Goal: Task Accomplishment & Management: Use online tool/utility

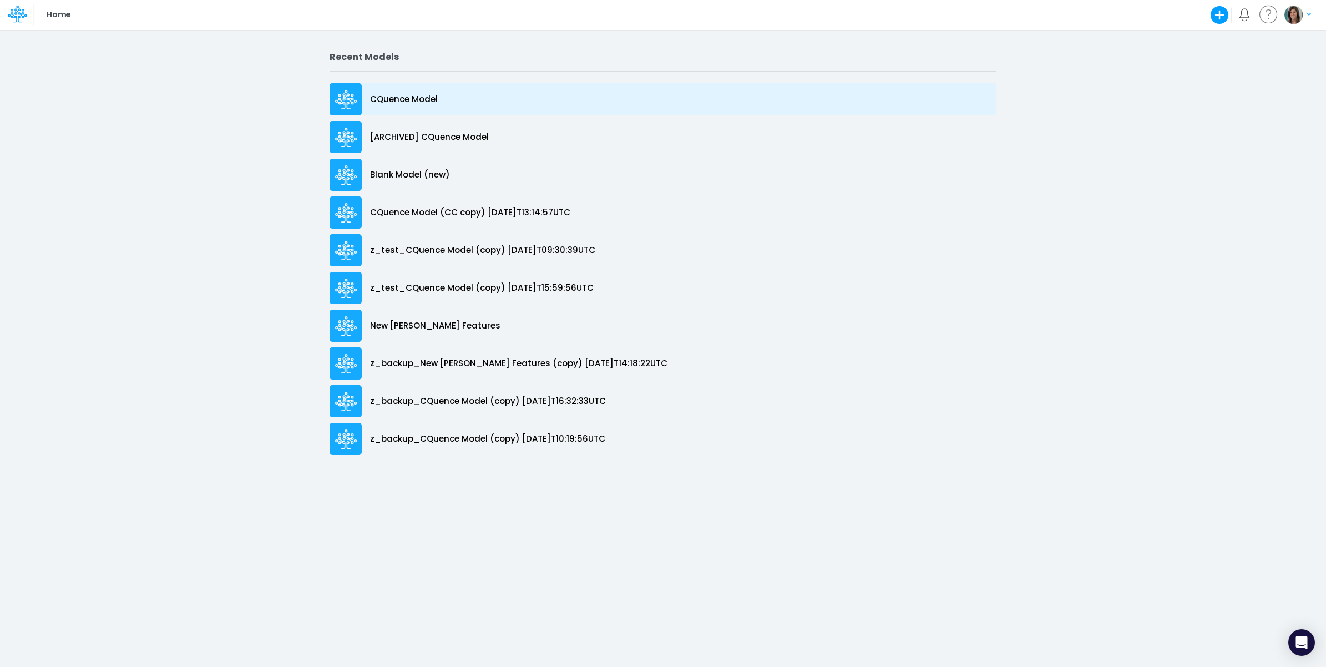
click at [453, 95] on div "CQuence Model" at bounding box center [663, 99] width 667 height 32
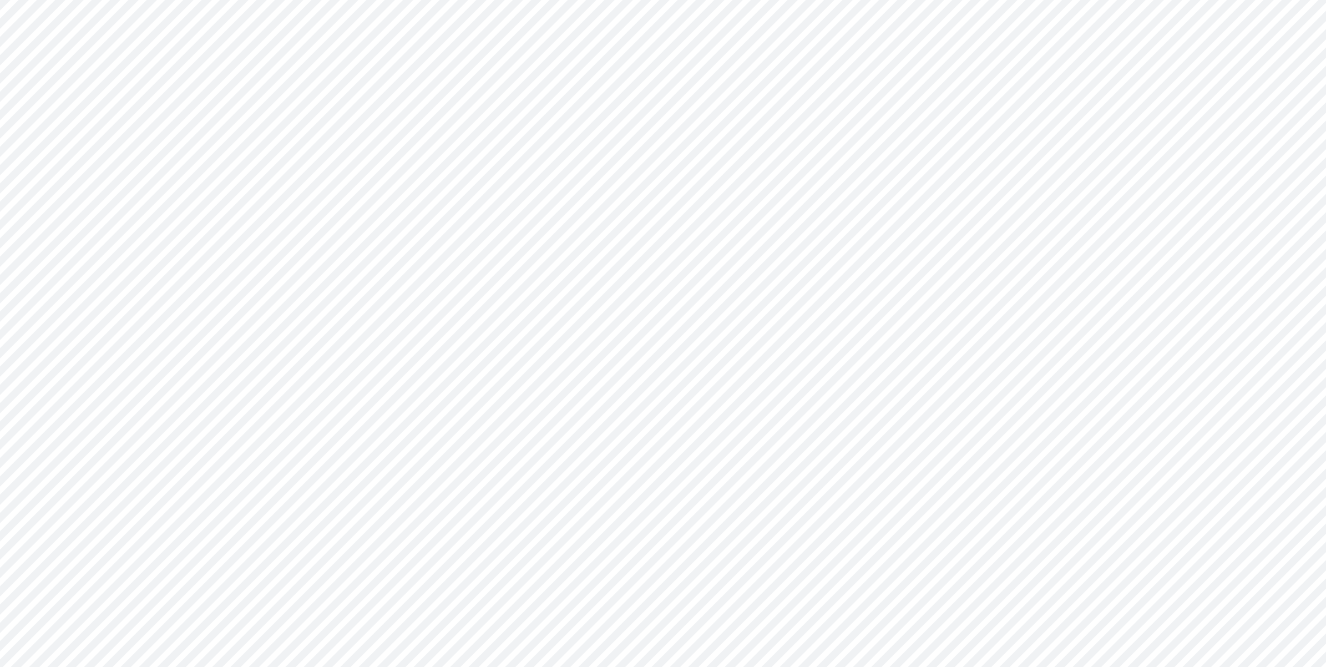
type input "Consolidated All by Month"
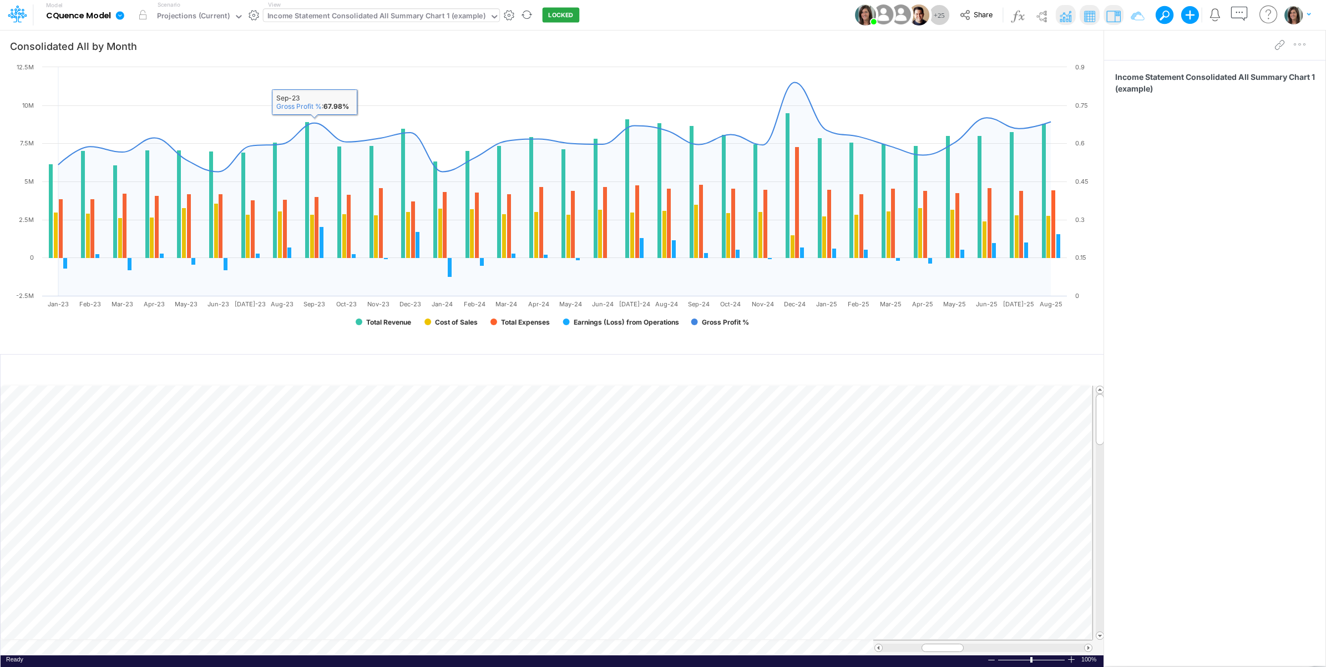
click at [417, 20] on div "Income Statement Consolidated All Summary Chart 1 (example)" at bounding box center [376, 17] width 218 height 13
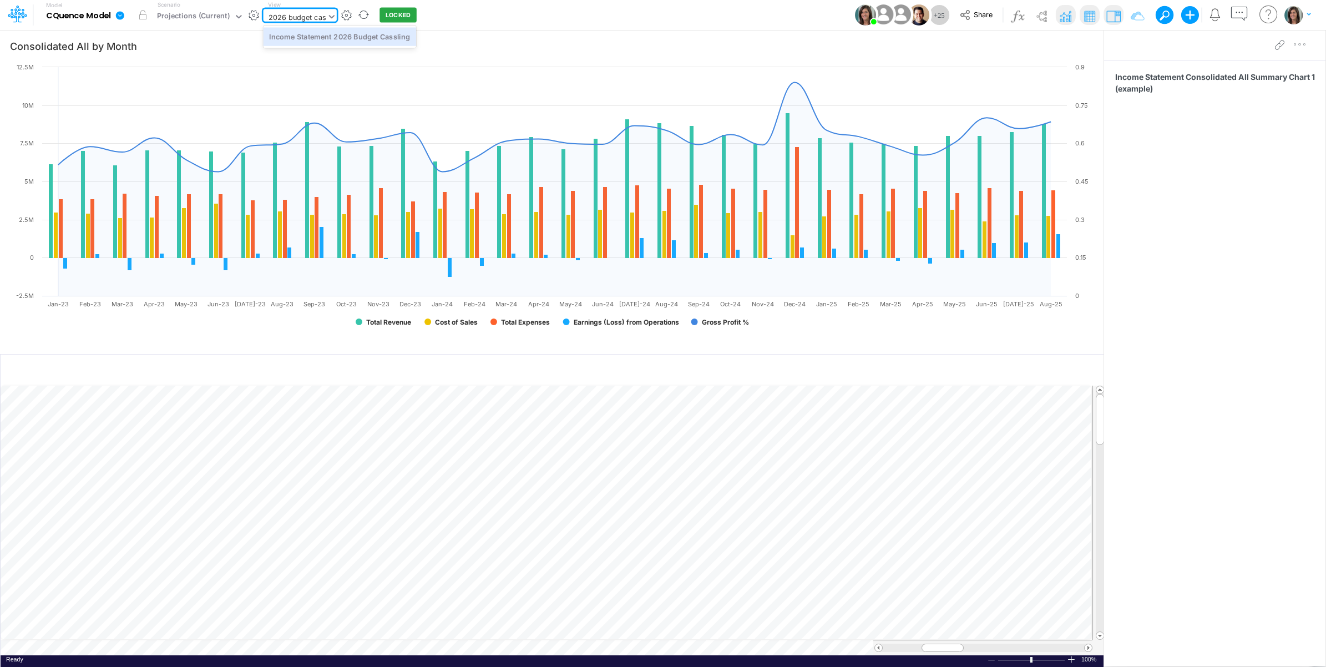
type input "2026 budget cass"
click at [354, 37] on div "Income Statement 2026 Budget Cassling" at bounding box center [340, 36] width 153 height 18
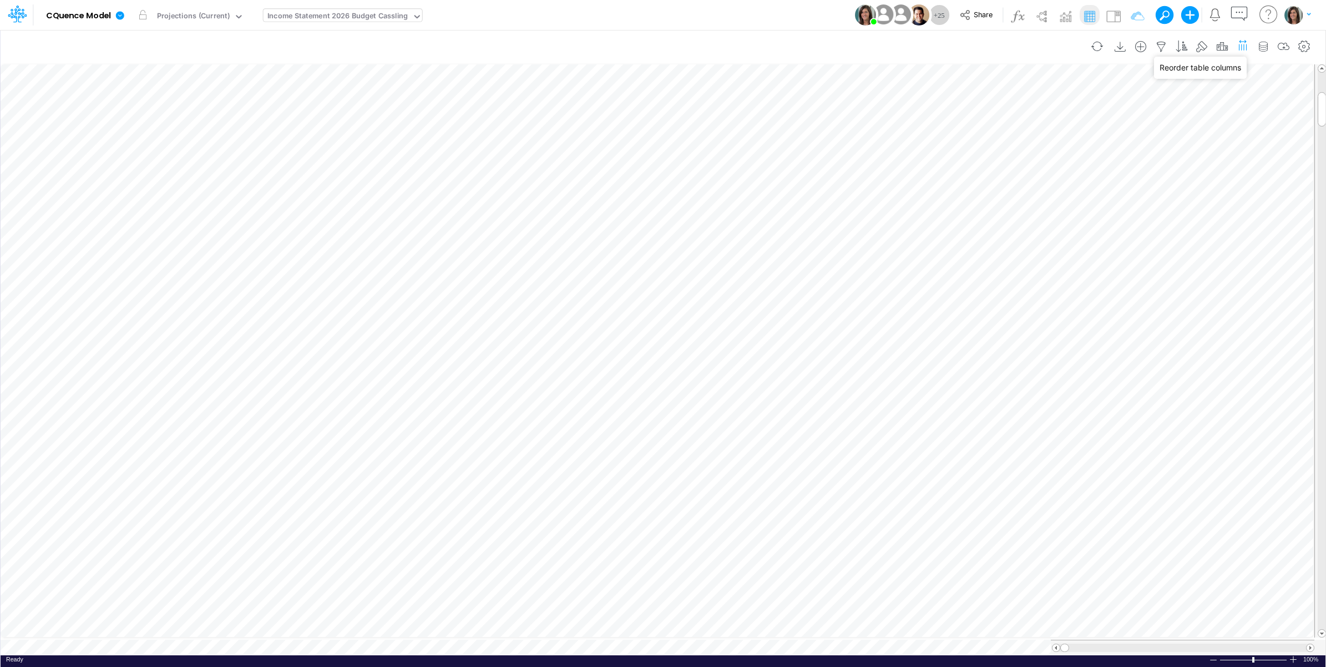
click at [1238, 49] on icon "button" at bounding box center [1243, 45] width 12 height 17
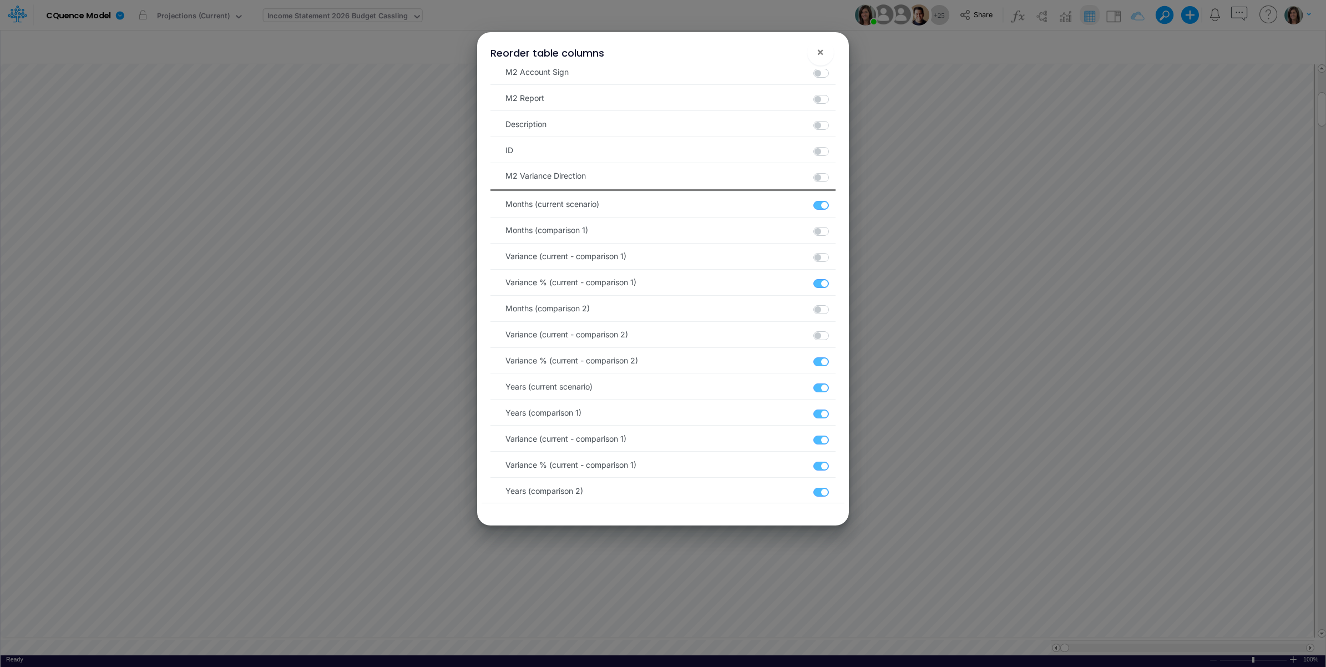
scroll to position [883, 0]
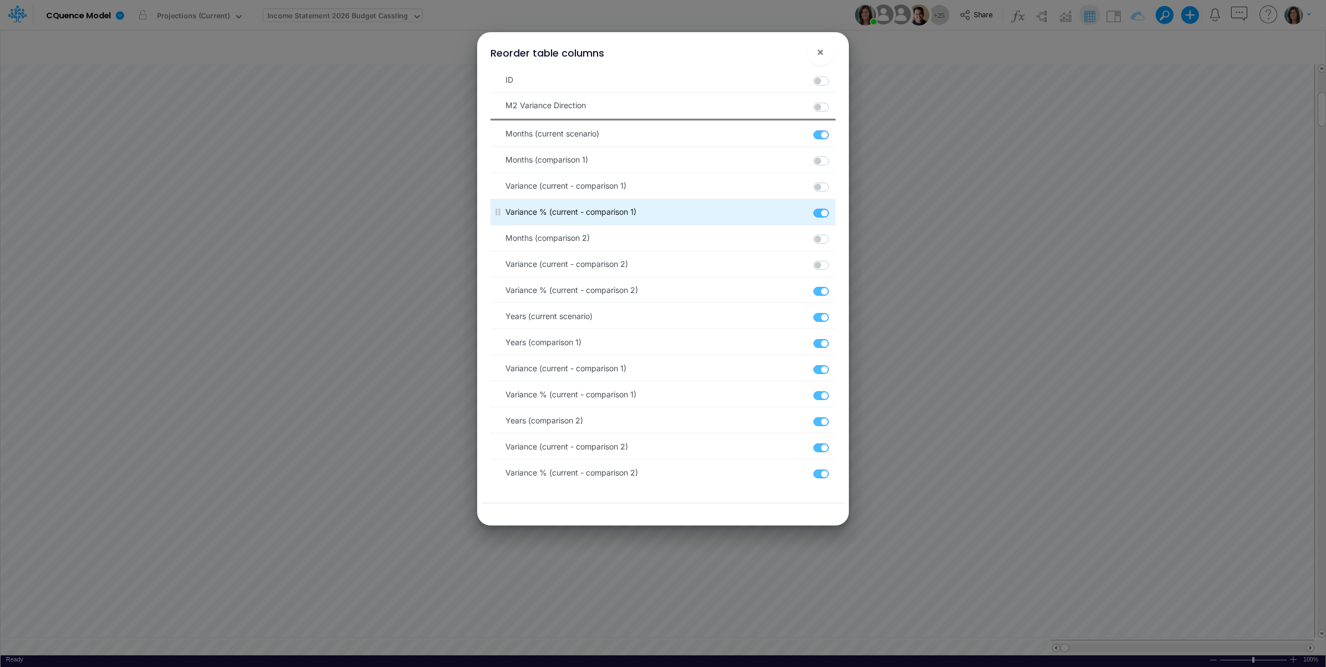
click at [833, 208] on label at bounding box center [834, 208] width 2 height 0
click at [833, 211] on input "checkbox" at bounding box center [836, 211] width 7 height 7
checkbox input "false"
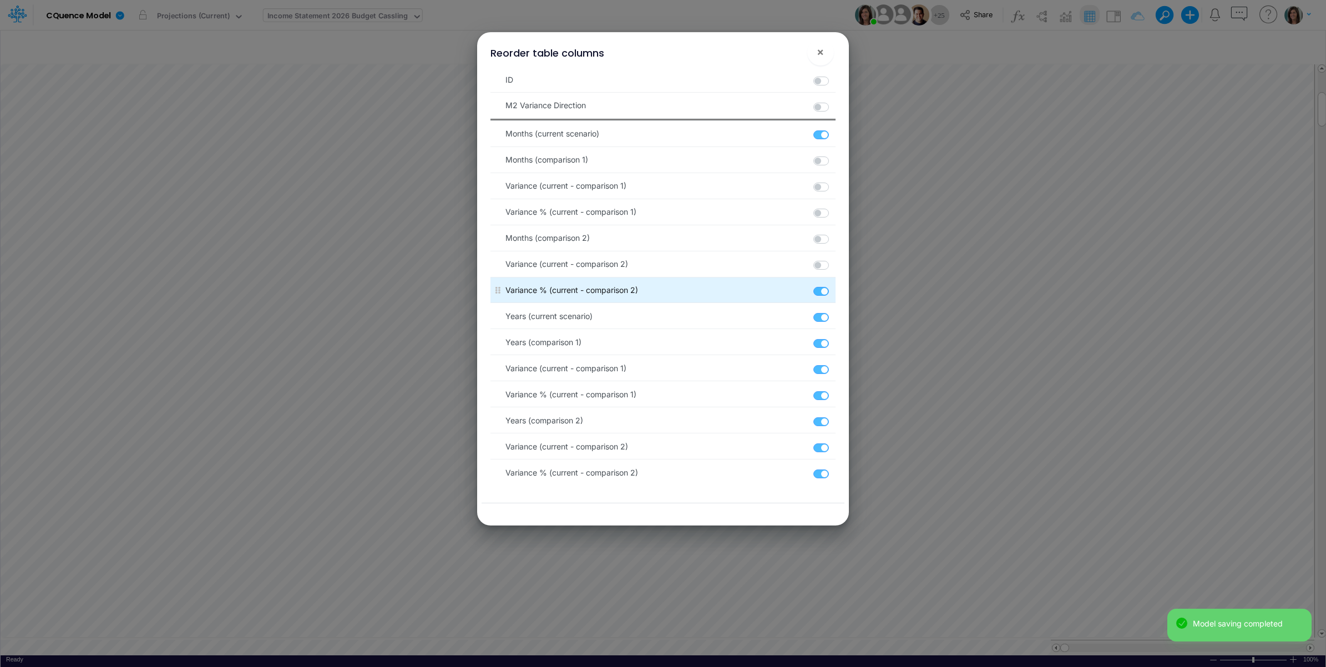
click at [833, 285] on label at bounding box center [834, 285] width 2 height 0
click at [833, 286] on input "checkbox" at bounding box center [836, 288] width 7 height 7
checkbox input "false"
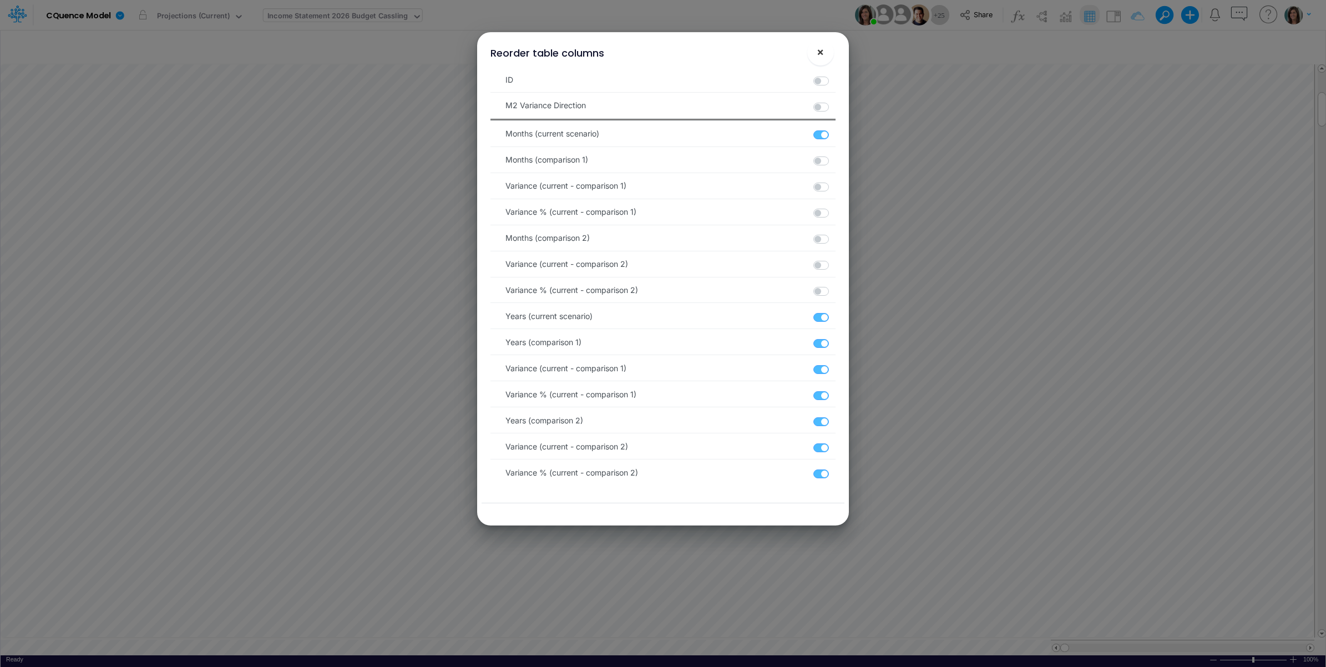
click at [819, 48] on span "×" at bounding box center [820, 51] width 7 height 13
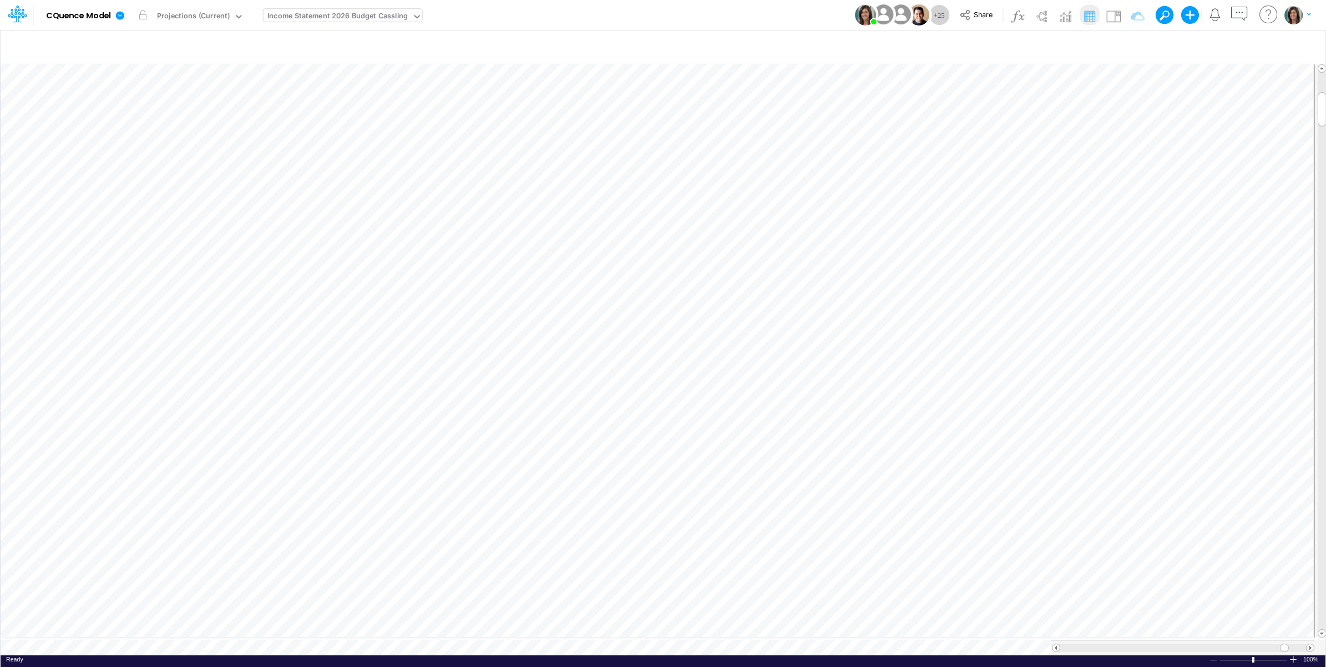
scroll to position [0, 1]
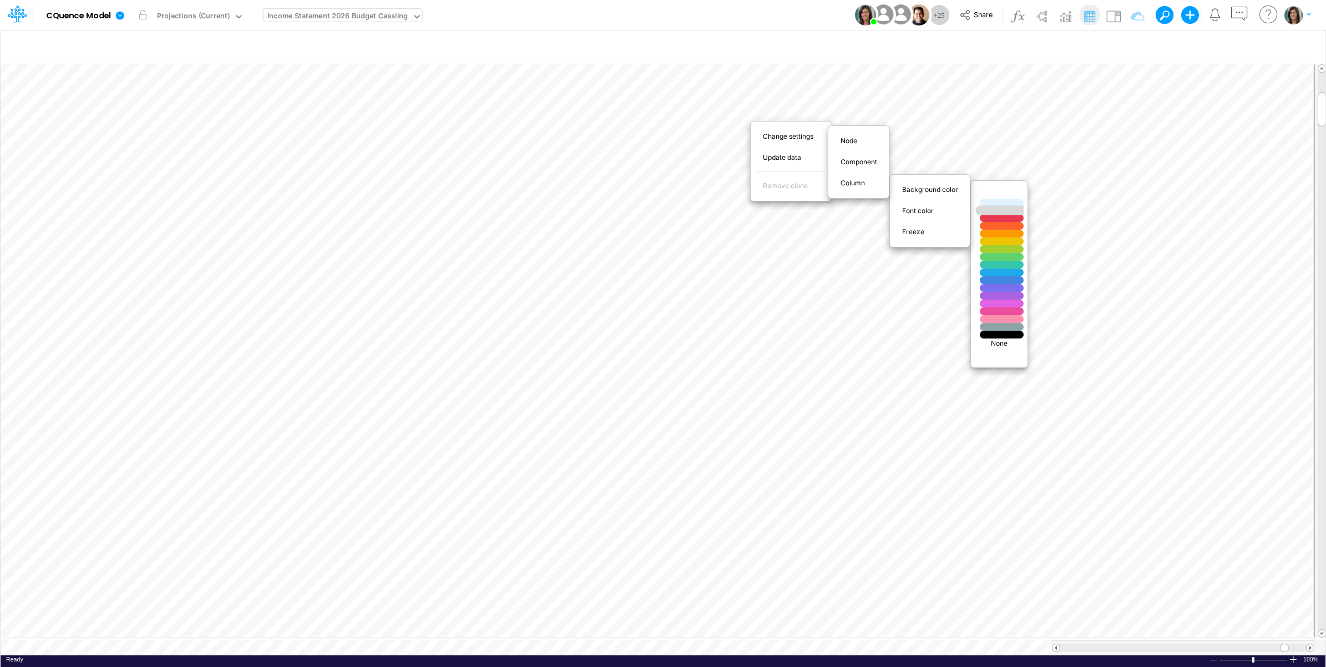
click at [990, 209] on div at bounding box center [1002, 210] width 52 height 9
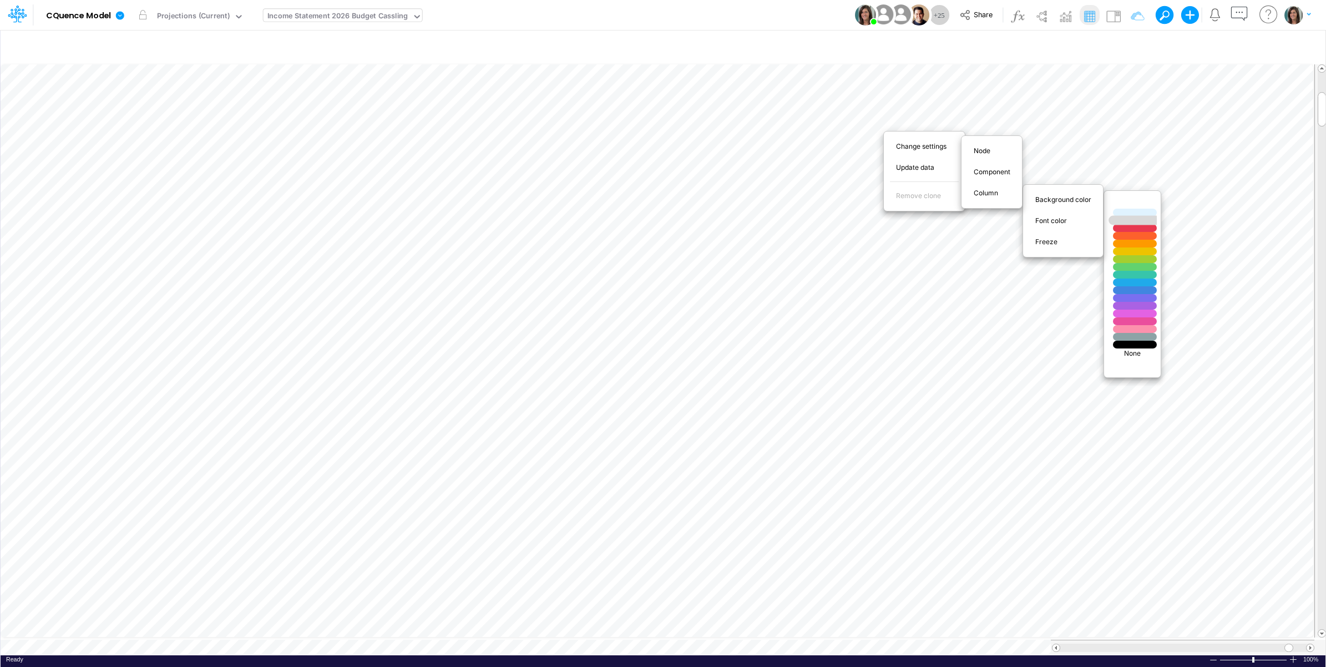
click at [1135, 217] on div at bounding box center [1135, 220] width 52 height 9
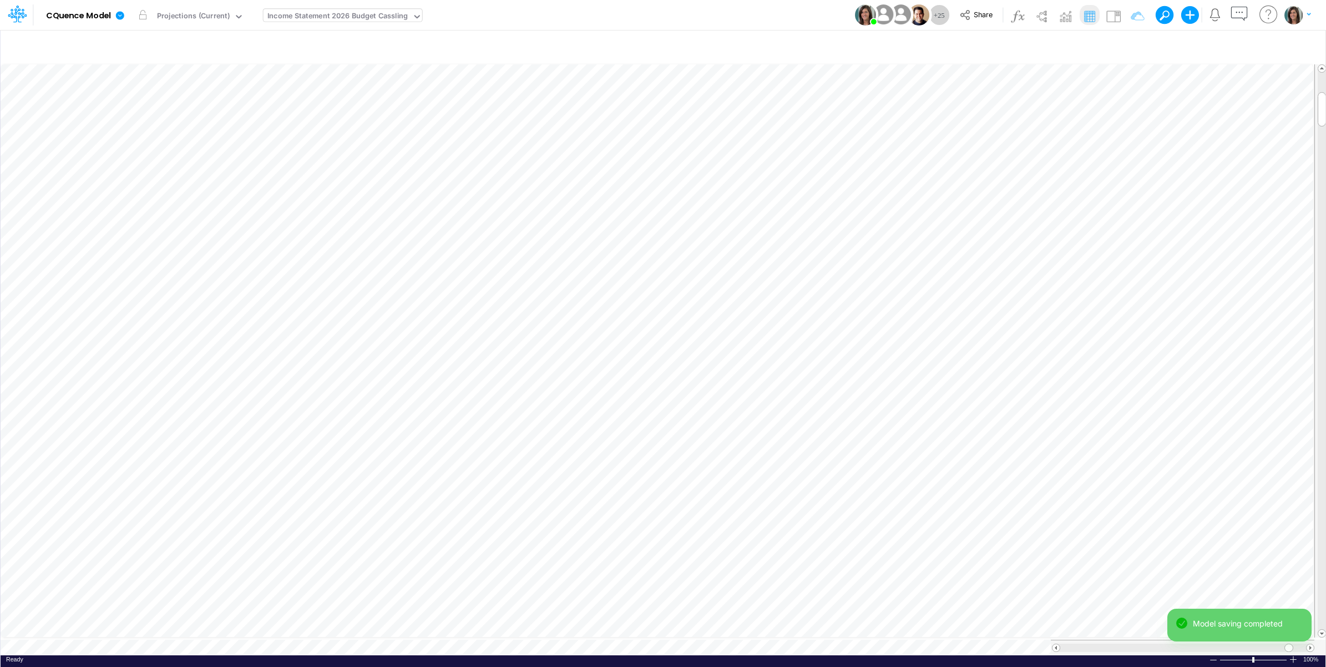
click at [798, 12] on div "Model CQuence Model Edit model settings Duplicate Import QuickBooks QuickBooks …" at bounding box center [663, 15] width 1193 height 30
click at [789, 13] on div "Model CQuence Model Edit model settings Duplicate Import QuickBooks QuickBooks …" at bounding box center [663, 15] width 1193 height 30
click at [368, 20] on div "Income Statement 2026 Budget Cassling" at bounding box center [337, 17] width 141 height 13
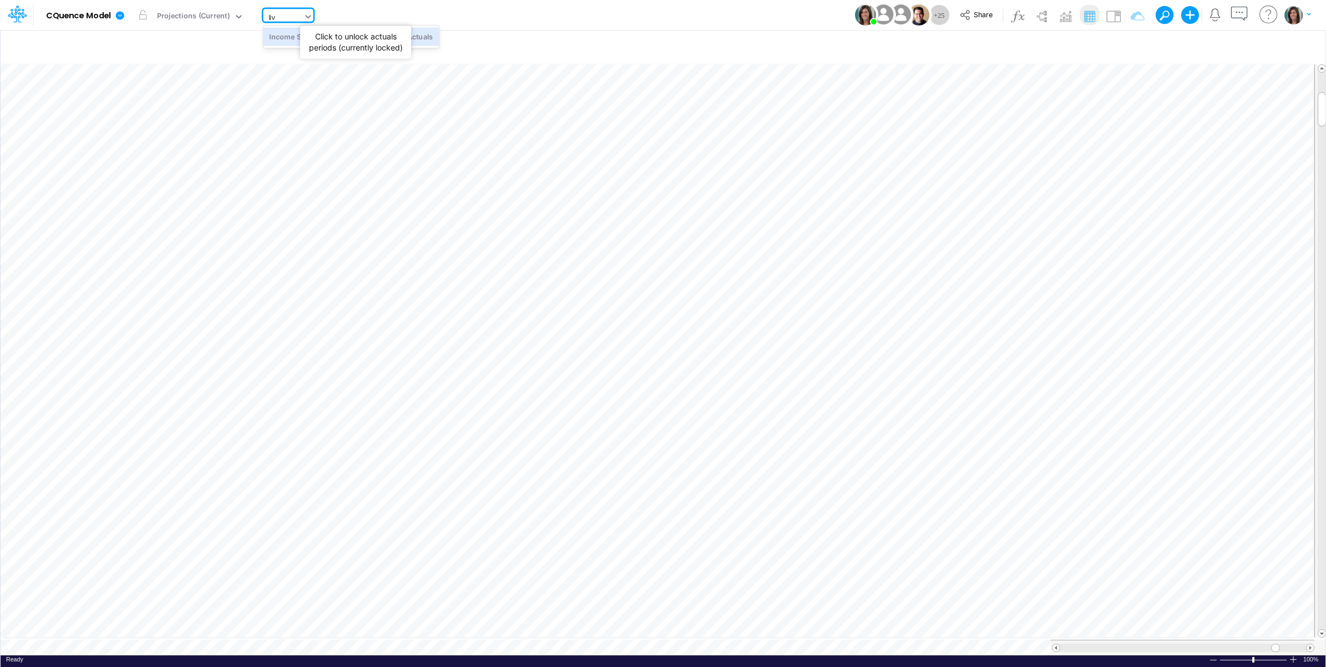
scroll to position [0, 0]
type input "live"
drag, startPoint x: 414, startPoint y: 42, endPoint x: 480, endPoint y: 10, distance: 73.7
click at [416, 42] on div "Income Statement Drill-Down LIVE YTD Actuals" at bounding box center [352, 36] width 176 height 18
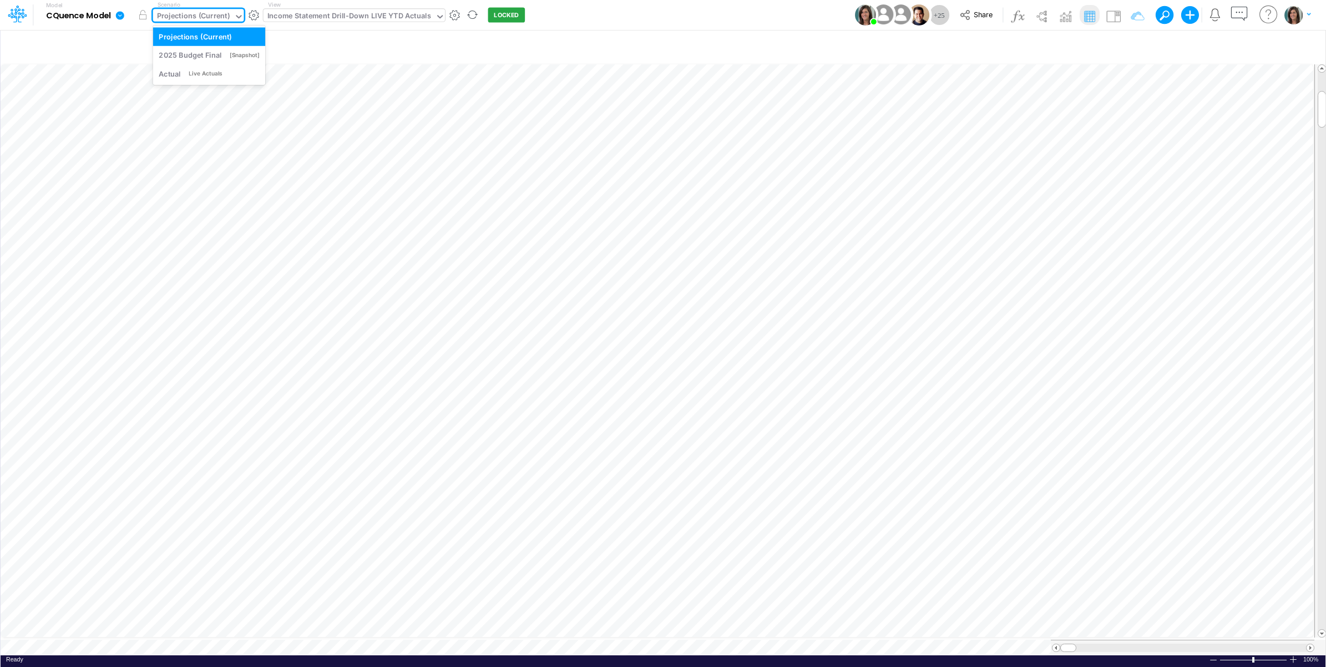
click at [208, 14] on div "Projections (Current)" at bounding box center [193, 17] width 73 height 13
click at [215, 70] on div "Live Actuals" at bounding box center [205, 73] width 33 height 8
click at [763, 17] on div "Model CQuence Model Edit model settings Duplicate Import QuickBooks QuickBooks …" at bounding box center [663, 15] width 1193 height 30
click at [143, 14] on button "button" at bounding box center [143, 15] width 20 height 20
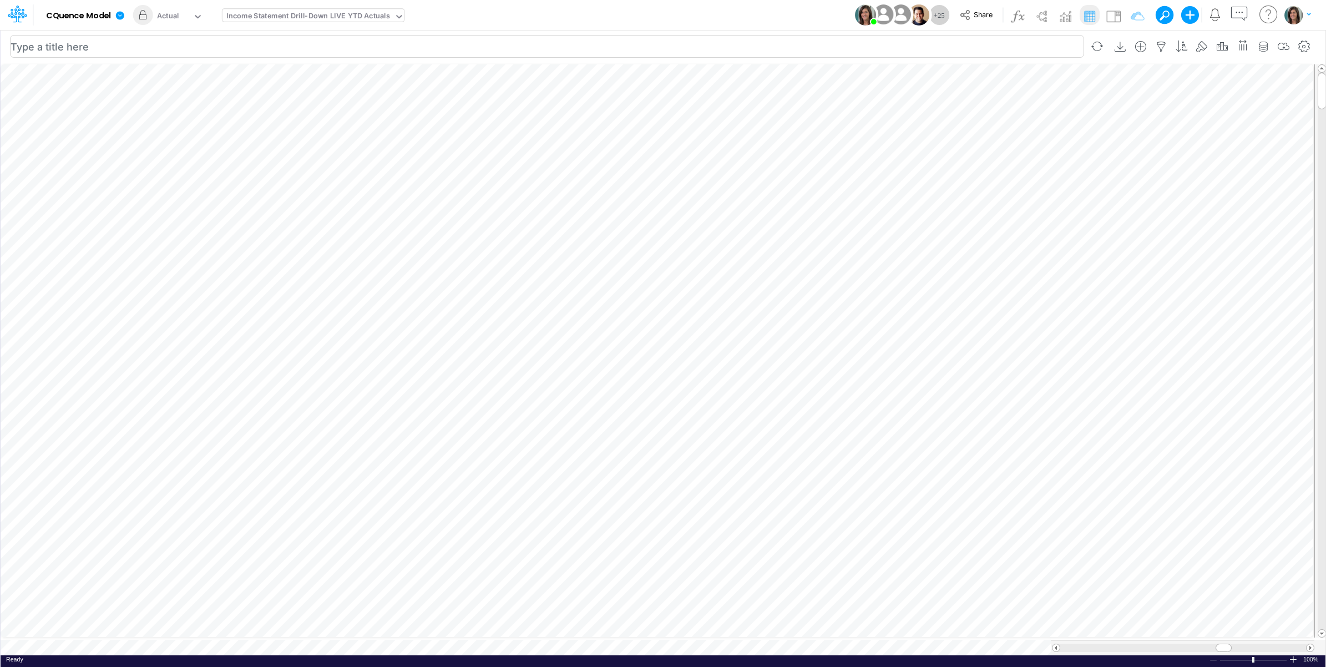
scroll to position [0, 1]
click at [473, 133] on icon "button" at bounding box center [472, 137] width 17 height 12
click at [473, 146] on icon "button" at bounding box center [472, 148] width 17 height 12
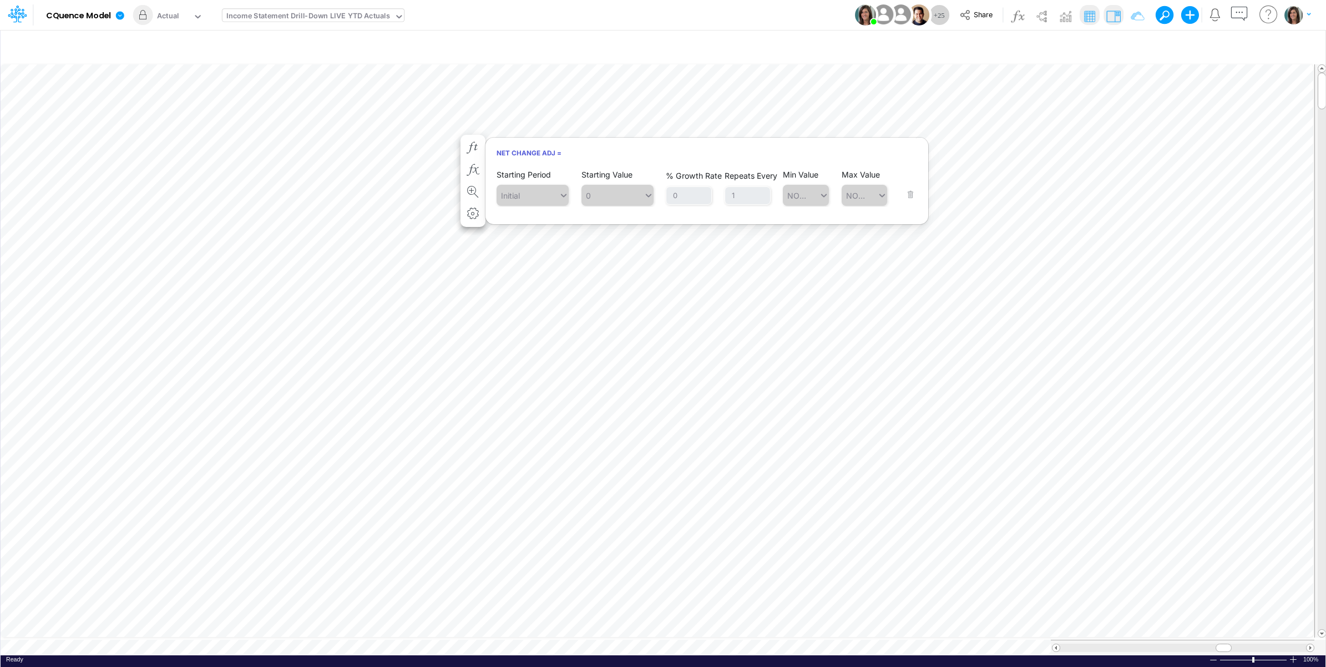
click at [1110, 8] on img at bounding box center [1114, 16] width 18 height 18
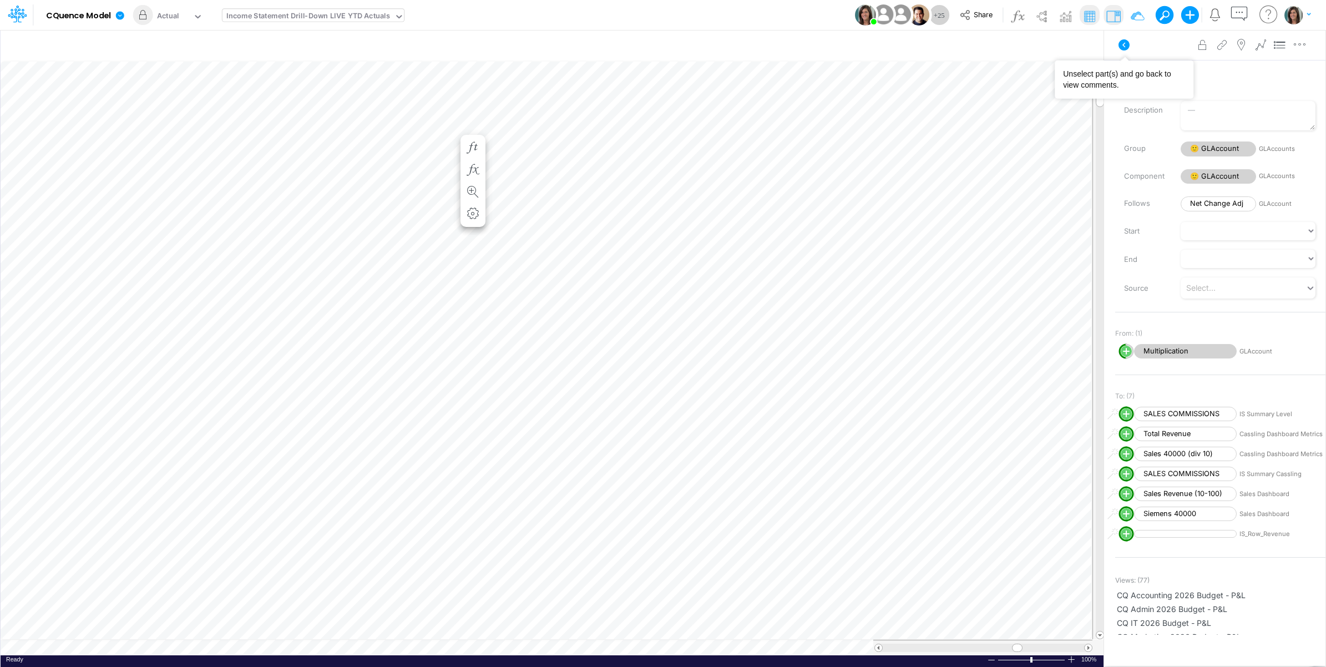
click at [1117, 45] on icon at bounding box center [1123, 44] width 13 height 13
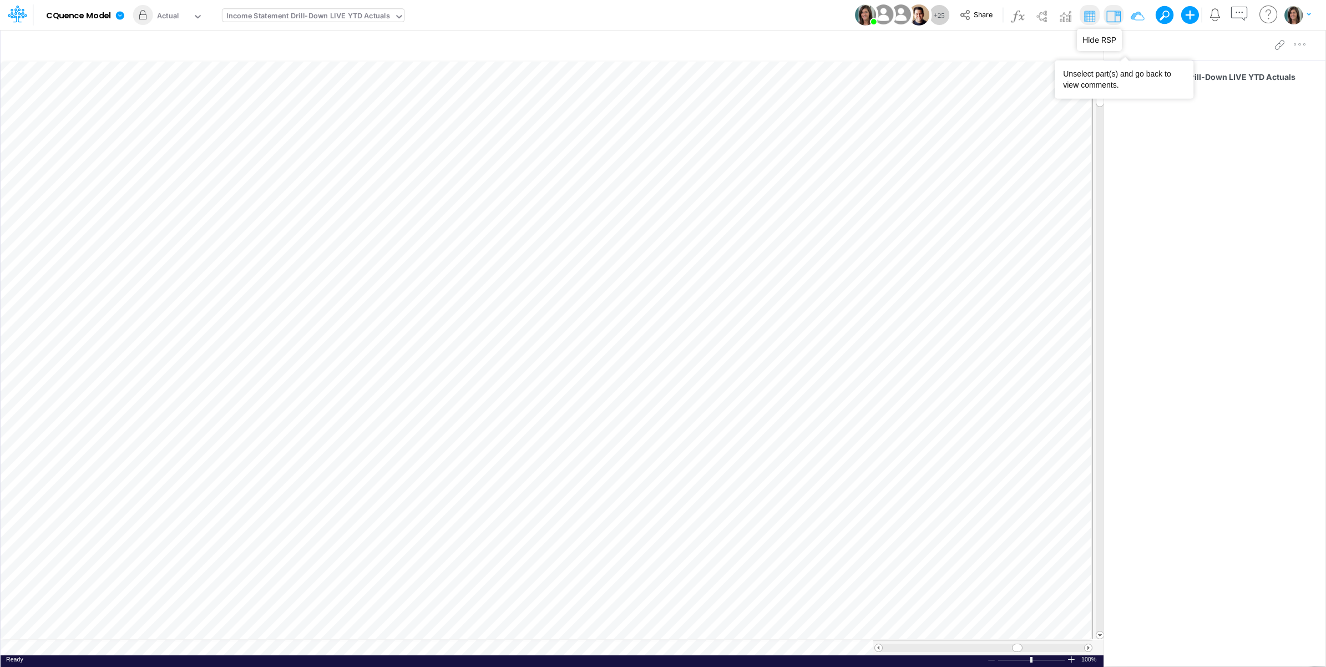
click at [1109, 12] on img at bounding box center [1114, 16] width 18 height 18
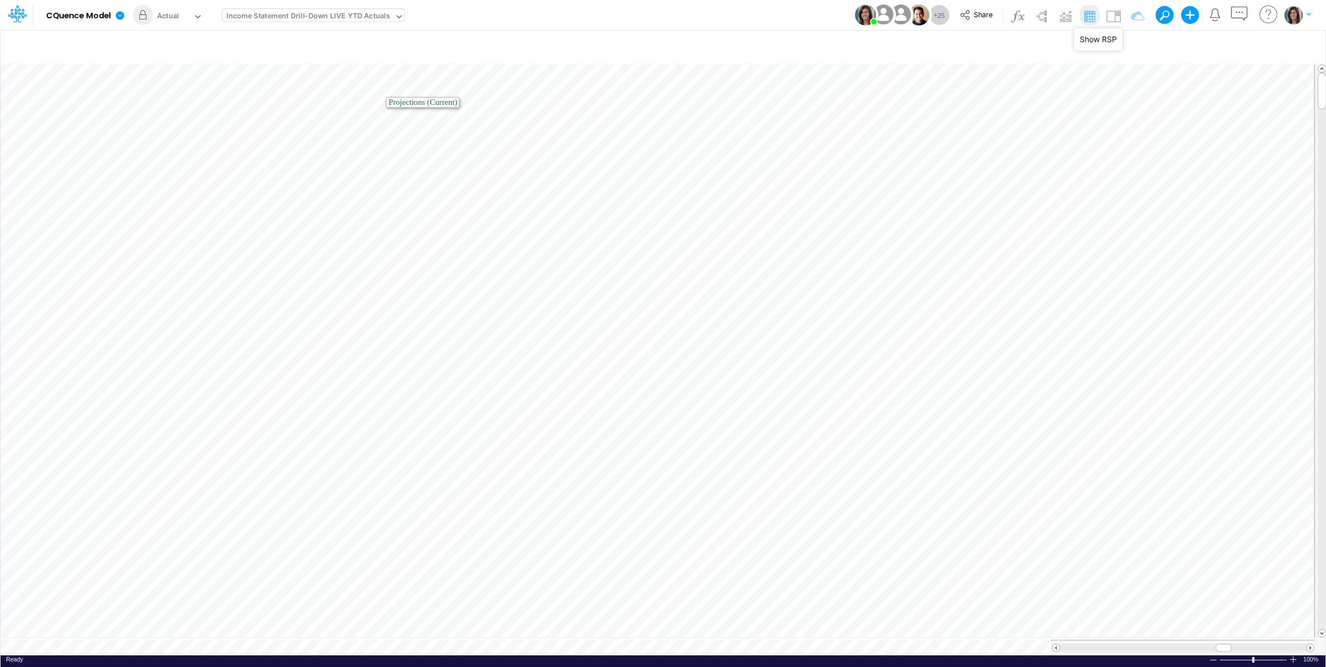
click at [297, 12] on div "Income Statement Drill-Down LIVE YTD Actuals" at bounding box center [308, 17] width 164 height 13
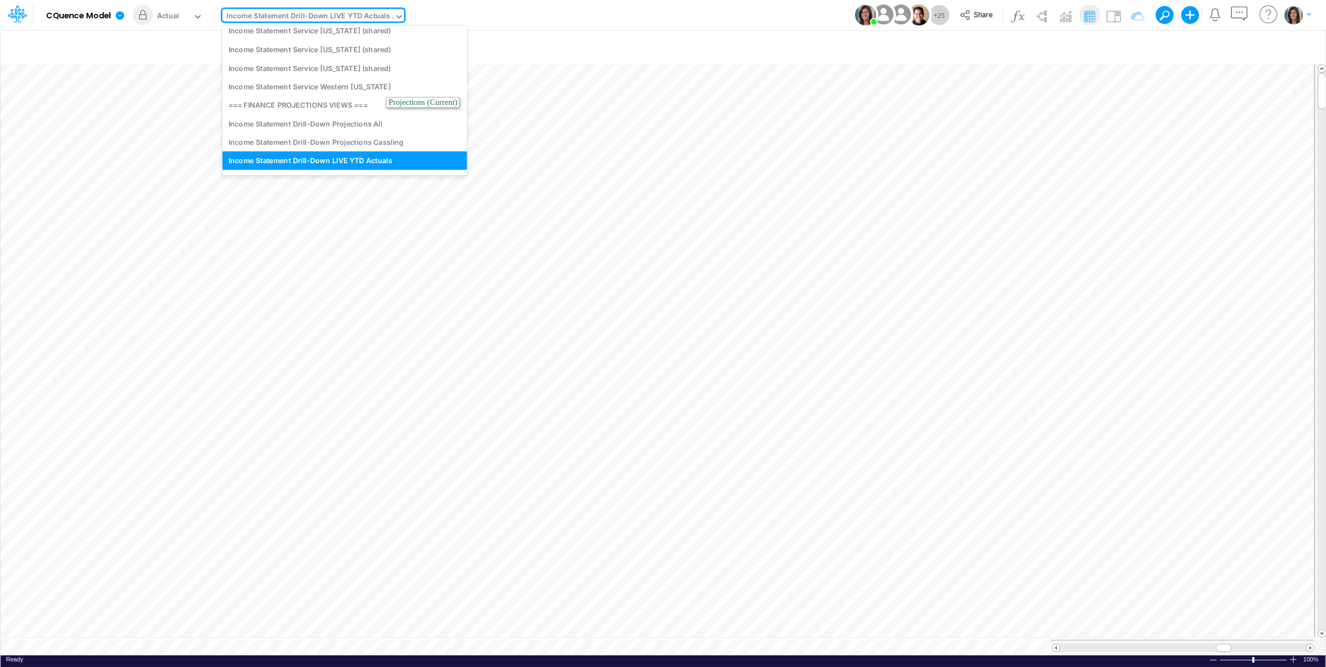
type input "gl"
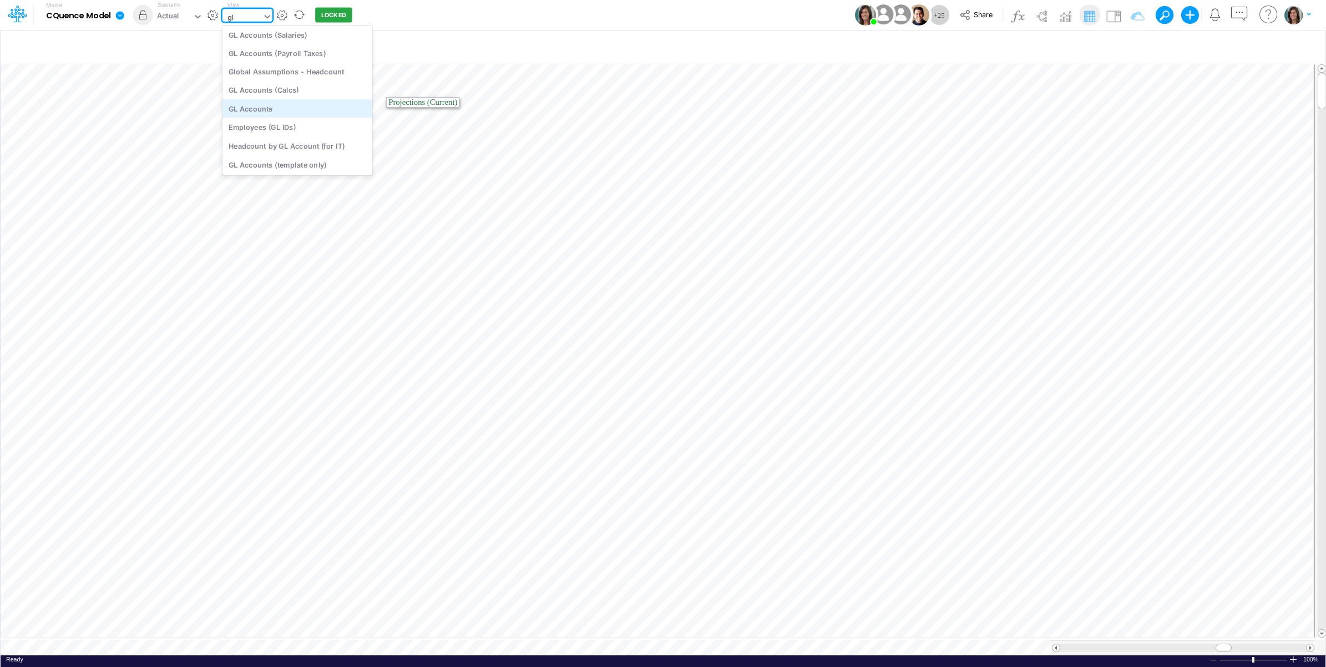
click at [298, 109] on div "GL Accounts" at bounding box center [297, 108] width 150 height 18
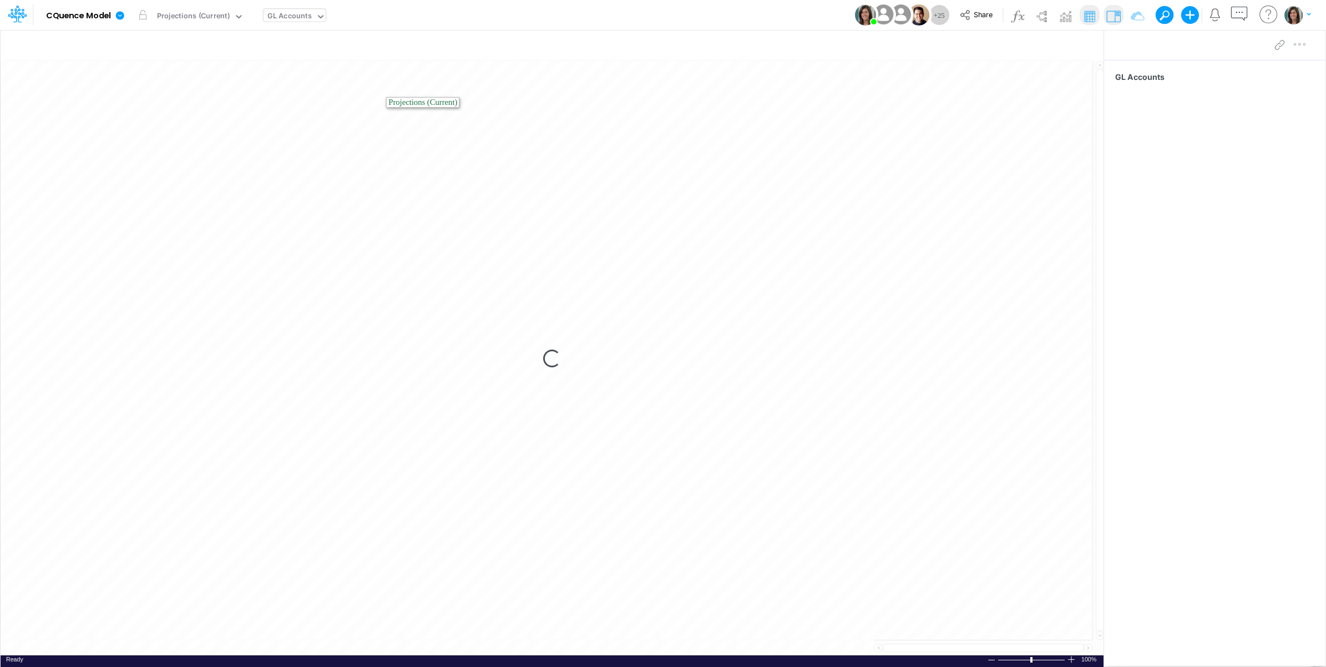
drag, startPoint x: 500, startPoint y: 14, endPoint x: 475, endPoint y: 12, distance: 25.1
click at [498, 14] on div "Model CQuence Model Edit model settings Duplicate Import QuickBooks QuickBooks …" at bounding box center [663, 15] width 1193 height 30
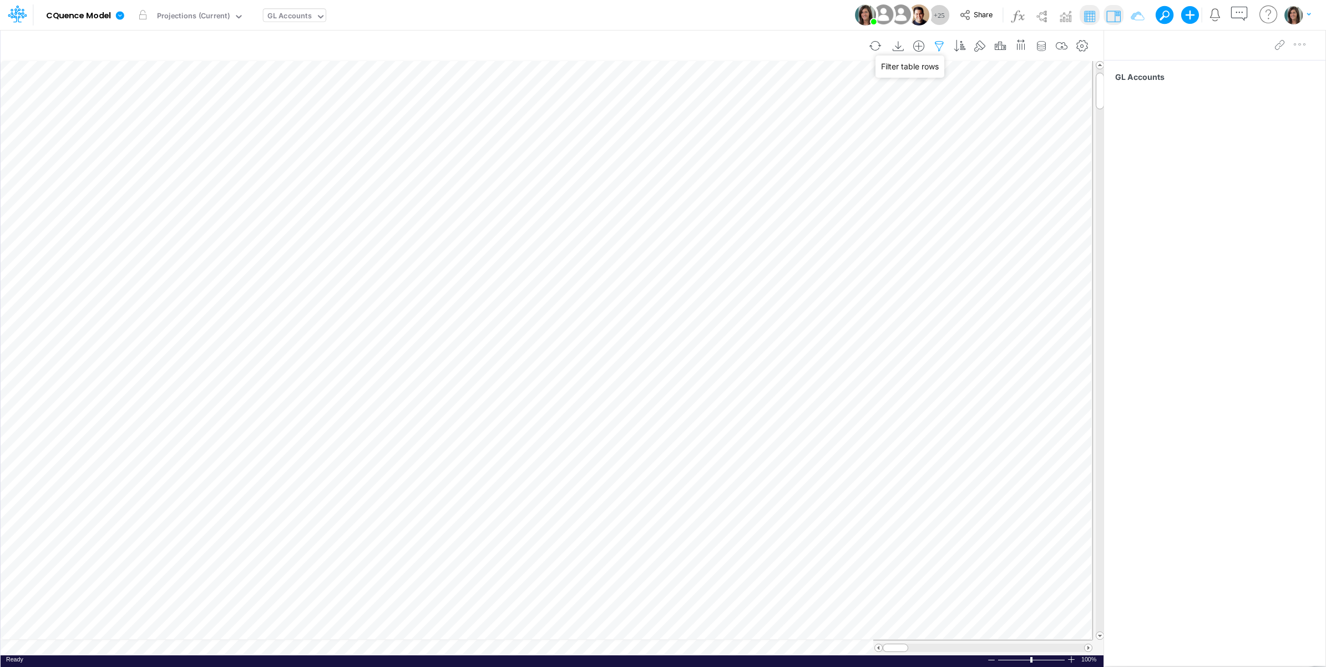
click at [936, 42] on icon "button" at bounding box center [939, 47] width 17 height 12
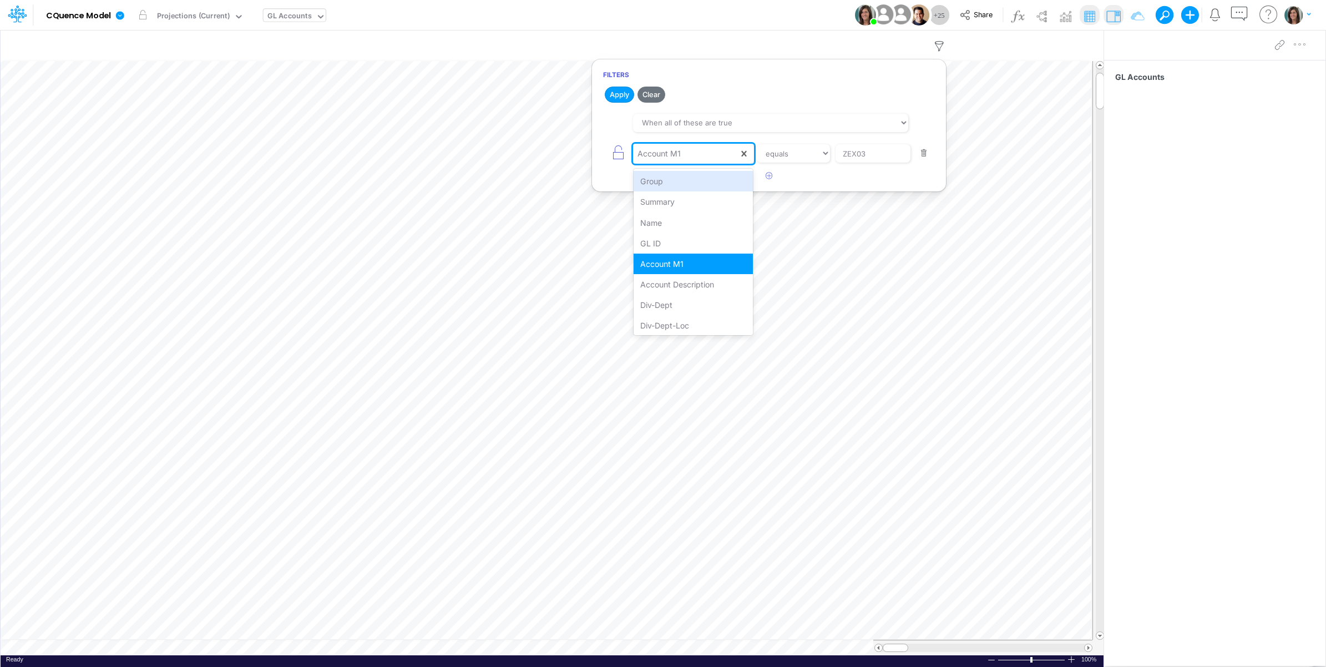
click at [704, 155] on div "Account M1" at bounding box center [685, 153] width 105 height 19
type input "ac"
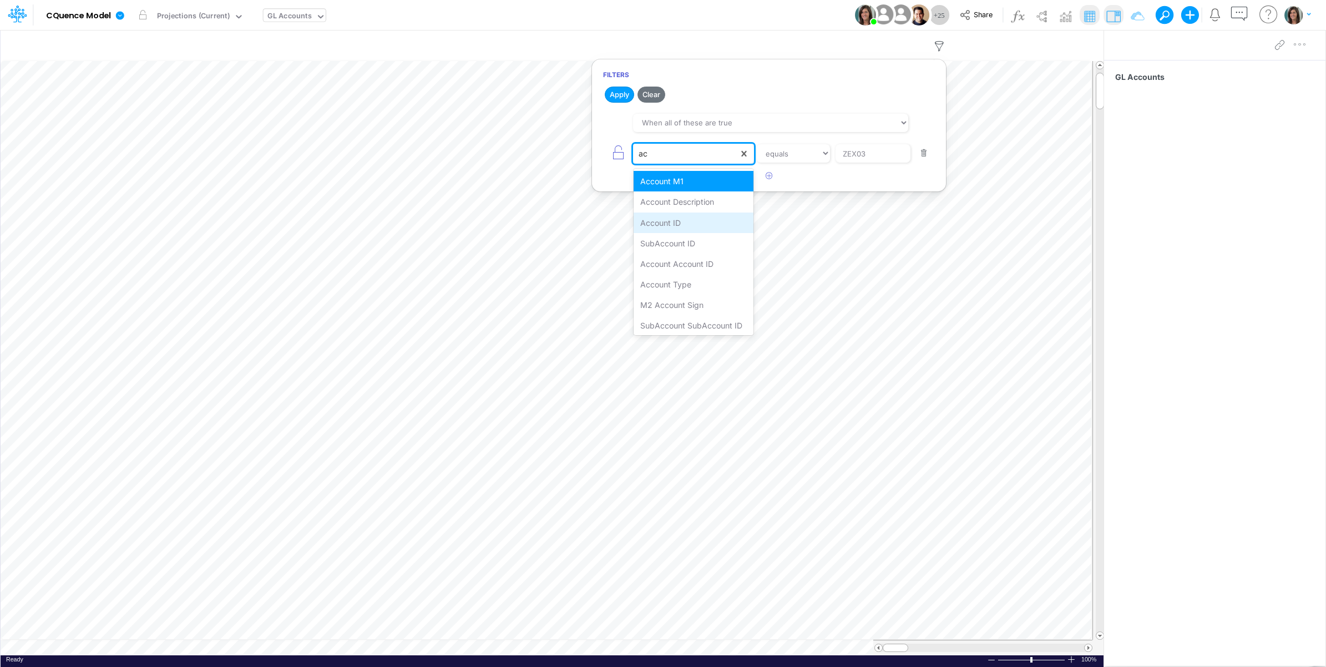
click at [680, 229] on div "Account ID" at bounding box center [694, 222] width 120 height 21
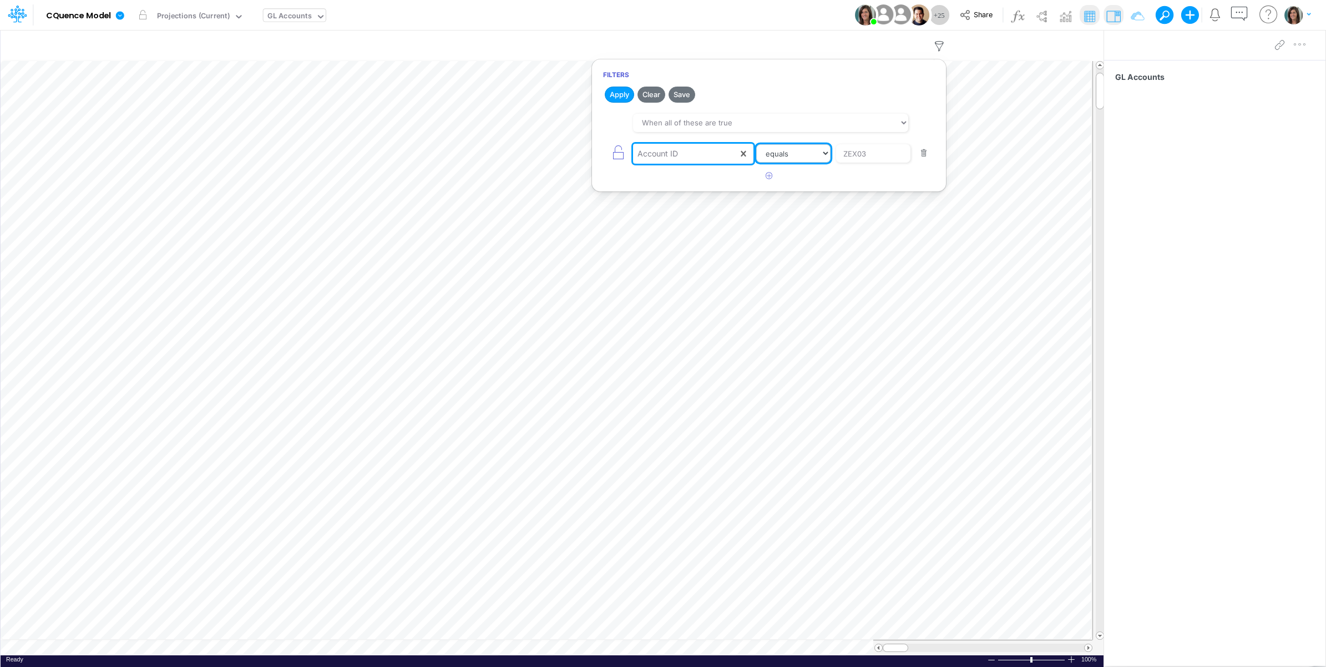
click at [792, 159] on select "equals not equal starts with ends with contains" at bounding box center [793, 153] width 74 height 19
select select "startsWith"
click at [757, 145] on select "equals not equal starts with ends with contains" at bounding box center [794, 153] width 74 height 19
click at [863, 155] on input "ZEX03" at bounding box center [873, 153] width 75 height 19
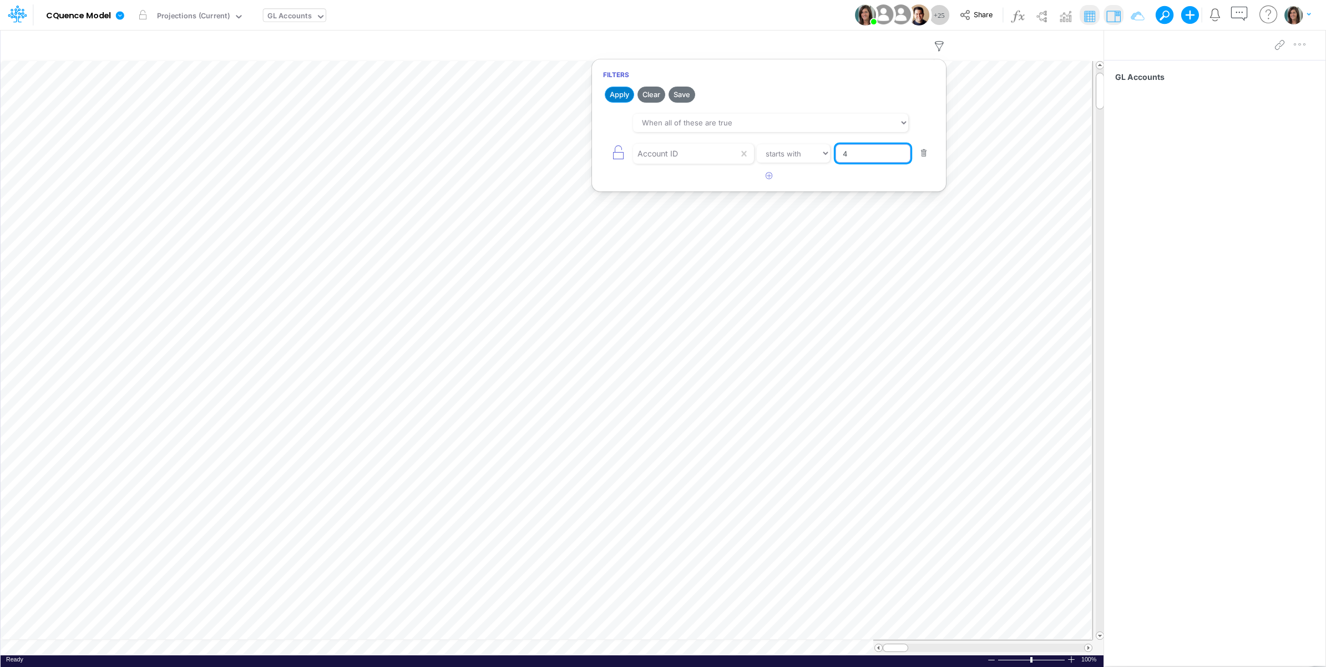
type input "4"
click at [615, 87] on button "Apply" at bounding box center [619, 95] width 29 height 16
click at [733, 15] on div "Model CQuence Model Edit model settings Duplicate Import QuickBooks QuickBooks …" at bounding box center [663, 15] width 1193 height 30
click at [257, 14] on button "button" at bounding box center [254, 15] width 12 height 12
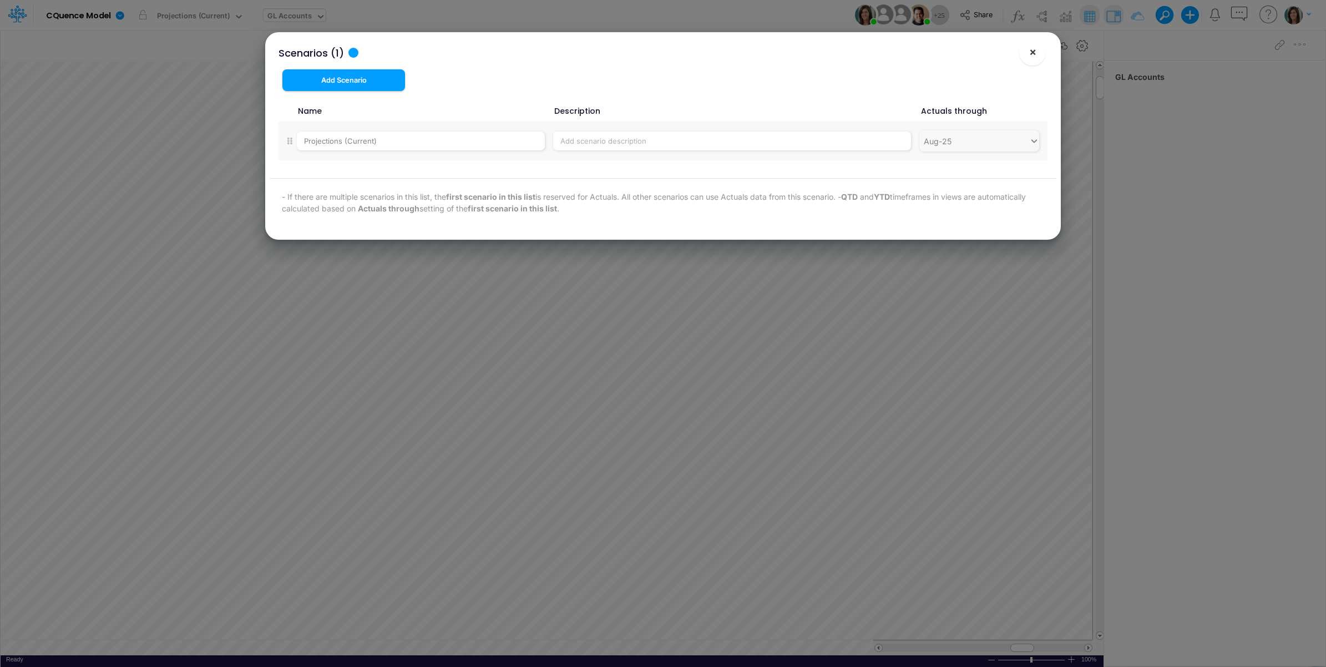
click at [1026, 54] on button "×" at bounding box center [1032, 52] width 27 height 27
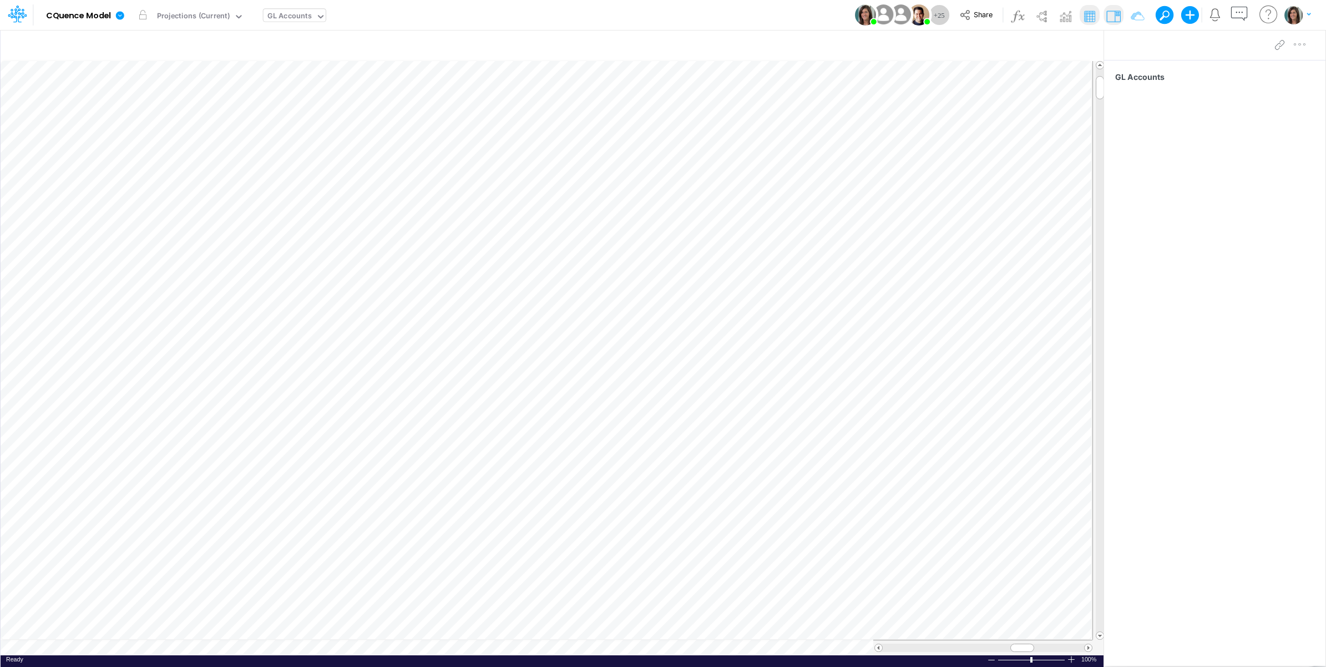
click at [555, 647] on div "Paste Cut Copy AutoFill Ready 100% Sum: null Max: null Min: null Numerical Coun…" at bounding box center [552, 358] width 1103 height 594
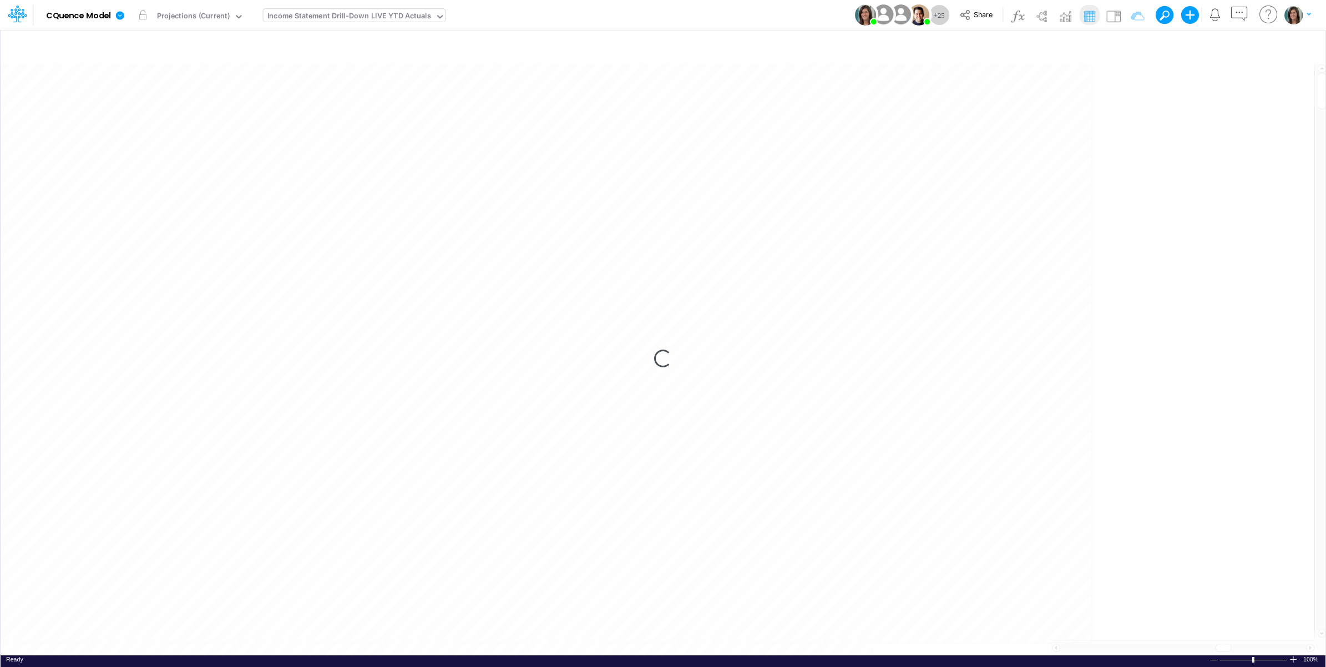
scroll to position [0, 1]
click at [194, 7] on div "Scenario Projections (Current)" at bounding box center [200, 15] width 95 height 29
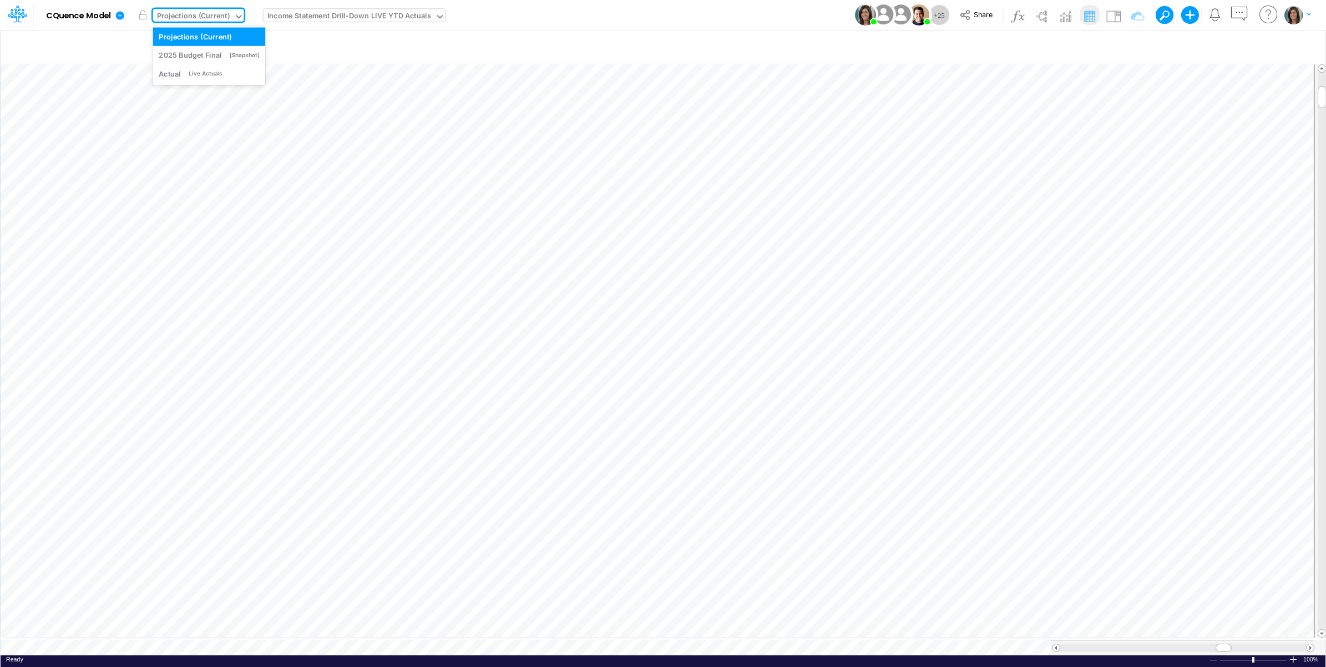
click at [203, 12] on div "Projections (Current)" at bounding box center [193, 17] width 73 height 13
drag, startPoint x: 198, startPoint y: 70, endPoint x: 173, endPoint y: 60, distance: 26.9
click at [197, 69] on div "Live Actuals" at bounding box center [205, 73] width 33 height 8
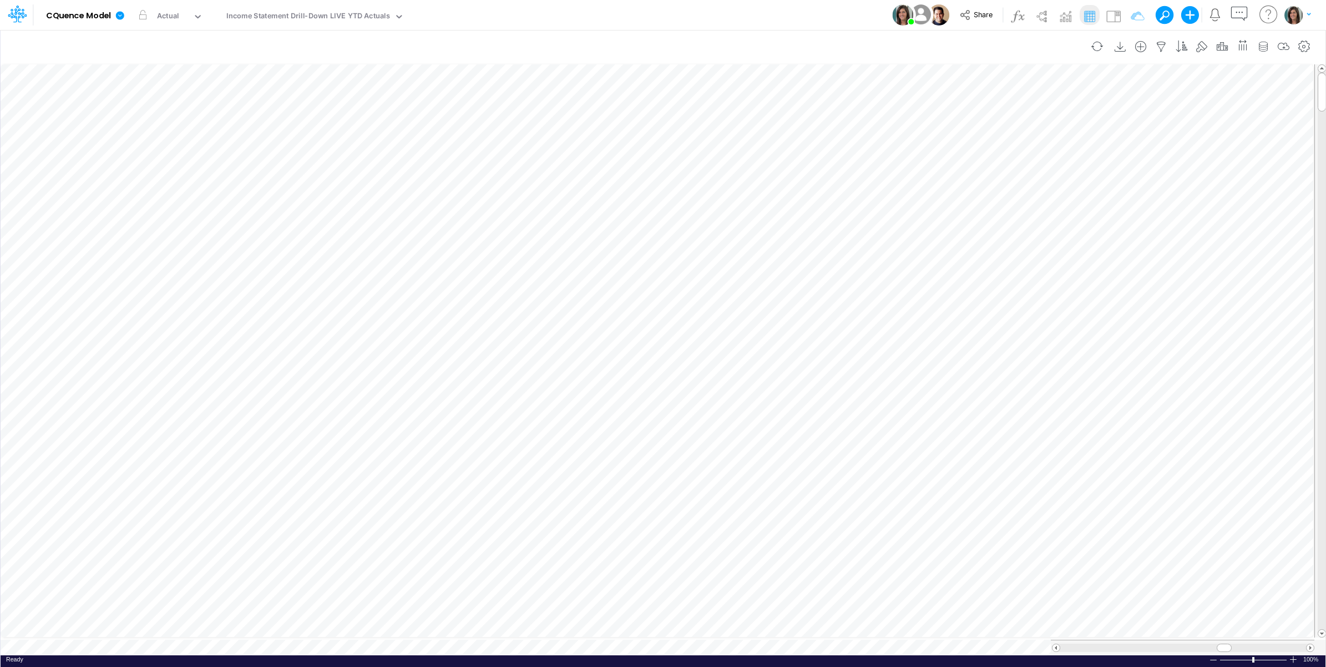
scroll to position [0, 1]
click at [512, 13] on div "Model CQuence Model Edit model settings Duplicate Import QuickBooks QuickBooks …" at bounding box center [663, 15] width 1193 height 30
click at [306, 12] on div "Income Statement Drill-Down LIVE YTD Actuals" at bounding box center [308, 17] width 164 height 13
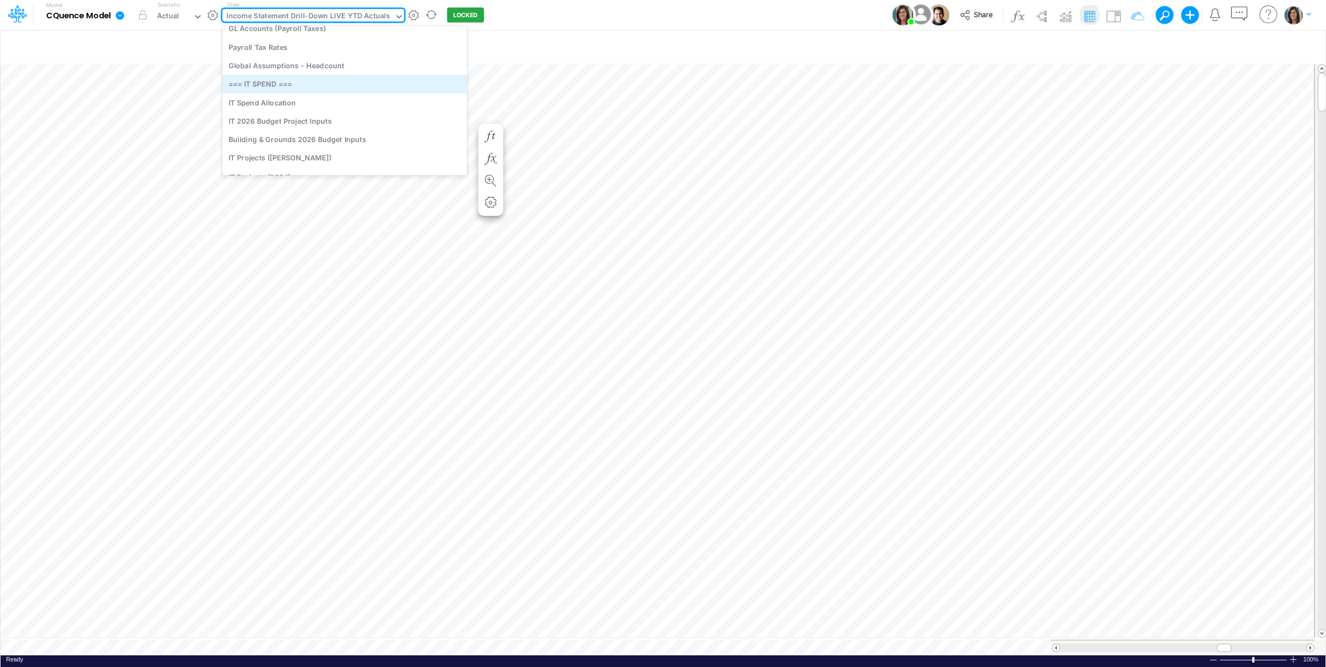
scroll to position [2464, 0]
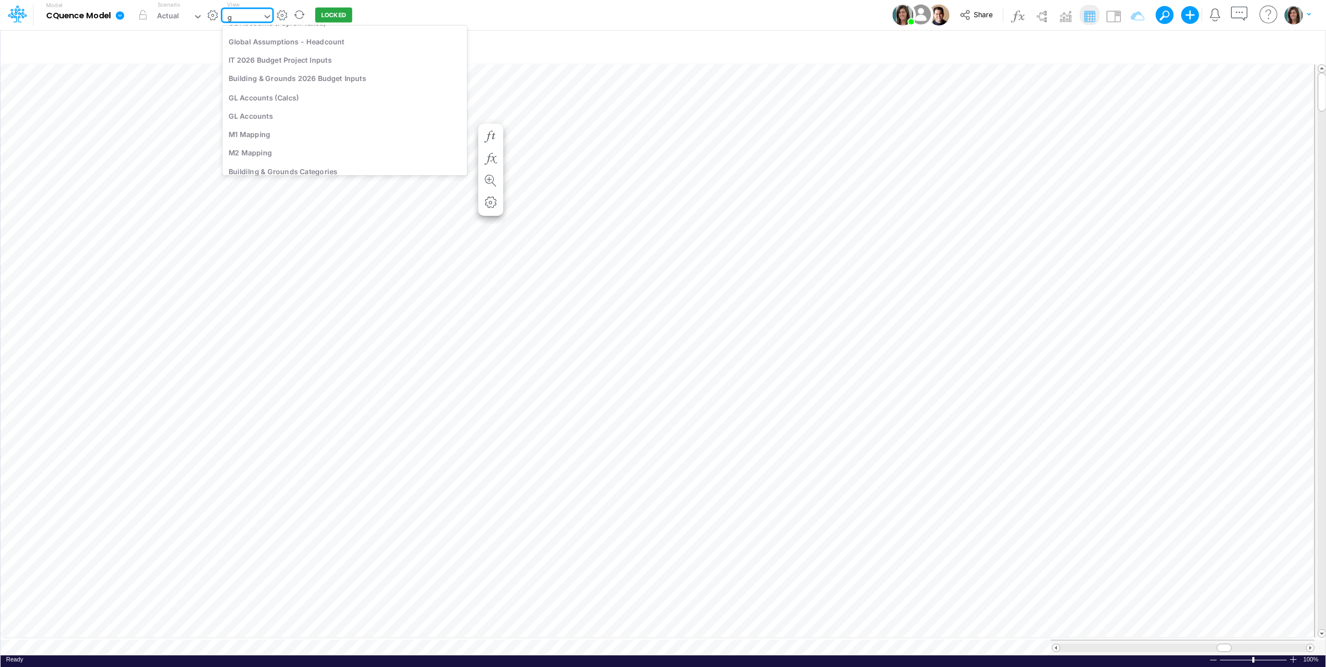
type input "gl"
drag, startPoint x: 305, startPoint y: 113, endPoint x: 791, endPoint y: 31, distance: 492.8
click at [306, 114] on div "GL Accounts" at bounding box center [297, 108] width 150 height 18
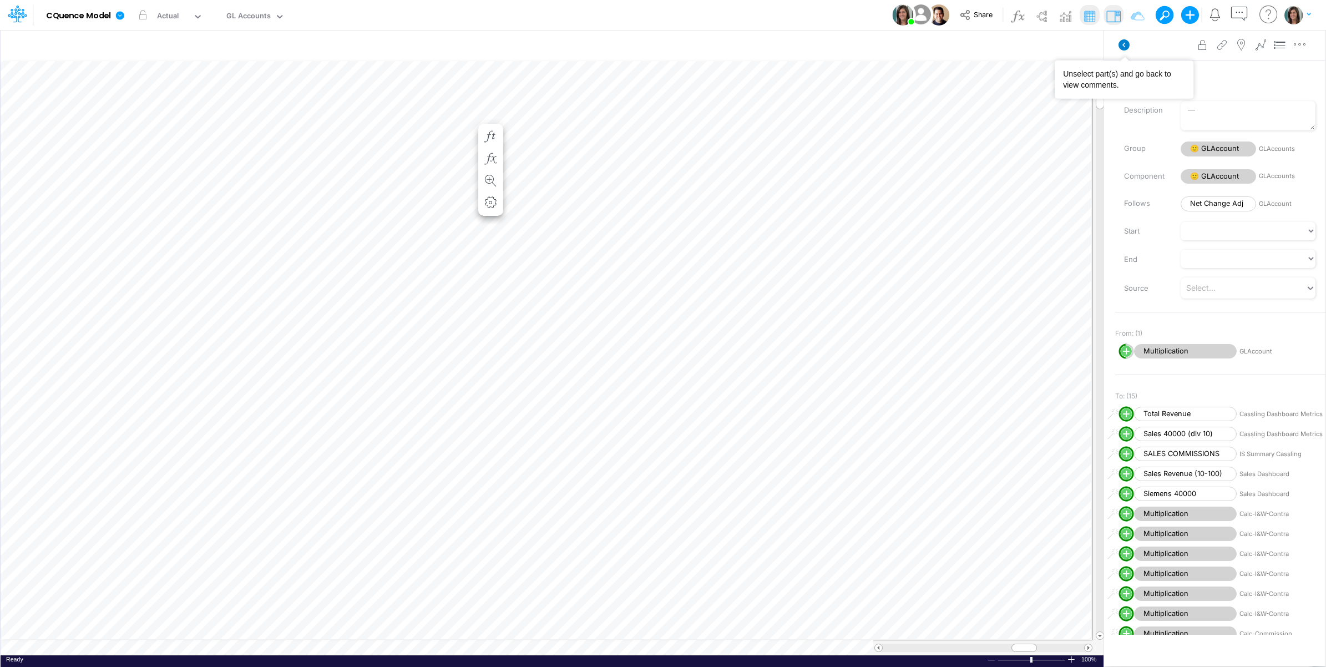
click at [1122, 47] on icon at bounding box center [1124, 44] width 11 height 11
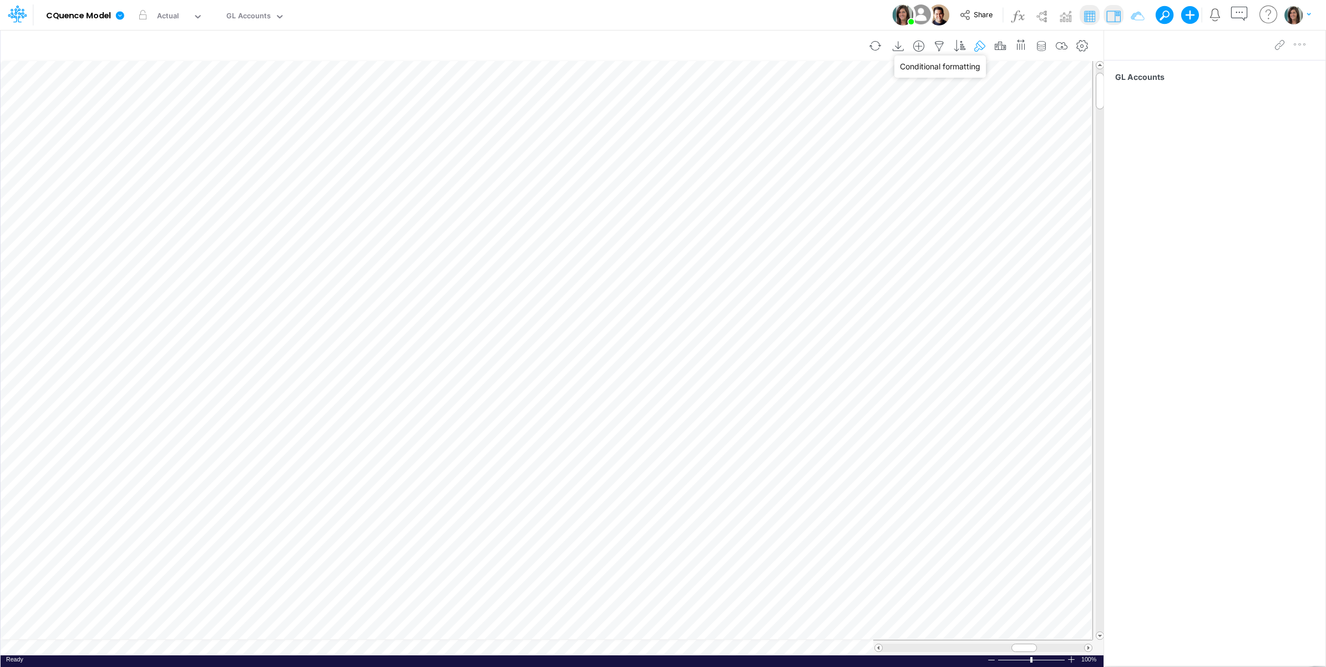
click at [978, 41] on icon "button" at bounding box center [980, 47] width 17 height 12
click at [818, 17] on div "Model CQuence Model Edit model settings Duplicate Import QuickBooks QuickBooks …" at bounding box center [663, 15] width 1193 height 30
click at [1039, 45] on icon "button" at bounding box center [1041, 47] width 17 height 12
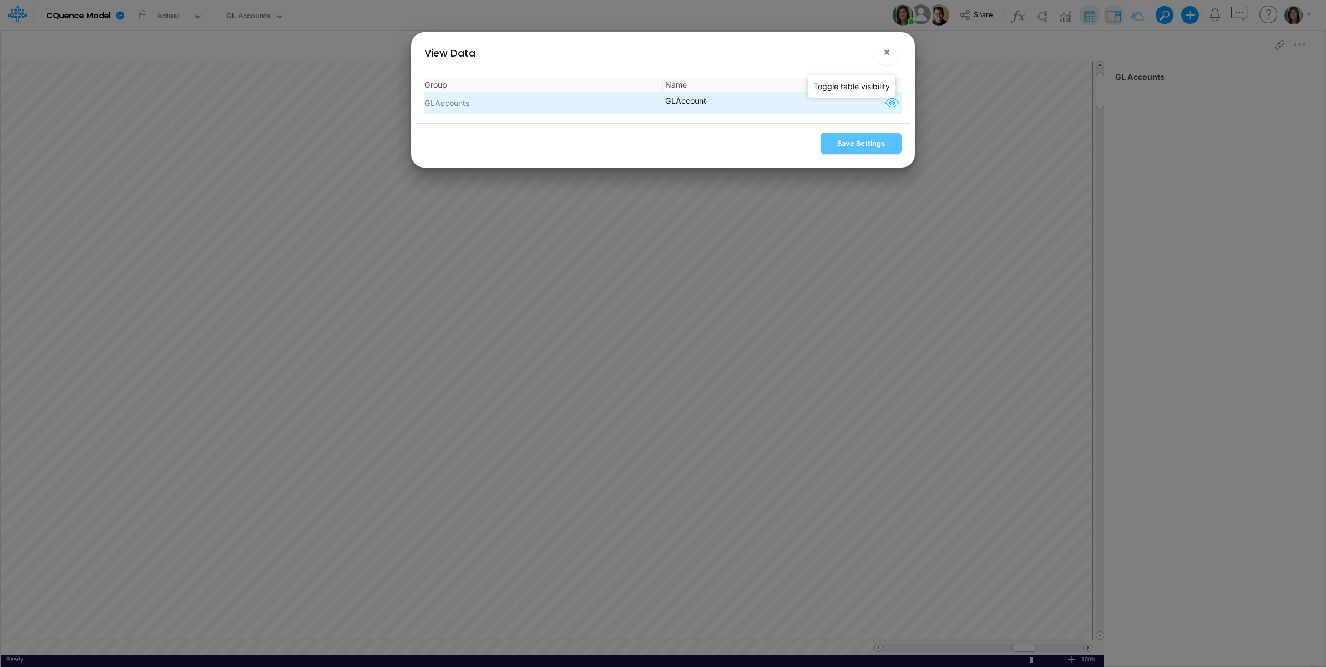
click at [884, 104] on icon "button" at bounding box center [892, 103] width 17 height 14
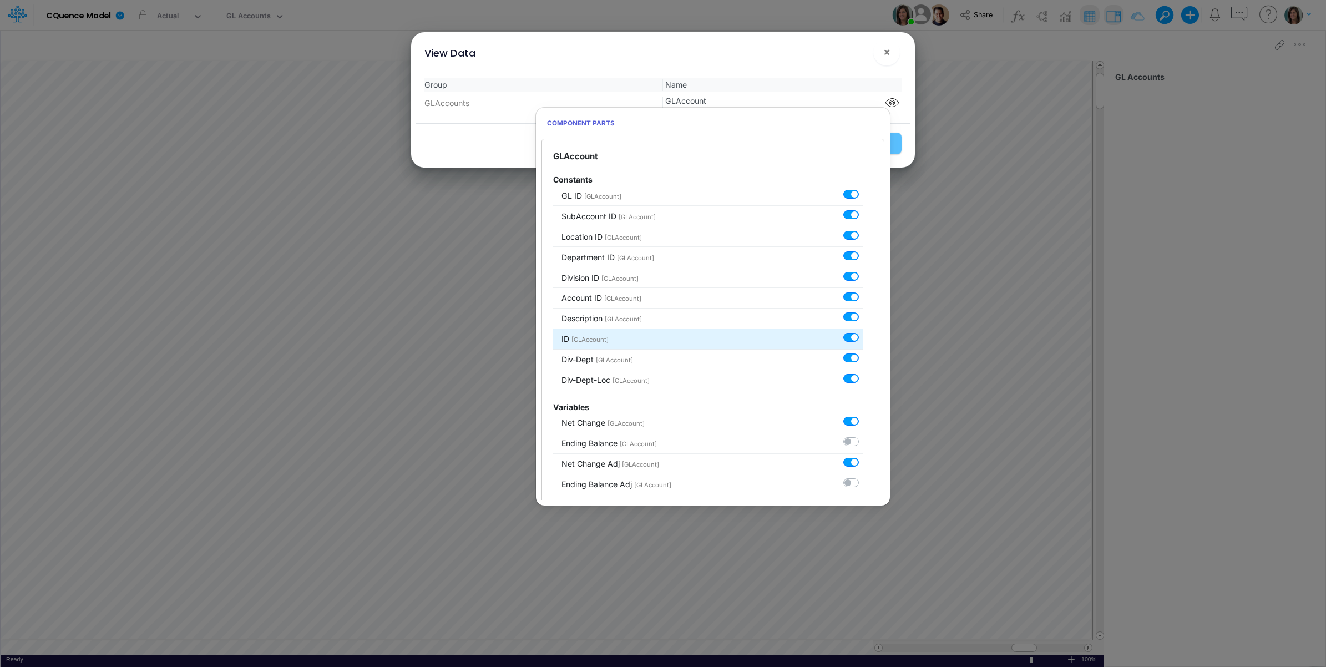
scroll to position [92, 0]
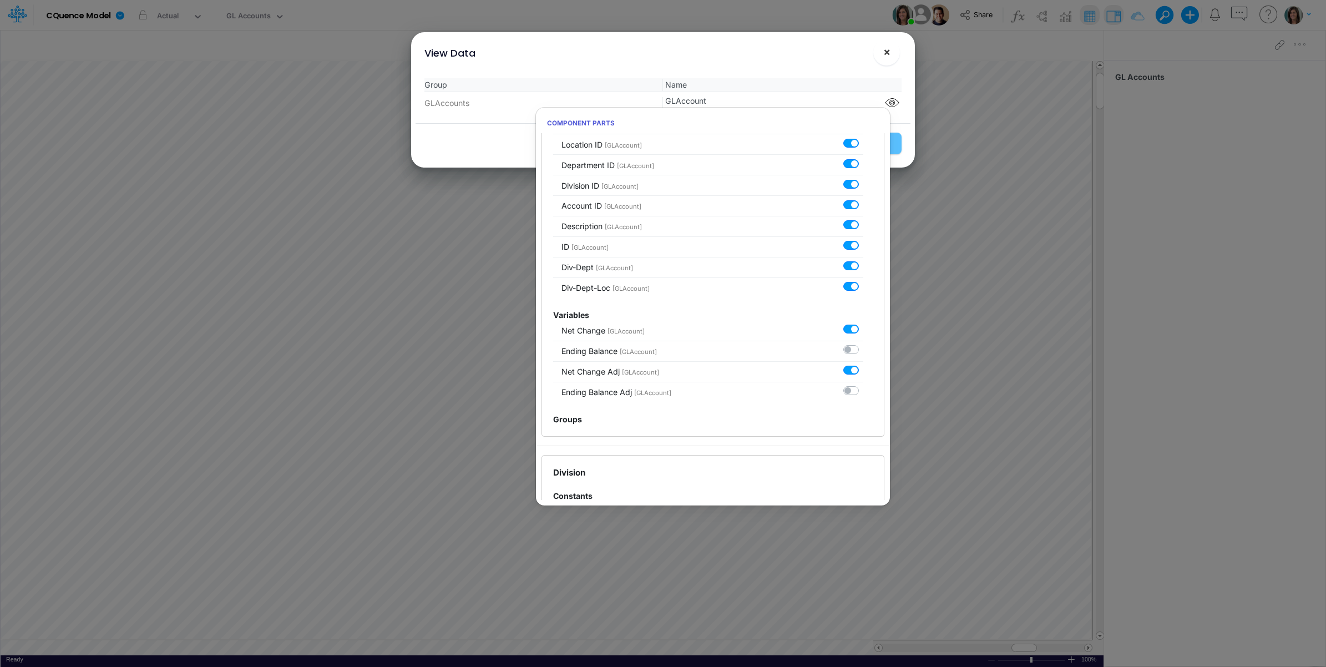
click at [885, 45] on span "×" at bounding box center [886, 51] width 7 height 13
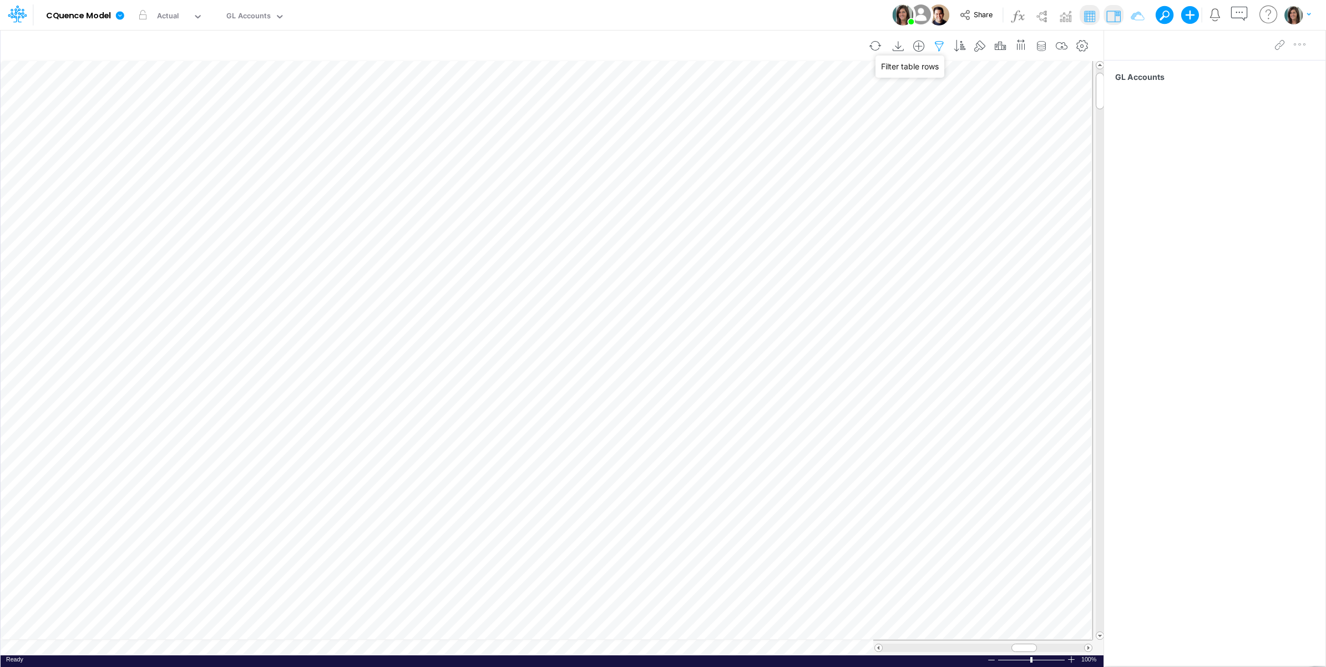
click at [936, 47] on icon "button" at bounding box center [939, 47] width 17 height 12
click at [696, 161] on div "Account M1" at bounding box center [685, 153] width 105 height 19
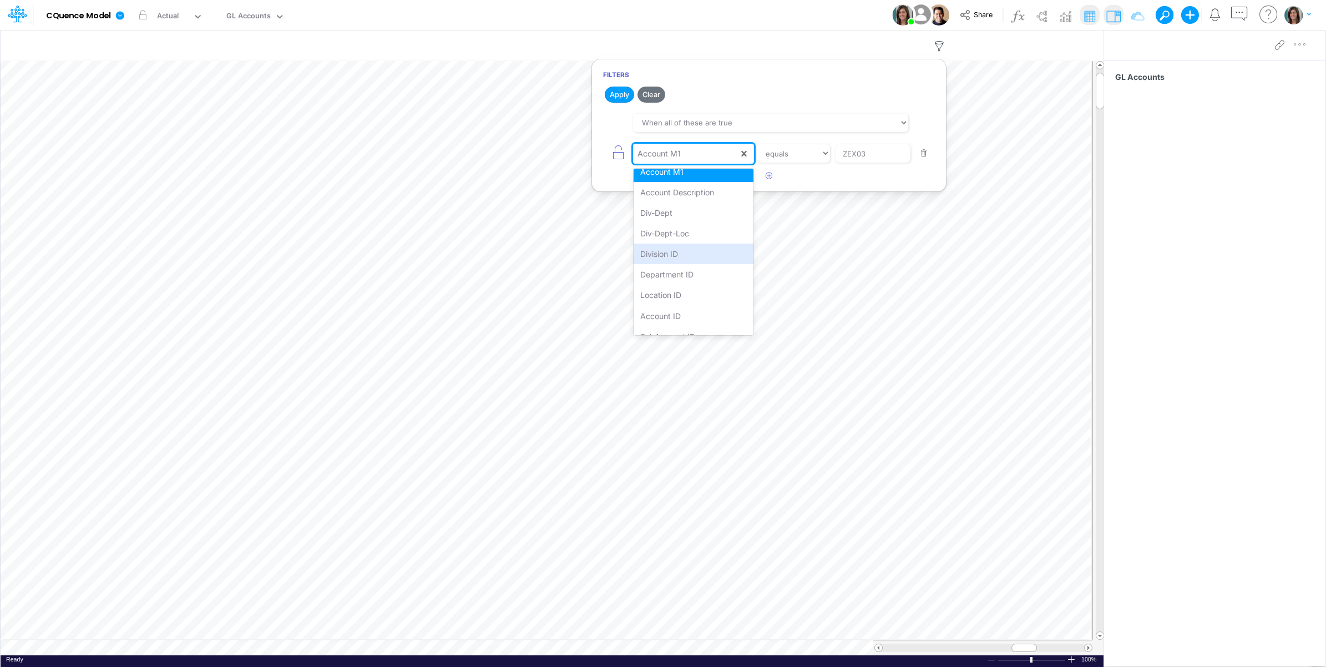
click at [809, 11] on div "Model CQuence Model Edit model settings Duplicate Import QuickBooks QuickBooks …" at bounding box center [663, 15] width 1193 height 30
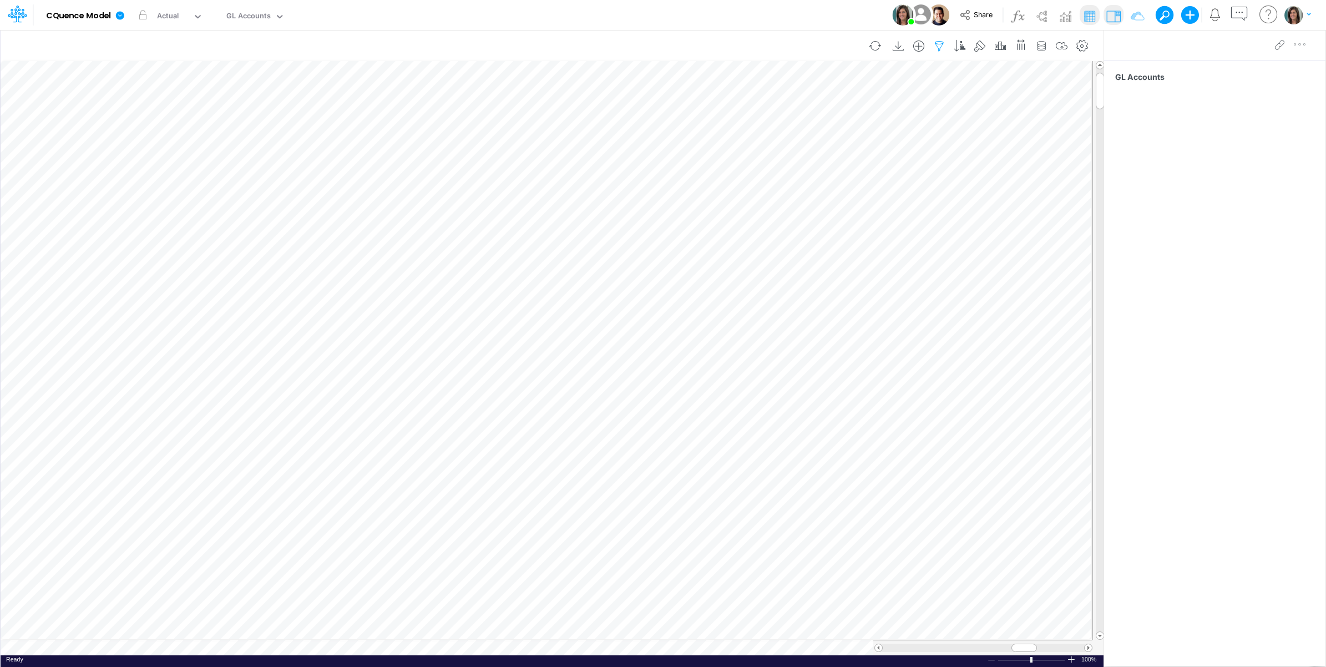
click at [939, 42] on icon "button" at bounding box center [939, 47] width 17 height 12
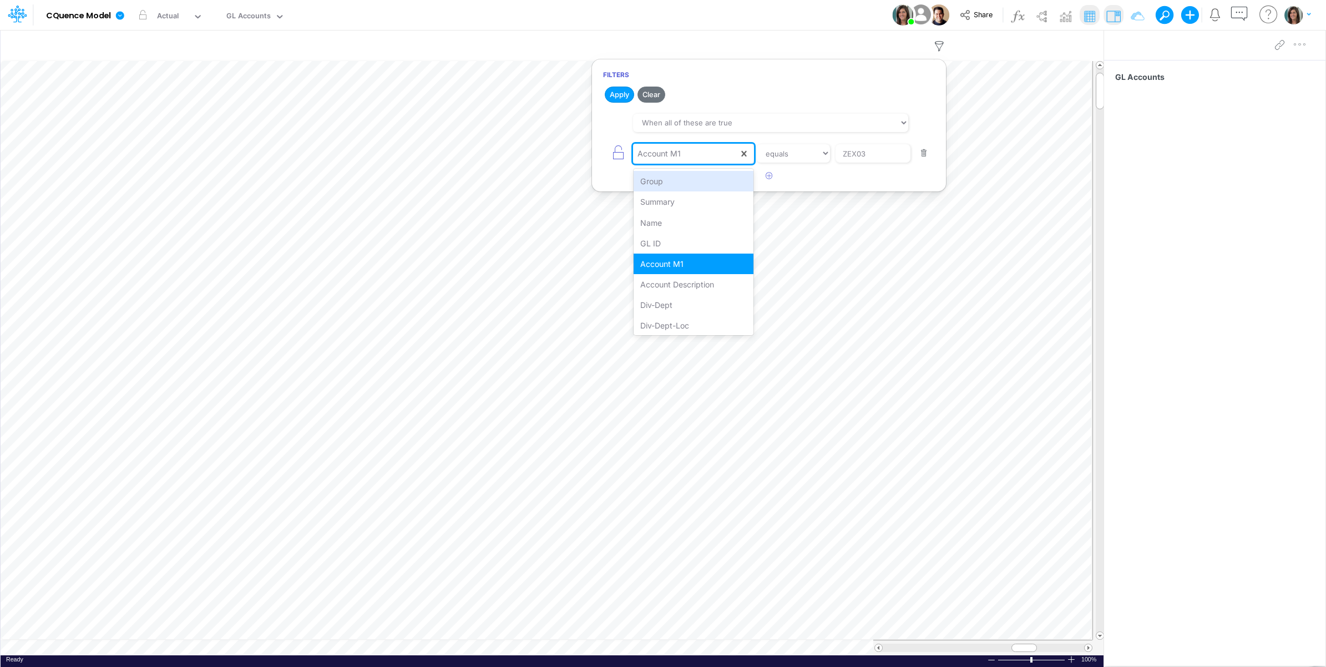
click at [685, 161] on div "Account M1" at bounding box center [685, 153] width 105 height 19
click at [689, 240] on div "GL ID" at bounding box center [694, 243] width 120 height 21
click at [700, 160] on div "GL ID" at bounding box center [685, 153] width 105 height 19
type input "acc"
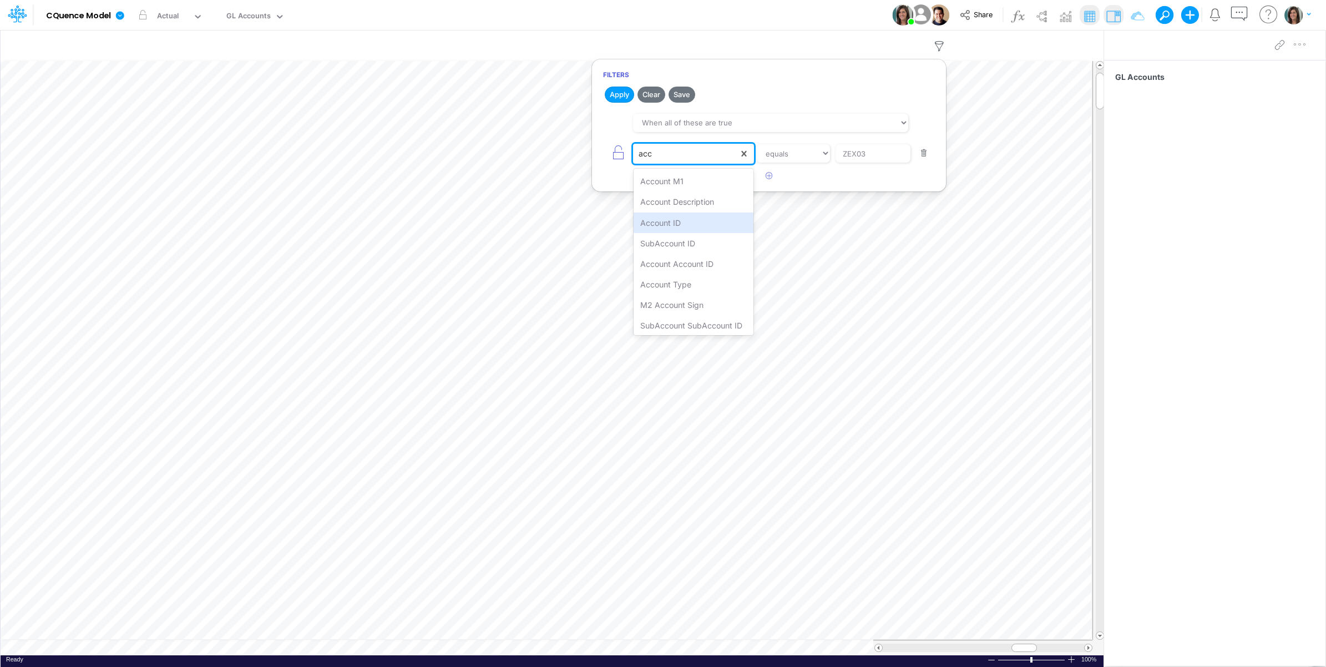
drag, startPoint x: 691, startPoint y: 216, endPoint x: 727, endPoint y: 187, distance: 46.5
click at [691, 217] on div "Account ID" at bounding box center [694, 222] width 120 height 21
click at [807, 148] on select "equals not equal starts with ends with contains" at bounding box center [793, 153] width 74 height 19
select select "startsWith"
click at [757, 145] on select "equals not equal starts with ends with contains" at bounding box center [794, 153] width 74 height 19
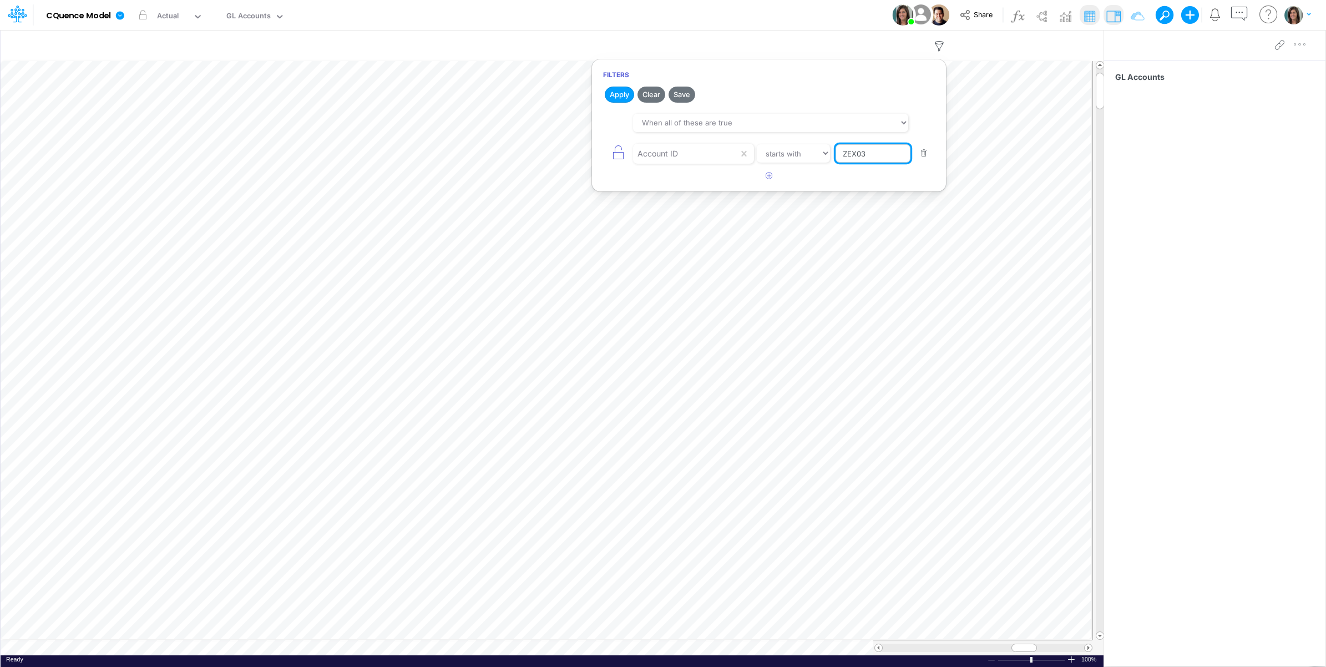
click at [872, 156] on input "ZEX03" at bounding box center [873, 153] width 75 height 19
type input "4"
click at [618, 96] on button "Apply" at bounding box center [619, 95] width 29 height 16
click at [788, 20] on div "Model CQuence Model Edit model settings Duplicate Import QuickBooks QuickBooks …" at bounding box center [663, 15] width 1193 height 30
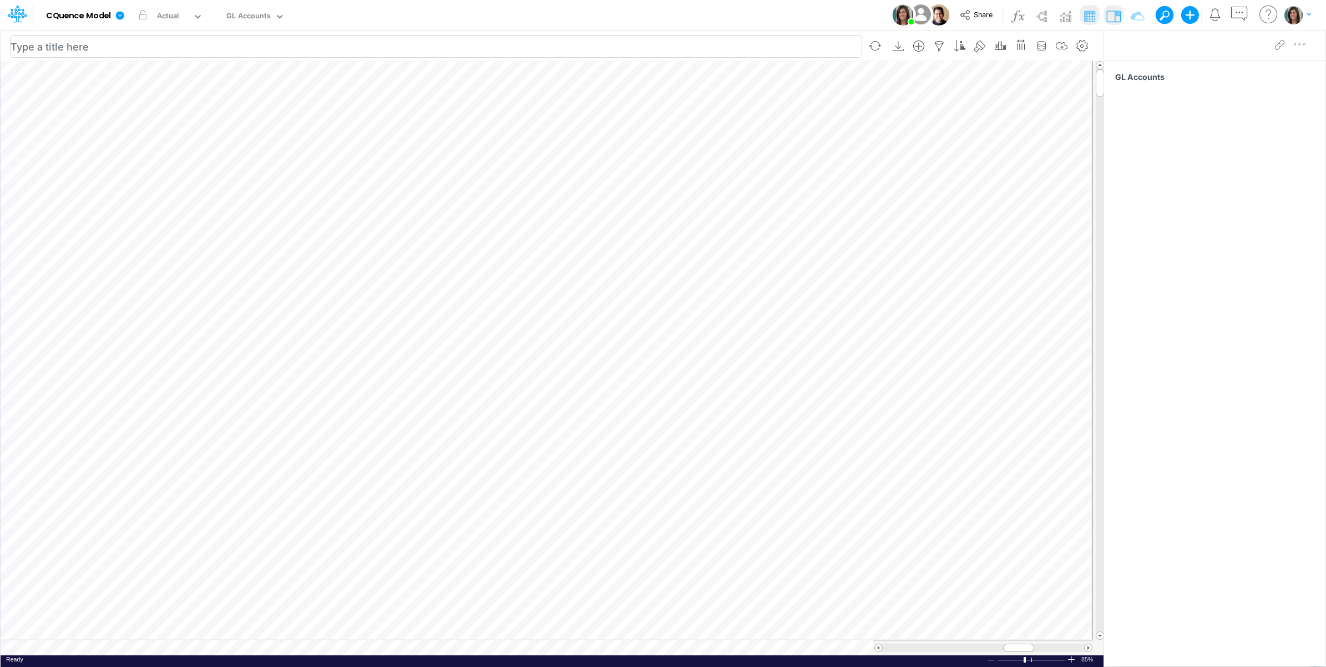
scroll to position [0, 1]
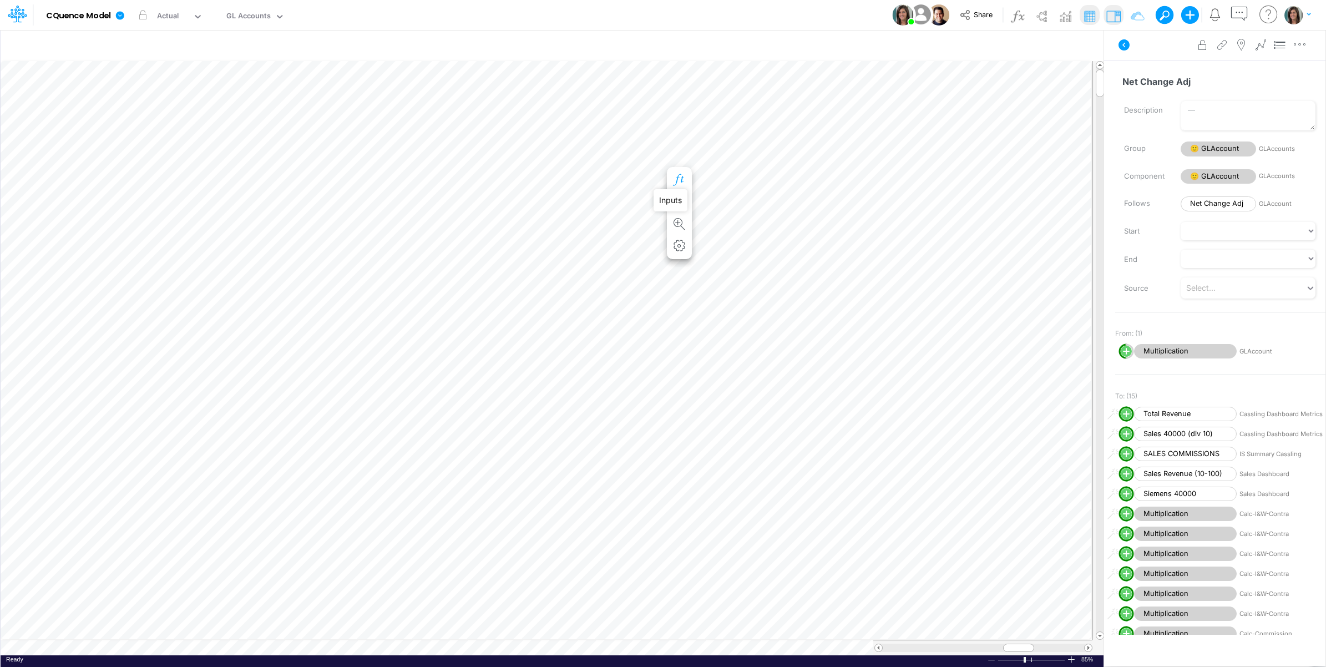
click at [681, 176] on icon "button" at bounding box center [679, 180] width 17 height 12
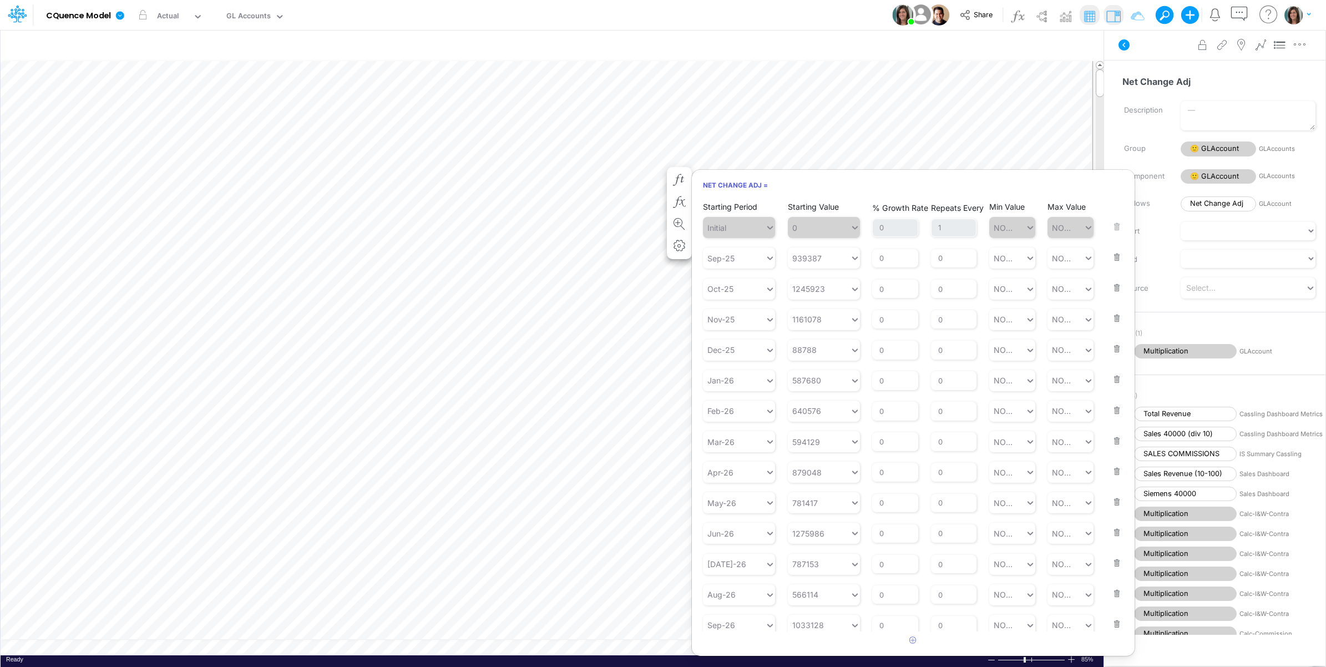
scroll to position [0, 1]
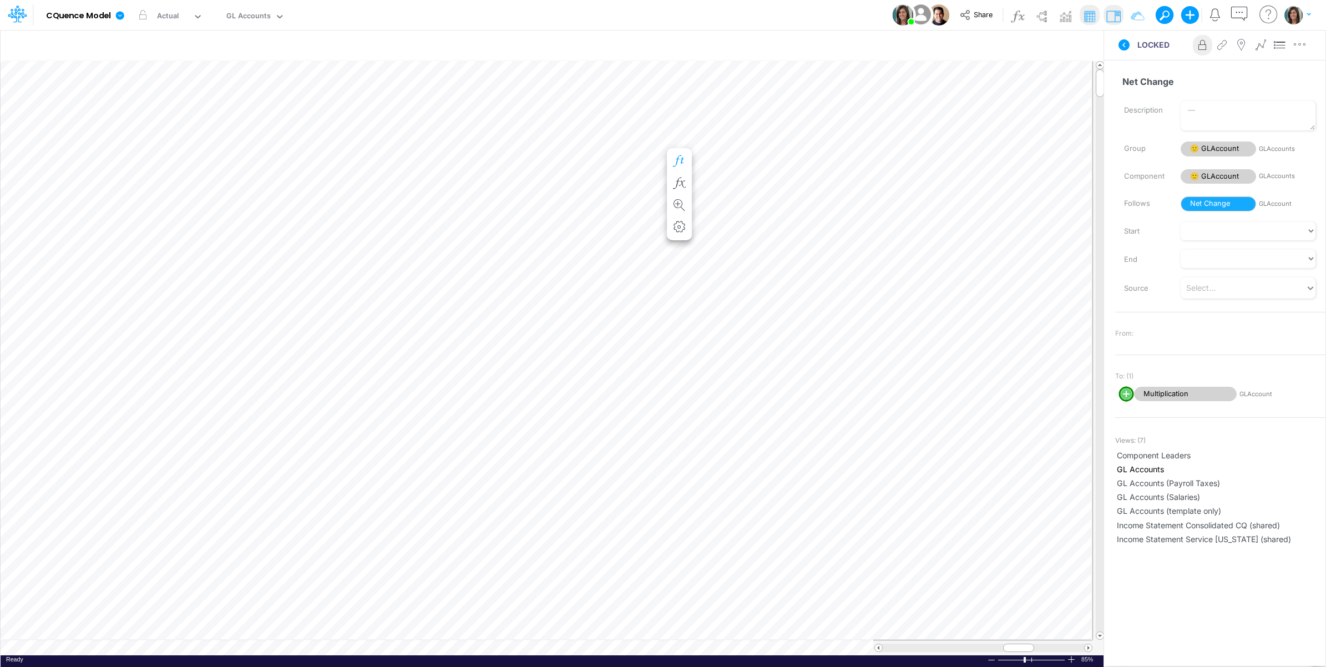
scroll to position [0, 1]
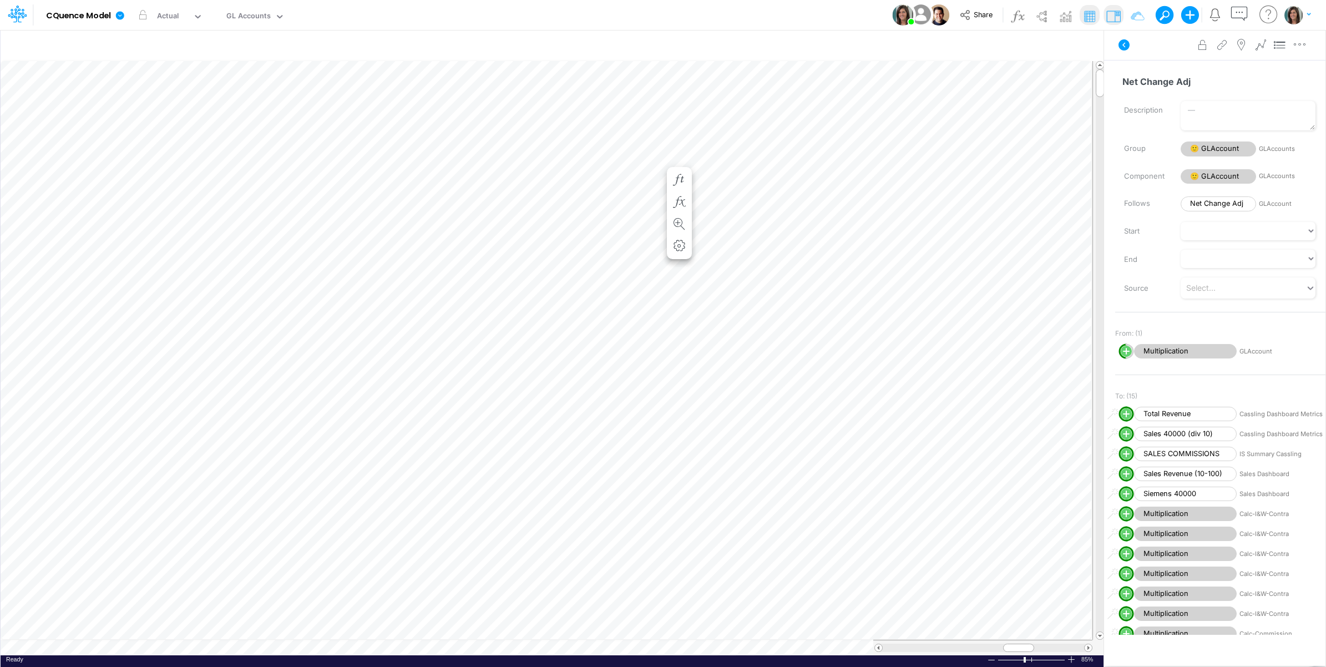
scroll to position [0, 1]
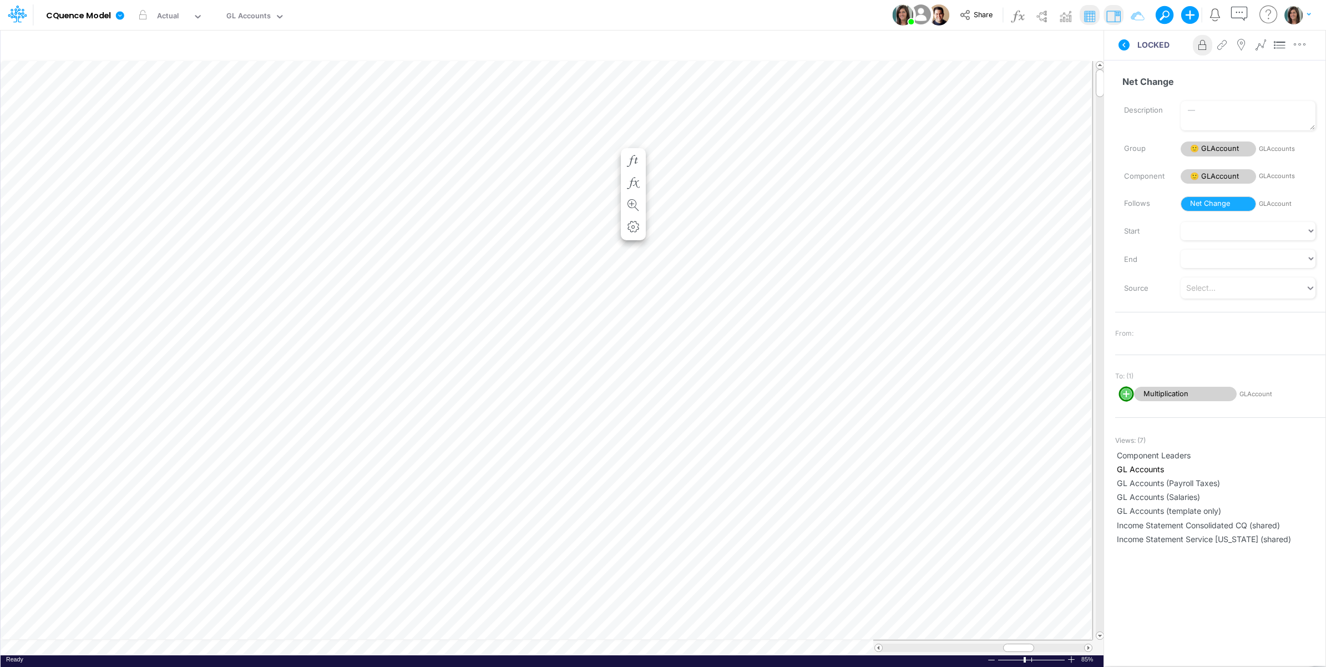
scroll to position [0, 1]
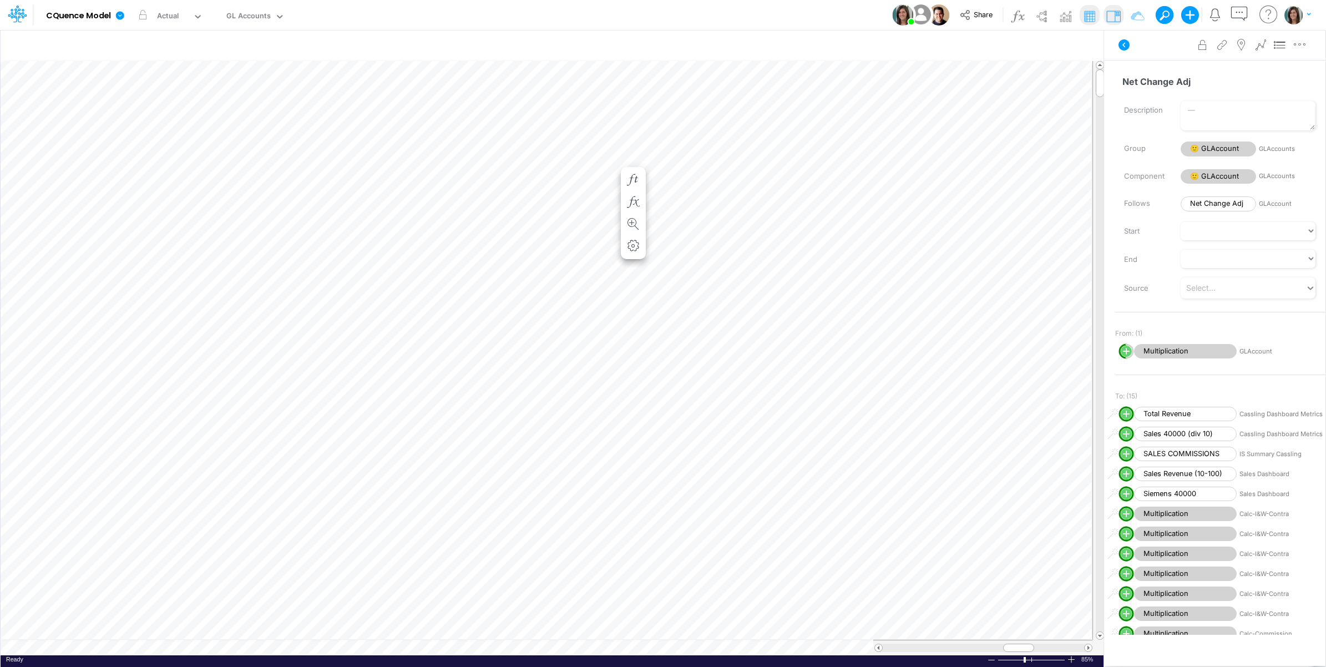
scroll to position [0, 1]
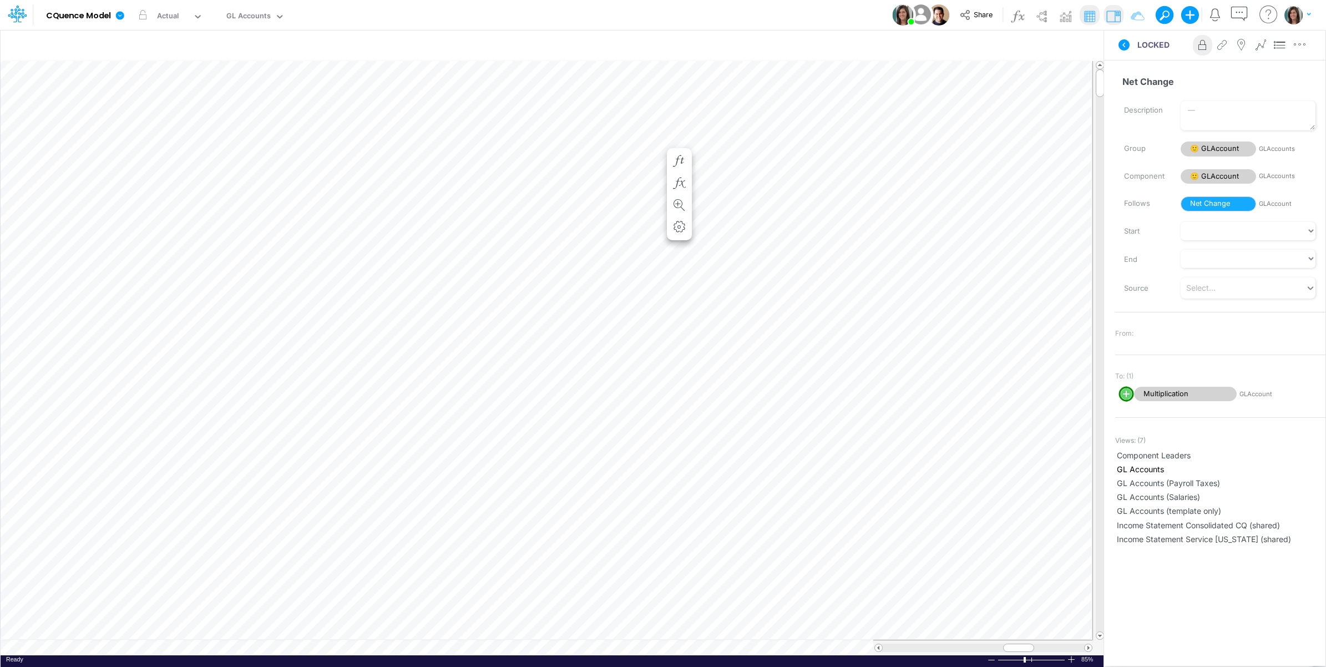
scroll to position [0, 1]
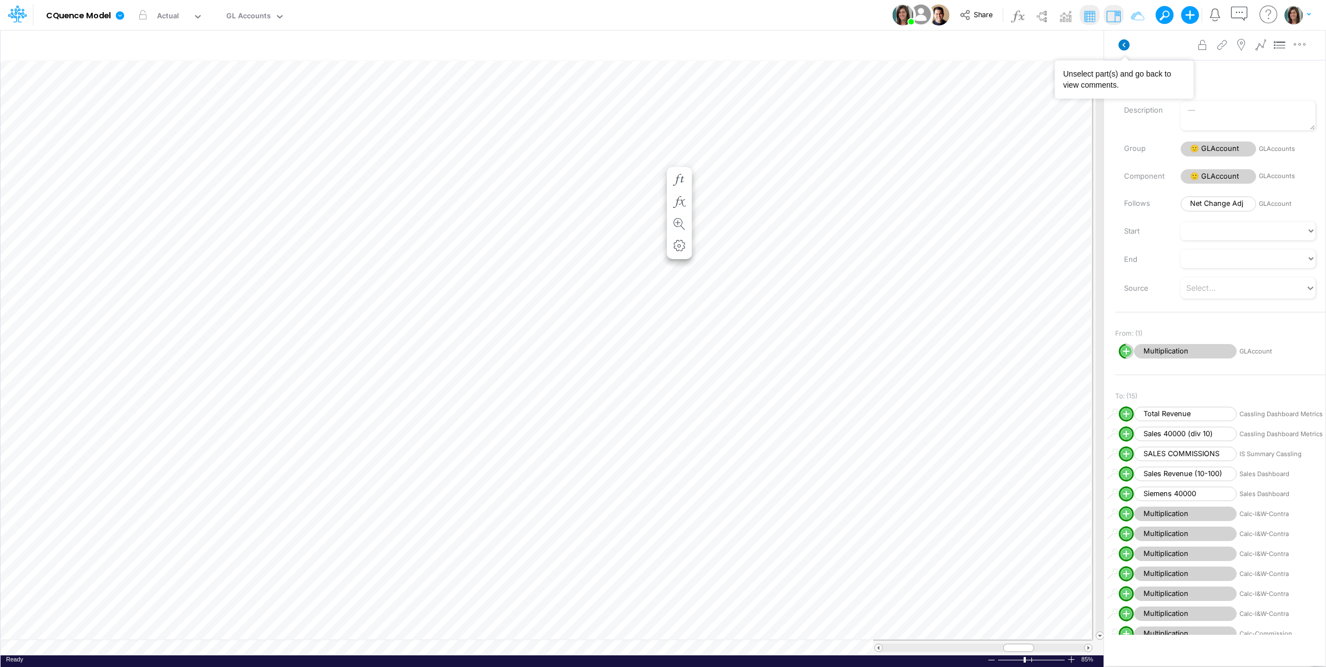
click at [1122, 43] on icon at bounding box center [1124, 44] width 11 height 11
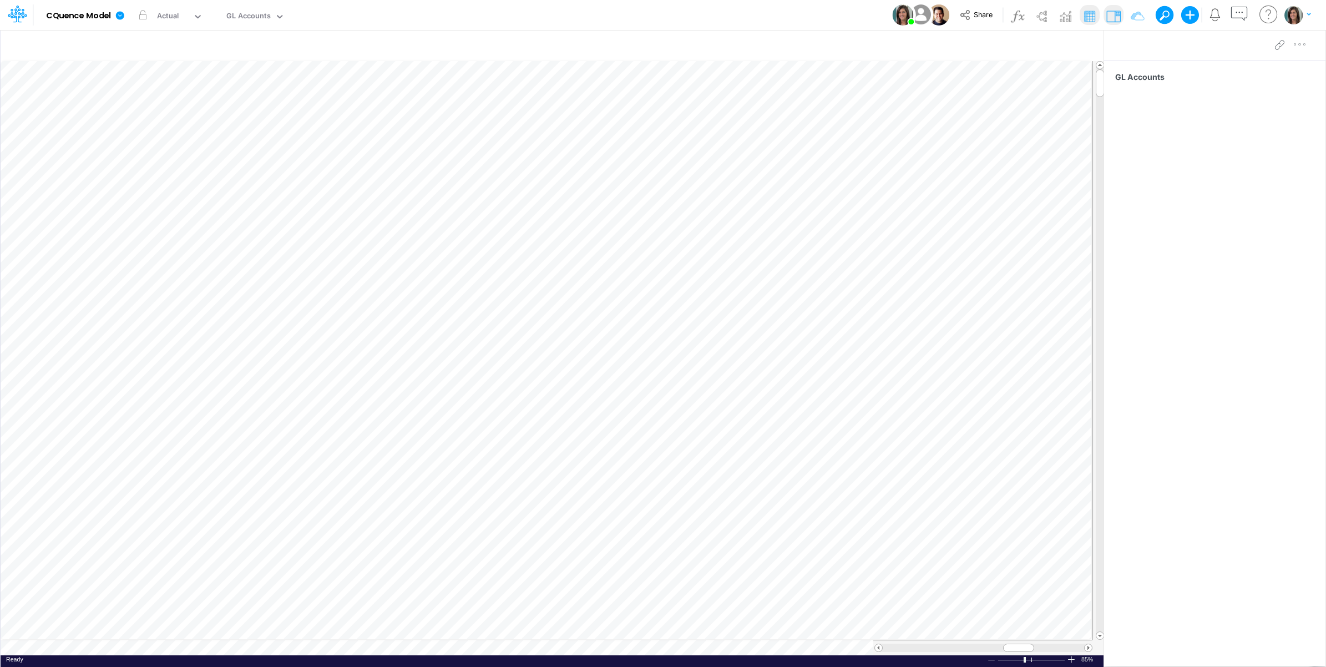
scroll to position [0, 1]
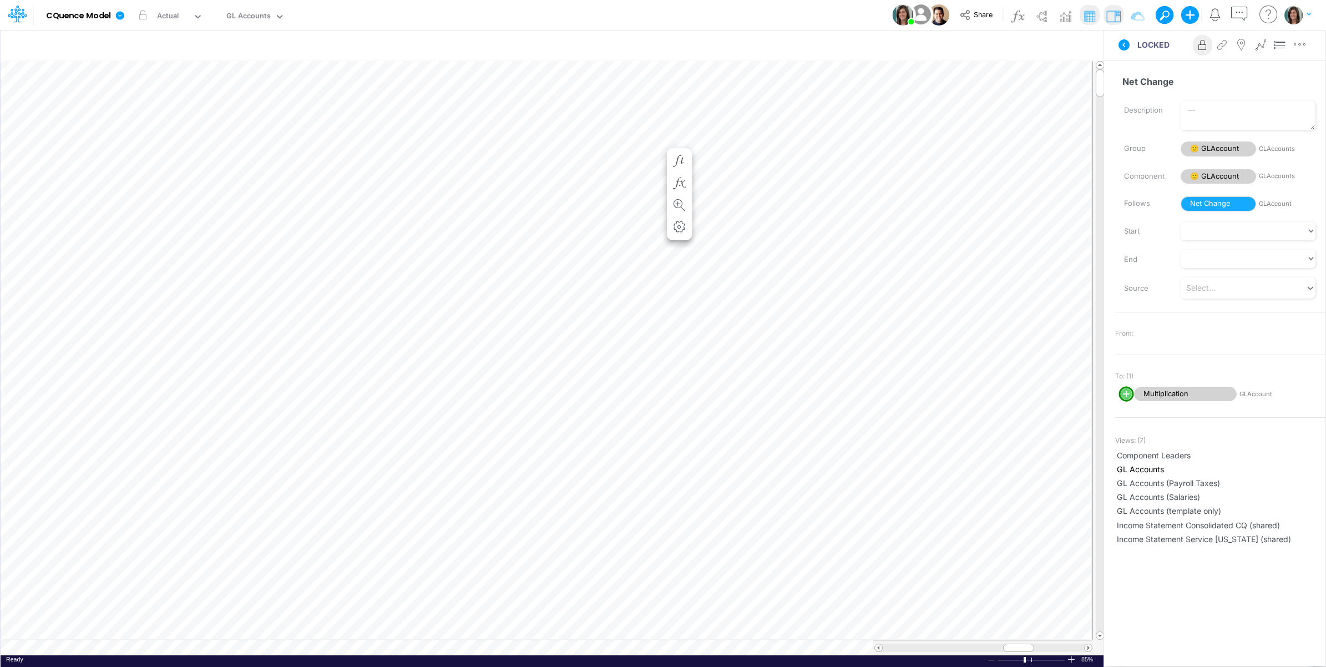
click at [1127, 52] on button at bounding box center [1124, 45] width 27 height 20
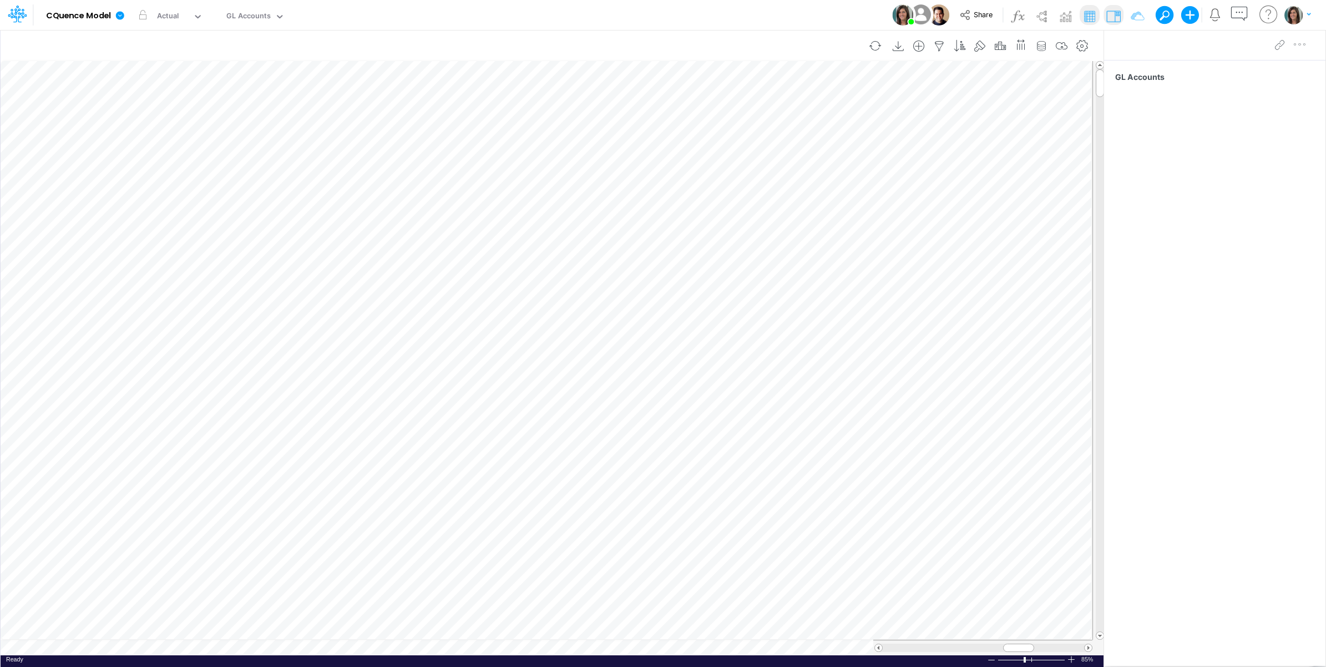
scroll to position [0, 1]
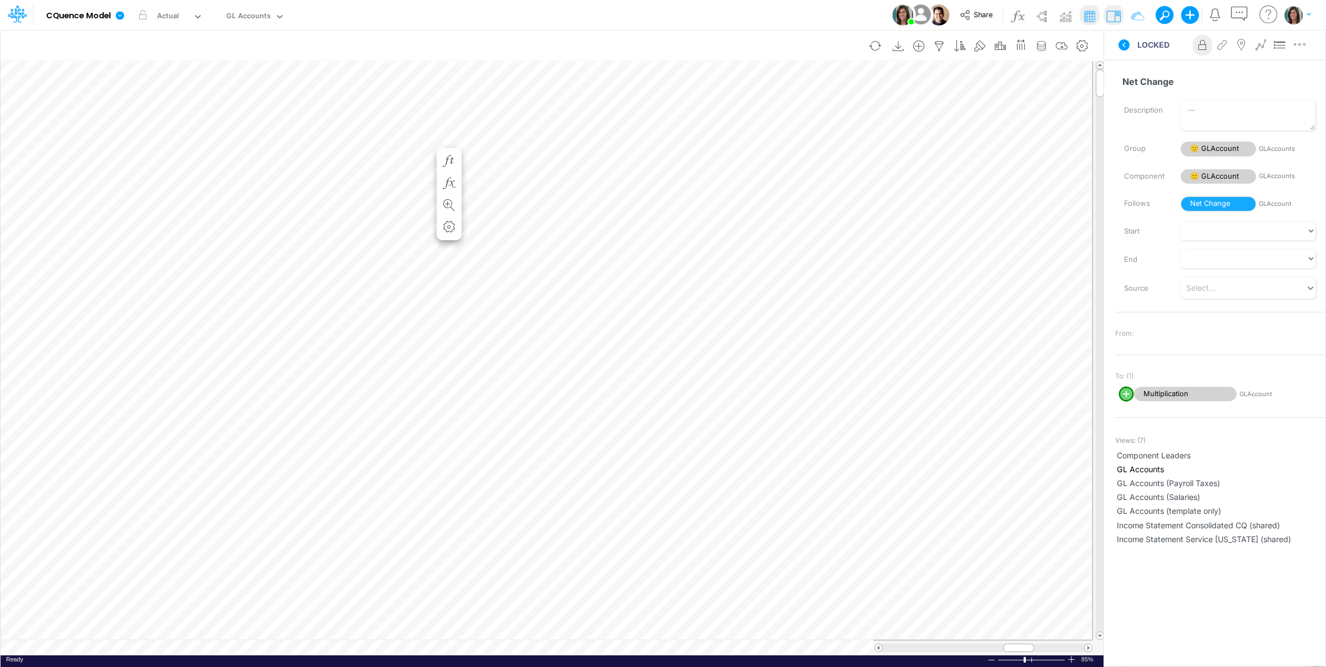
scroll to position [0, 1]
click at [1122, 44] on icon at bounding box center [1123, 44] width 13 height 13
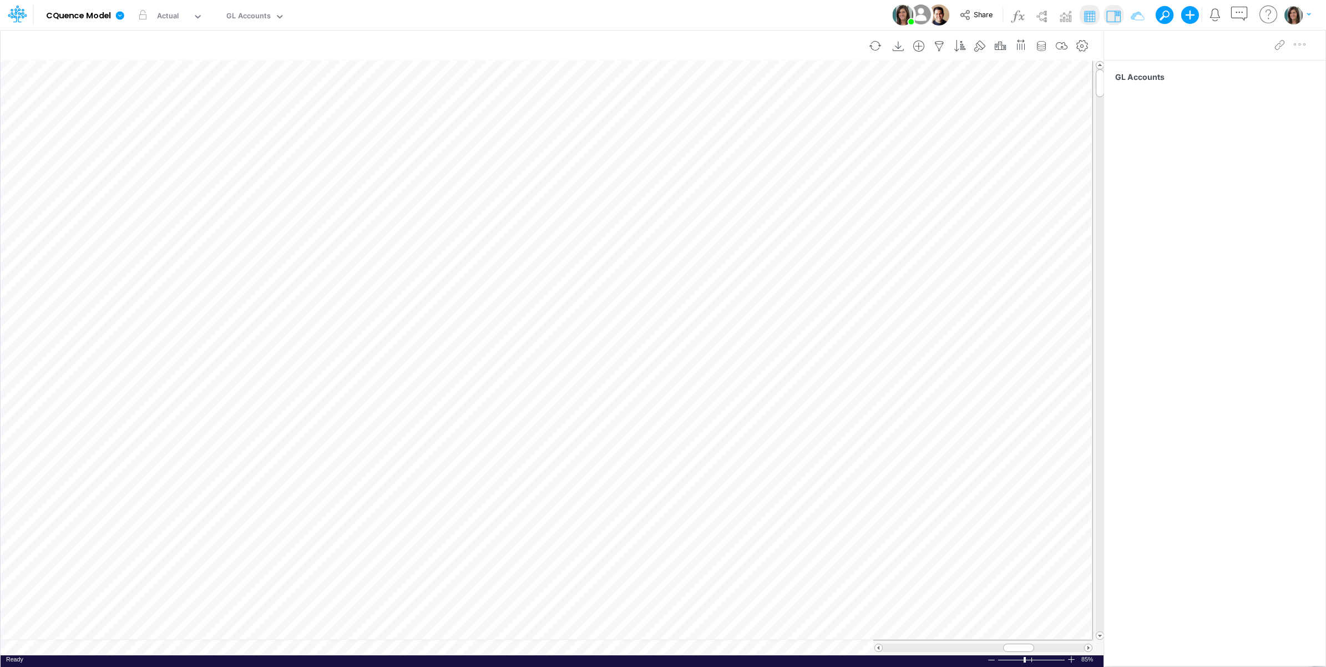
scroll to position [0, 1]
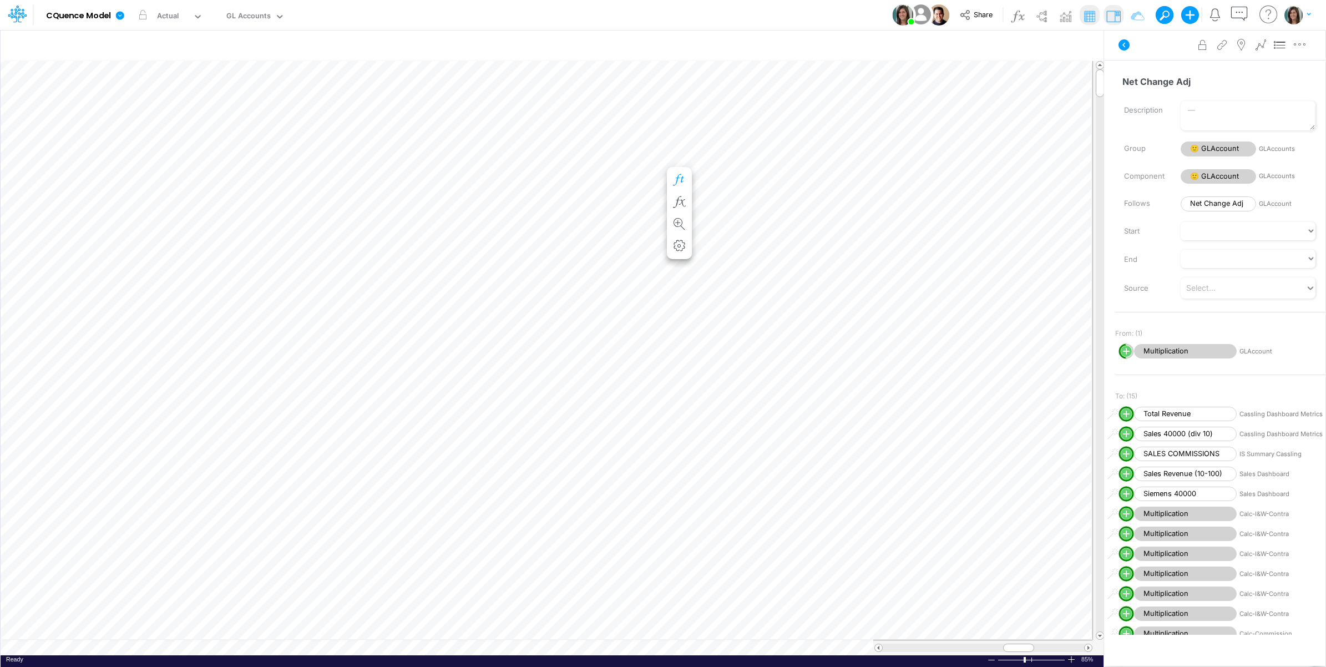
click at [677, 179] on icon "button" at bounding box center [679, 180] width 17 height 12
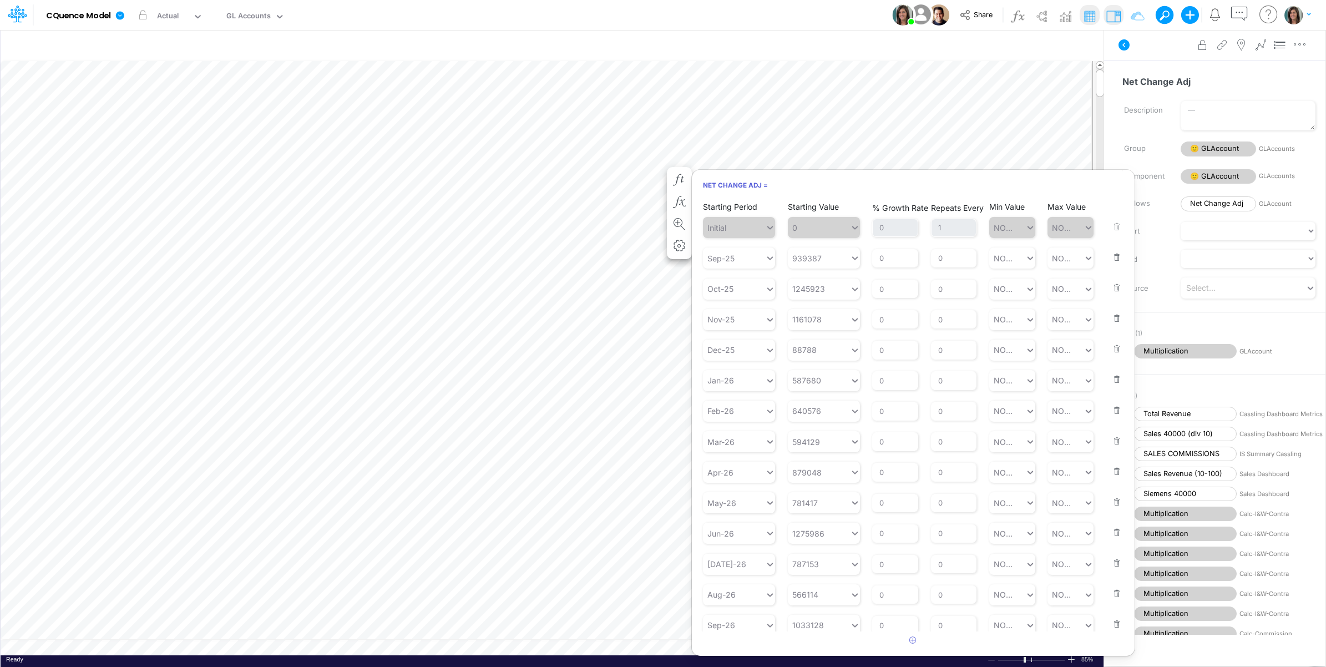
scroll to position [0, 1]
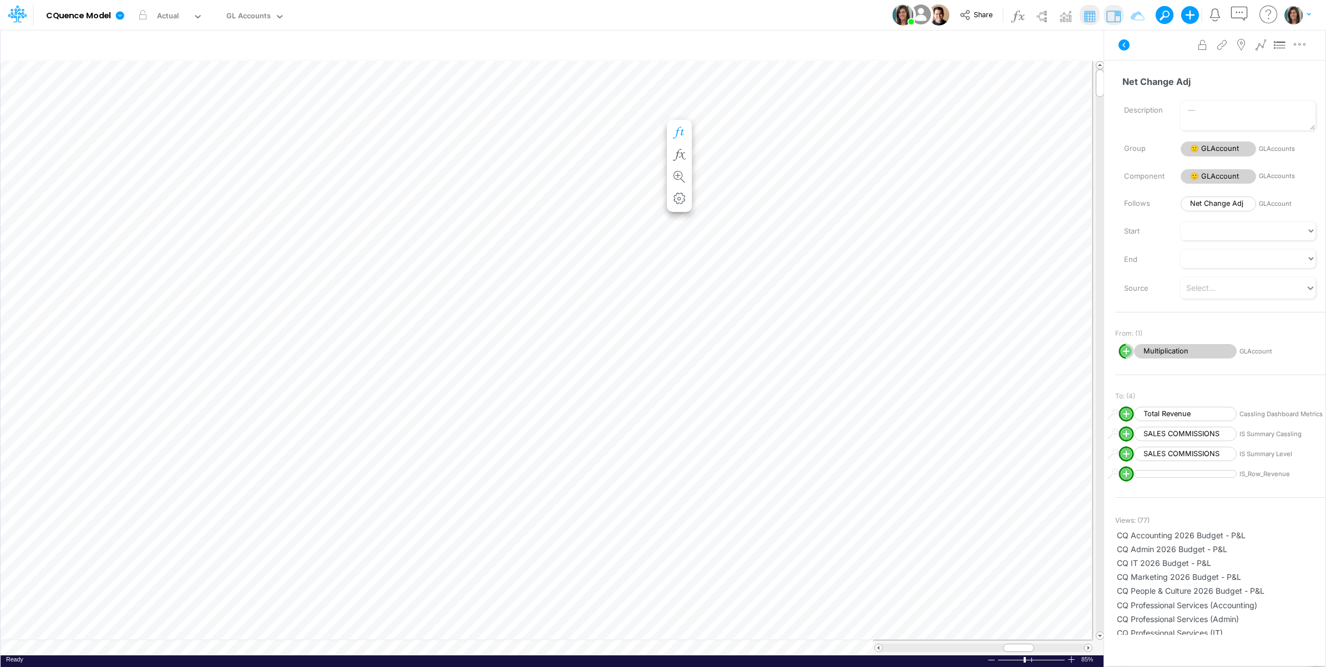
drag, startPoint x: 680, startPoint y: 133, endPoint x: 686, endPoint y: 138, distance: 7.5
click at [680, 134] on icon "button" at bounding box center [679, 133] width 17 height 12
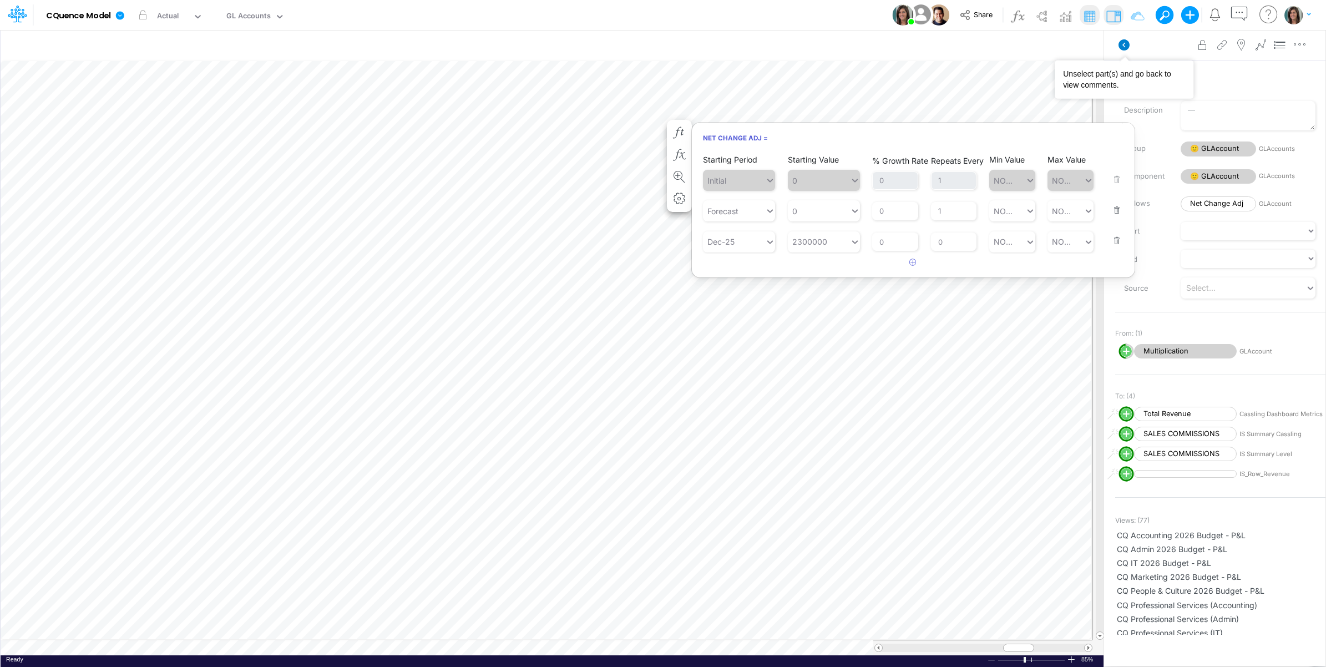
click at [1127, 48] on icon at bounding box center [1124, 44] width 11 height 11
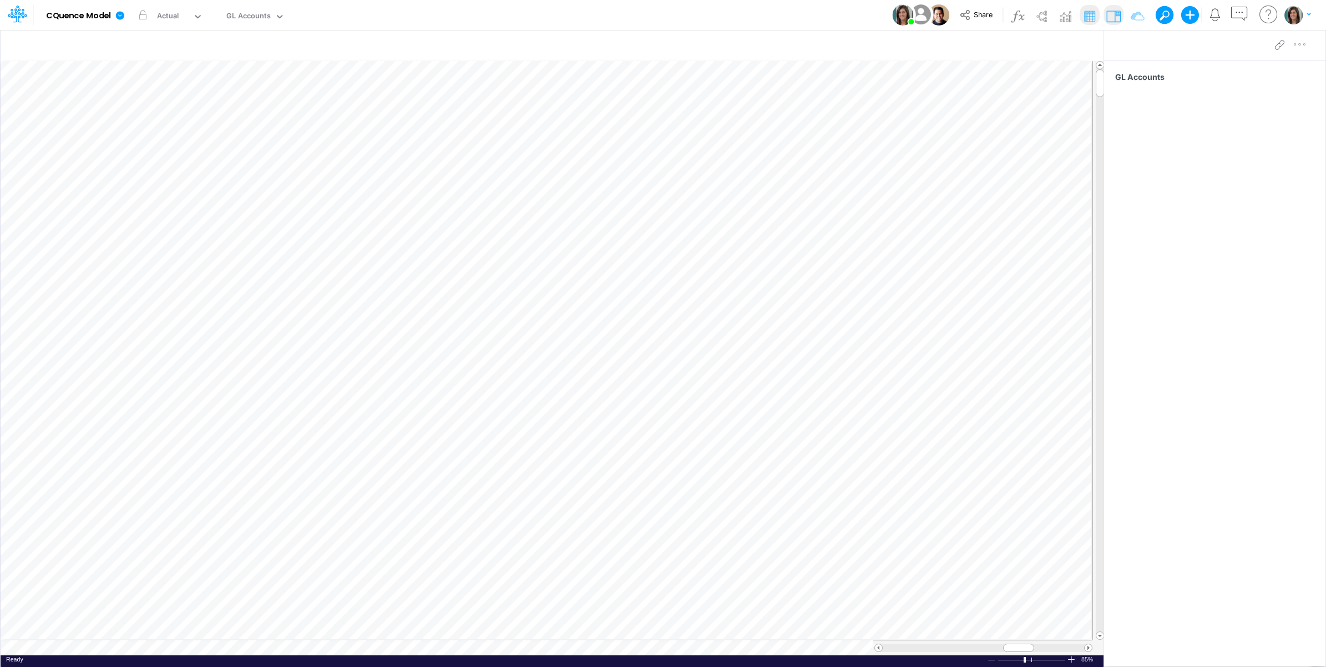
scroll to position [0, 1]
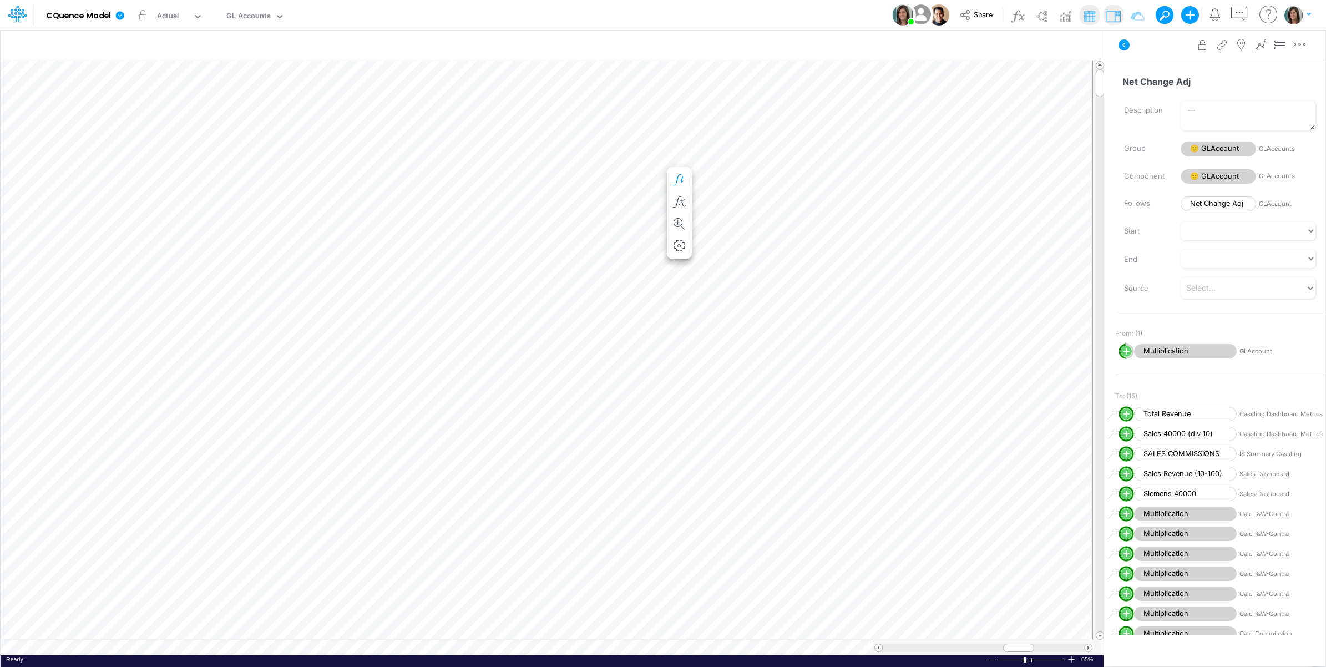
click at [681, 179] on icon "button" at bounding box center [679, 180] width 17 height 12
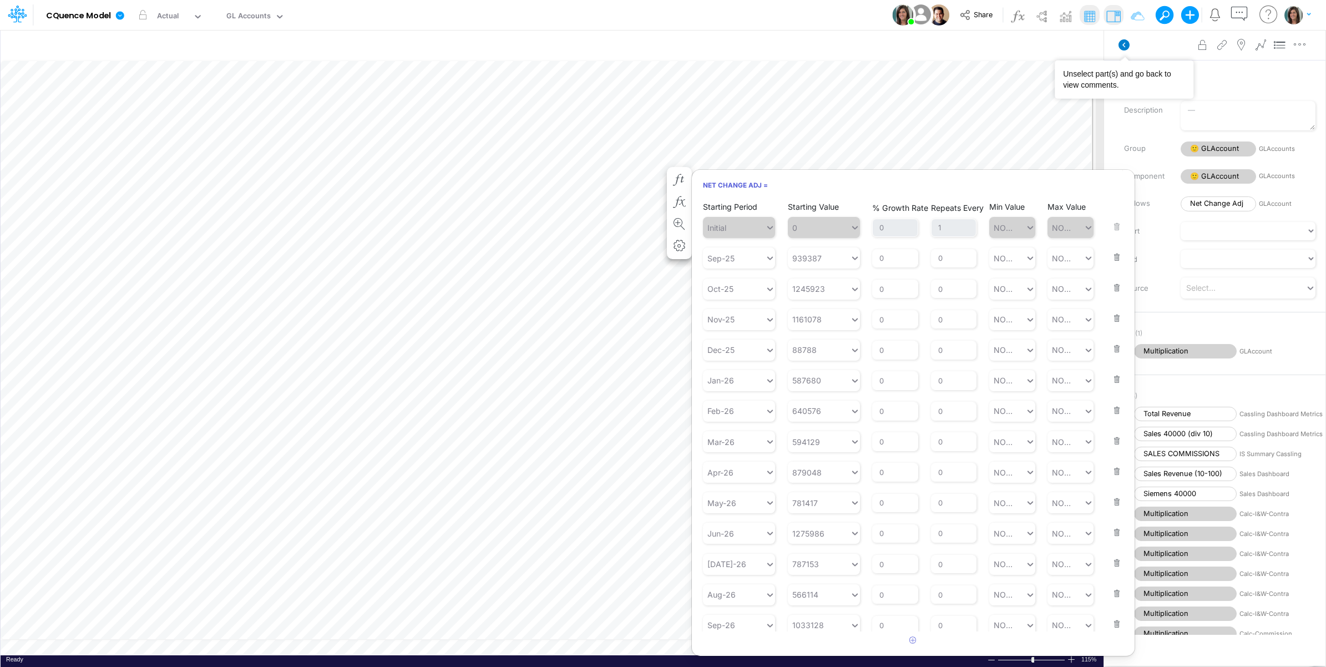
click at [1126, 40] on icon at bounding box center [1124, 44] width 11 height 11
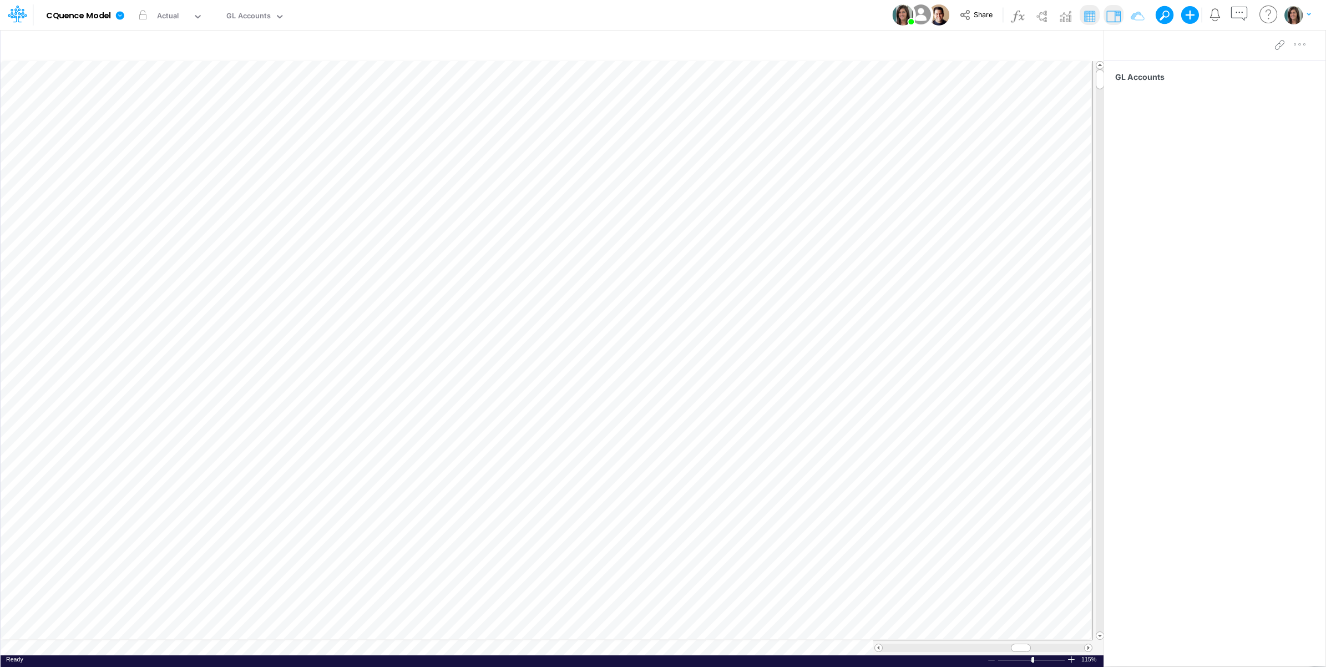
scroll to position [0, 1]
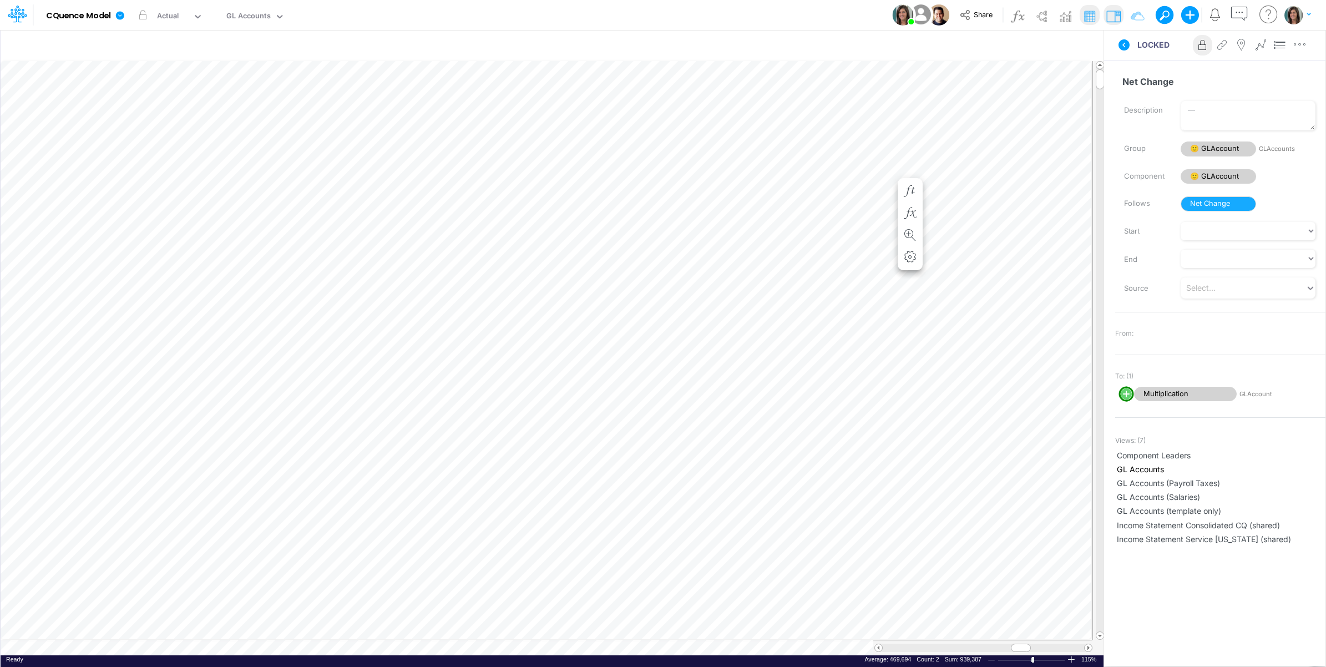
scroll to position [0, 1]
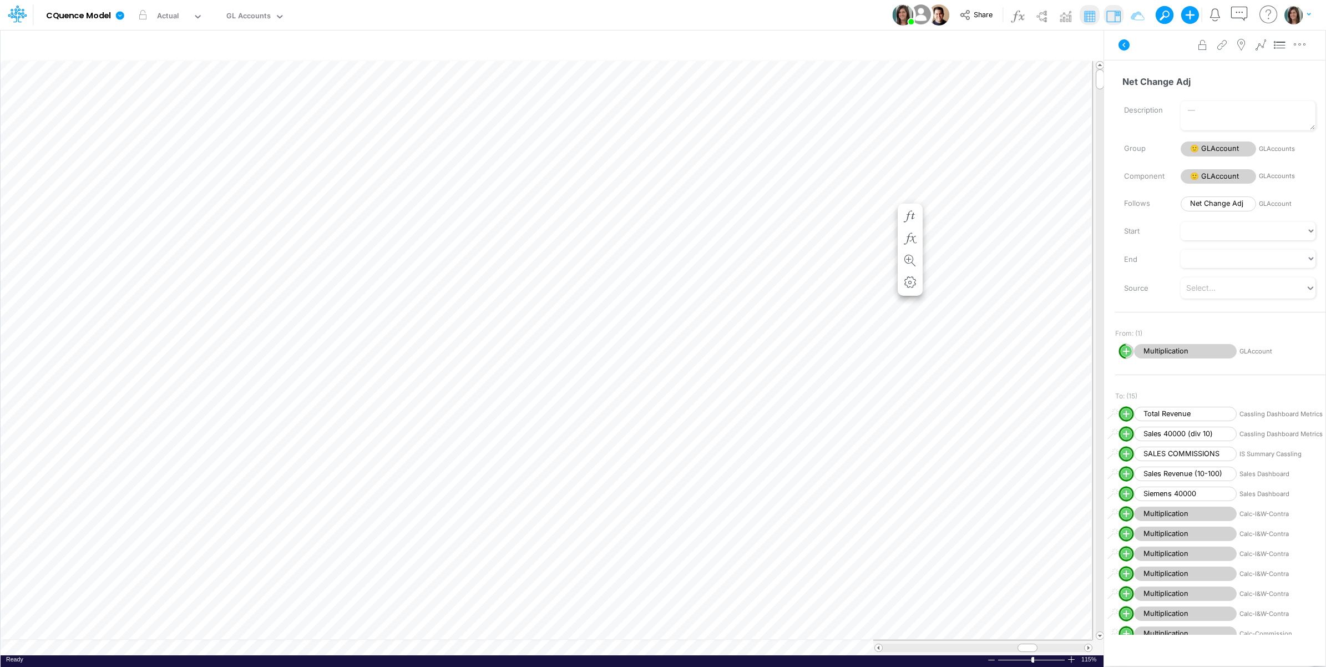
scroll to position [0, 1]
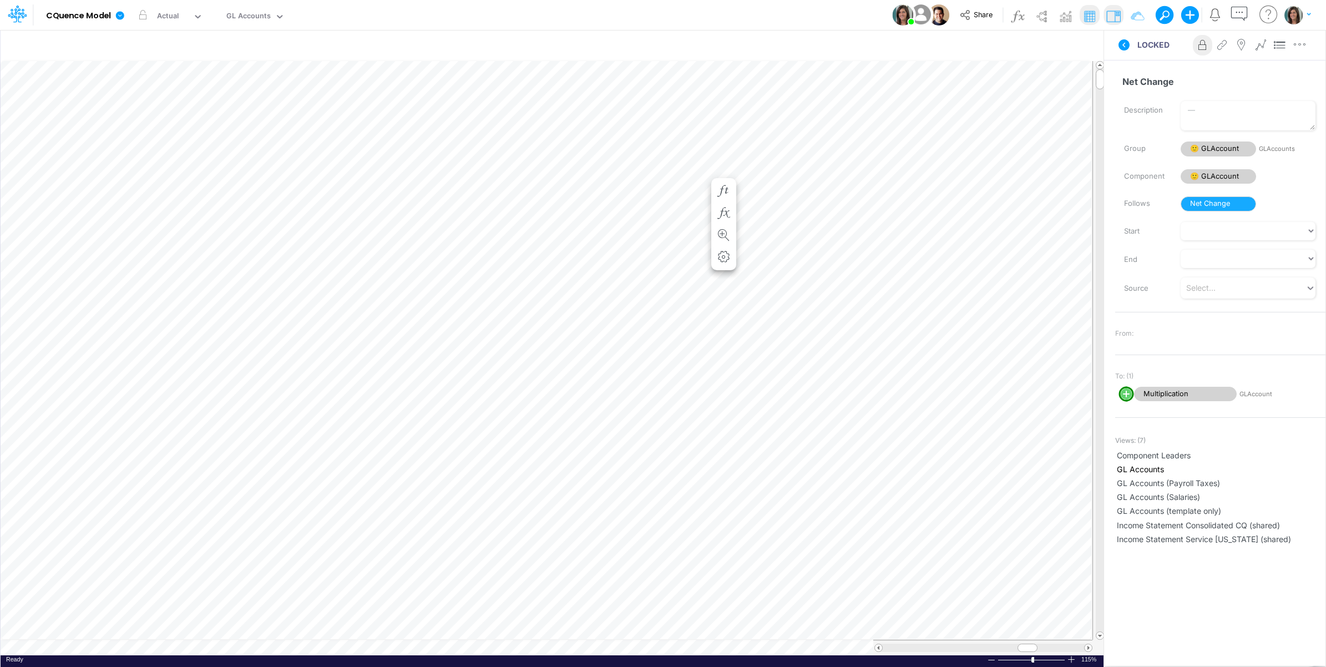
scroll to position [0, 1]
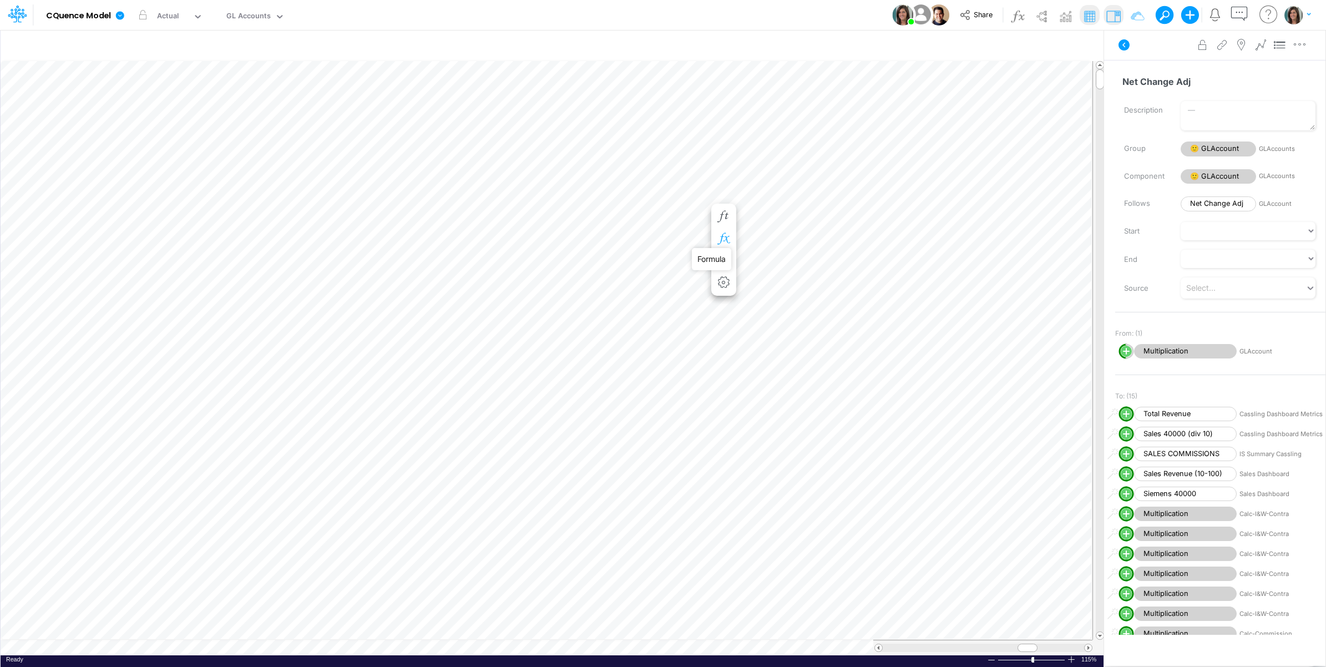
click at [725, 237] on icon "button" at bounding box center [724, 239] width 17 height 12
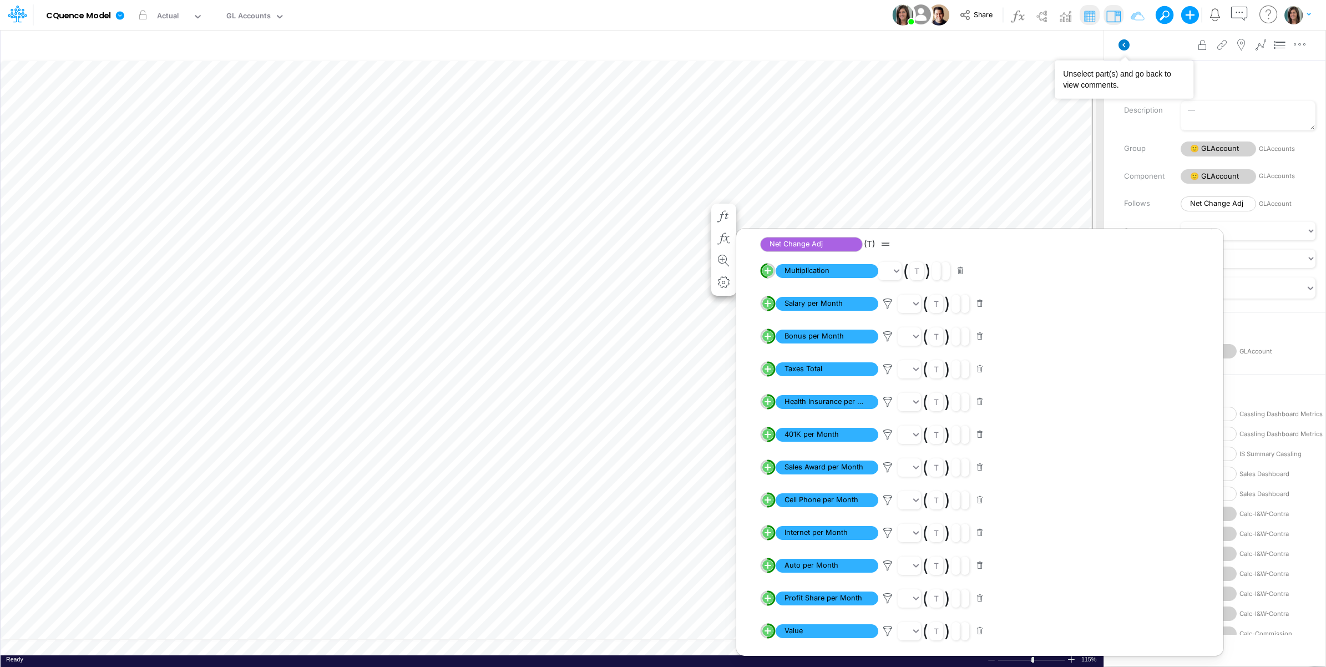
click at [1124, 50] on icon at bounding box center [1124, 44] width 11 height 11
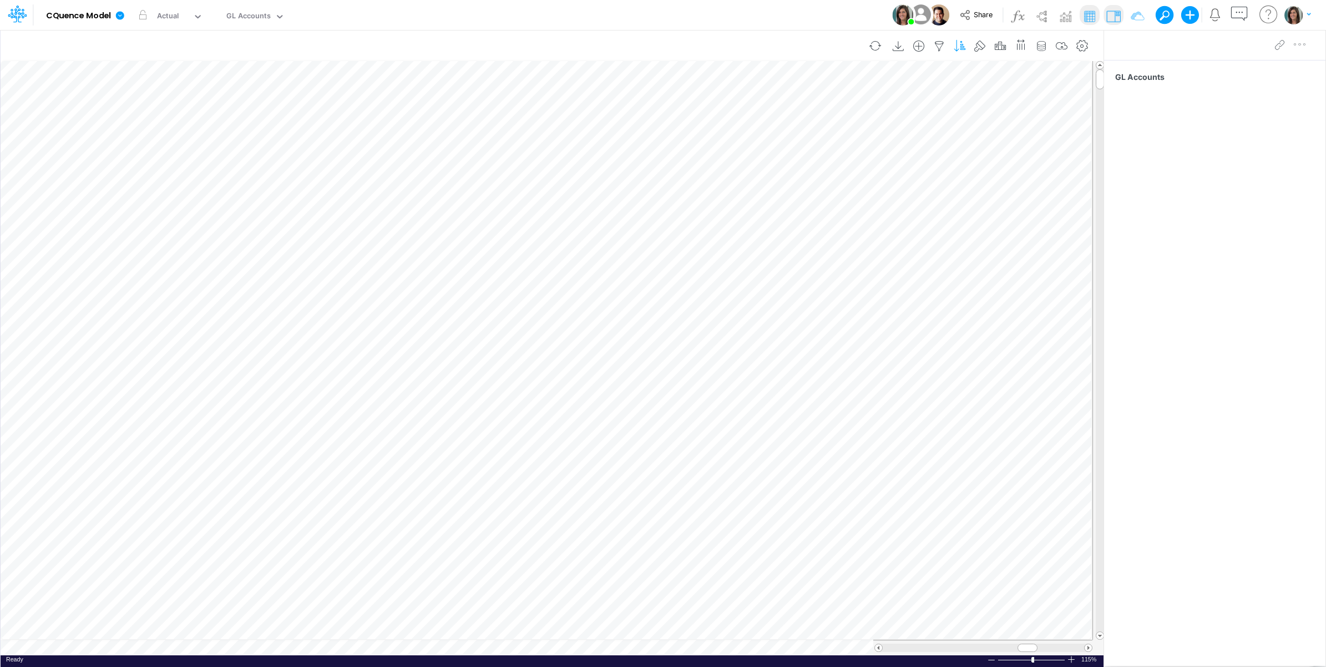
click at [962, 45] on icon "button" at bounding box center [960, 47] width 17 height 12
click at [773, 10] on div "Model CQuence Model Edit model settings Duplicate Import QuickBooks QuickBooks …" at bounding box center [663, 15] width 1193 height 30
click at [962, 42] on icon "button" at bounding box center [960, 47] width 17 height 12
click at [705, 174] on div "NET" at bounding box center [703, 174] width 54 height 18
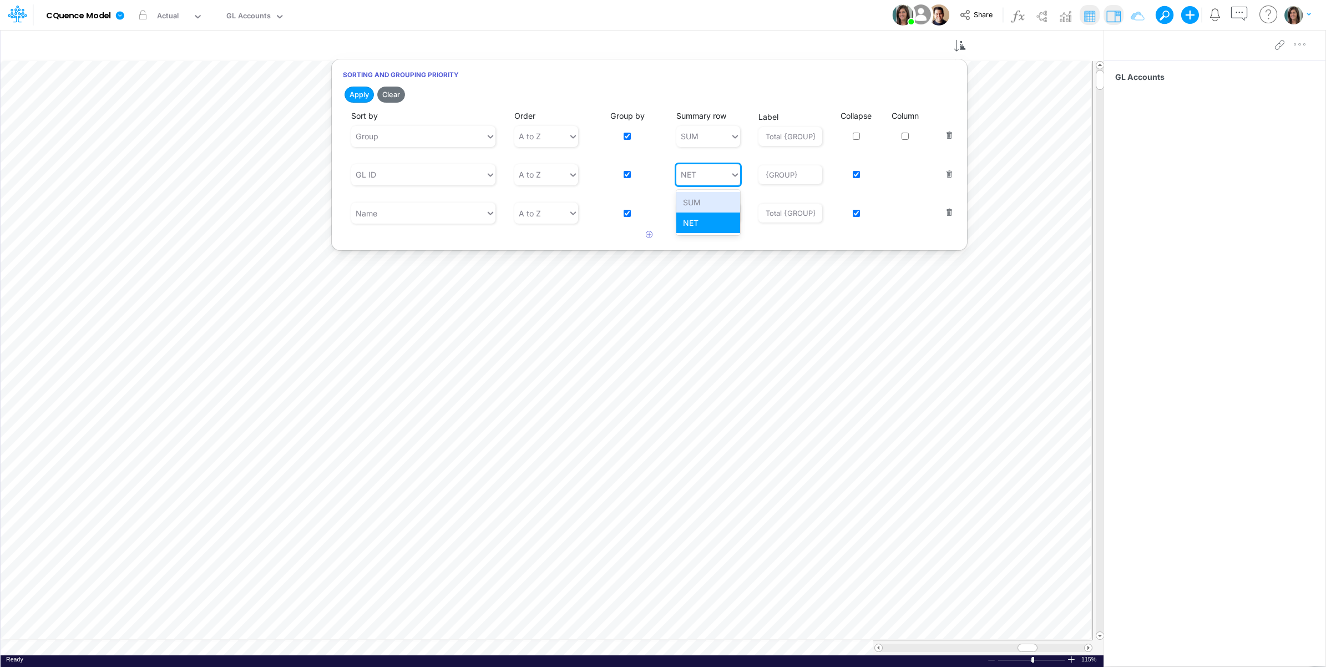
click at [711, 200] on div "SUM" at bounding box center [708, 202] width 64 height 21
type input "Total {GROUP}"
click at [361, 93] on button "Apply" at bounding box center [359, 95] width 29 height 16
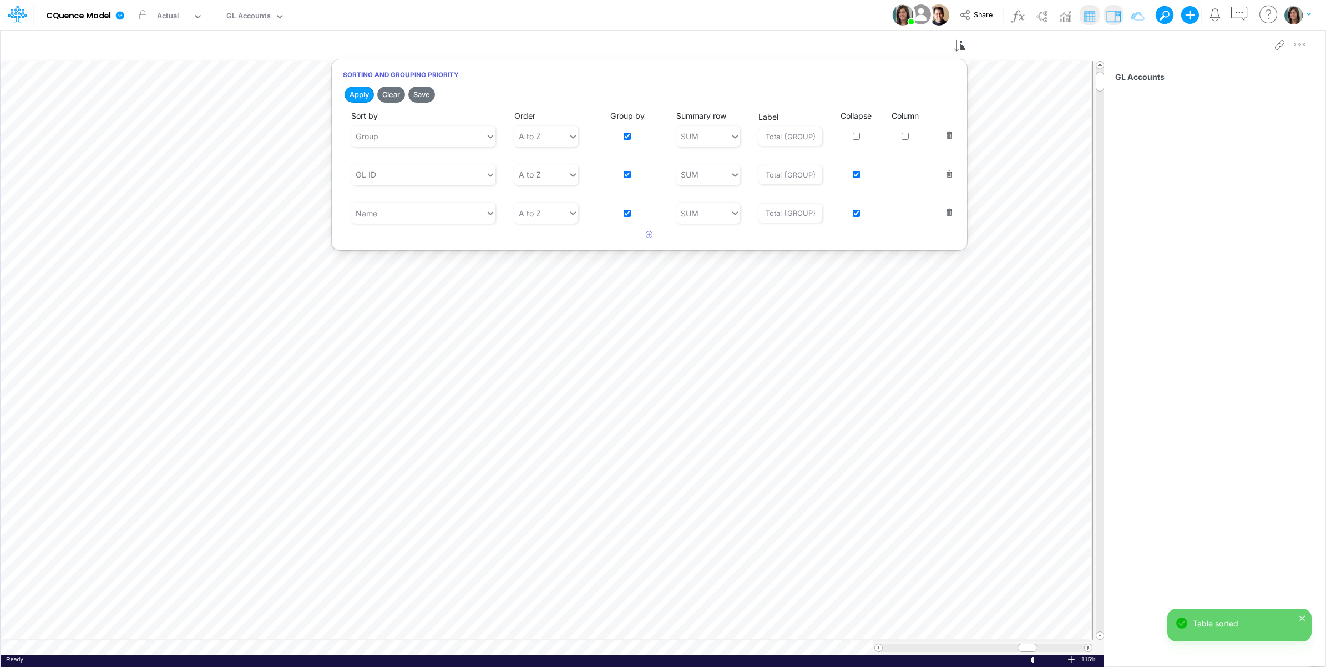
drag, startPoint x: 763, startPoint y: 15, endPoint x: 767, endPoint y: 24, distance: 9.9
click at [763, 14] on div "Model CQuence Model Edit model settings Duplicate Import QuickBooks QuickBooks …" at bounding box center [663, 15] width 1193 height 30
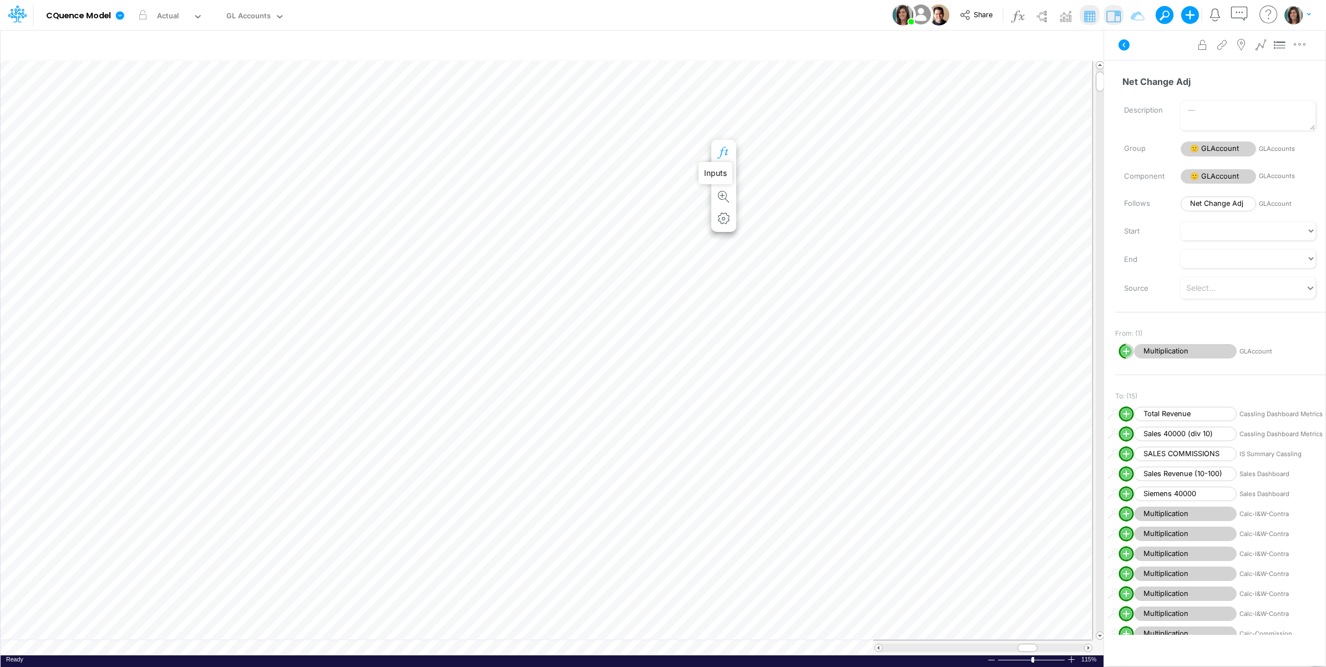
click at [721, 149] on icon "button" at bounding box center [724, 153] width 17 height 12
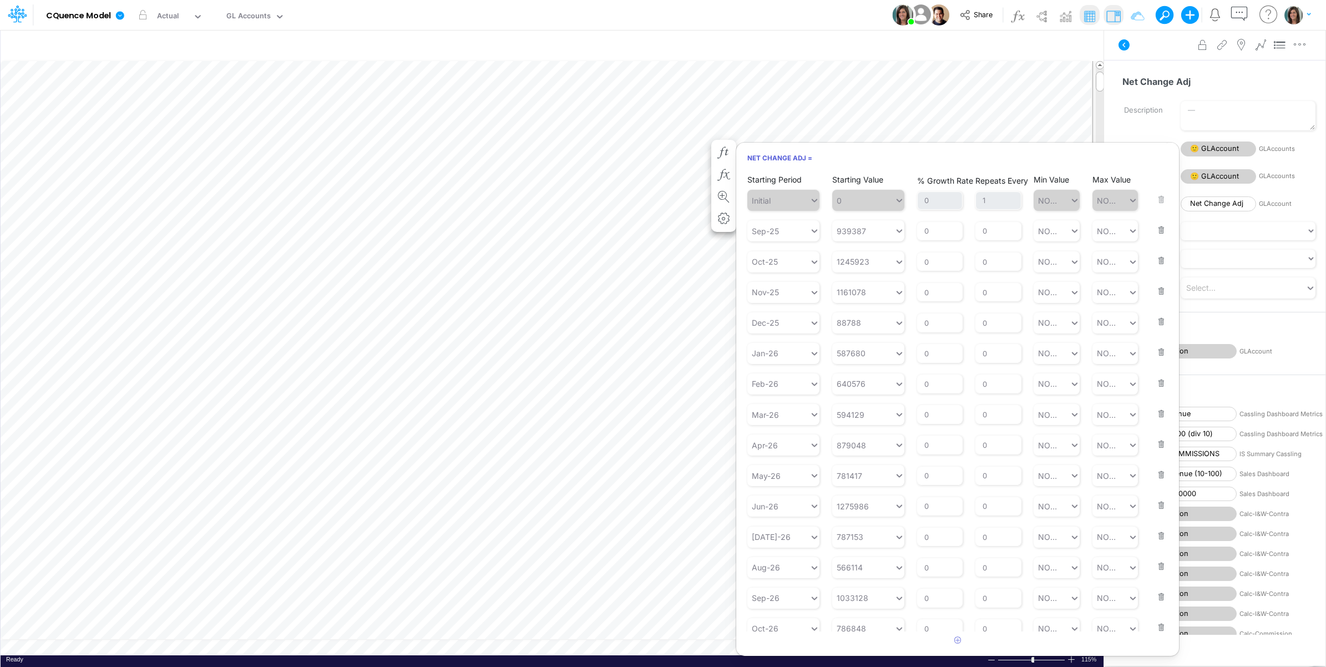
click at [1154, 227] on button "button" at bounding box center [1158, 223] width 14 height 30
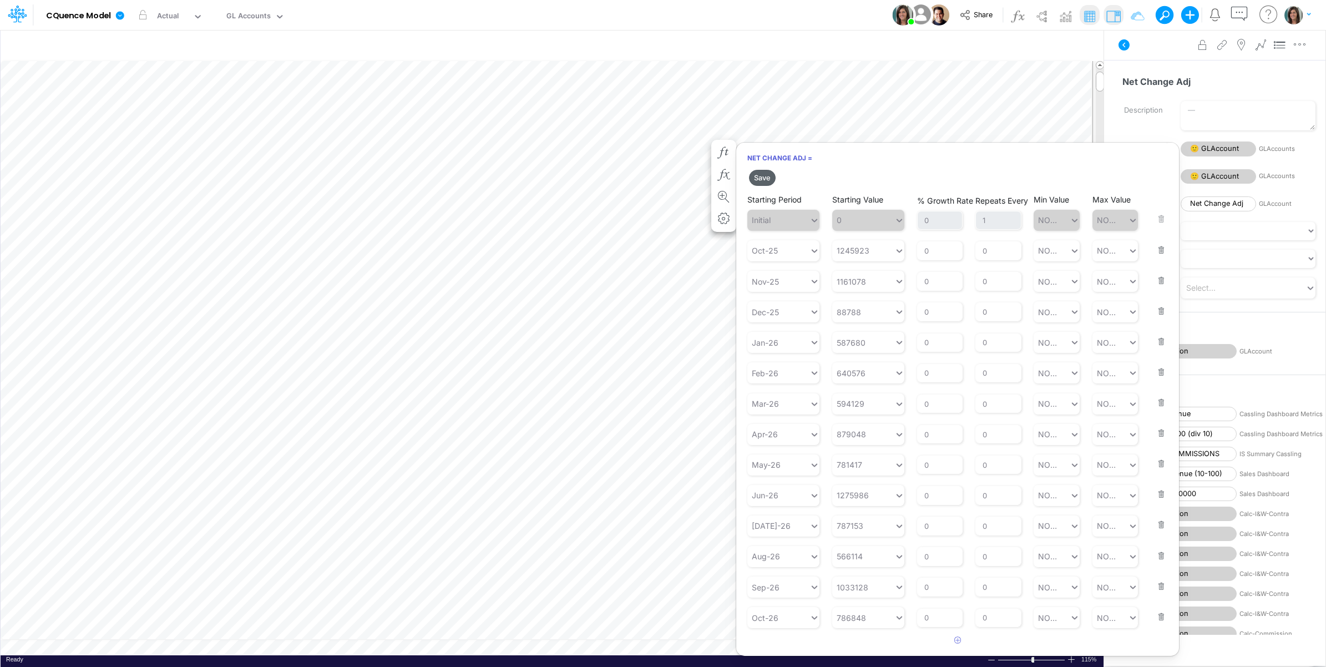
click at [766, 175] on button "Save" at bounding box center [762, 178] width 27 height 16
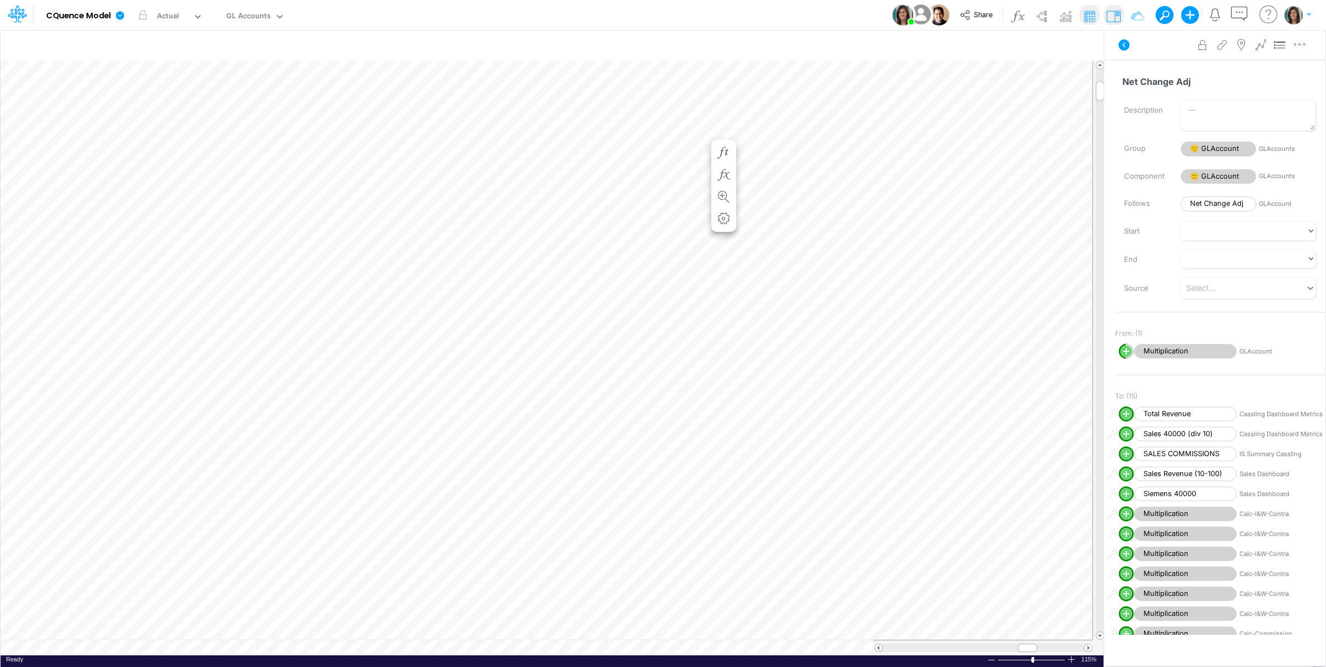
scroll to position [0, 1]
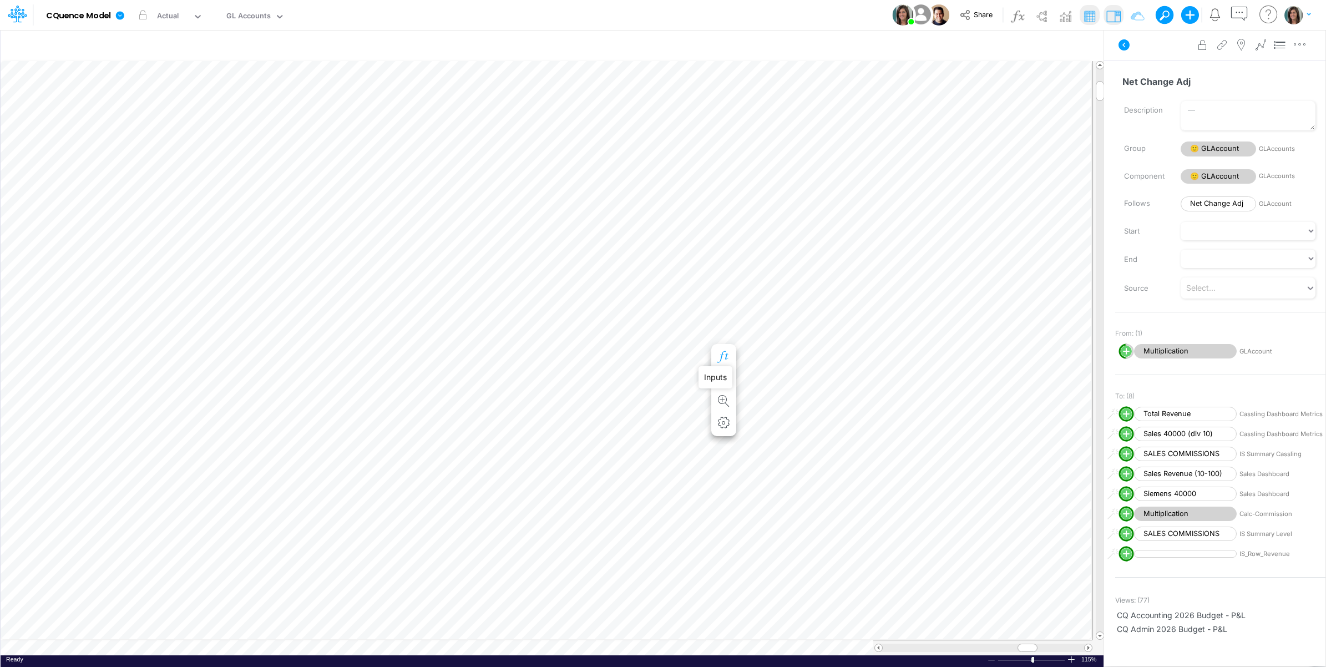
click at [727, 356] on icon "button" at bounding box center [724, 357] width 17 height 12
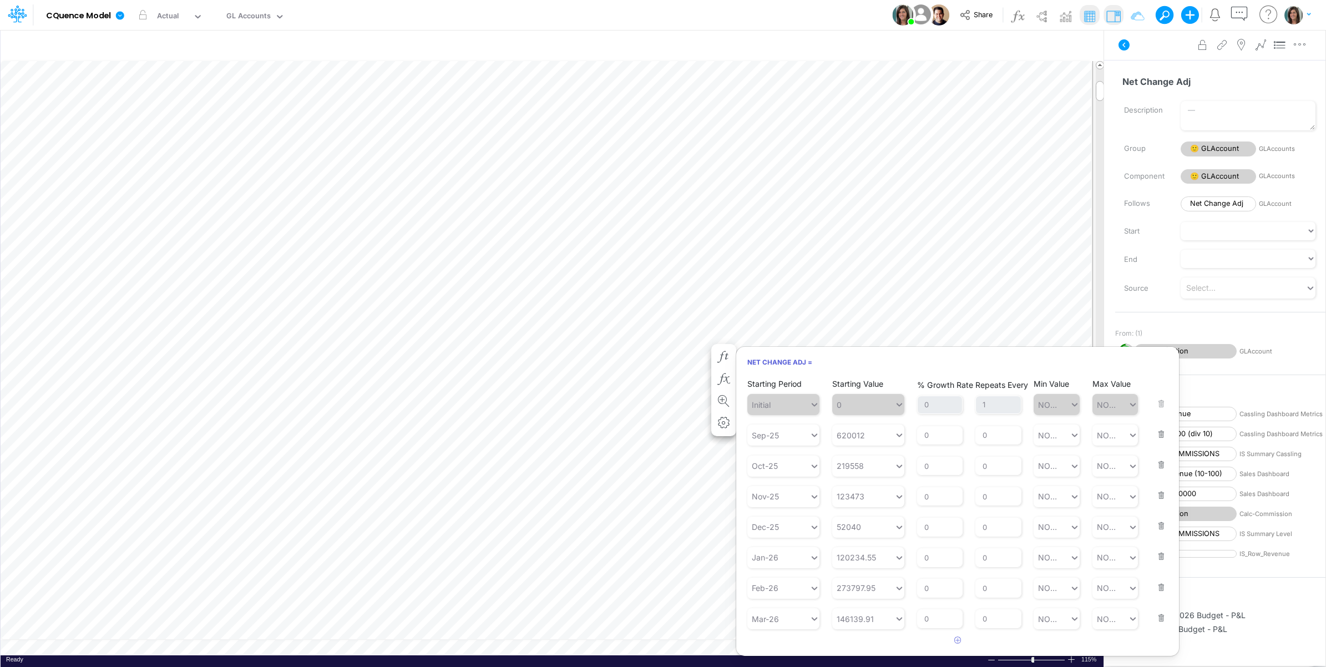
click at [1155, 433] on button "button" at bounding box center [1158, 427] width 14 height 30
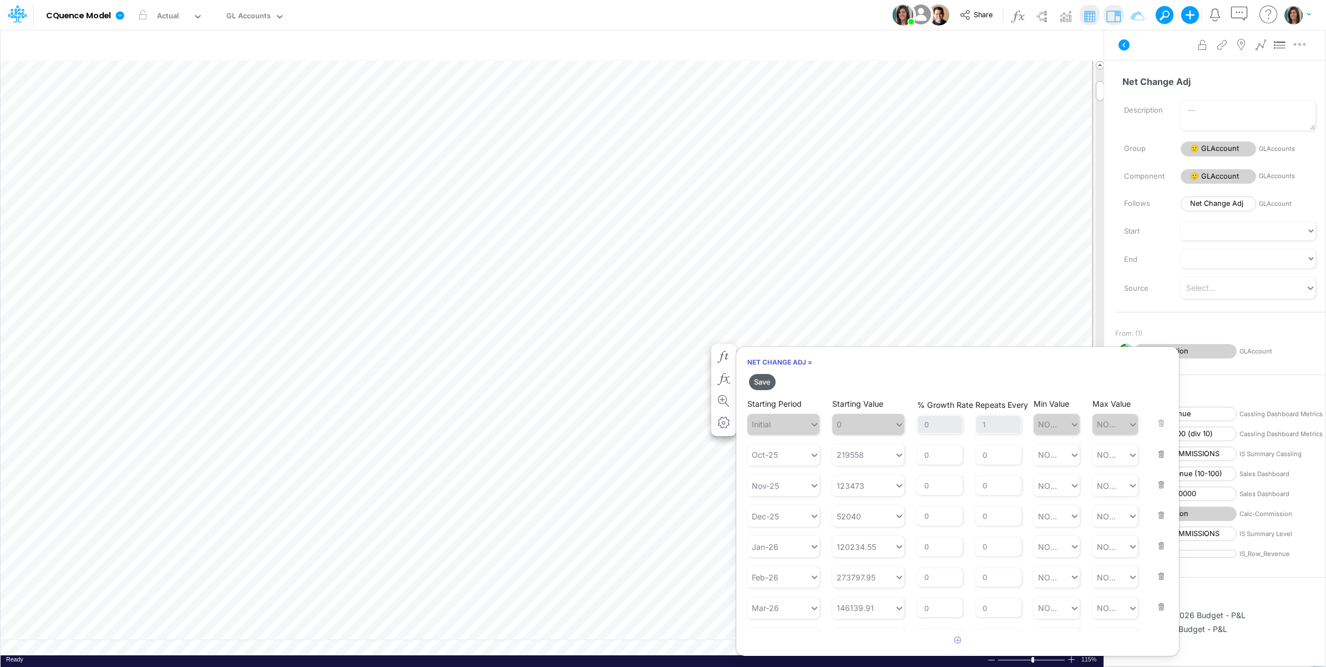
click at [758, 379] on button "Save" at bounding box center [762, 382] width 27 height 16
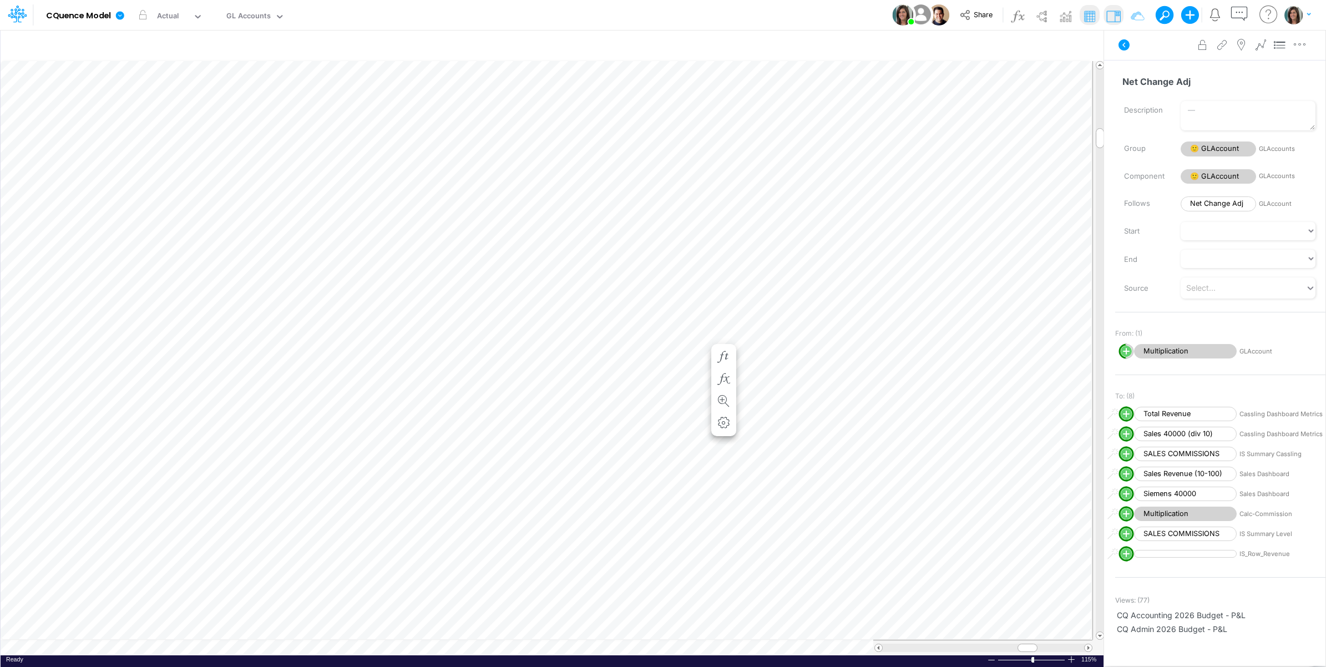
scroll to position [0, 1]
click at [727, 265] on icon "button" at bounding box center [724, 268] width 17 height 12
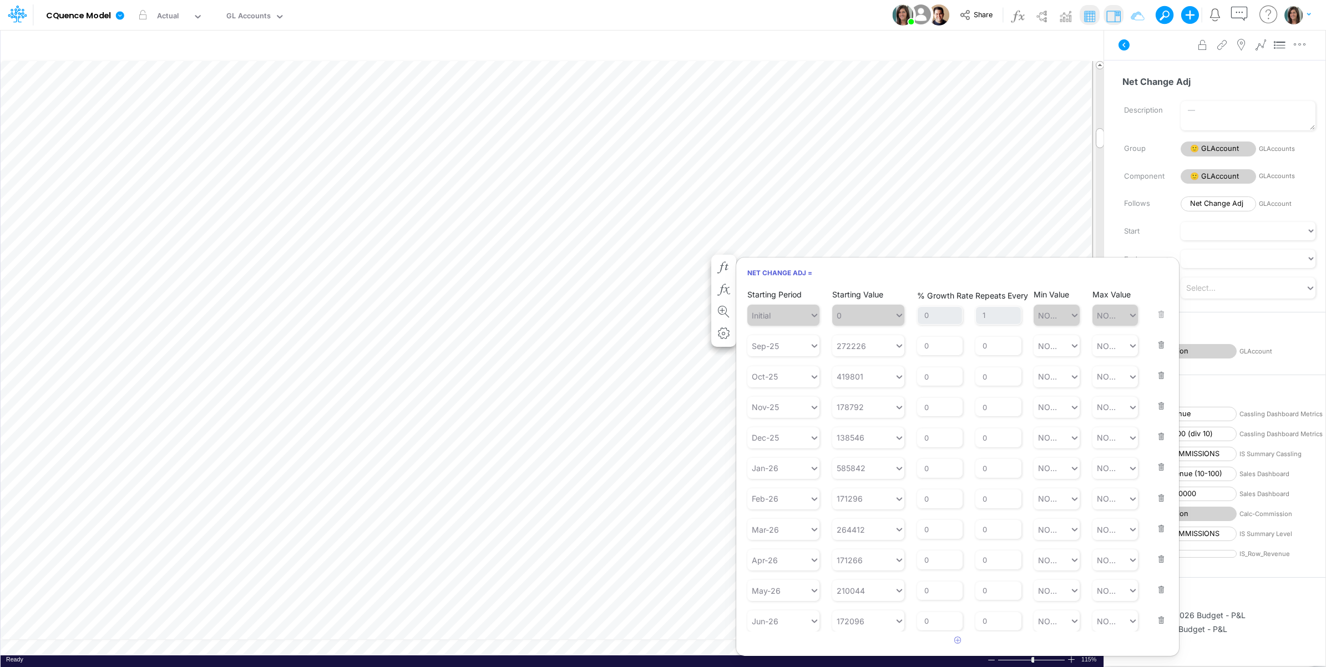
click at [1153, 345] on button "button" at bounding box center [1158, 338] width 14 height 30
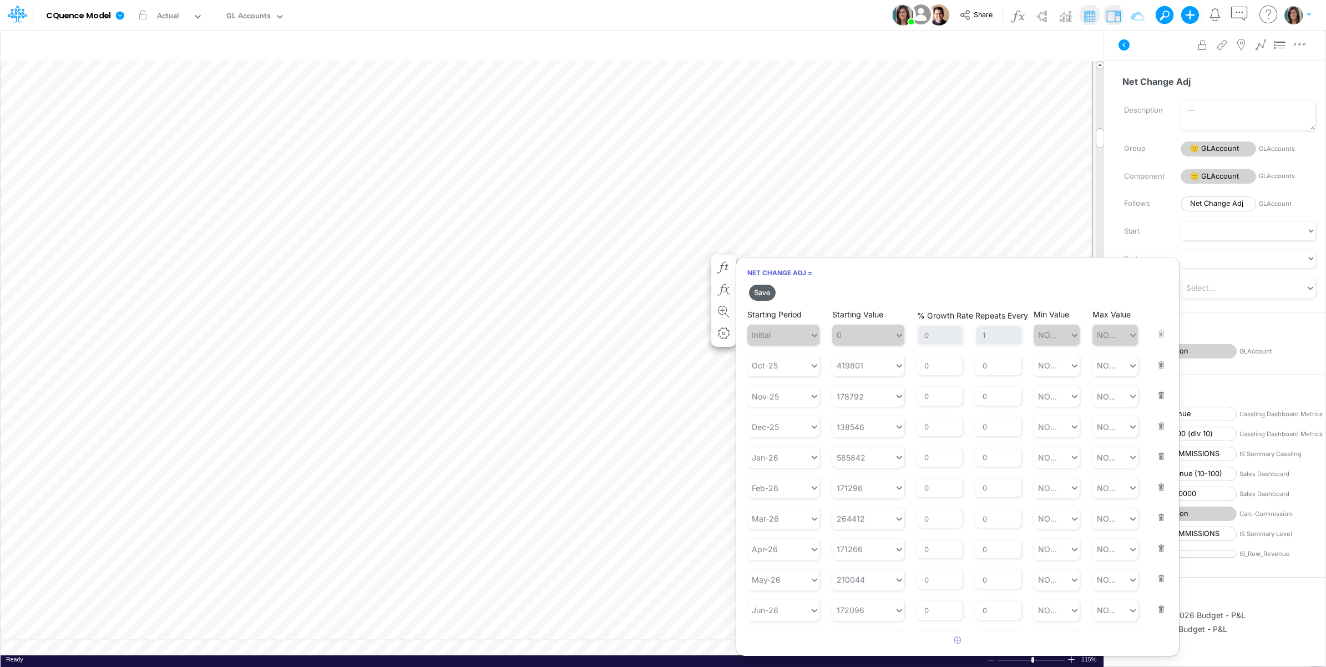
click at [763, 290] on button "Save" at bounding box center [762, 293] width 27 height 16
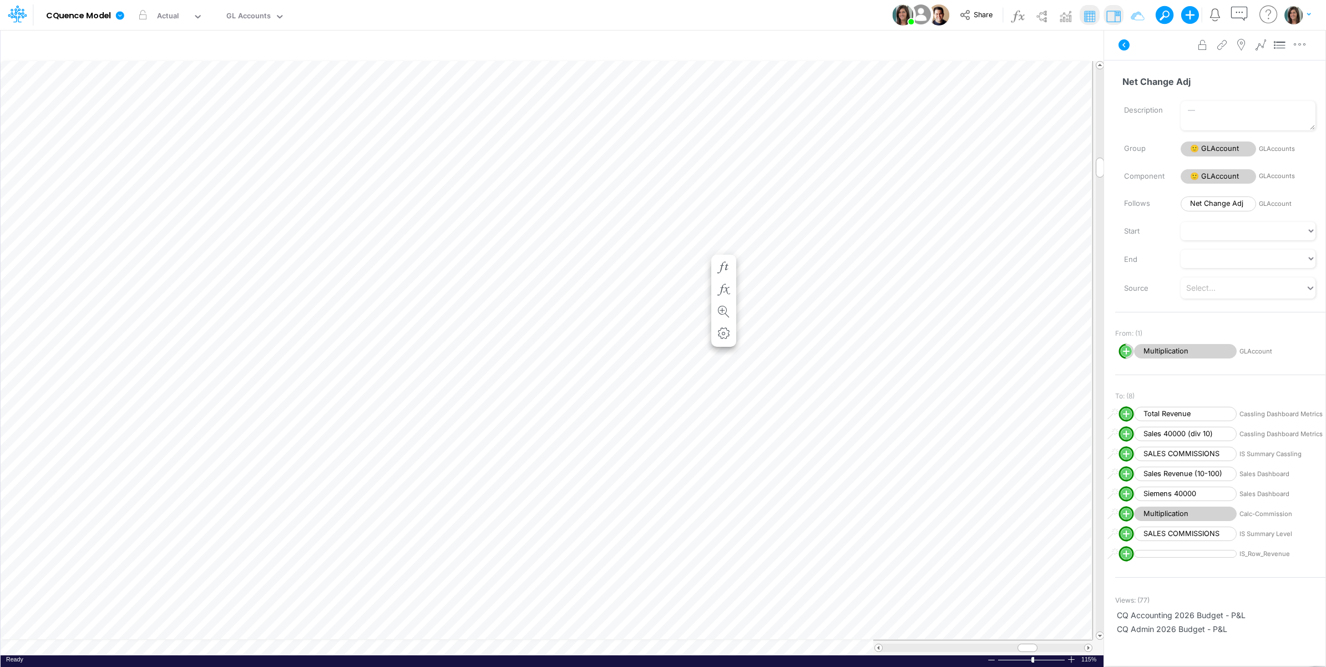
scroll to position [0, 1]
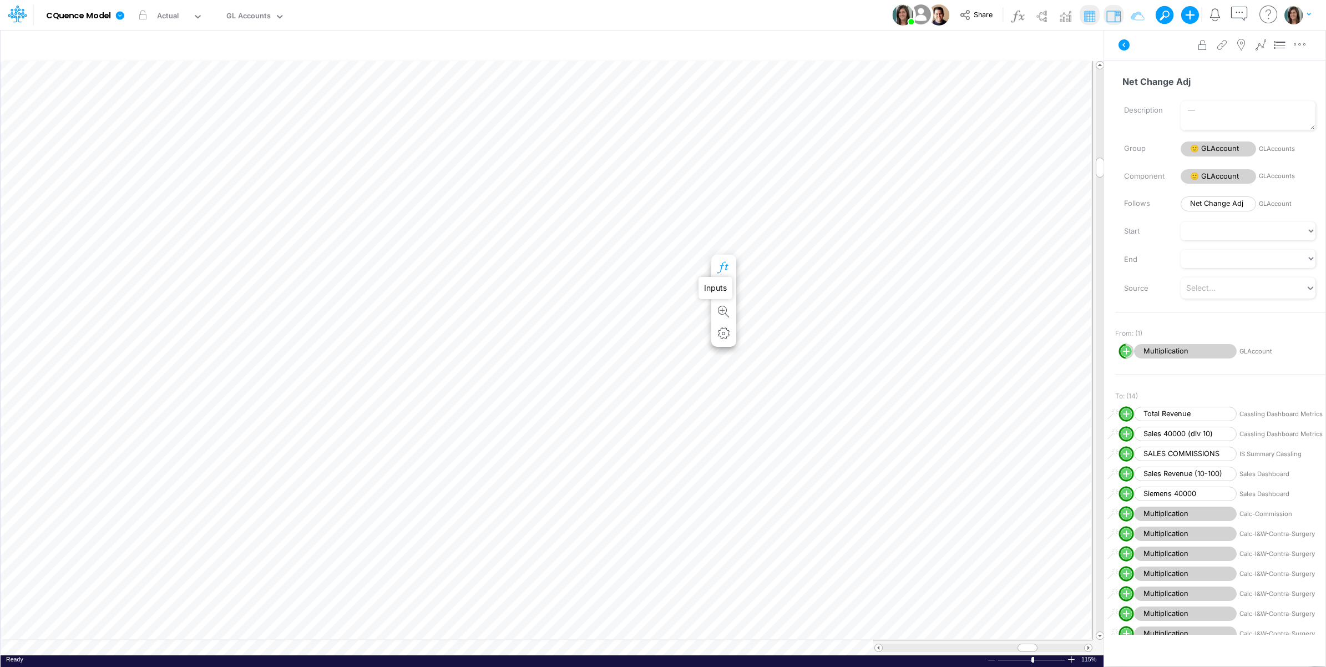
click at [724, 267] on icon "button" at bounding box center [724, 268] width 17 height 12
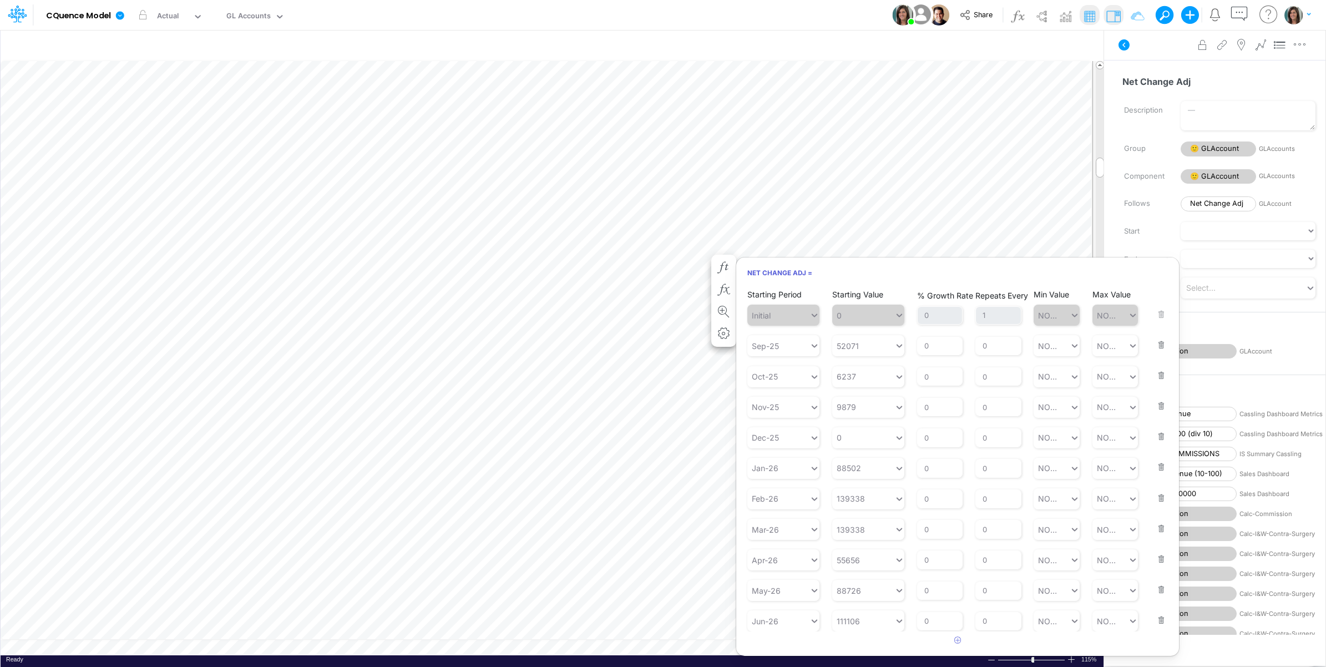
drag, startPoint x: 1152, startPoint y: 345, endPoint x: 1139, endPoint y: 344, distance: 13.3
click at [1152, 345] on button "button" at bounding box center [1158, 338] width 14 height 30
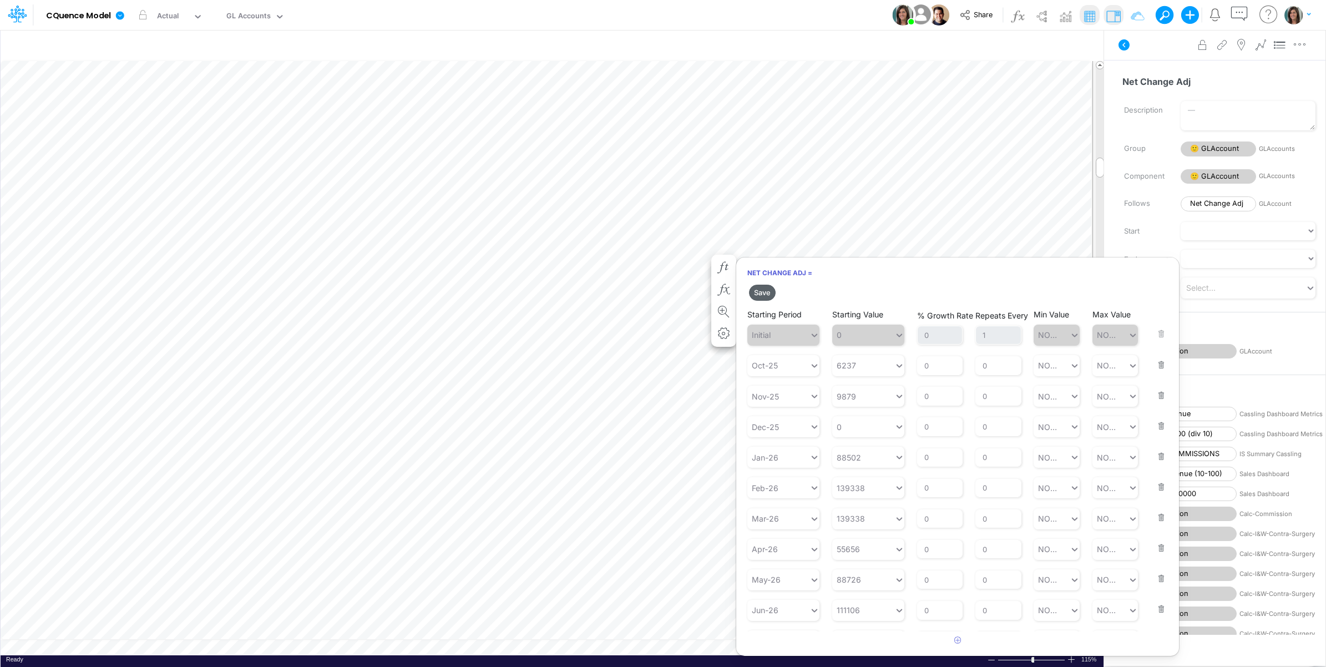
click at [766, 291] on button "Save" at bounding box center [762, 293] width 27 height 16
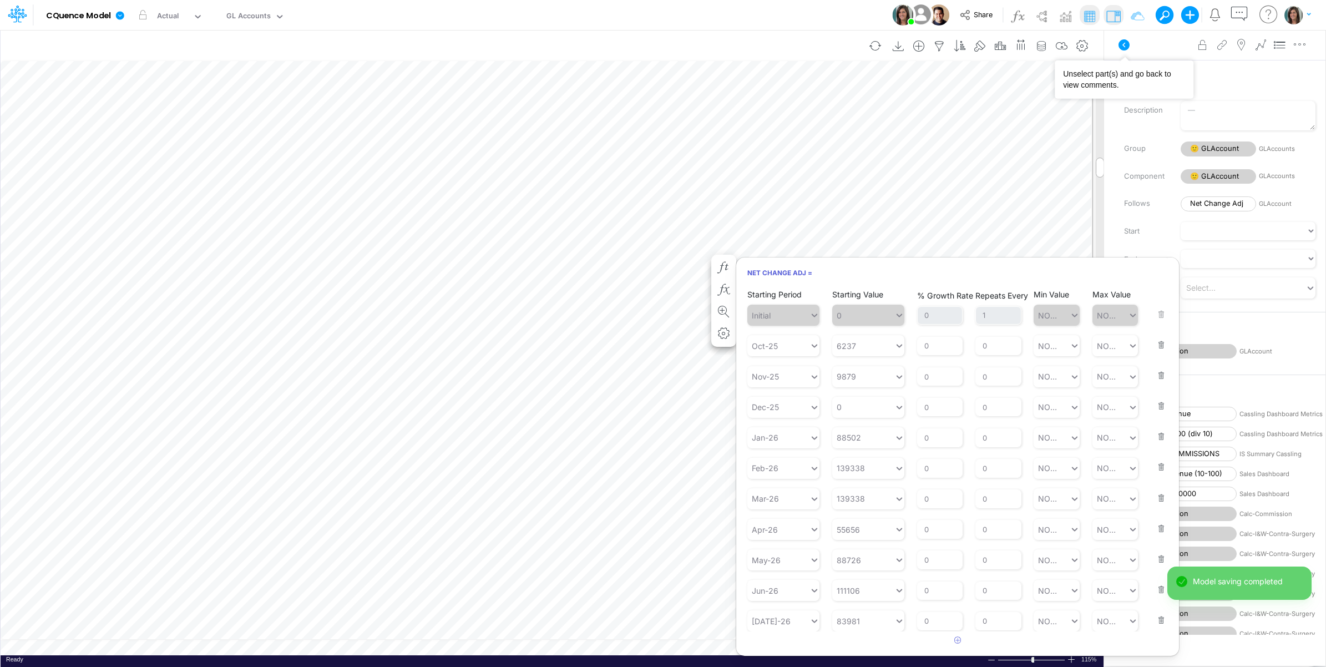
drag, startPoint x: 1151, startPoint y: 50, endPoint x: 1097, endPoint y: 47, distance: 54.4
click at [1148, 49] on div "Advanced settings Delete" at bounding box center [1214, 44] width 221 height 31
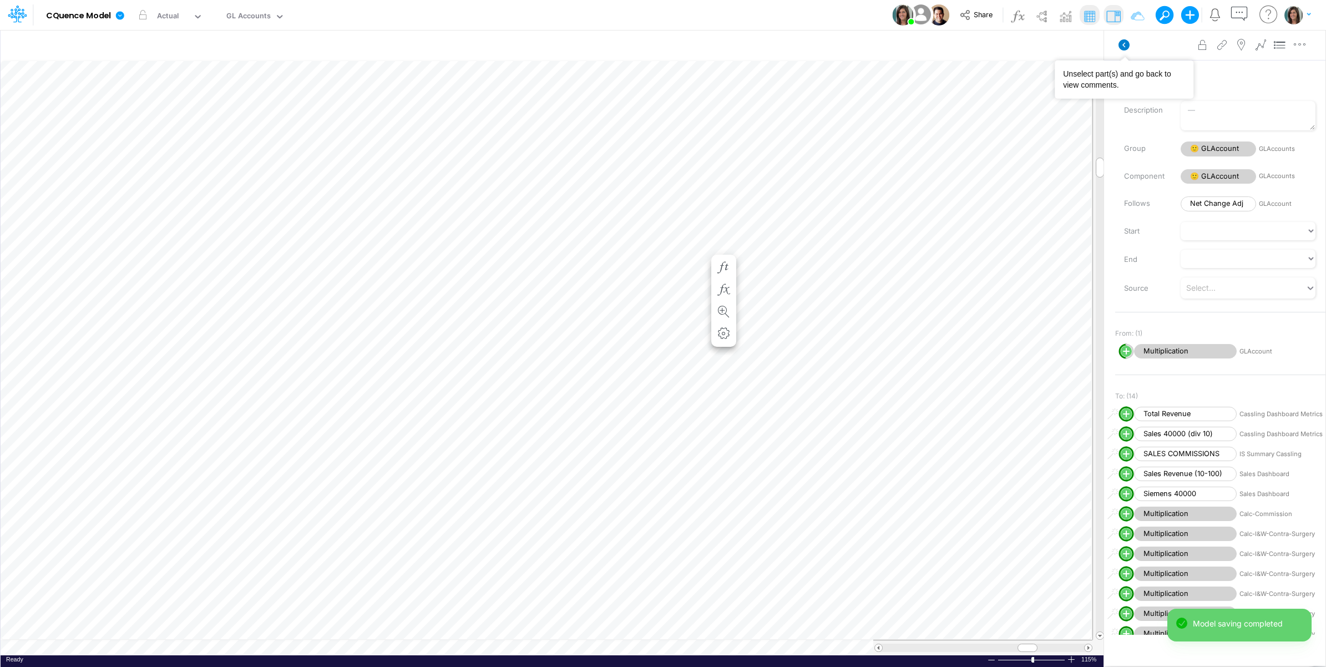
click at [1126, 43] on icon at bounding box center [1124, 44] width 11 height 11
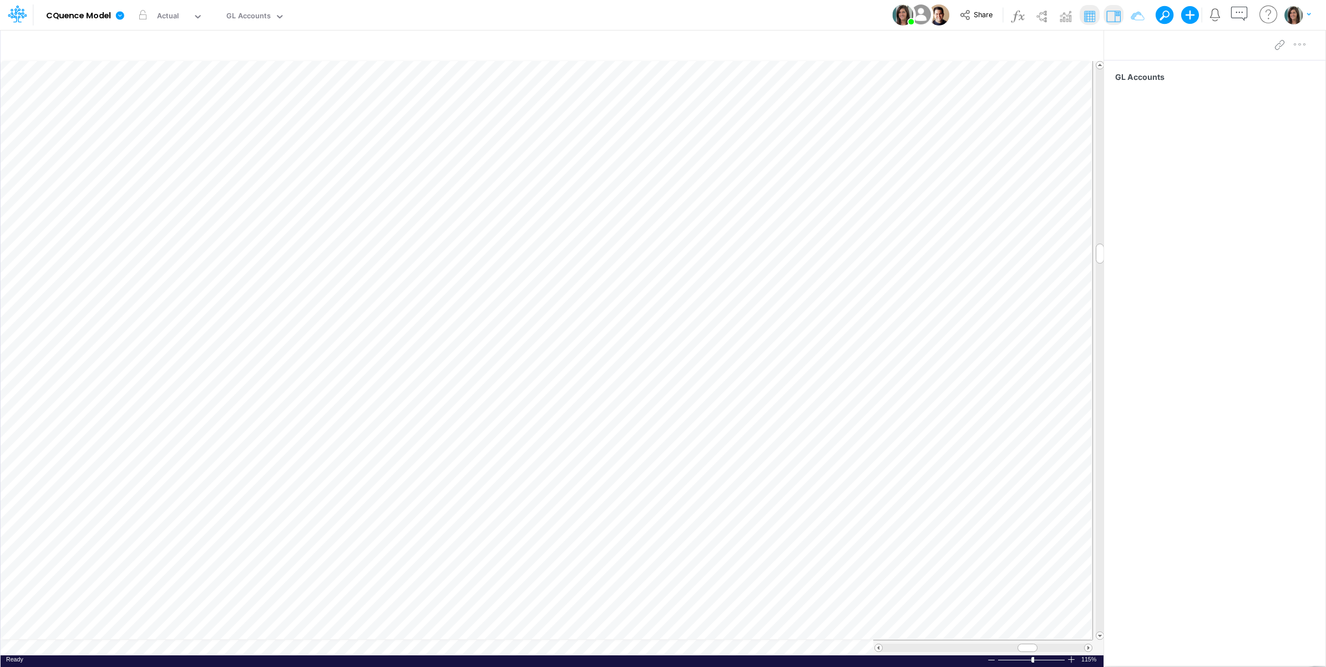
scroll to position [0, 1]
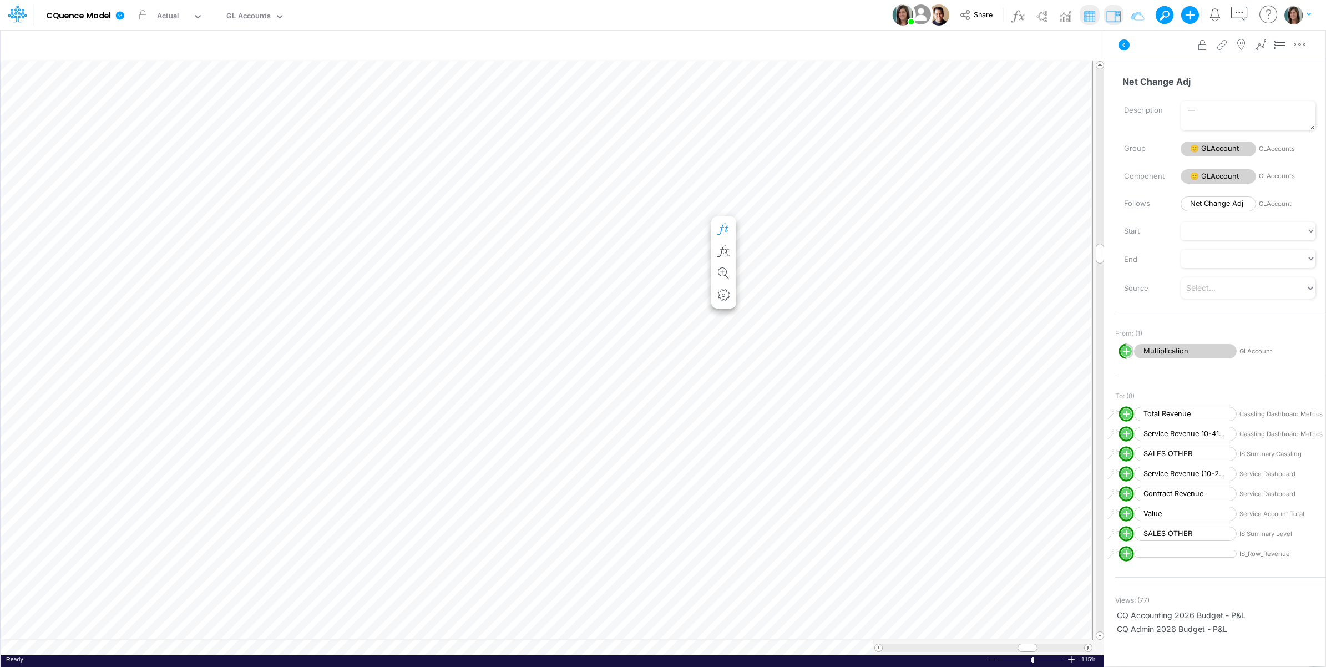
click at [730, 226] on icon "button" at bounding box center [724, 230] width 17 height 12
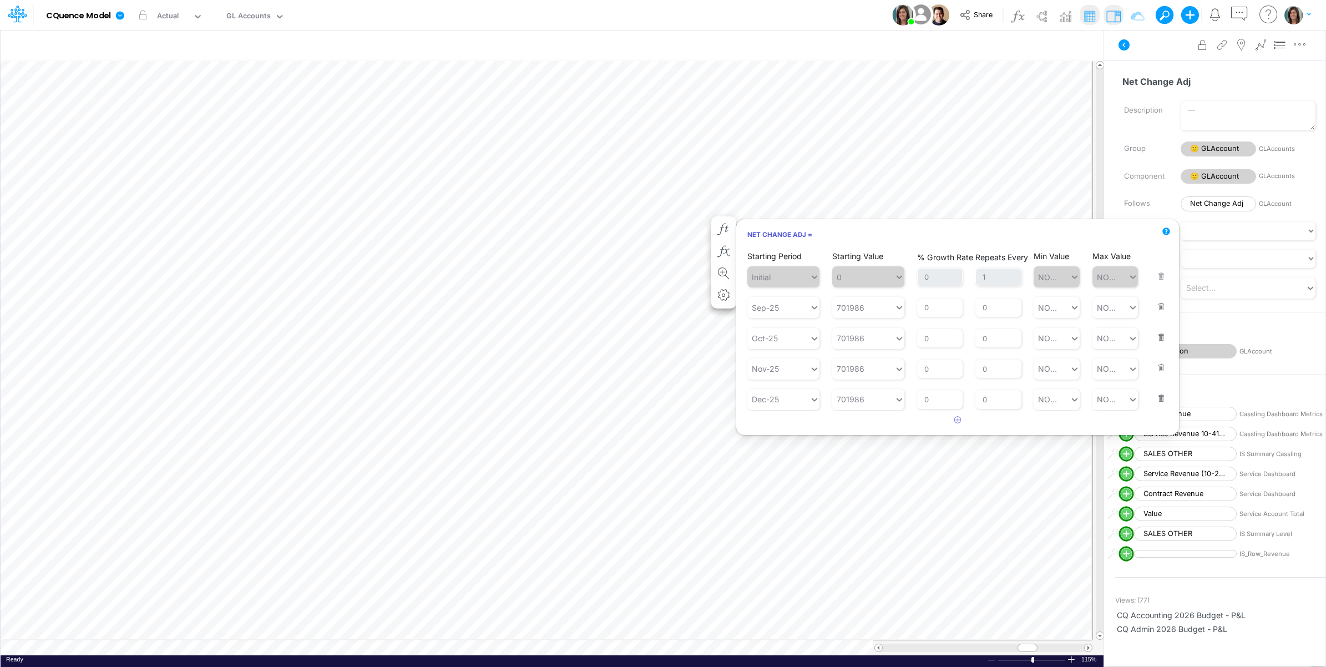
click at [1157, 306] on button "button" at bounding box center [1158, 300] width 14 height 30
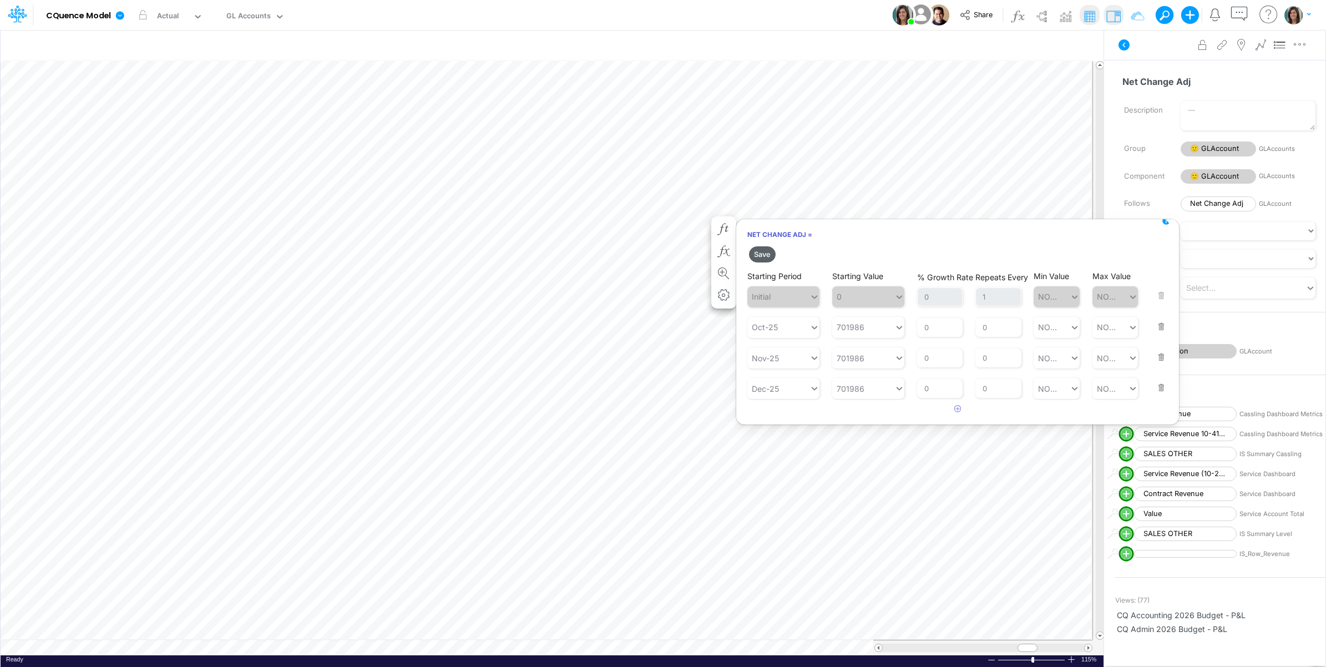
click at [767, 251] on button "Save" at bounding box center [762, 254] width 27 height 16
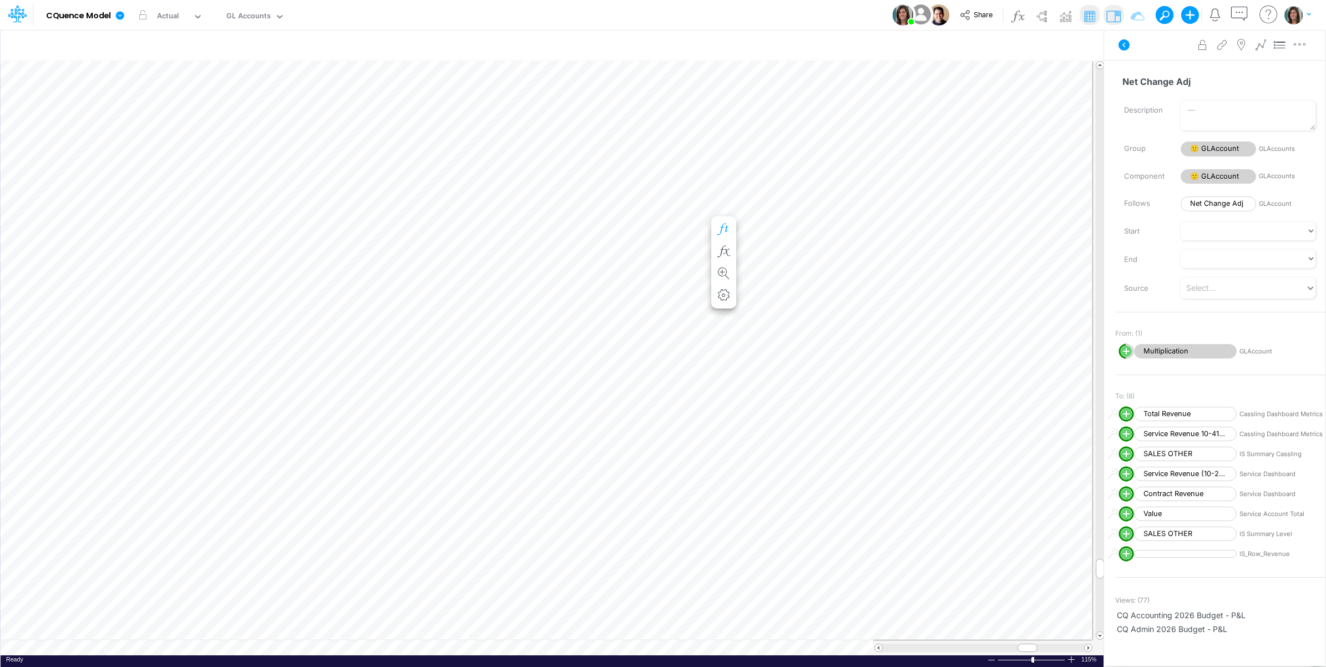
scroll to position [0, 1]
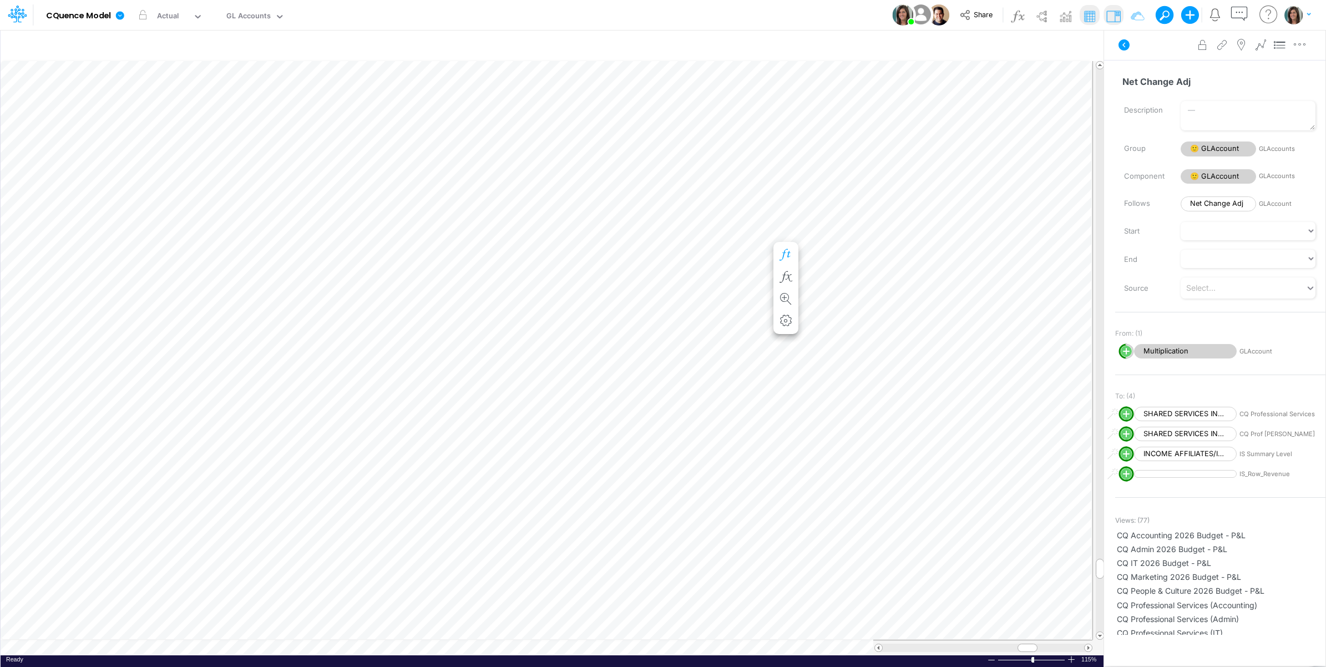
scroll to position [0, 1]
click at [727, 253] on icon "button" at bounding box center [724, 255] width 17 height 12
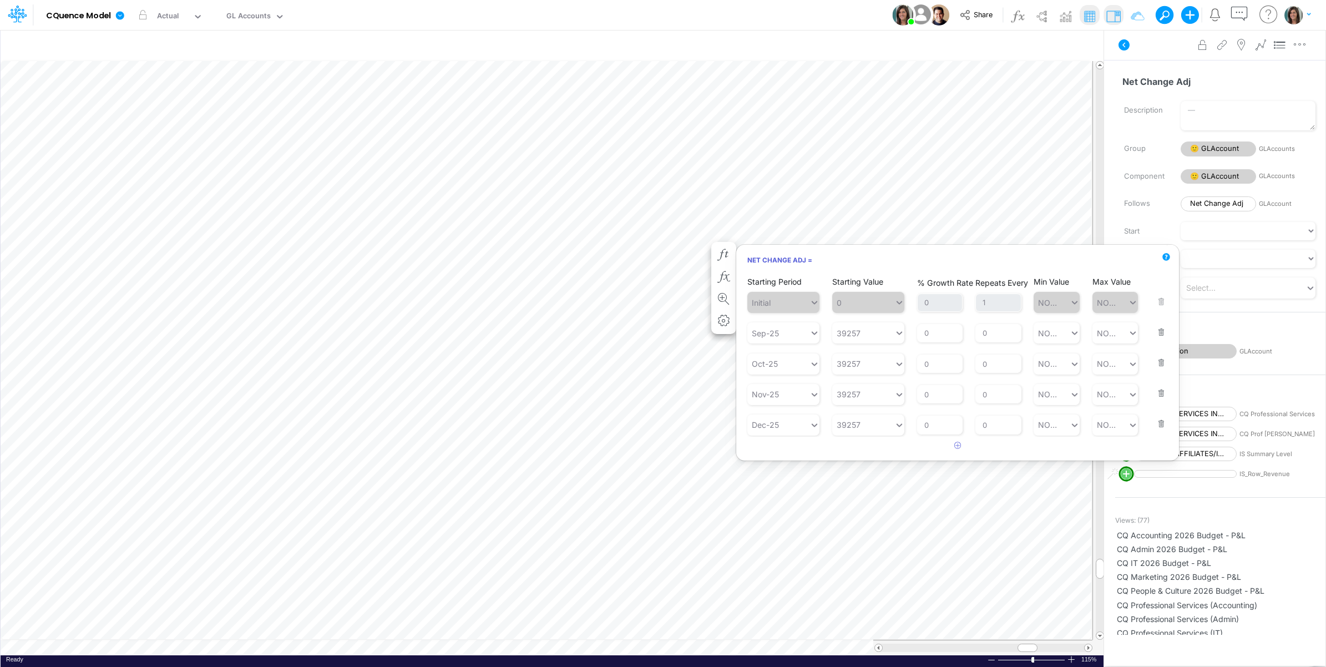
click at [1165, 331] on div "Starting Period Sep-25 Starting Value 39257 % Growth Rate 0 Repeats Every 0 Min…" at bounding box center [957, 324] width 421 height 37
click at [1158, 328] on button "button" at bounding box center [1158, 325] width 14 height 30
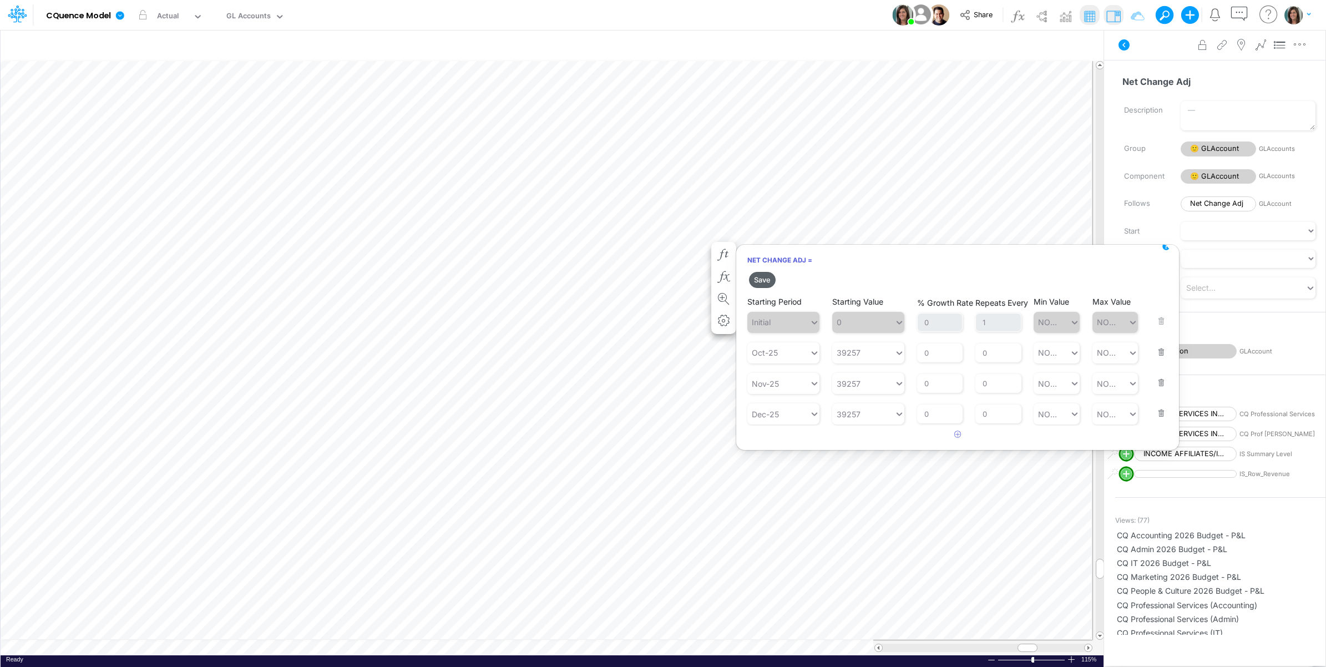
click at [759, 277] on button "Save" at bounding box center [762, 280] width 27 height 16
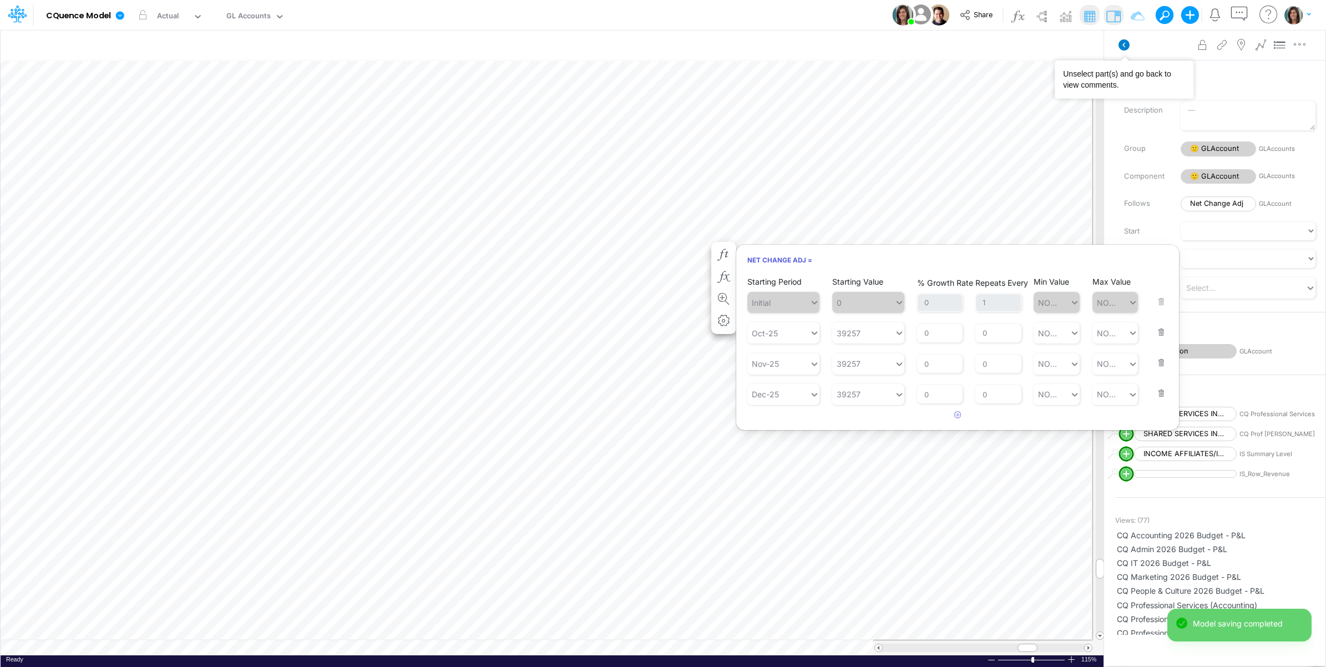
click at [1125, 43] on icon at bounding box center [1124, 44] width 11 height 11
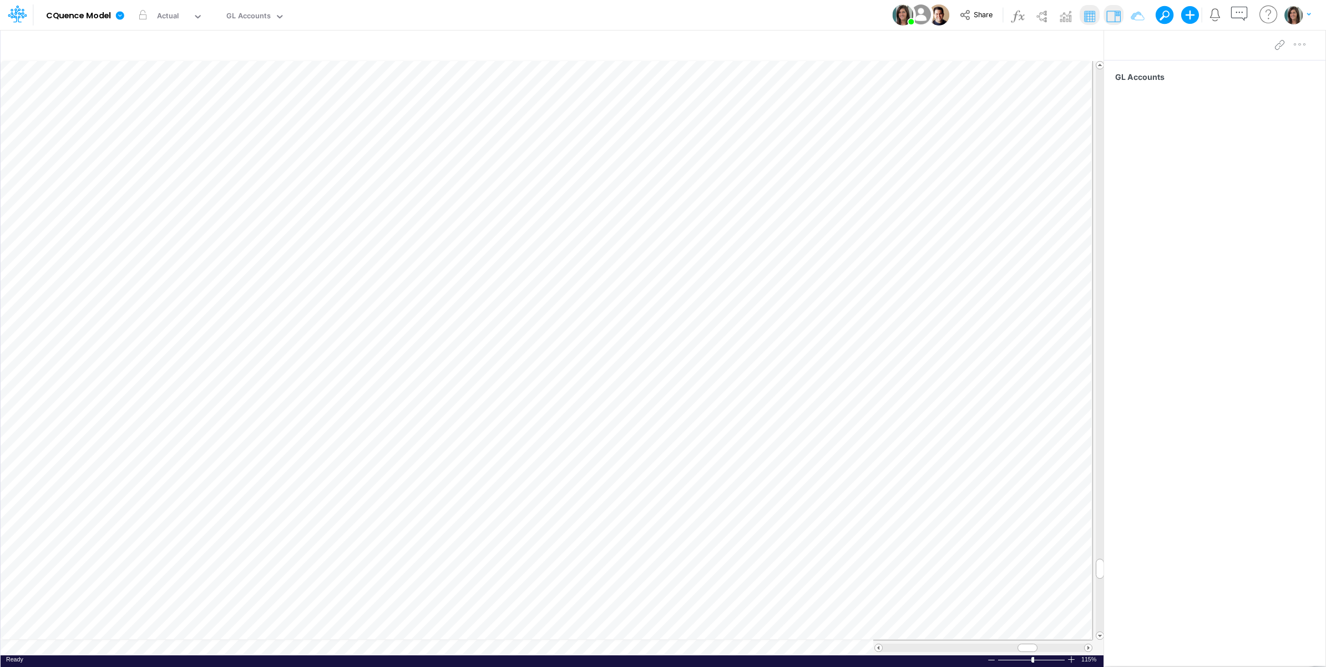
scroll to position [0, 1]
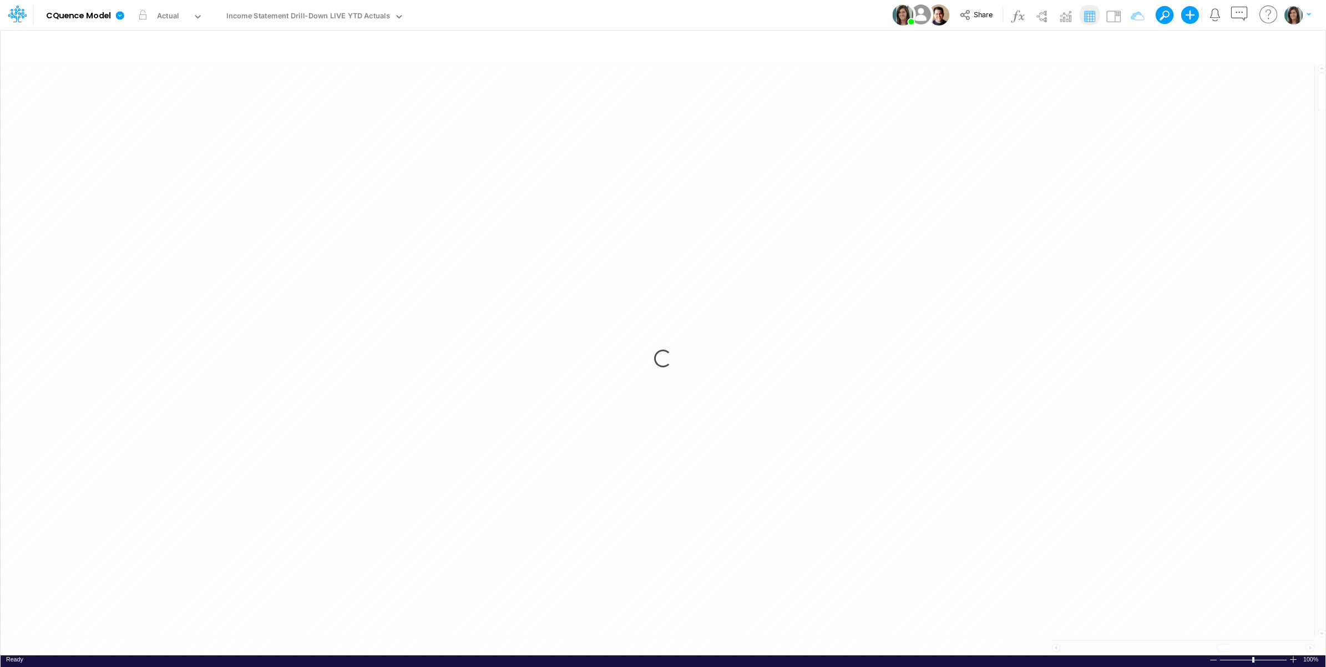
scroll to position [0, 1]
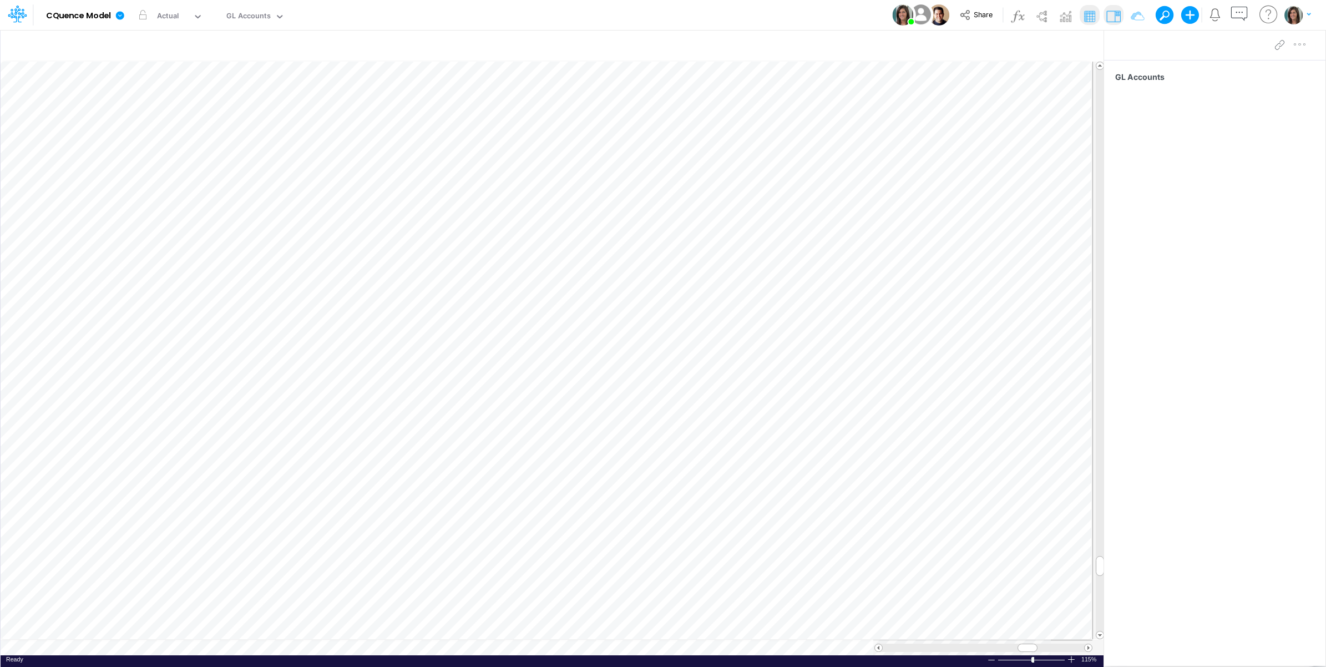
scroll to position [0, 1]
click at [937, 45] on icon "button" at bounding box center [939, 47] width 17 height 12
select select "startsWith"
drag, startPoint x: 847, startPoint y: 156, endPoint x: 841, endPoint y: 155, distance: 5.6
click at [841, 155] on input "4" at bounding box center [873, 153] width 75 height 19
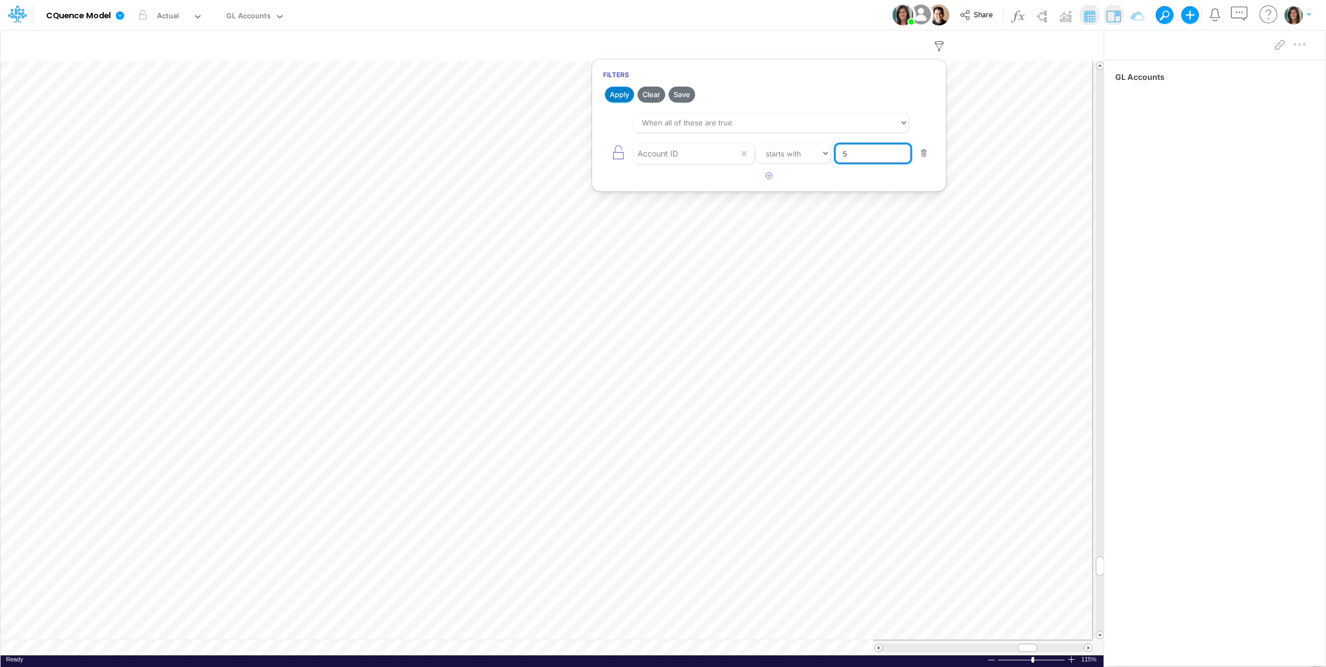
type input "5"
click at [620, 96] on button "Apply" at bounding box center [619, 95] width 29 height 16
click at [808, 6] on div "Model CQuence Model Edit model settings Duplicate Import QuickBooks QuickBooks …" at bounding box center [663, 15] width 1193 height 30
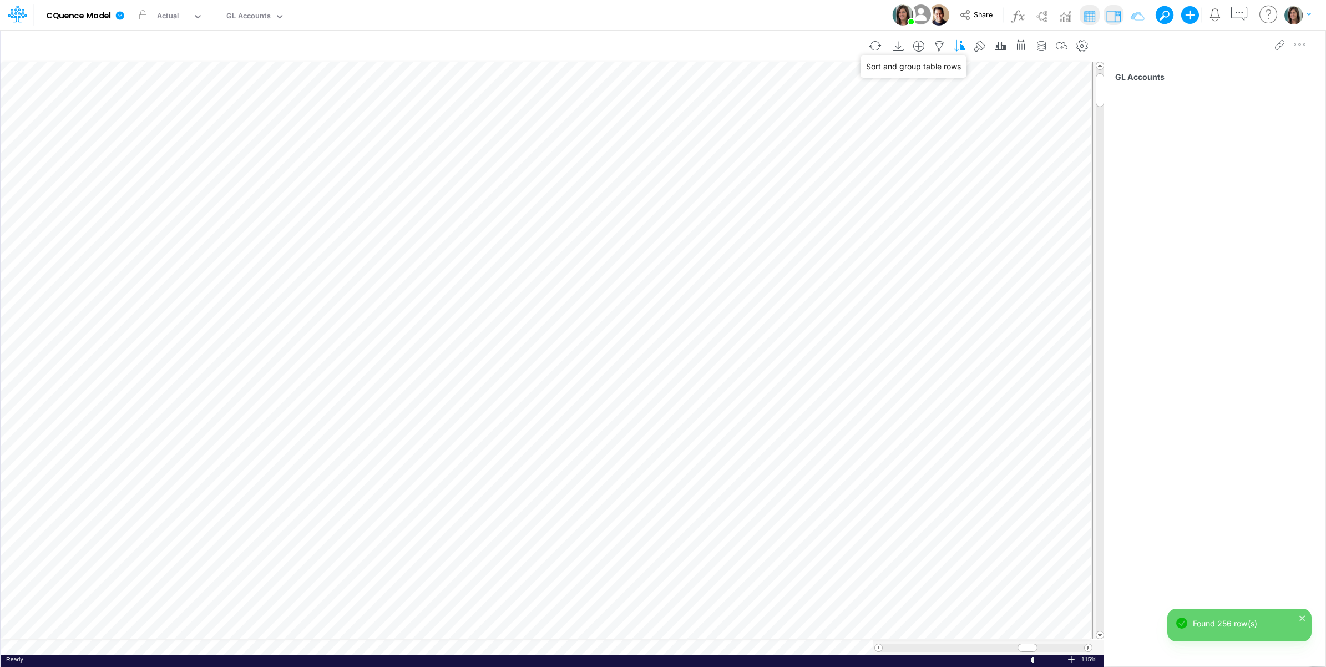
click at [959, 43] on icon "button" at bounding box center [960, 47] width 17 height 12
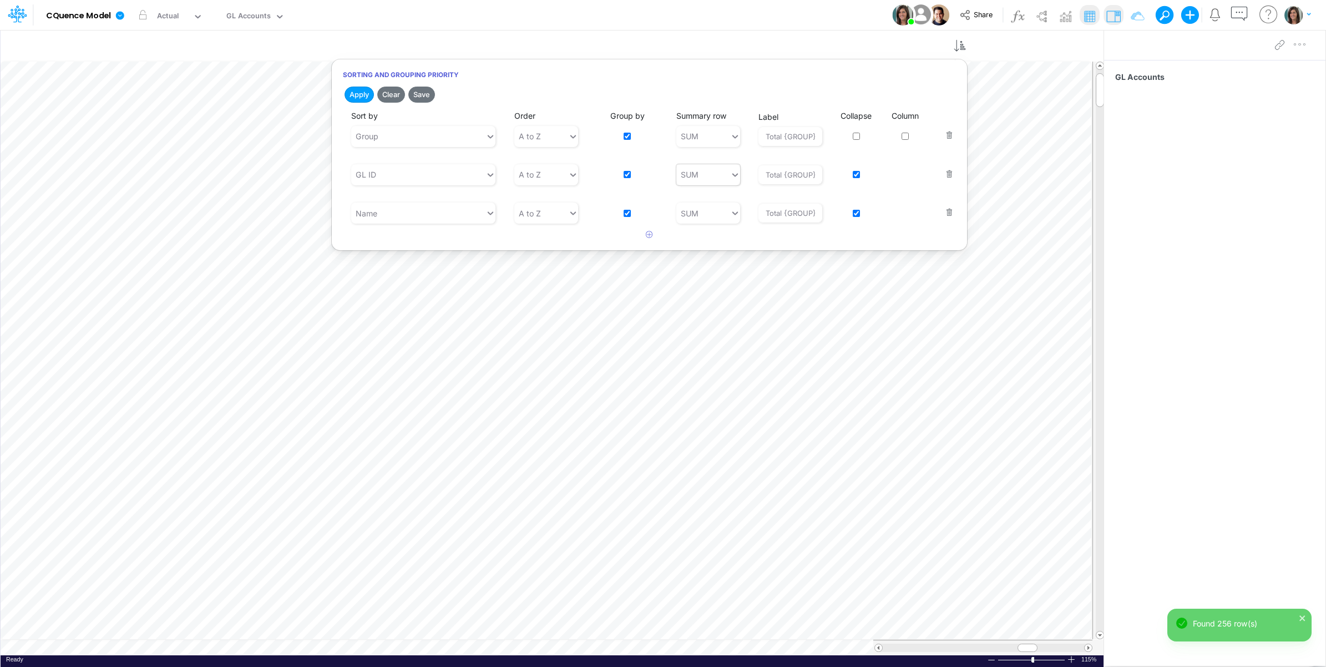
click at [708, 170] on div "SUM" at bounding box center [703, 174] width 54 height 18
drag, startPoint x: 702, startPoint y: 225, endPoint x: 678, endPoint y: 194, distance: 39.5
click at [702, 225] on div "NET" at bounding box center [708, 222] width 64 height 21
type input "{GROUP}"
click at [356, 95] on button "Apply" at bounding box center [359, 95] width 29 height 16
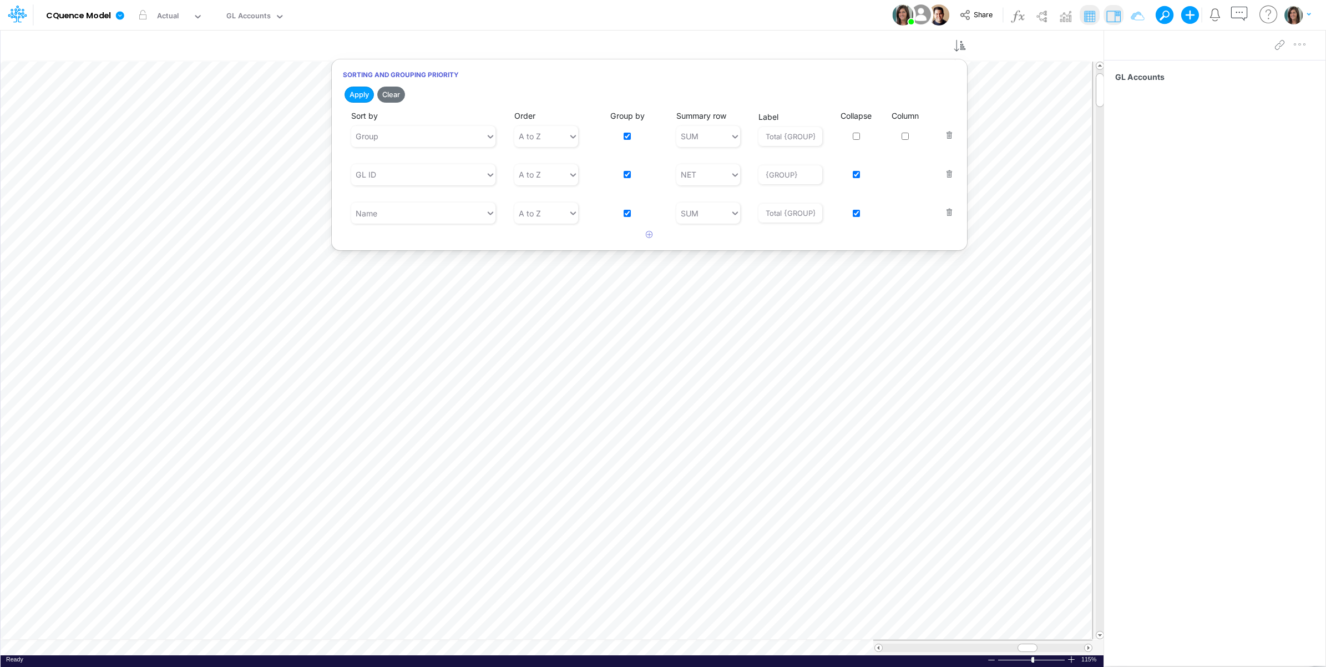
click at [730, 13] on div "Model CQuence Model Edit model settings Duplicate Import QuickBooks QuickBooks …" at bounding box center [663, 15] width 1193 height 30
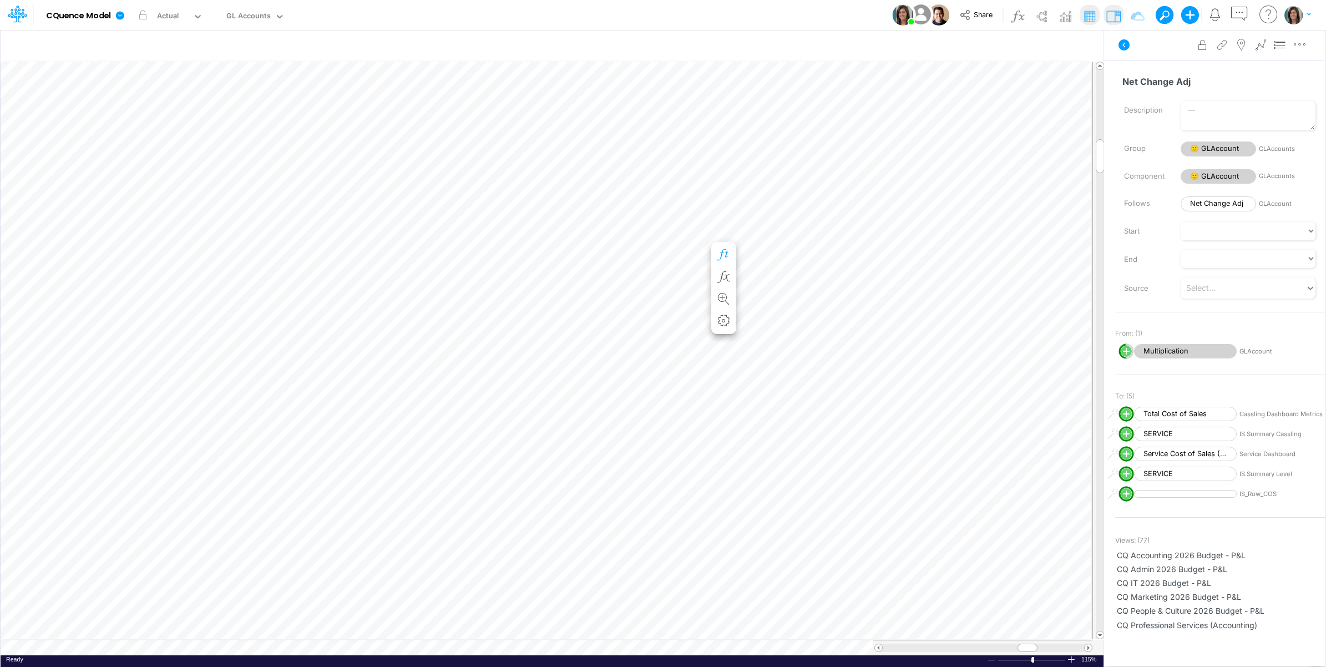
click at [723, 254] on icon "button" at bounding box center [724, 255] width 17 height 12
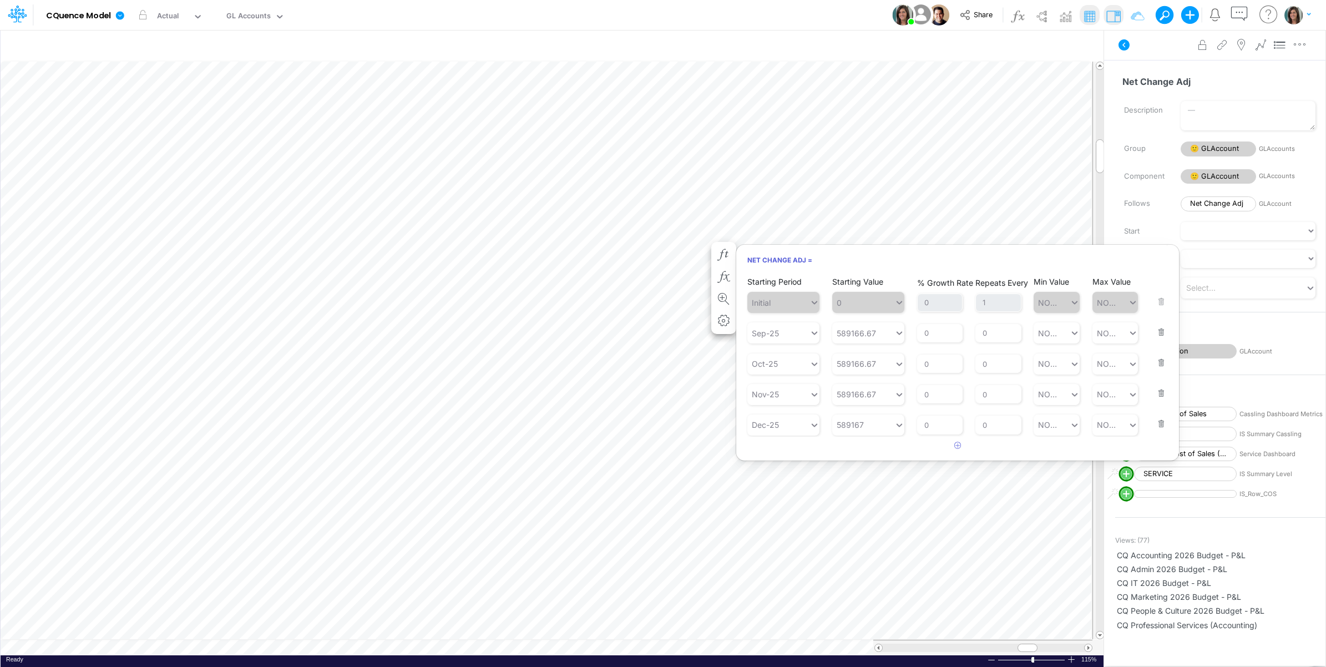
click at [1161, 331] on button "button" at bounding box center [1158, 325] width 14 height 30
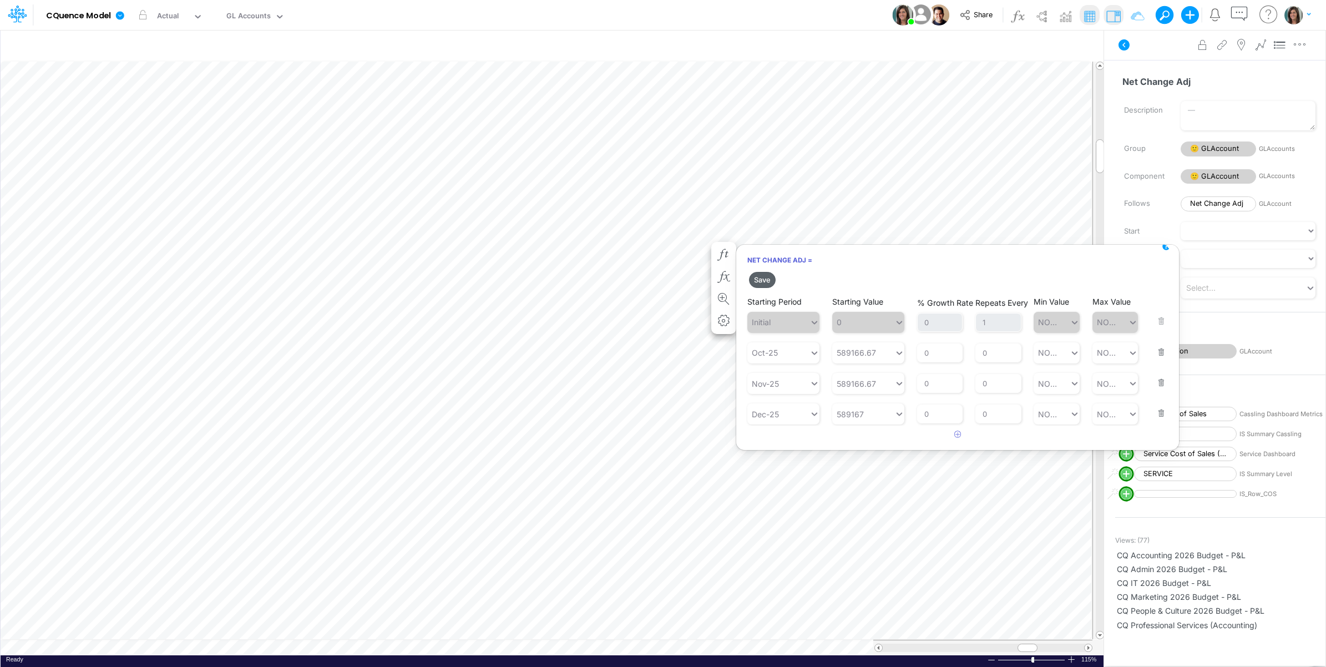
click at [764, 279] on button "Save" at bounding box center [762, 280] width 27 height 16
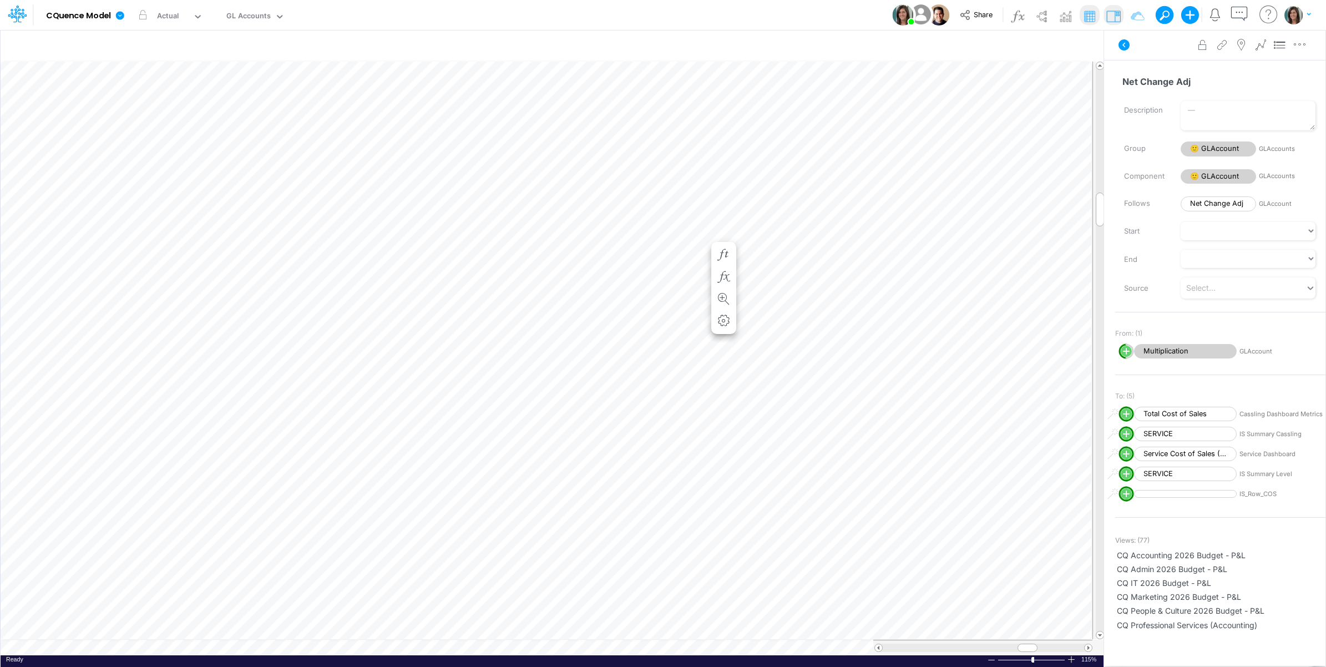
scroll to position [0, 1]
click at [721, 342] on icon "button" at bounding box center [724, 344] width 17 height 12
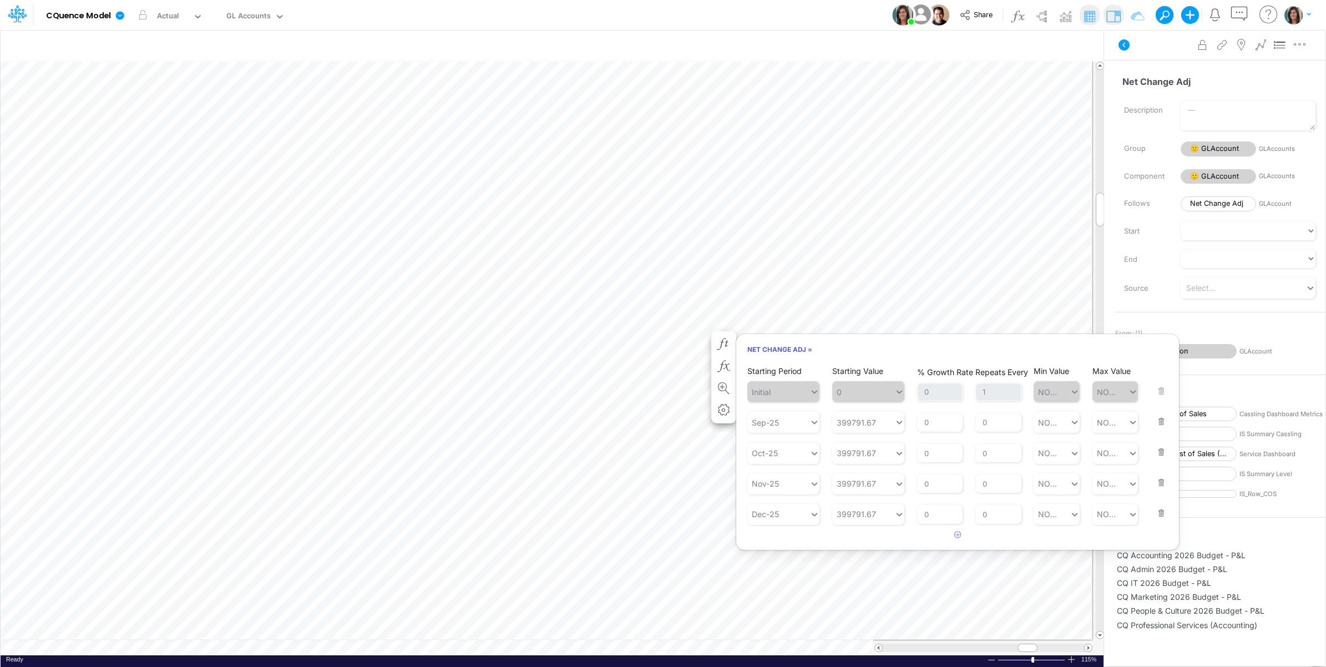
click at [1157, 421] on button "button" at bounding box center [1158, 414] width 14 height 30
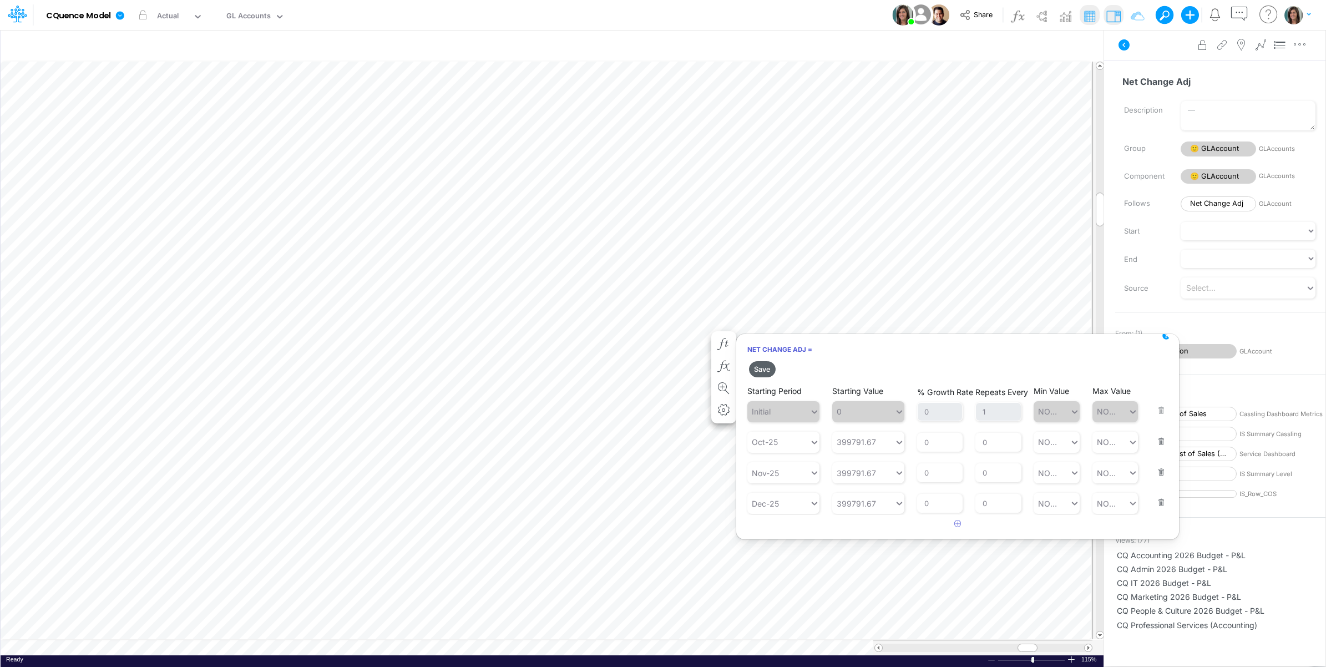
click at [762, 367] on button "Save" at bounding box center [762, 369] width 27 height 16
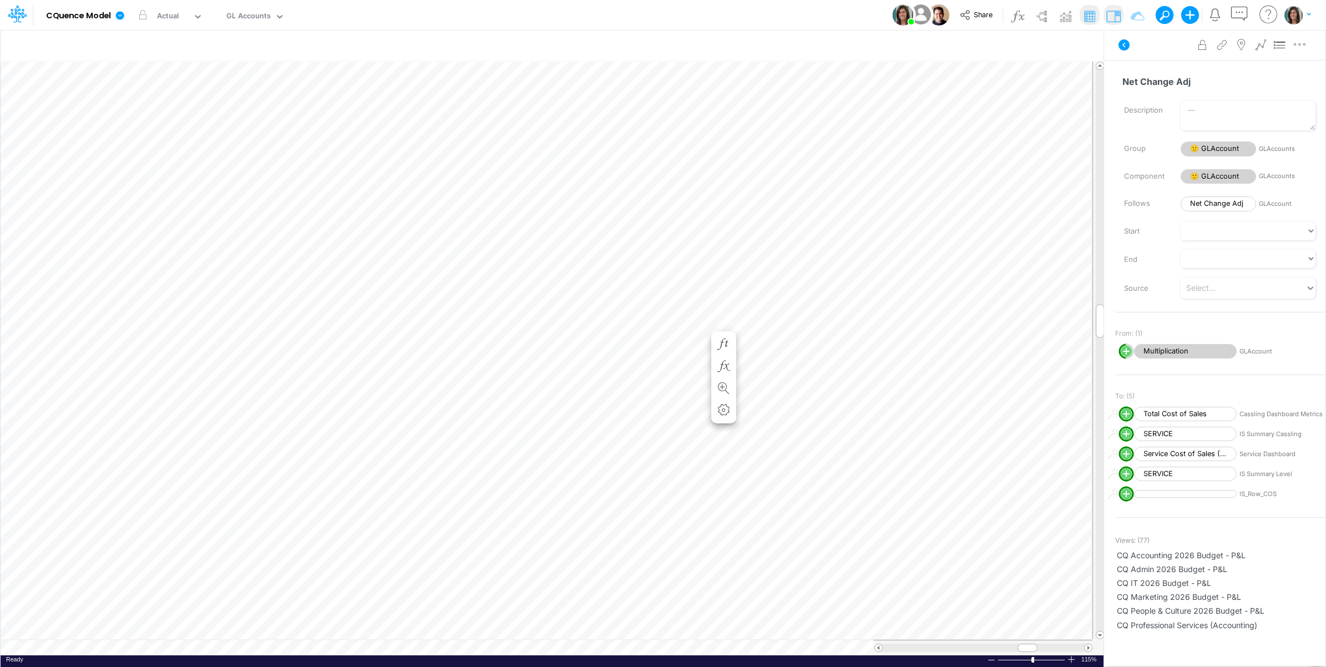
scroll to position [0, 1]
click at [723, 242] on icon "button" at bounding box center [724, 242] width 17 height 12
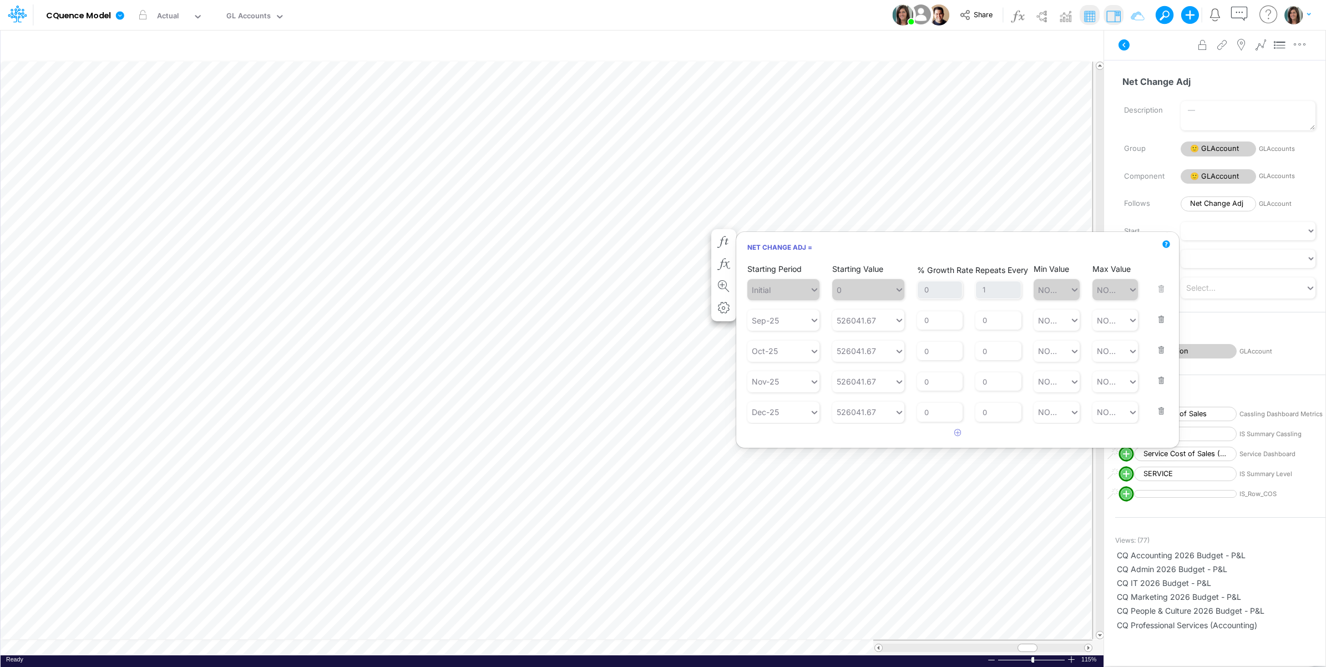
drag, startPoint x: 1157, startPoint y: 317, endPoint x: 1050, endPoint y: 297, distance: 109.0
click at [1156, 317] on button "button" at bounding box center [1158, 312] width 14 height 30
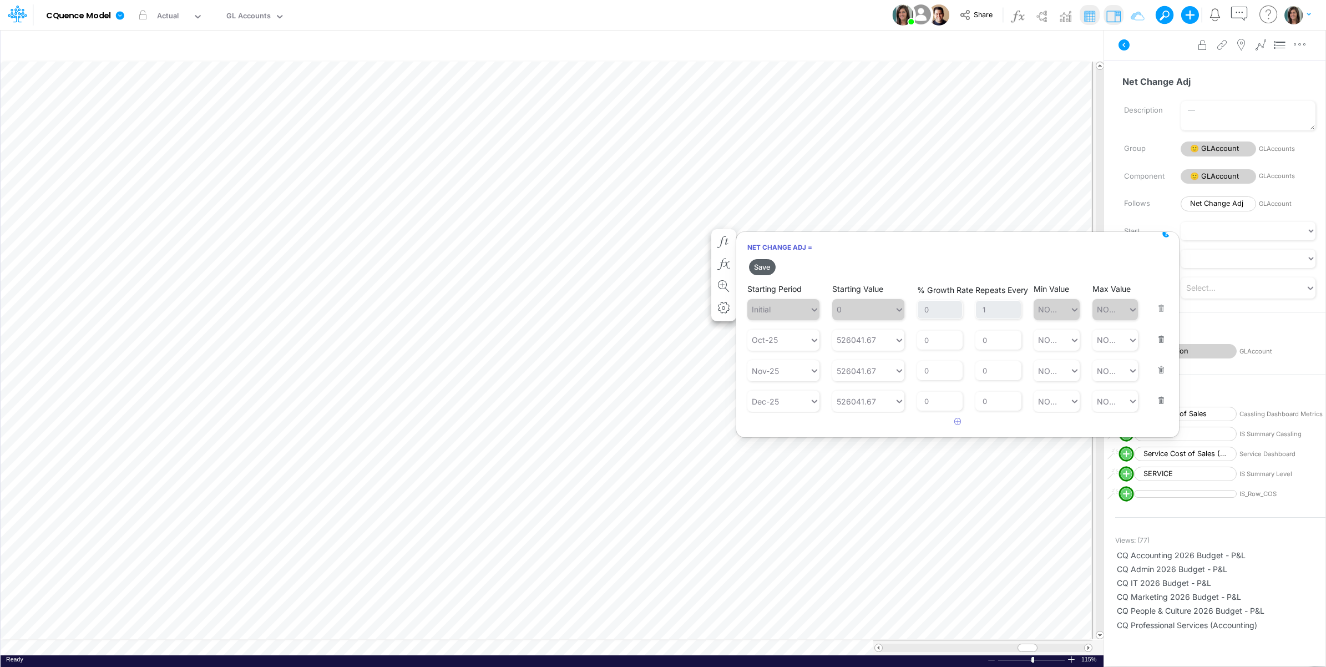
click at [756, 264] on button "Save" at bounding box center [762, 267] width 27 height 16
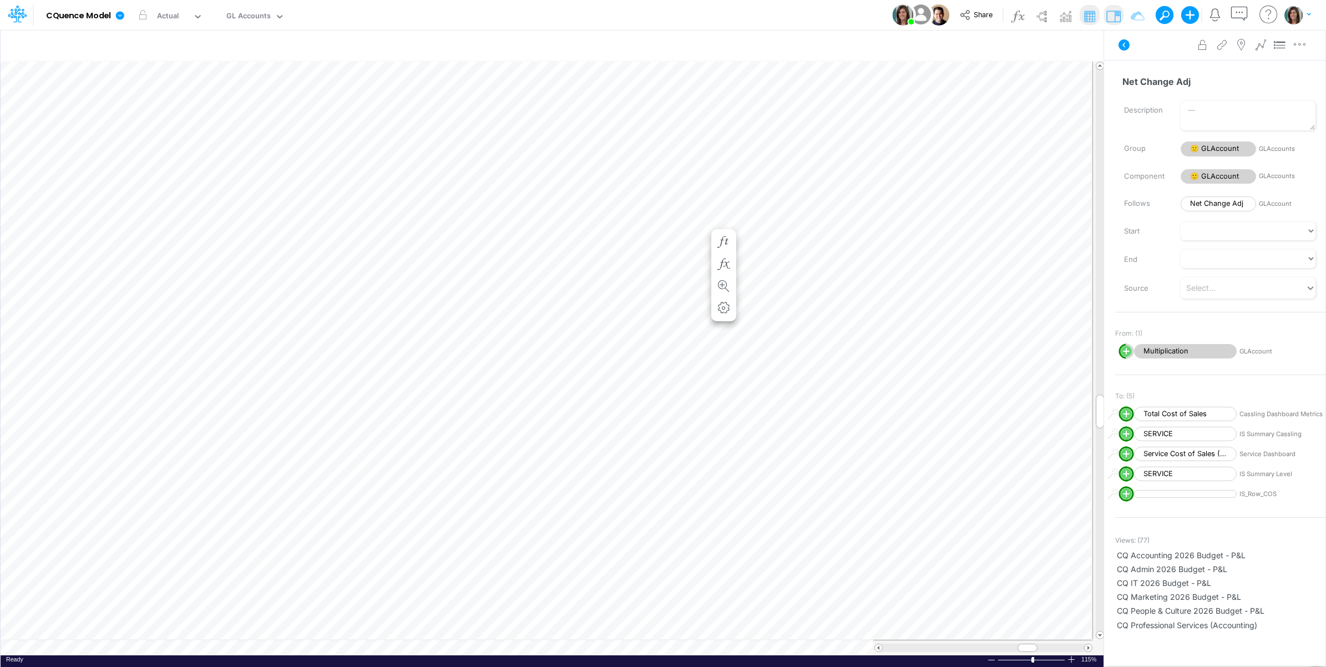
scroll to position [0, 1]
click at [728, 204] on icon "button" at bounding box center [724, 204] width 17 height 12
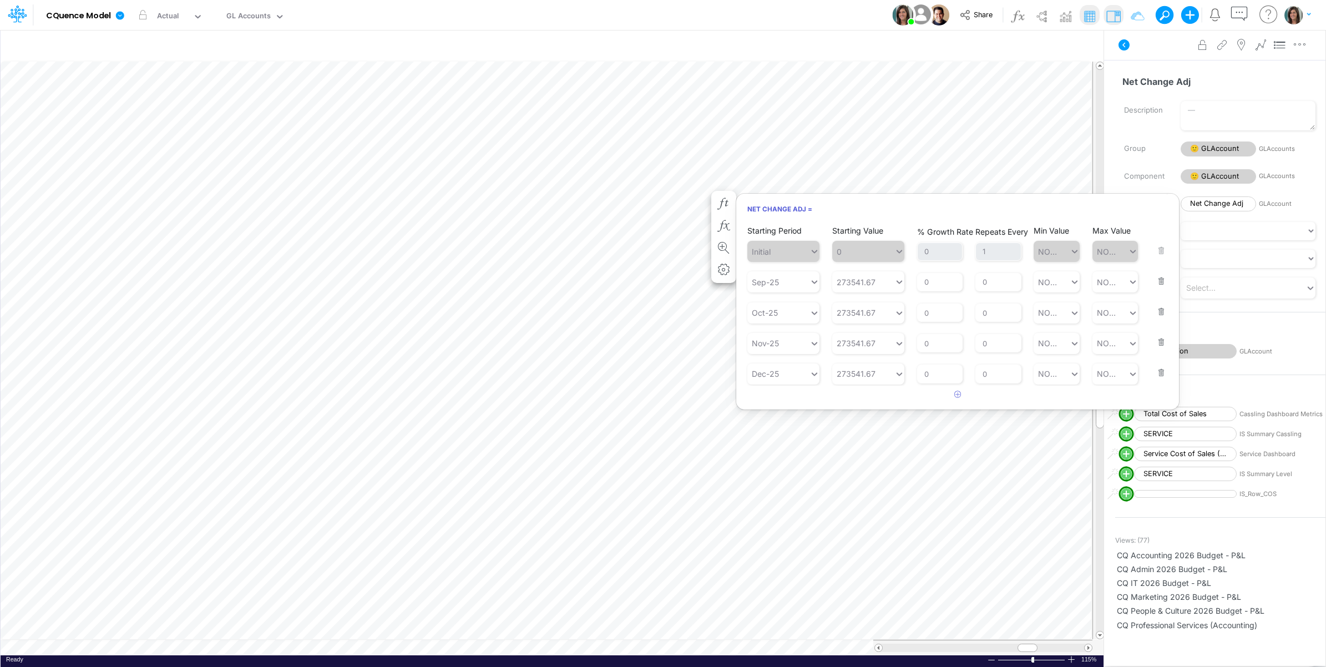
drag, startPoint x: 1161, startPoint y: 281, endPoint x: 1020, endPoint y: 266, distance: 142.2
click at [1158, 281] on button "button" at bounding box center [1158, 274] width 14 height 30
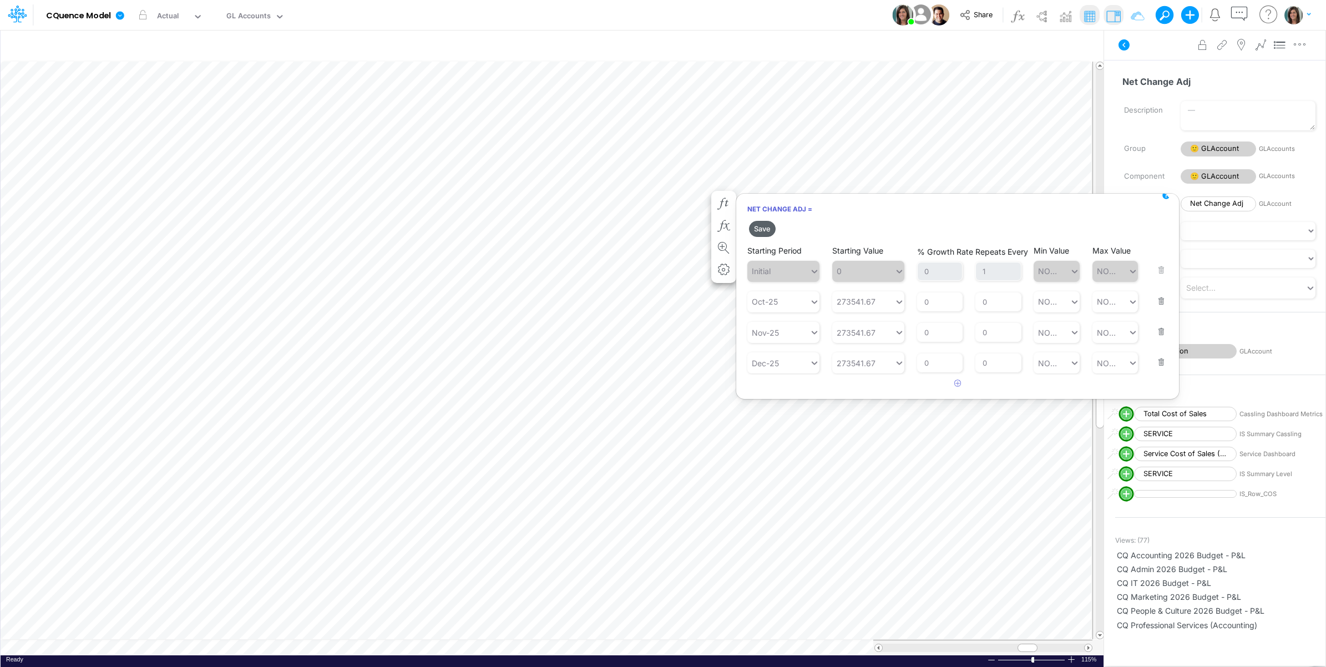
click at [750, 225] on button "Save" at bounding box center [762, 229] width 27 height 16
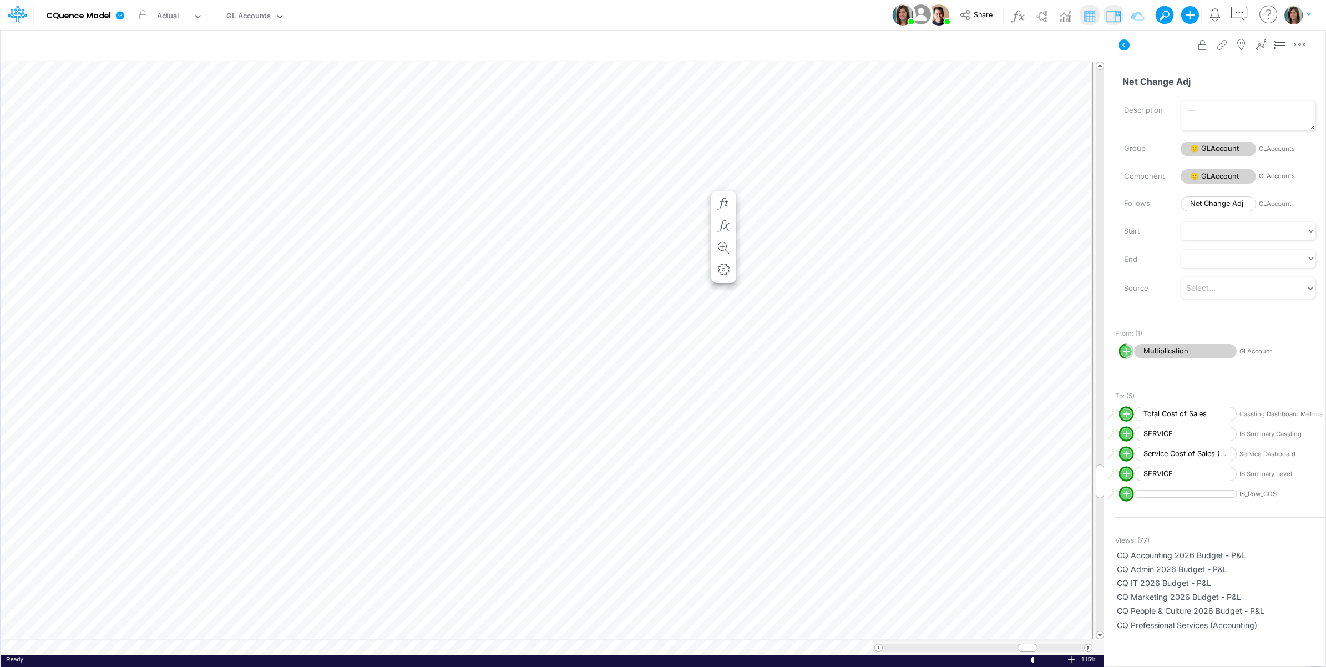
scroll to position [0, 1]
click at [727, 217] on icon "button" at bounding box center [724, 217] width 17 height 12
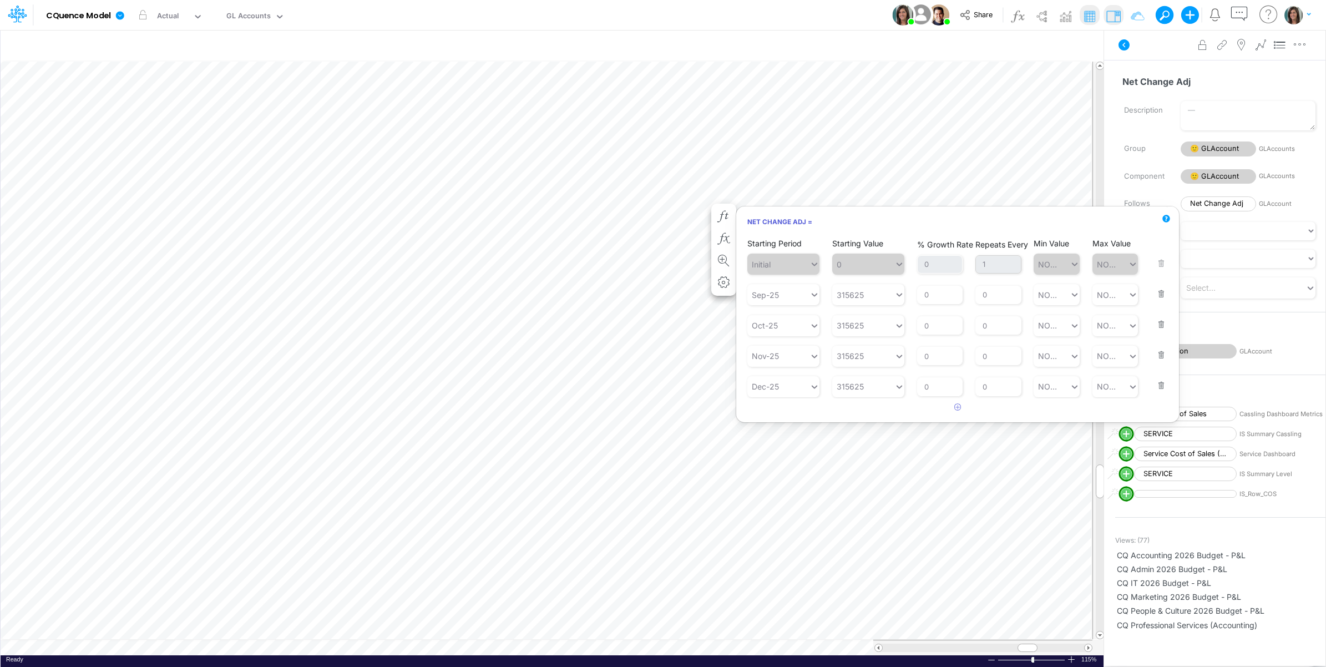
drag, startPoint x: 1160, startPoint y: 293, endPoint x: 991, endPoint y: 279, distance: 169.2
click at [1152, 293] on button "button" at bounding box center [1158, 287] width 14 height 30
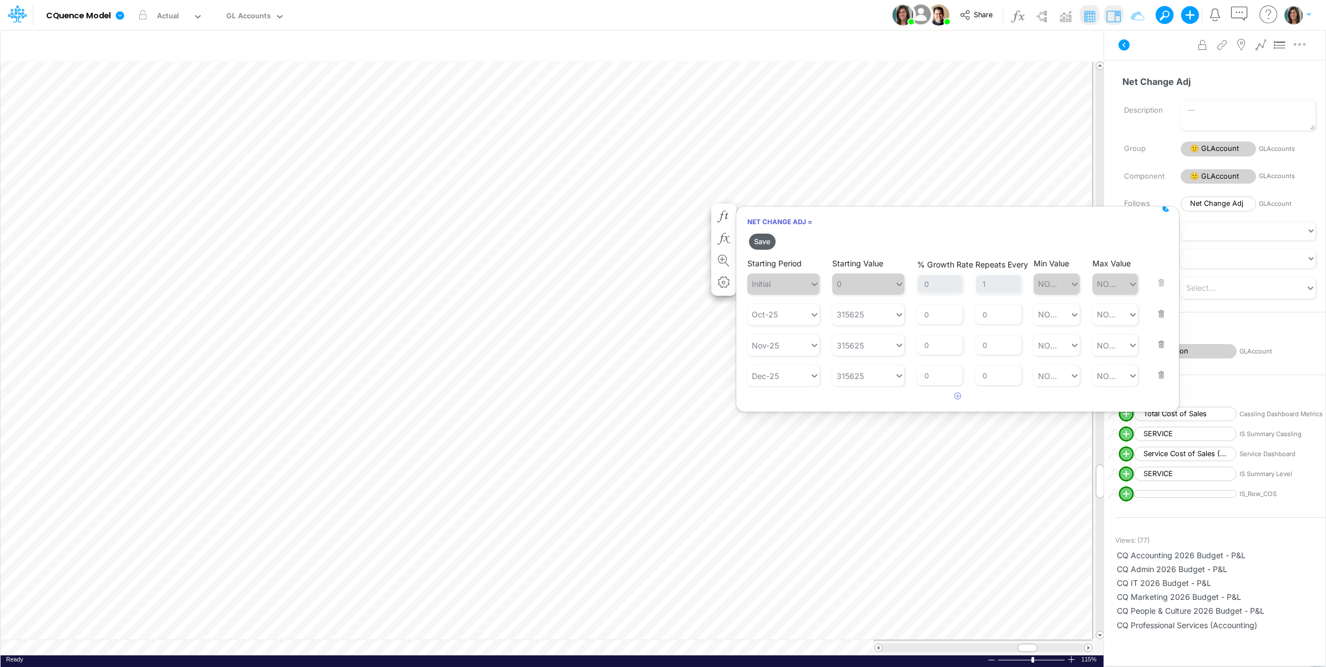
click at [761, 242] on button "Save" at bounding box center [762, 242] width 27 height 16
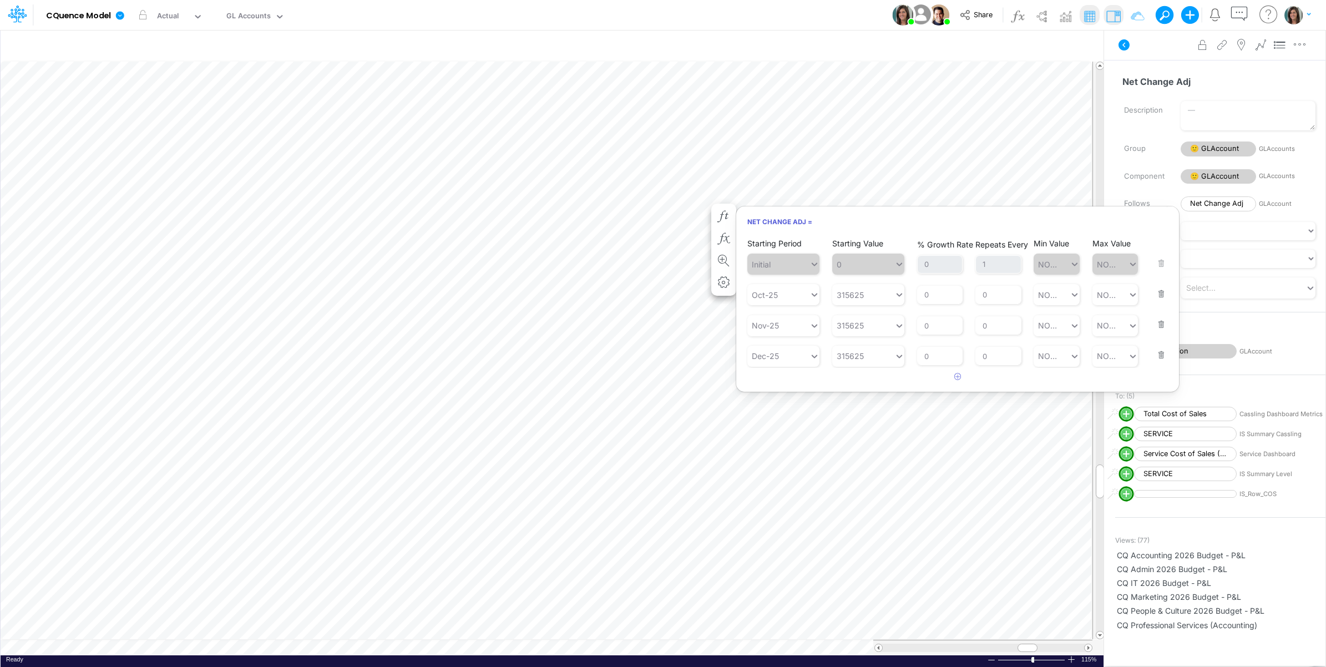
click at [1146, 59] on div "Advanced settings Delete" at bounding box center [1214, 44] width 221 height 31
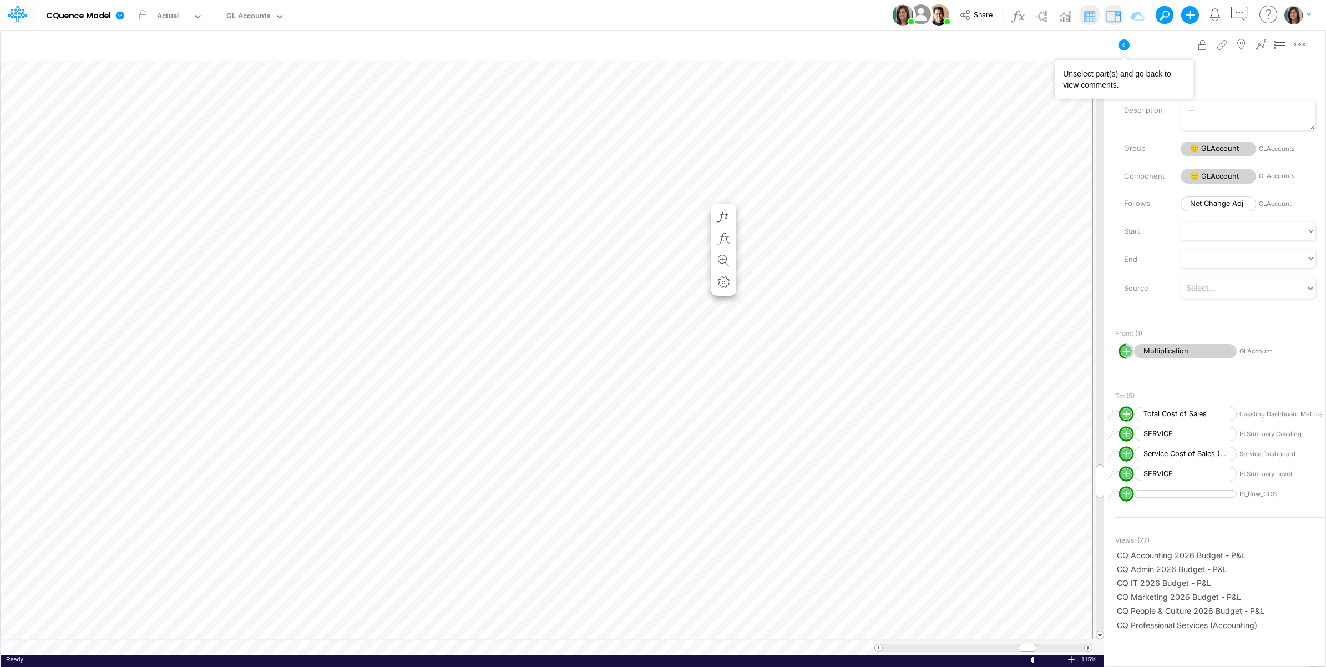
click at [1121, 50] on icon at bounding box center [1123, 44] width 13 height 13
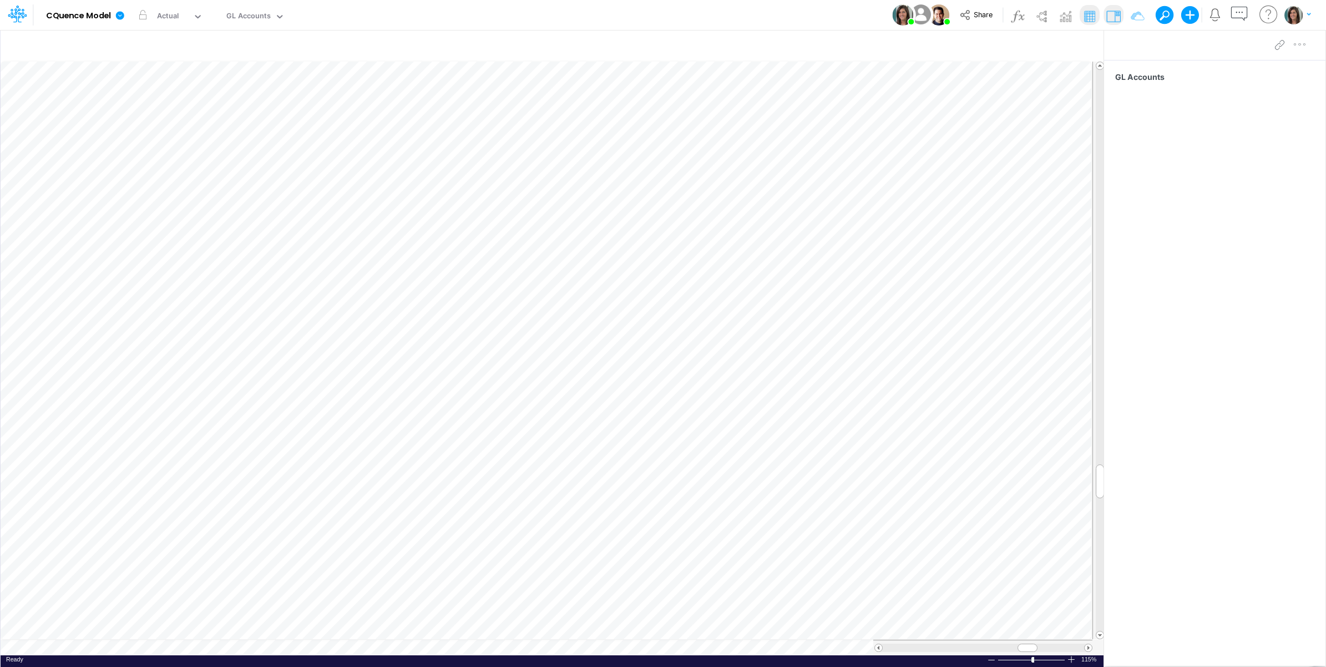
scroll to position [0, 1]
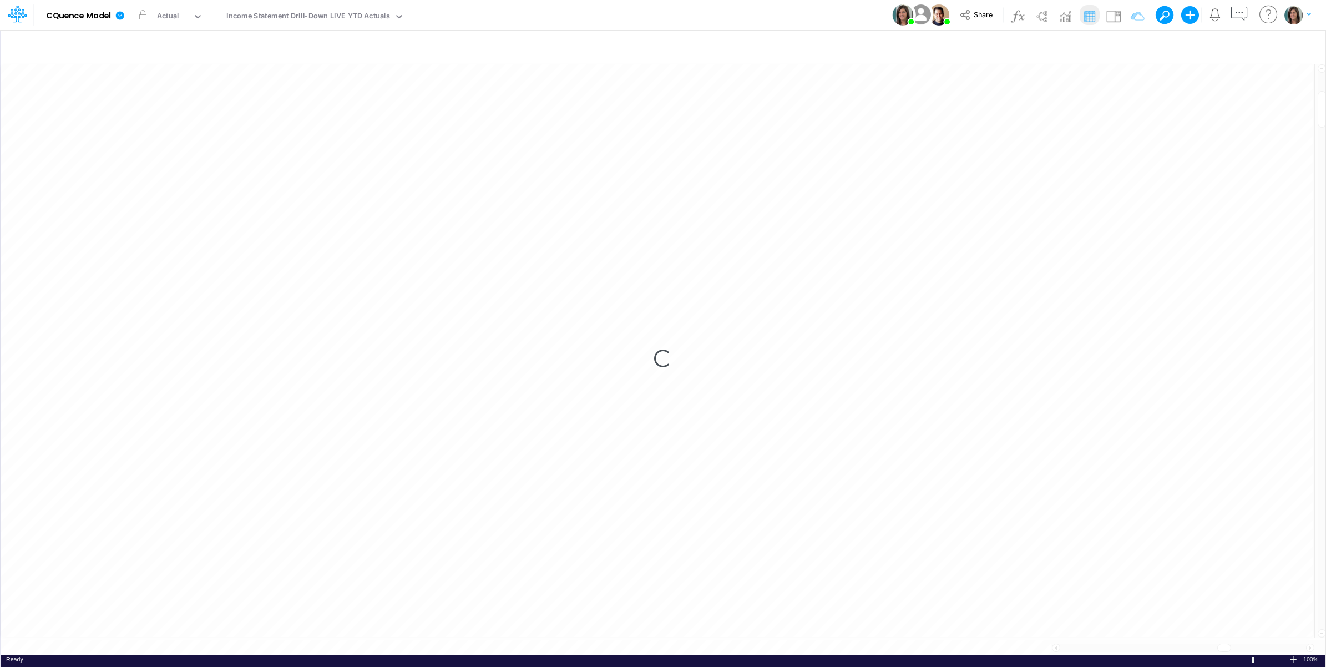
scroll to position [0, 1]
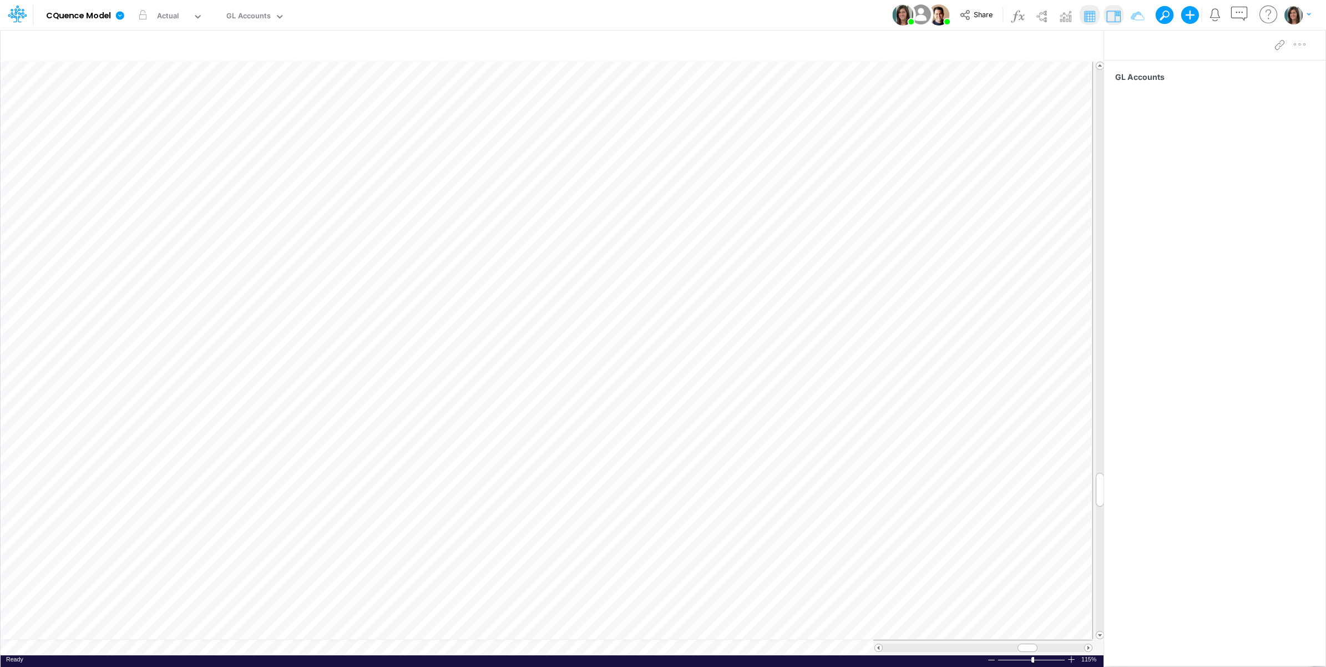
scroll to position [0, 1]
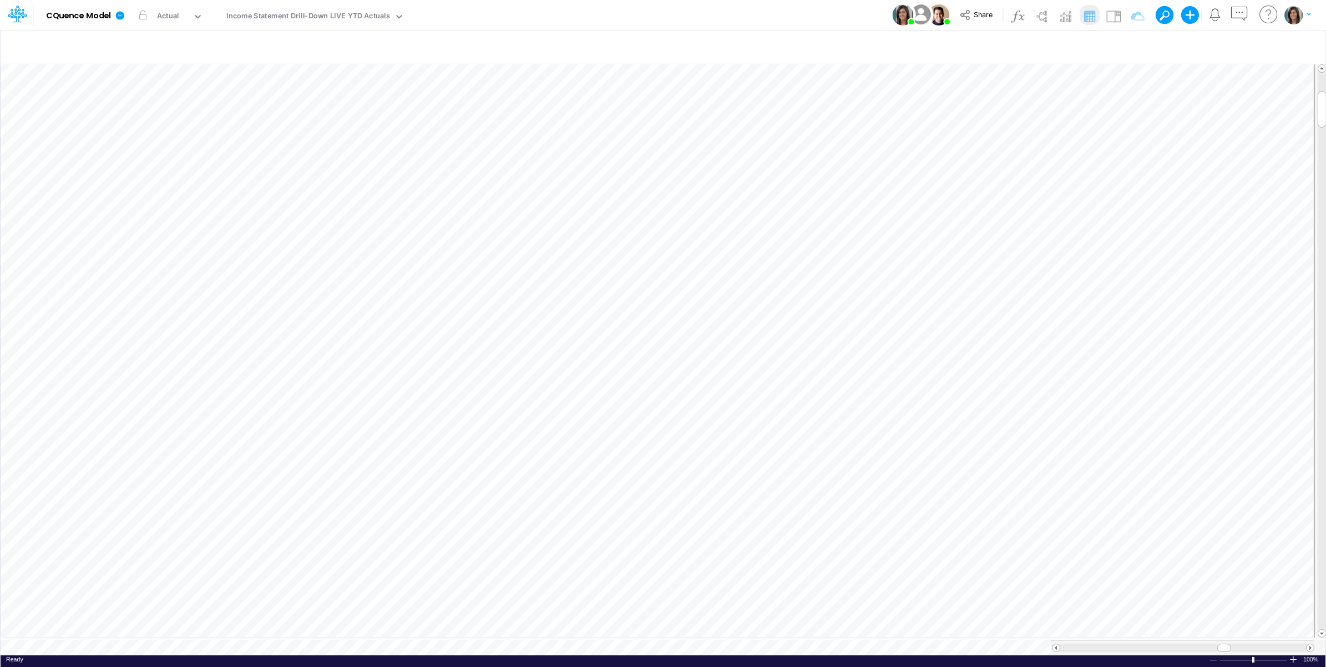
scroll to position [0, 1]
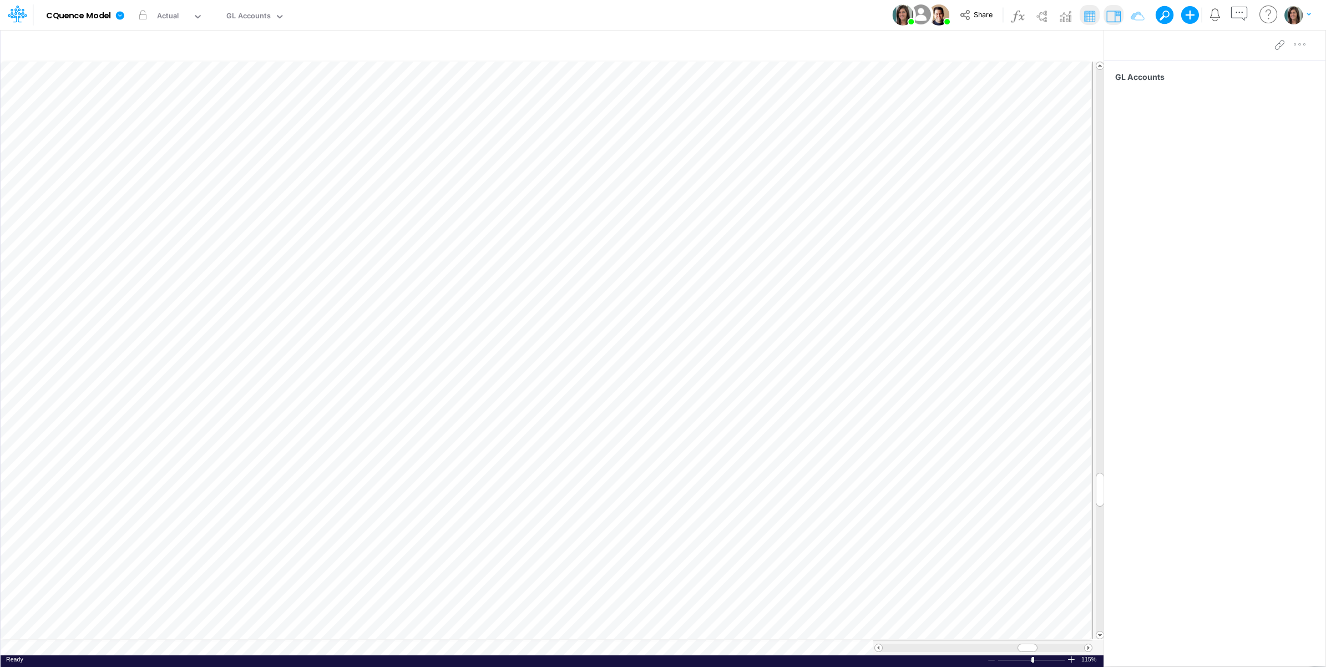
scroll to position [0, 1]
click at [943, 45] on icon "button" at bounding box center [939, 47] width 17 height 12
select select "startsWith"
click at [673, 158] on div "Account ID" at bounding box center [657, 154] width 41 height 12
click at [825, 19] on div "Model CQuence Model Edit model settings Duplicate Import QuickBooks QuickBooks …" at bounding box center [663, 15] width 1193 height 30
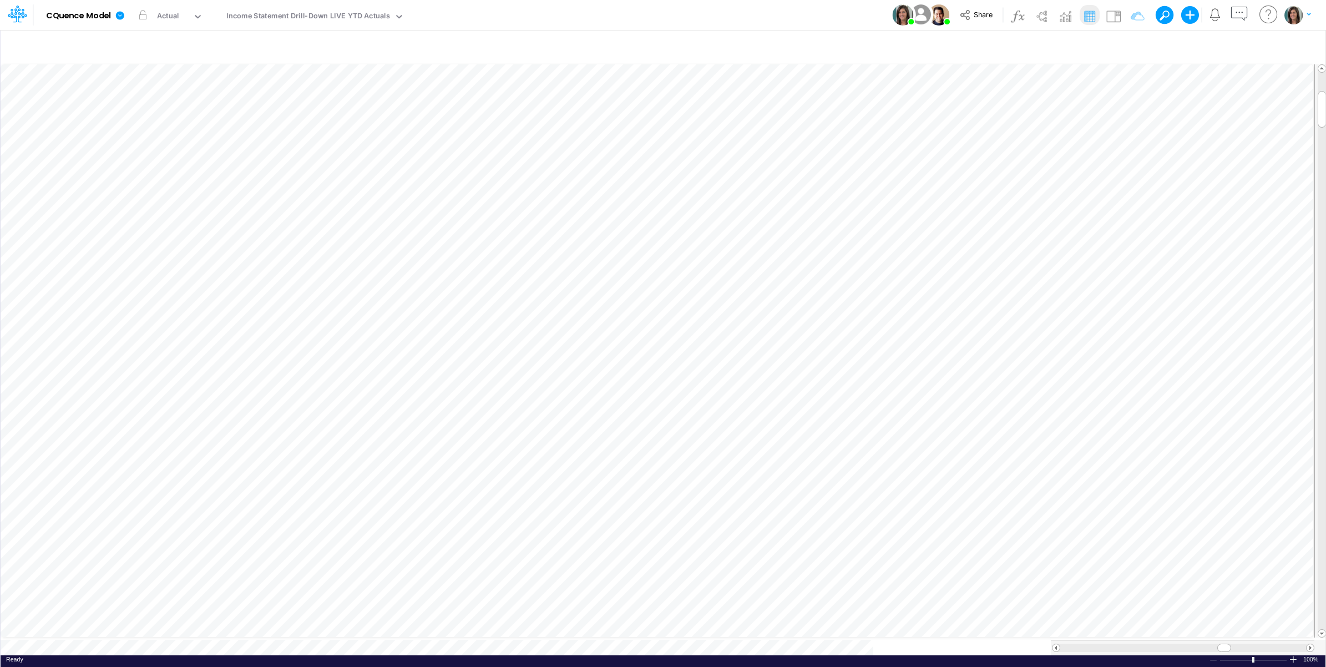
scroll to position [0, 1]
click at [411, 13] on button "button" at bounding box center [414, 15] width 12 height 12
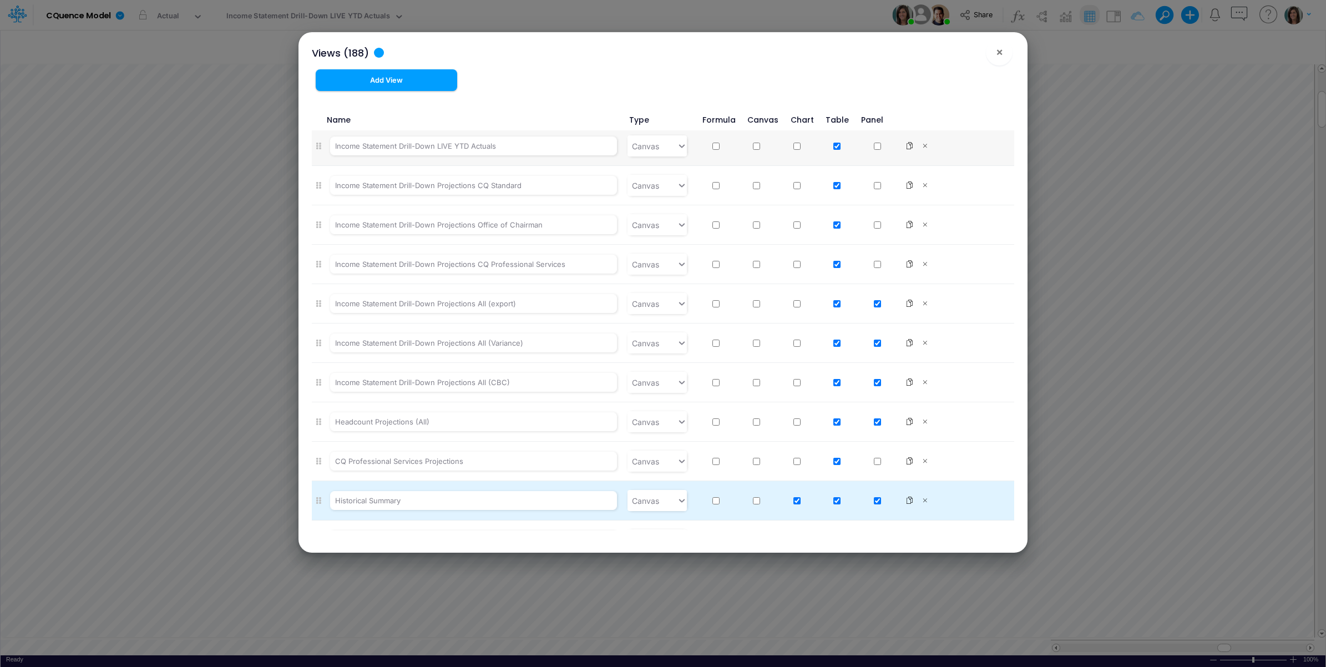
scroll to position [2590, 0]
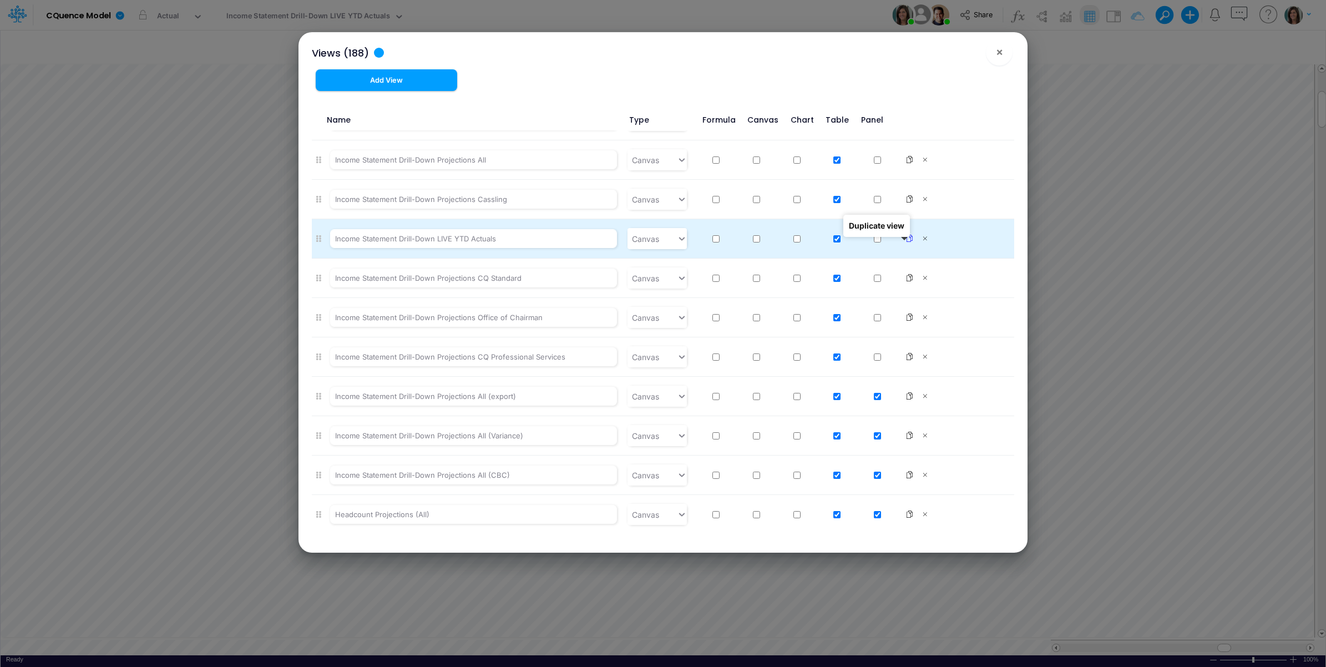
click at [905, 242] on icon at bounding box center [909, 239] width 8 height 8
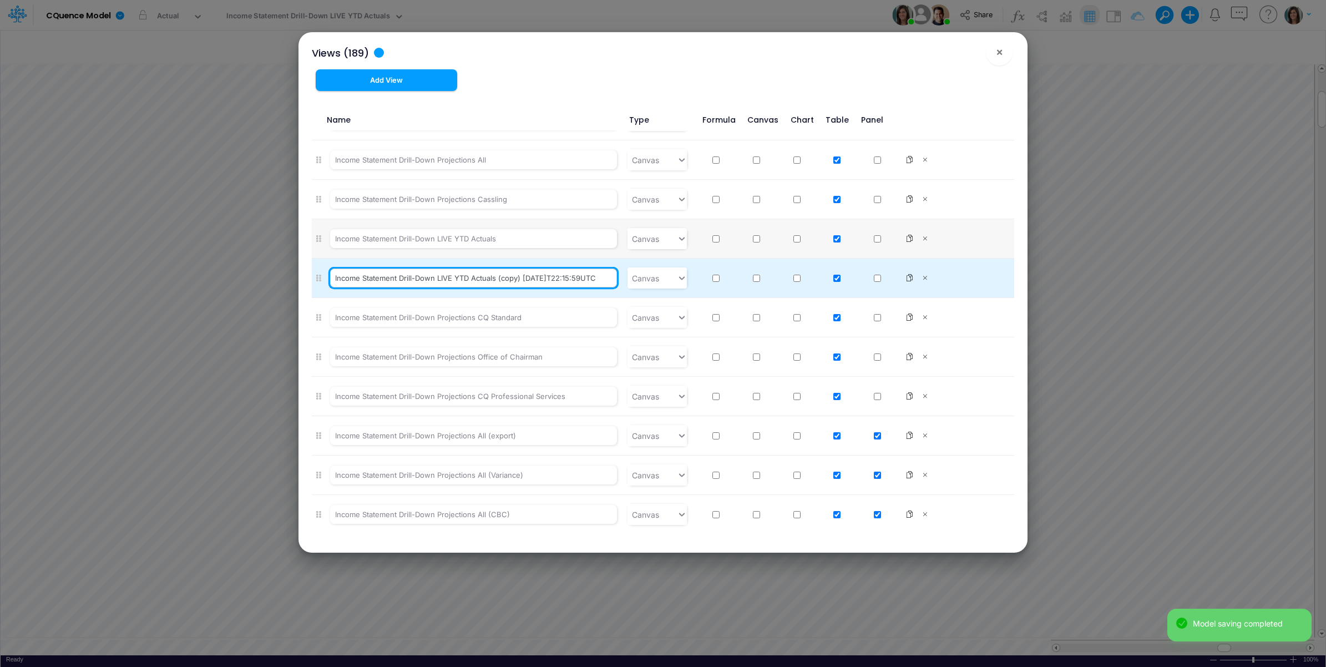
scroll to position [0, 6]
drag, startPoint x: 502, startPoint y: 291, endPoint x: 611, endPoint y: 285, distance: 109.5
click at [611, 285] on input "Income Statement Drill-Down LIVE YTD Actuals (copy) 2025-10-08T22:15:59UTC" at bounding box center [473, 278] width 287 height 19
click at [512, 287] on input "Income Statement Drill-Down LIVE YTD Actuals (check)" at bounding box center [473, 278] width 287 height 19
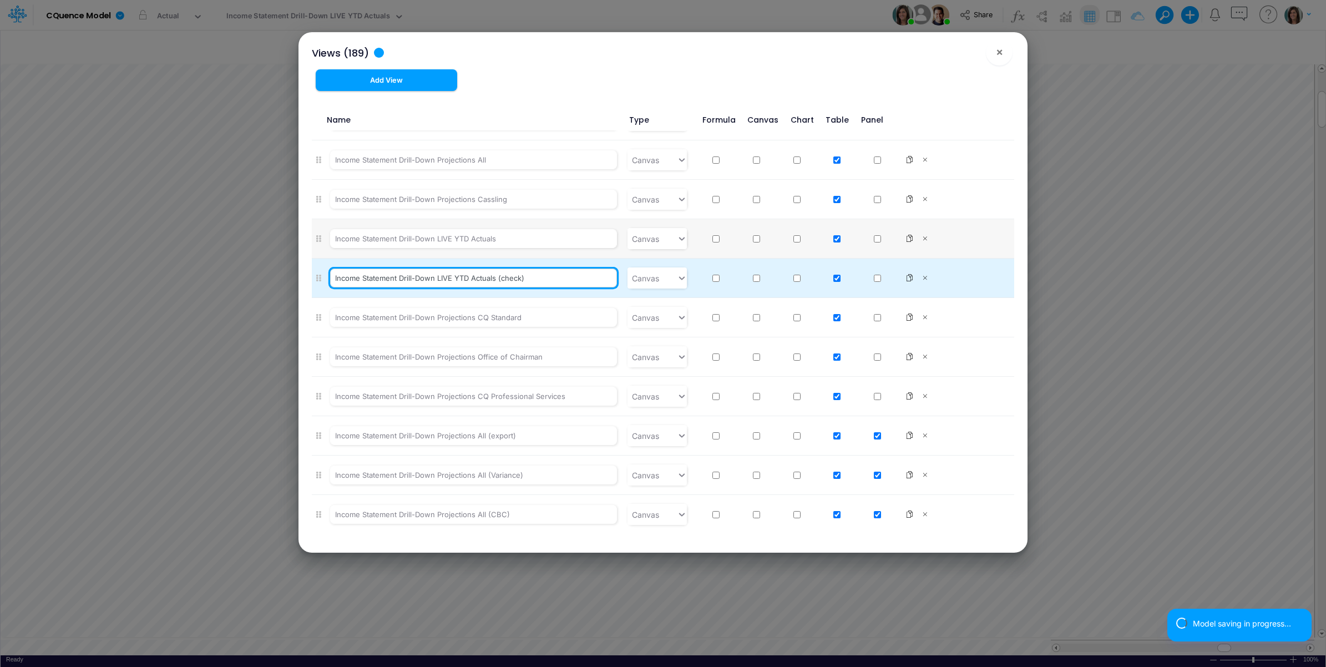
click at [512, 287] on input "Income Statement Drill-Down LIVE YTD Actuals (check)" at bounding box center [473, 278] width 287 height 19
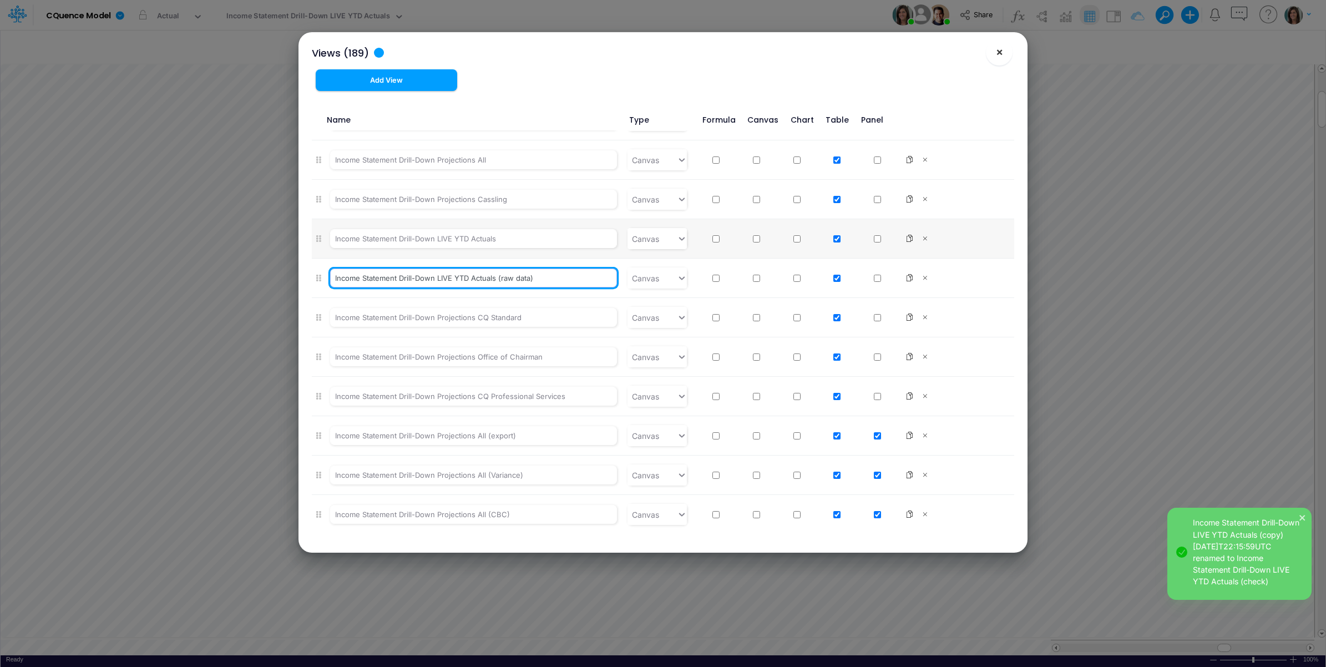
type input "Income Statement Drill-Down LIVE YTD Actuals (raw data)"
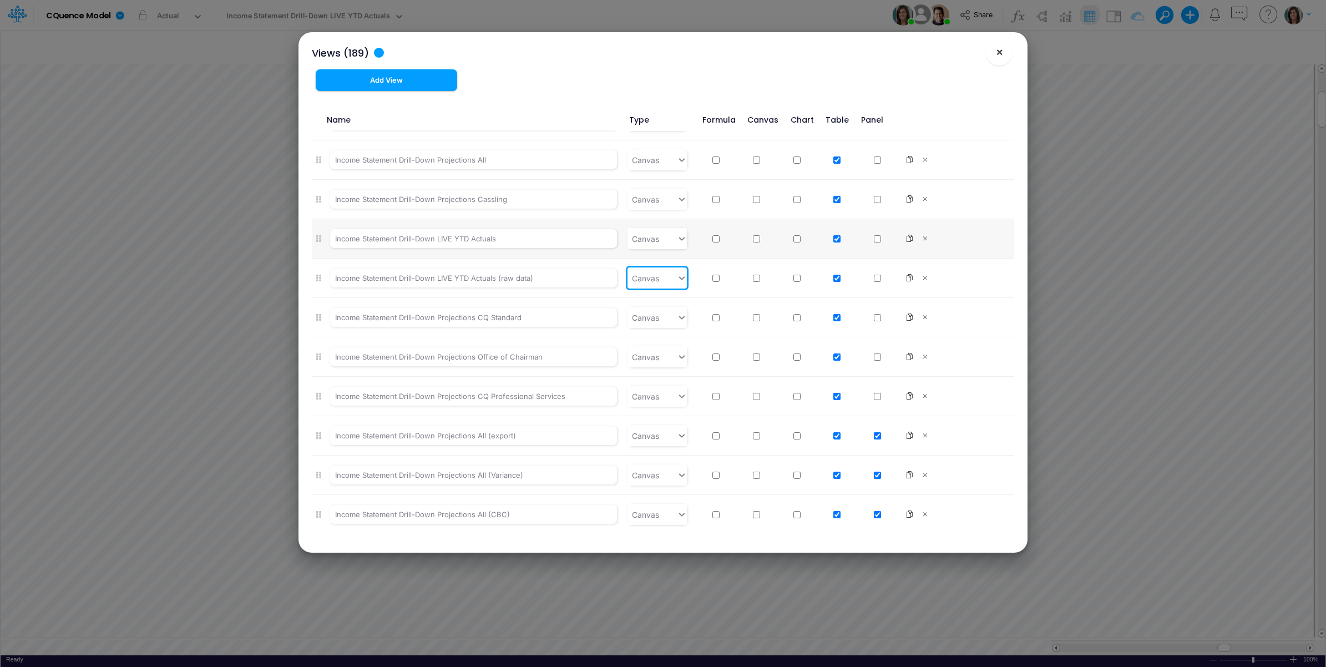
click at [999, 54] on span "×" at bounding box center [999, 51] width 7 height 13
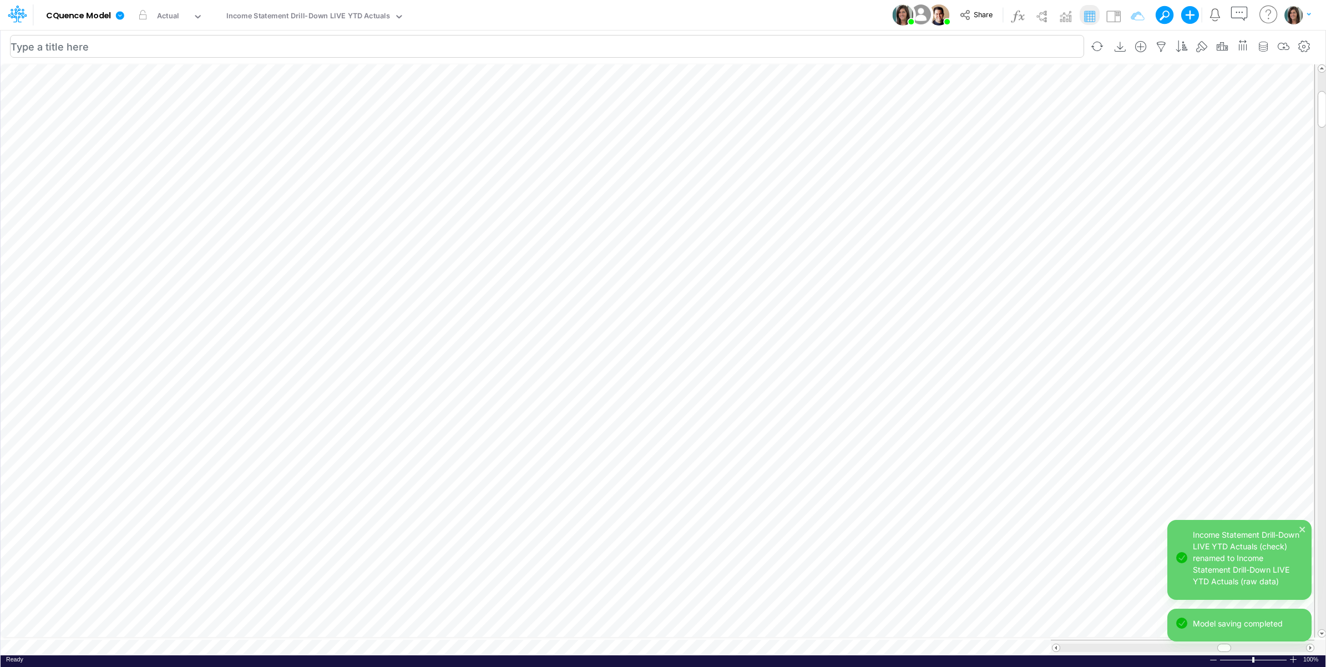
click at [423, 641] on div "Paste Cut Copy AutoFill 0 Ready 100% Sum: null Max: null Min: null Numerical Co…" at bounding box center [663, 358] width 1325 height 593
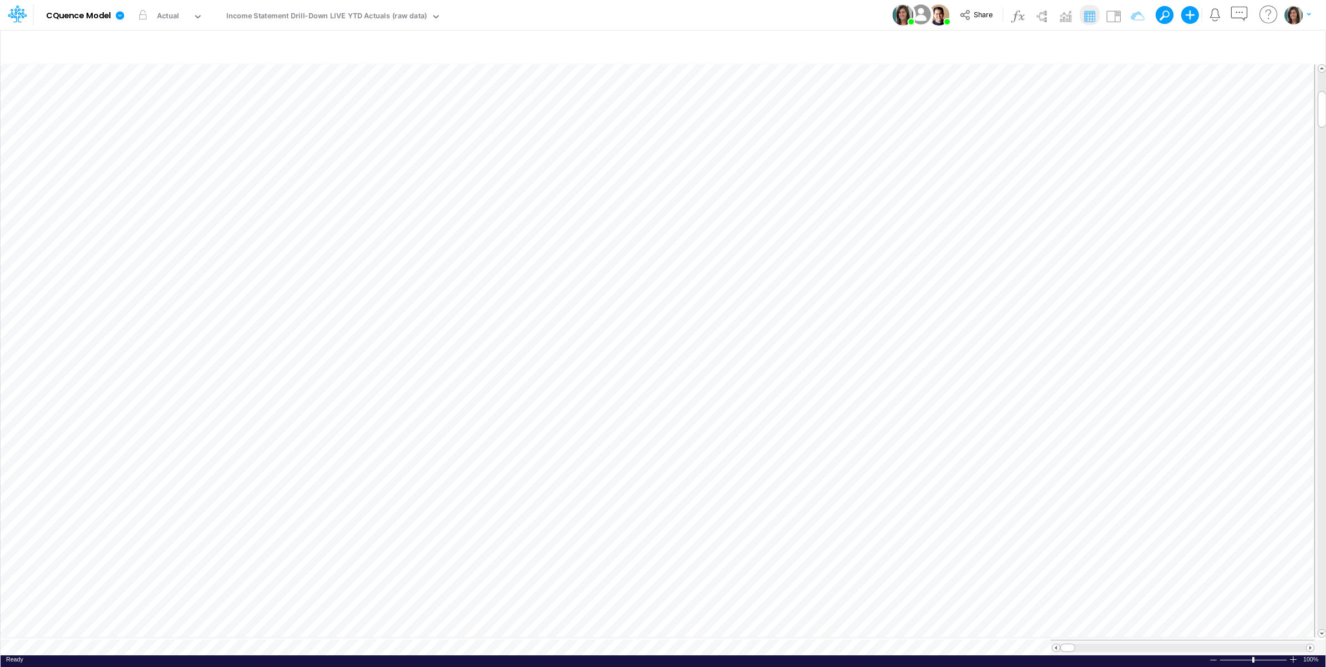
click at [759, 13] on div "Model CQuence Model Edit model settings Duplicate Import QuickBooks QuickBooks …" at bounding box center [663, 15] width 1193 height 30
click at [1216, 43] on icon "button" at bounding box center [1222, 47] width 17 height 12
click at [1216, 250] on button "button" at bounding box center [1222, 254] width 22 height 15
checkbox input "false"
click at [966, 92] on button "Save" at bounding box center [966, 95] width 27 height 16
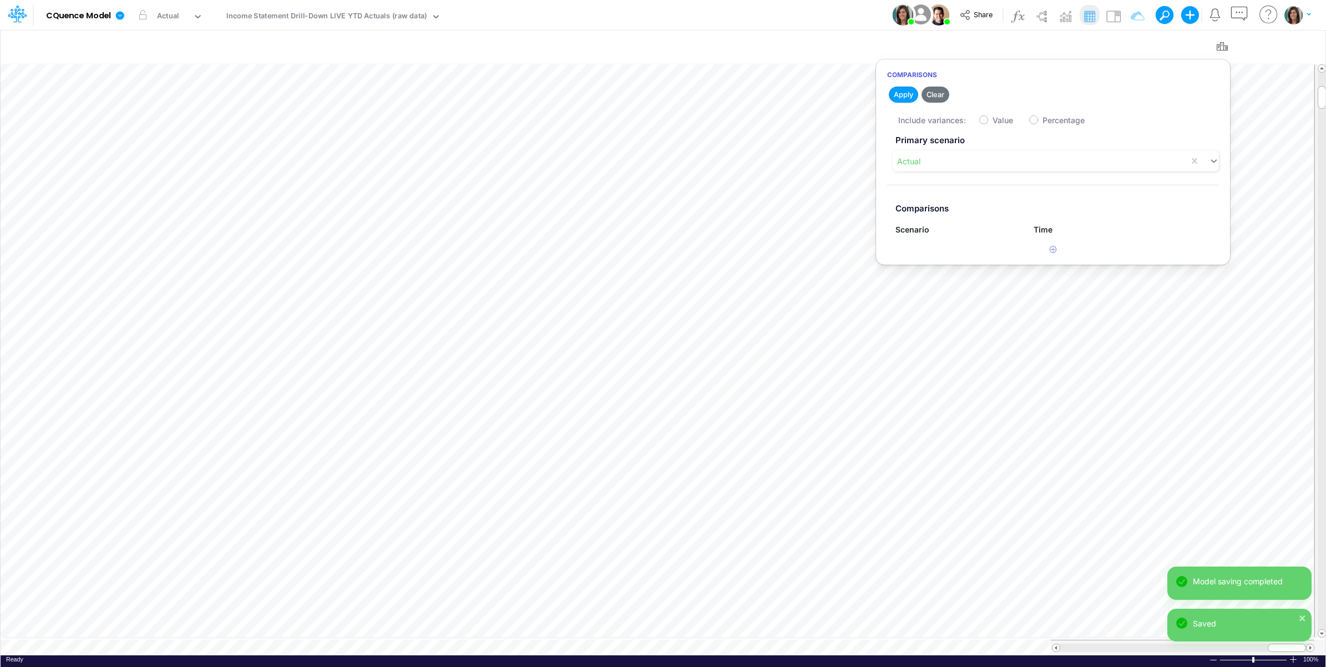
click at [817, 11] on div "Model CQuence Model Edit model settings Duplicate Import QuickBooks QuickBooks …" at bounding box center [663, 15] width 1193 height 30
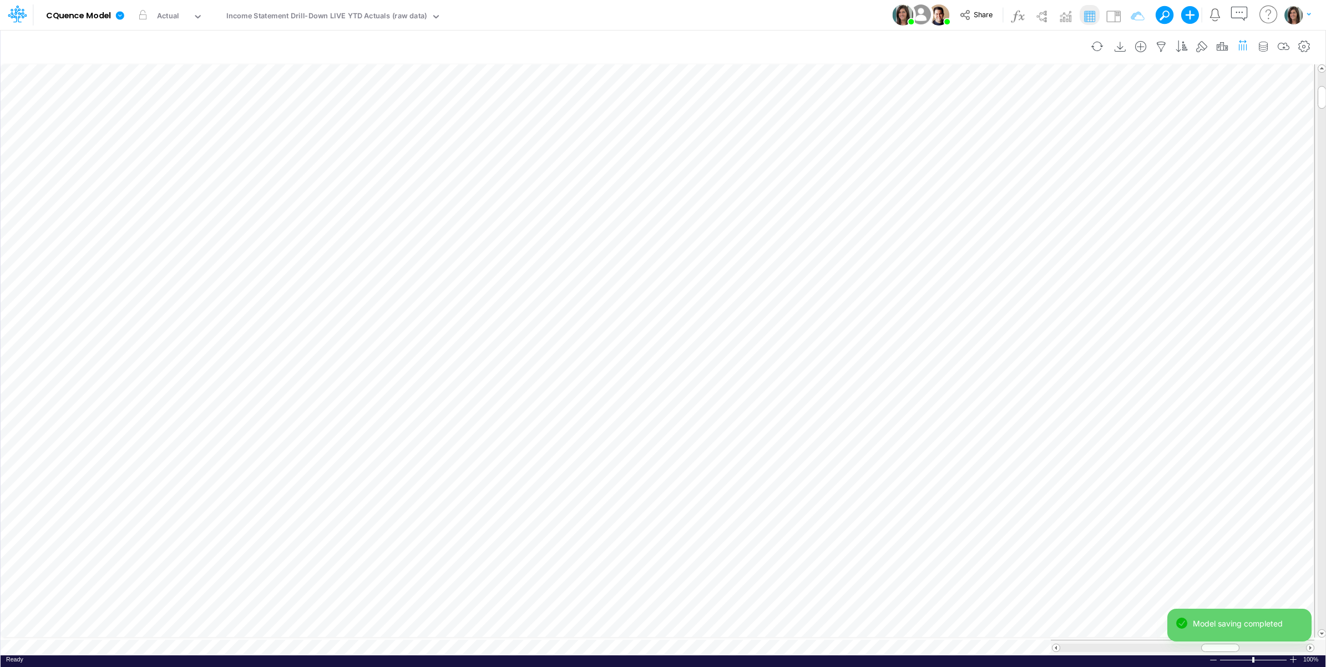
click at [1243, 41] on icon "button" at bounding box center [1243, 45] width 12 height 17
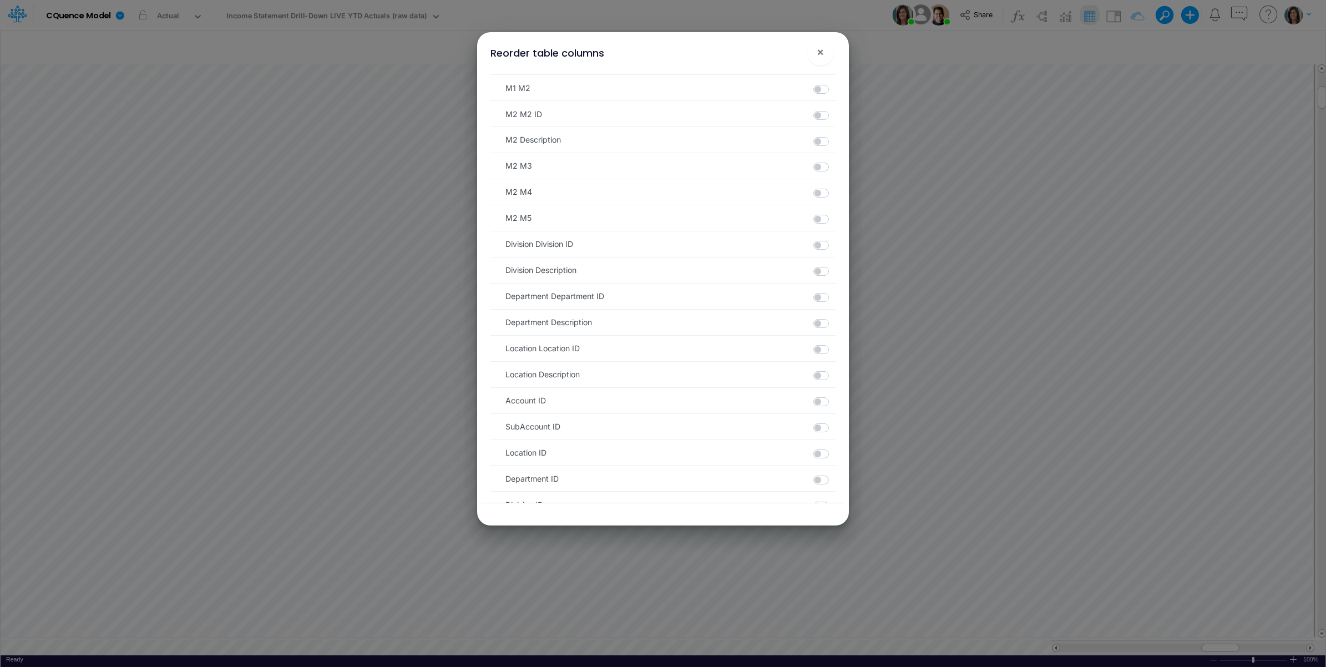
scroll to position [752, 0]
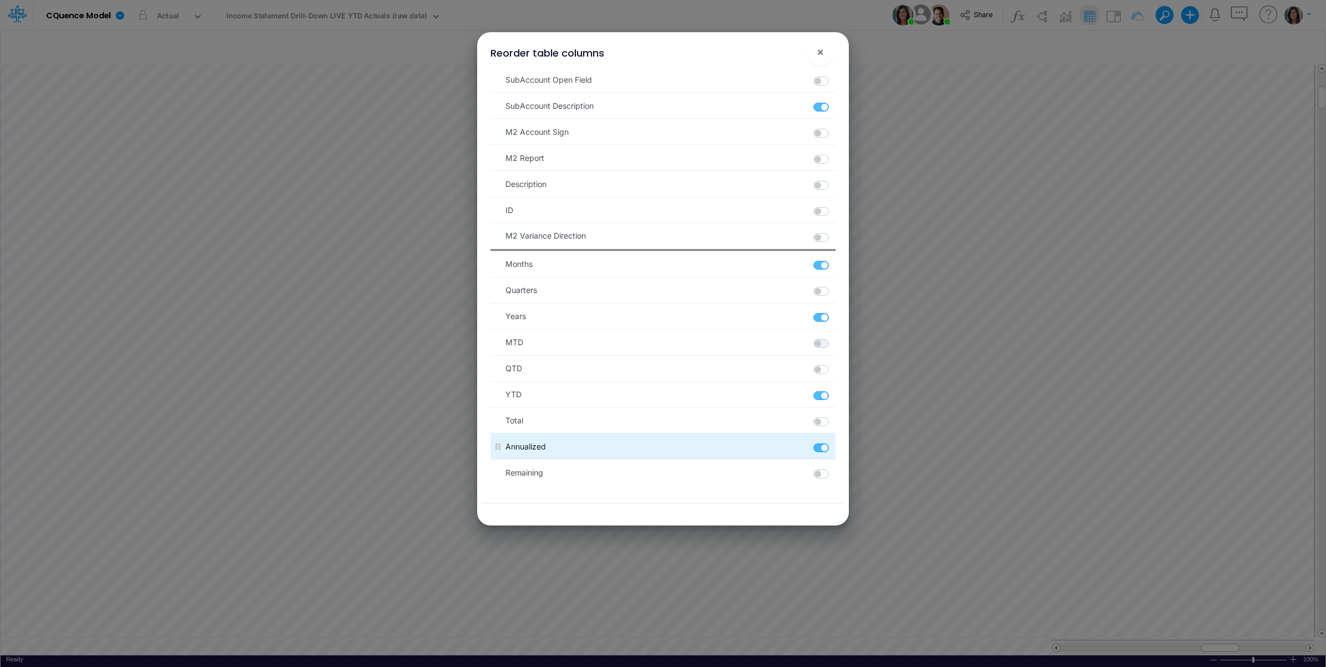
click at [833, 442] on label at bounding box center [834, 442] width 2 height 0
click at [833, 447] on input "checkbox" at bounding box center [836, 445] width 7 height 7
checkbox input "false"
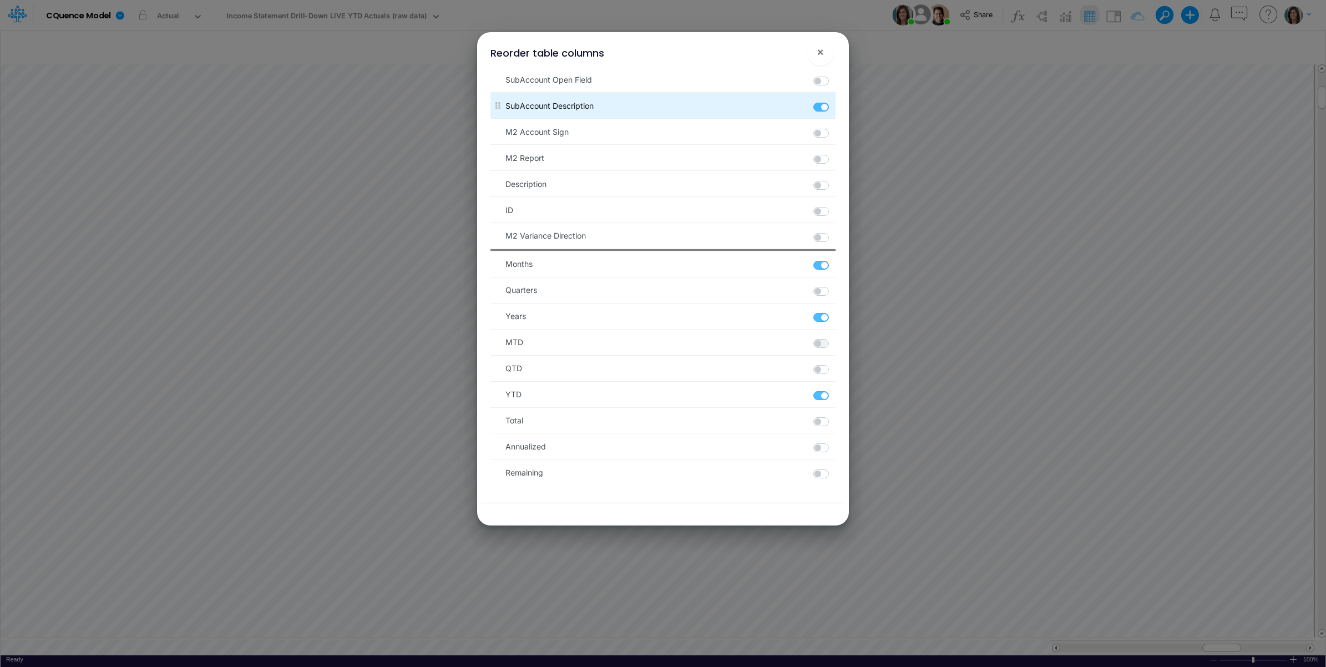
drag, startPoint x: 820, startPoint y: 315, endPoint x: 783, endPoint y: 113, distance: 205.3
click at [833, 312] on label at bounding box center [834, 312] width 2 height 0
click at [833, 315] on input "checkbox" at bounding box center [836, 315] width 7 height 7
checkbox input "false"
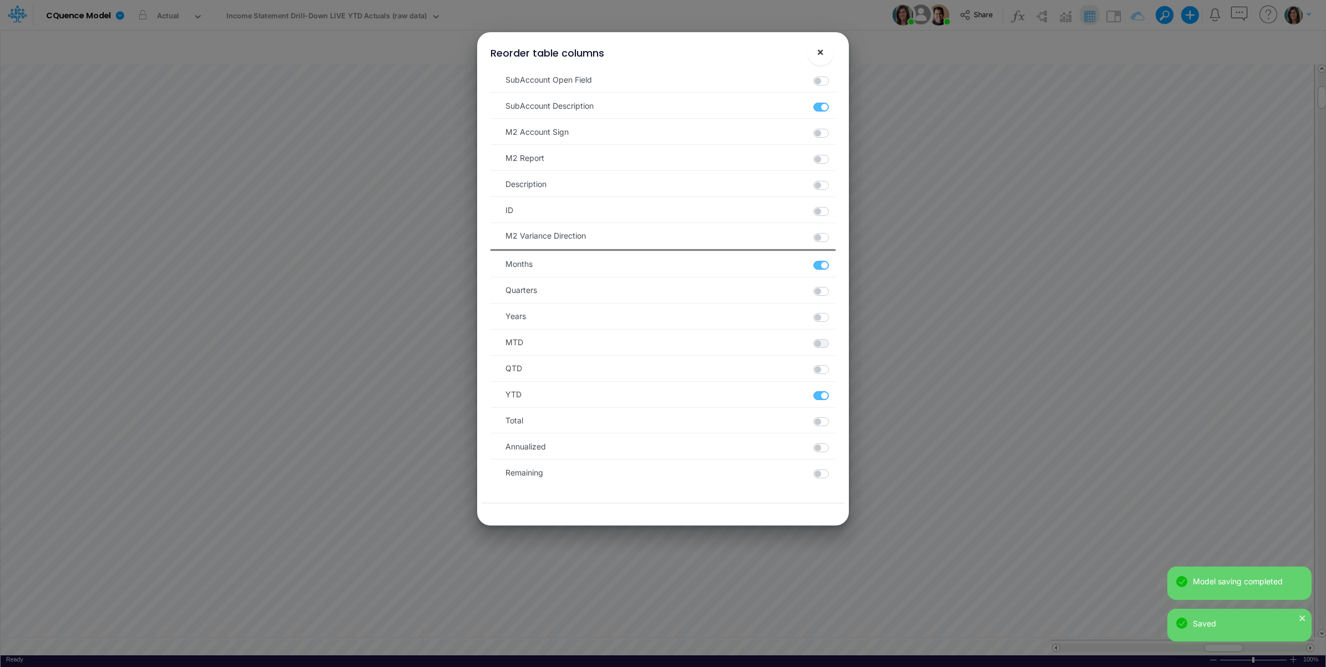
click at [819, 47] on span "×" at bounding box center [820, 51] width 7 height 13
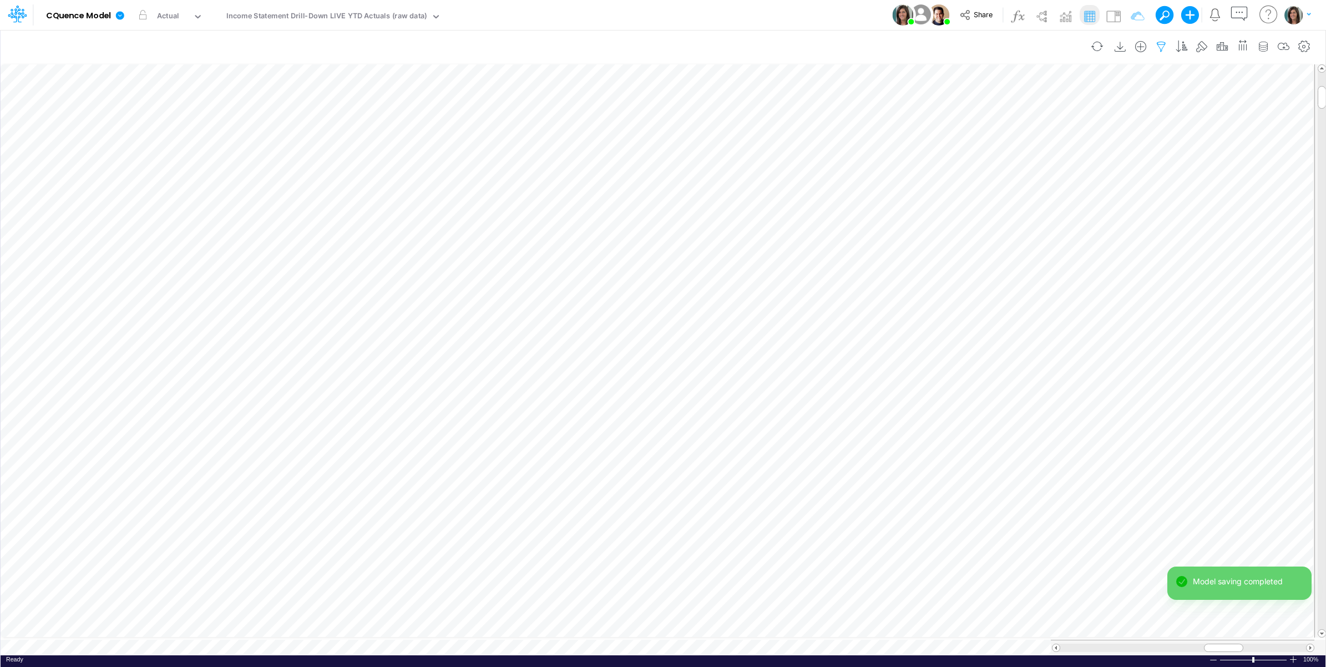
click at [1166, 43] on icon "button" at bounding box center [1161, 47] width 17 height 12
select select "notEqual"
select select "tableSearchOR"
select select "notEqual"
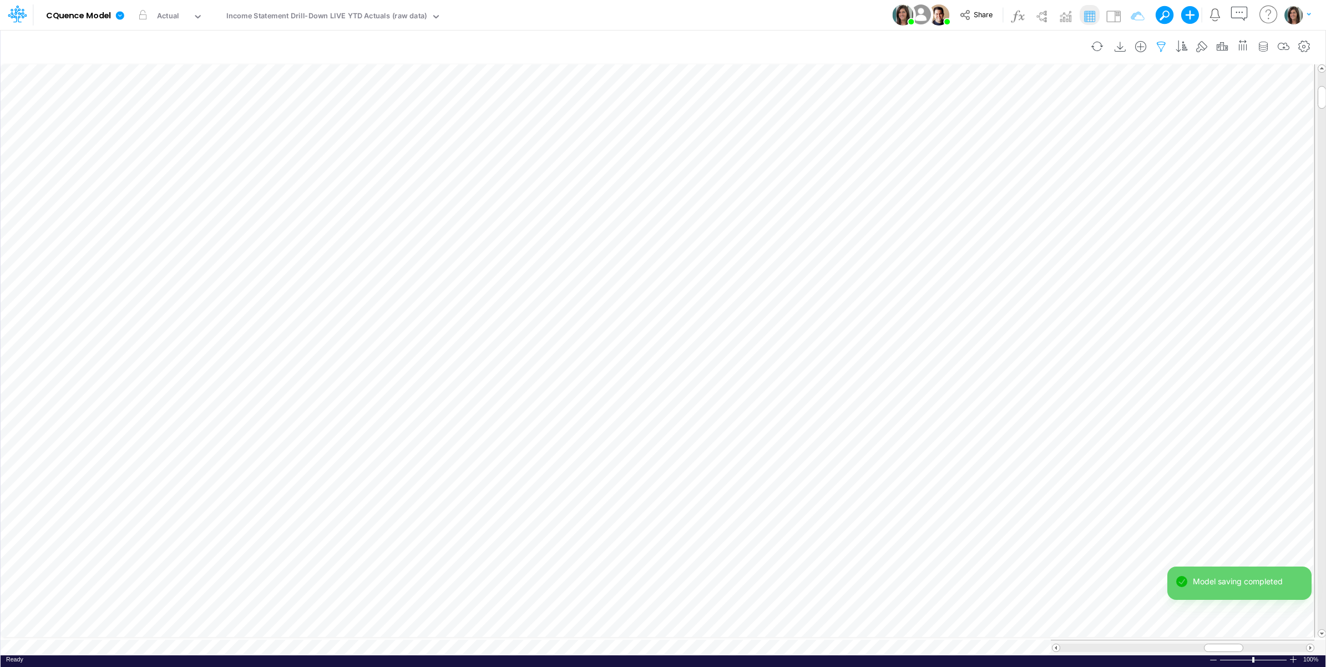
select select "notEqual"
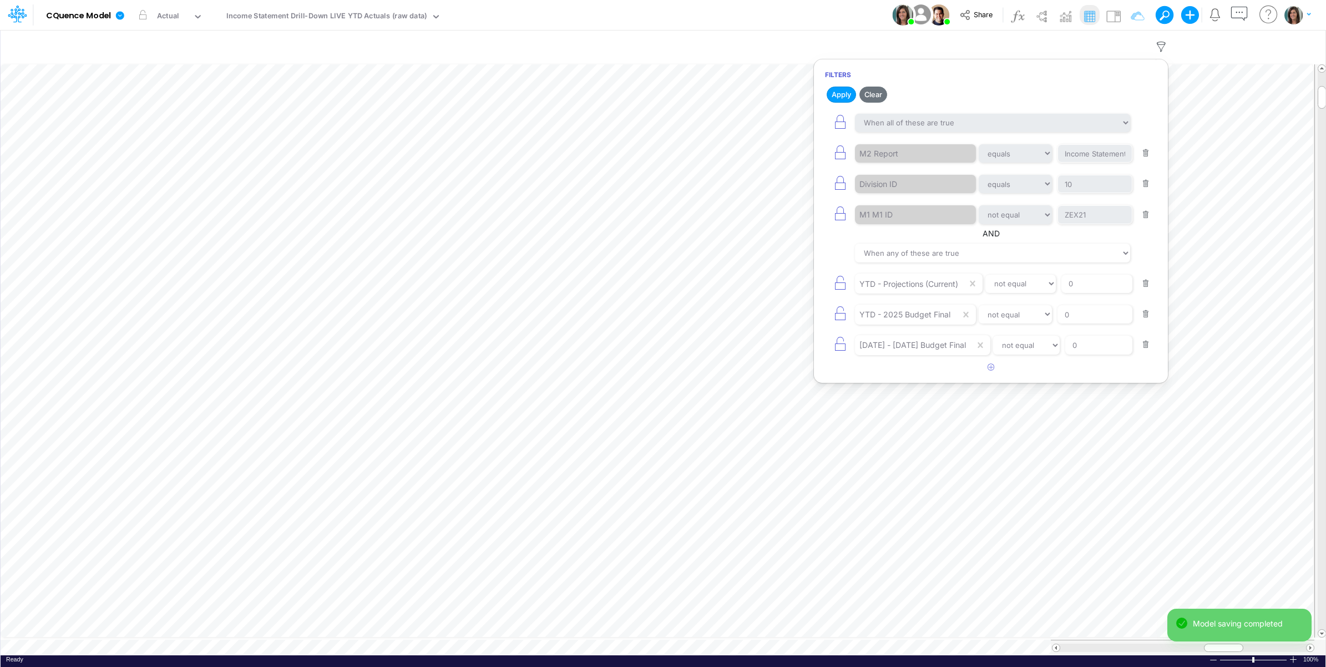
click at [1147, 348] on button "button" at bounding box center [1146, 344] width 22 height 15
drag, startPoint x: 1146, startPoint y: 320, endPoint x: 980, endPoint y: 303, distance: 166.8
click at [1143, 320] on button "button" at bounding box center [1146, 314] width 22 height 15
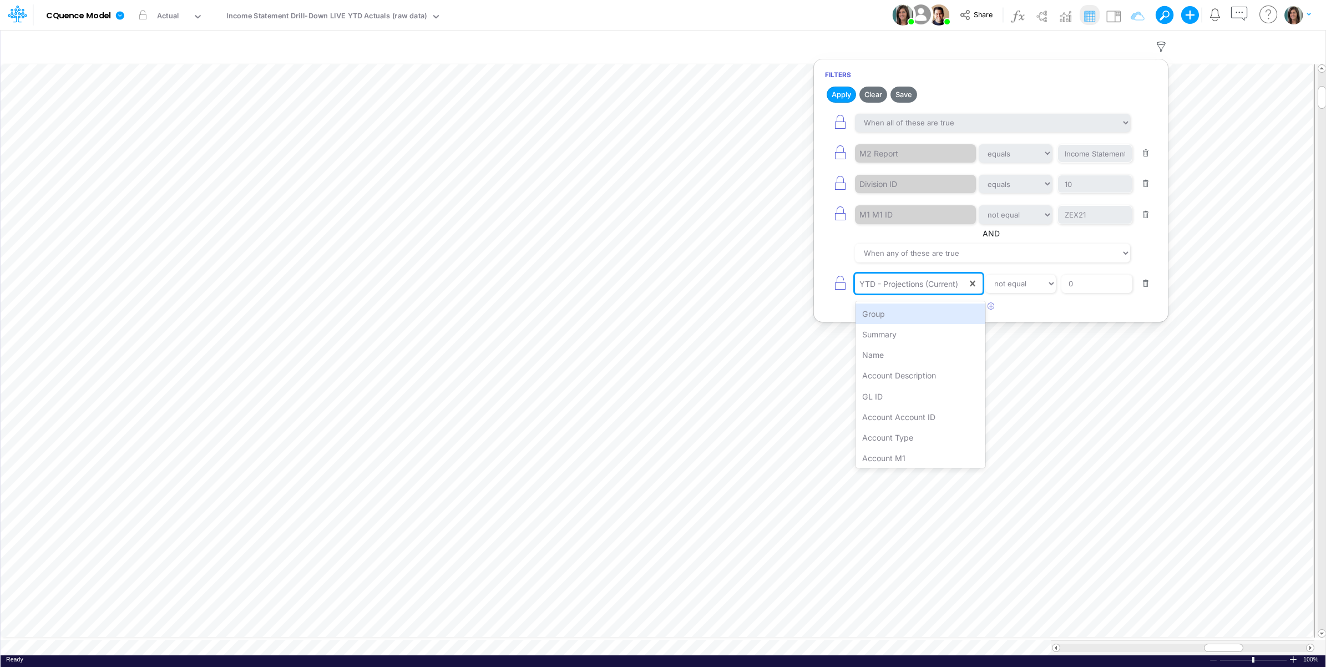
click at [925, 290] on div "YTD - Projections (Current)" at bounding box center [908, 284] width 99 height 12
click at [922, 458] on div "YTD" at bounding box center [921, 456] width 130 height 21
click at [905, 92] on button "Save" at bounding box center [903, 95] width 27 height 16
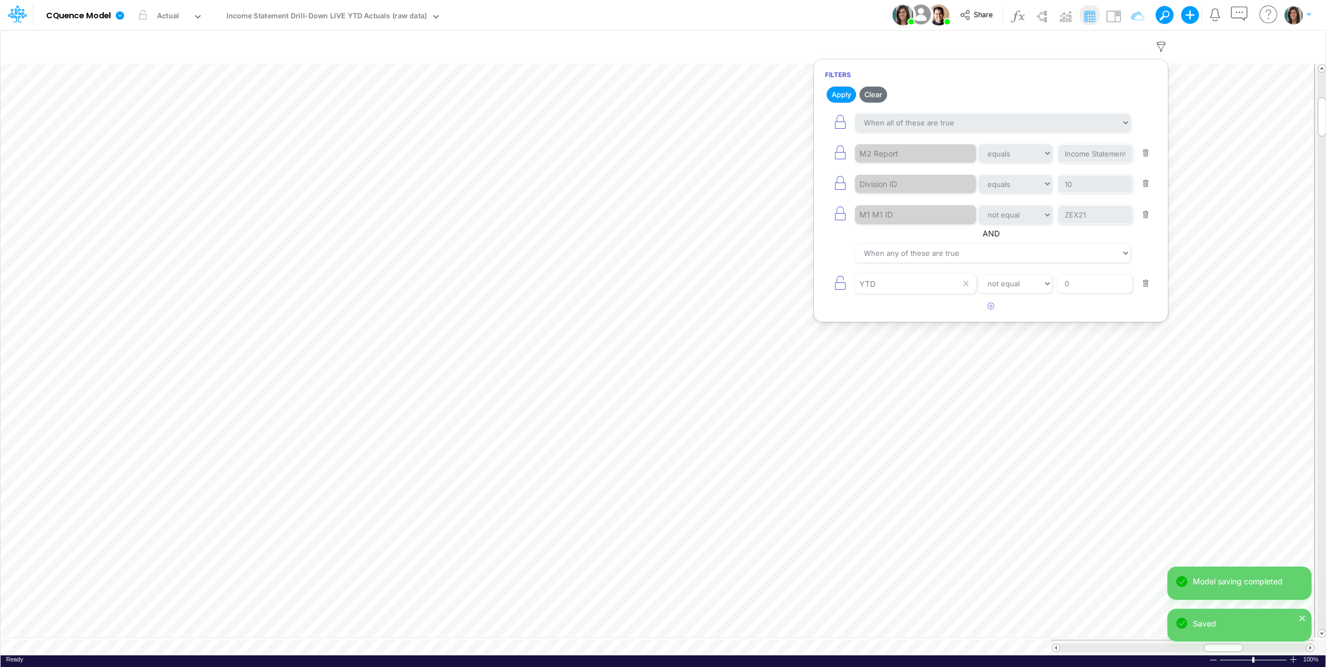
click at [847, 17] on div "Model CQuence Model Edit model settings Duplicate Import QuickBooks QuickBooks …" at bounding box center [663, 15] width 1193 height 30
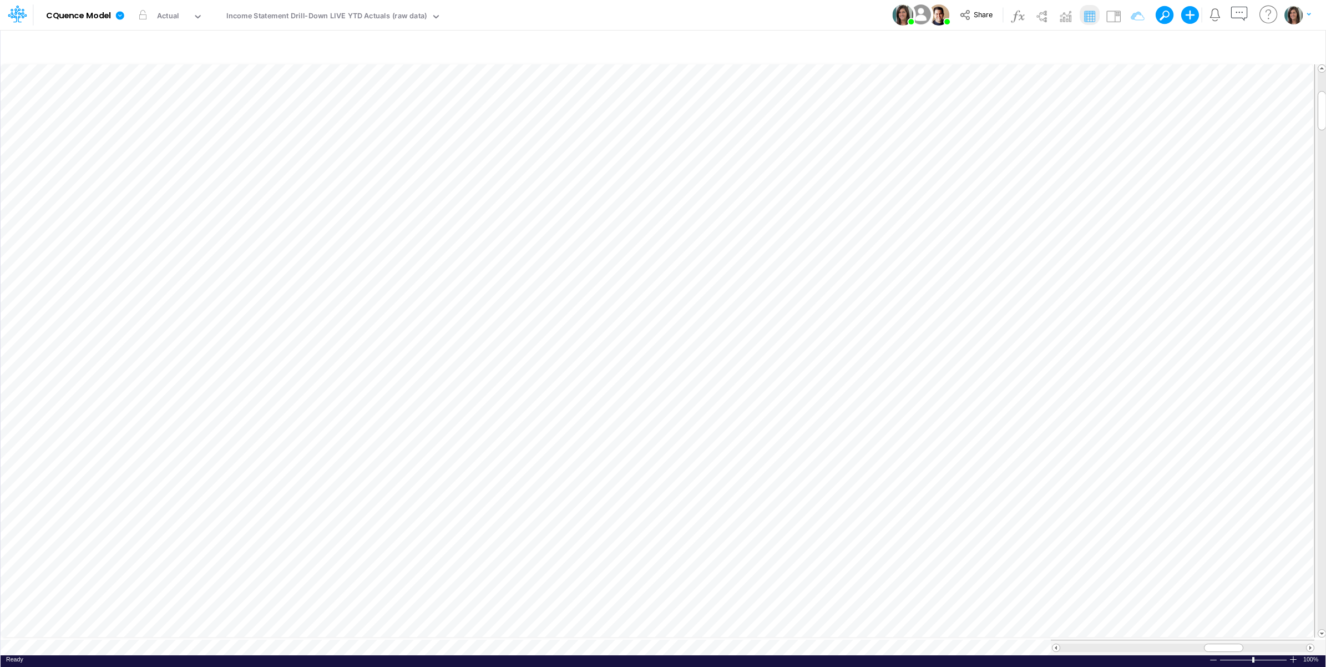
drag, startPoint x: 1262, startPoint y: 46, endPoint x: 1241, endPoint y: 53, distance: 22.8
click at [1263, 46] on icon "button" at bounding box center [1263, 47] width 17 height 12
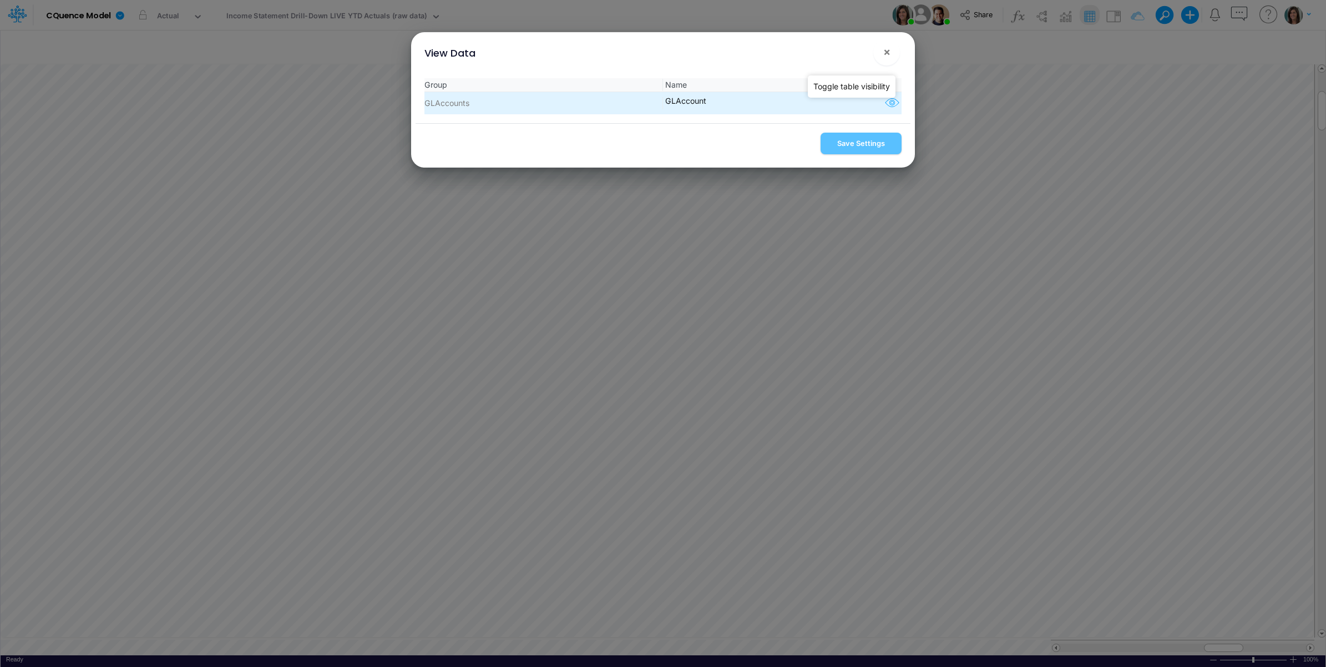
click at [888, 101] on icon "button" at bounding box center [892, 103] width 17 height 14
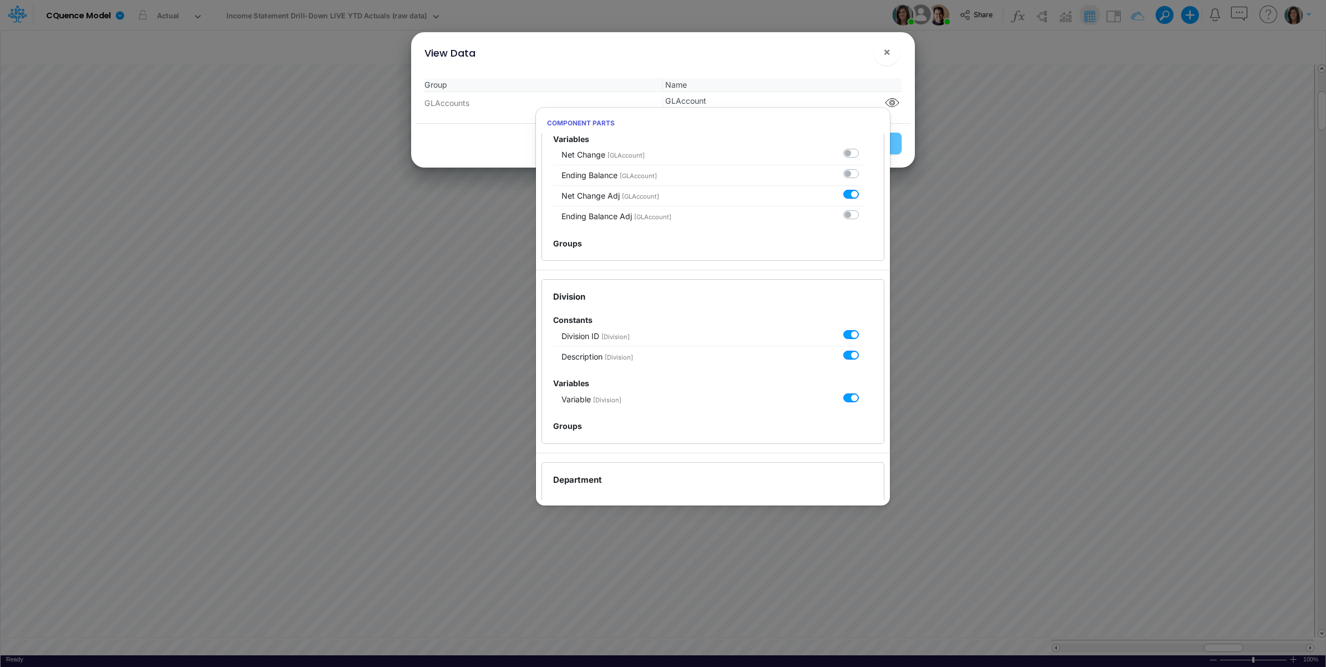
scroll to position [277, 0]
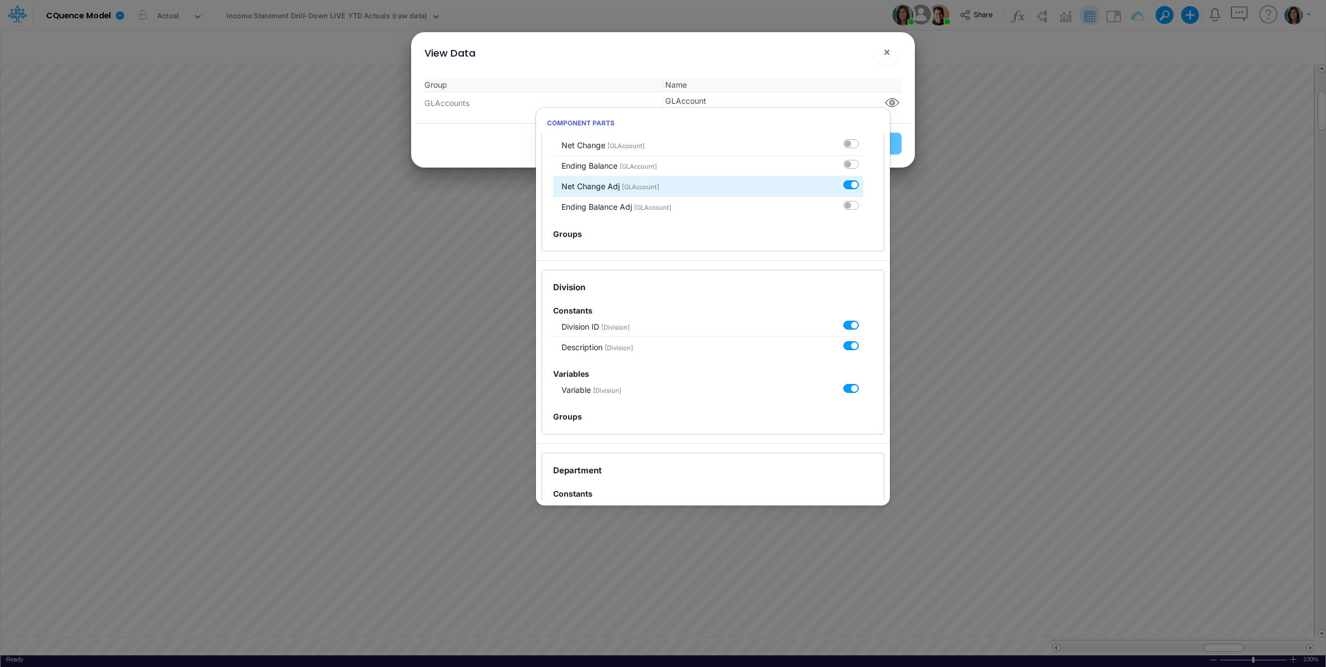
click at [863, 179] on label at bounding box center [863, 179] width 0 height 0
click at [863, 186] on input "checkbox" at bounding box center [866, 182] width 7 height 7
checkbox input "false"
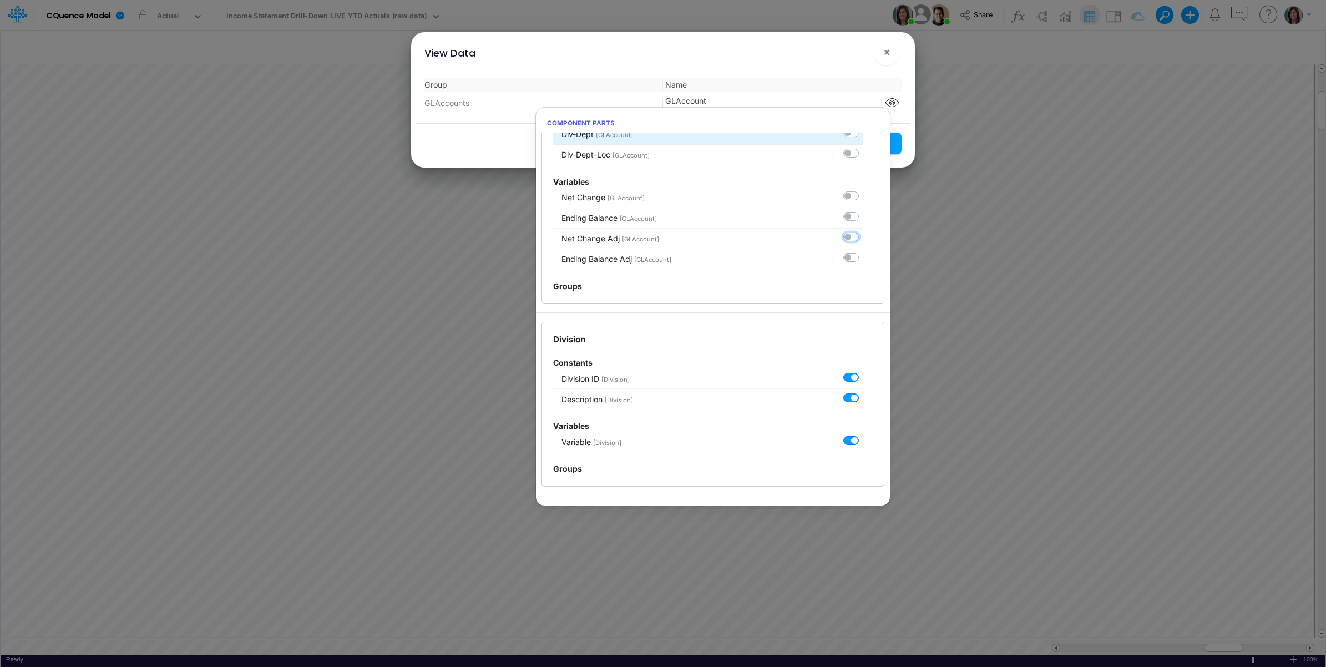
scroll to position [185, 0]
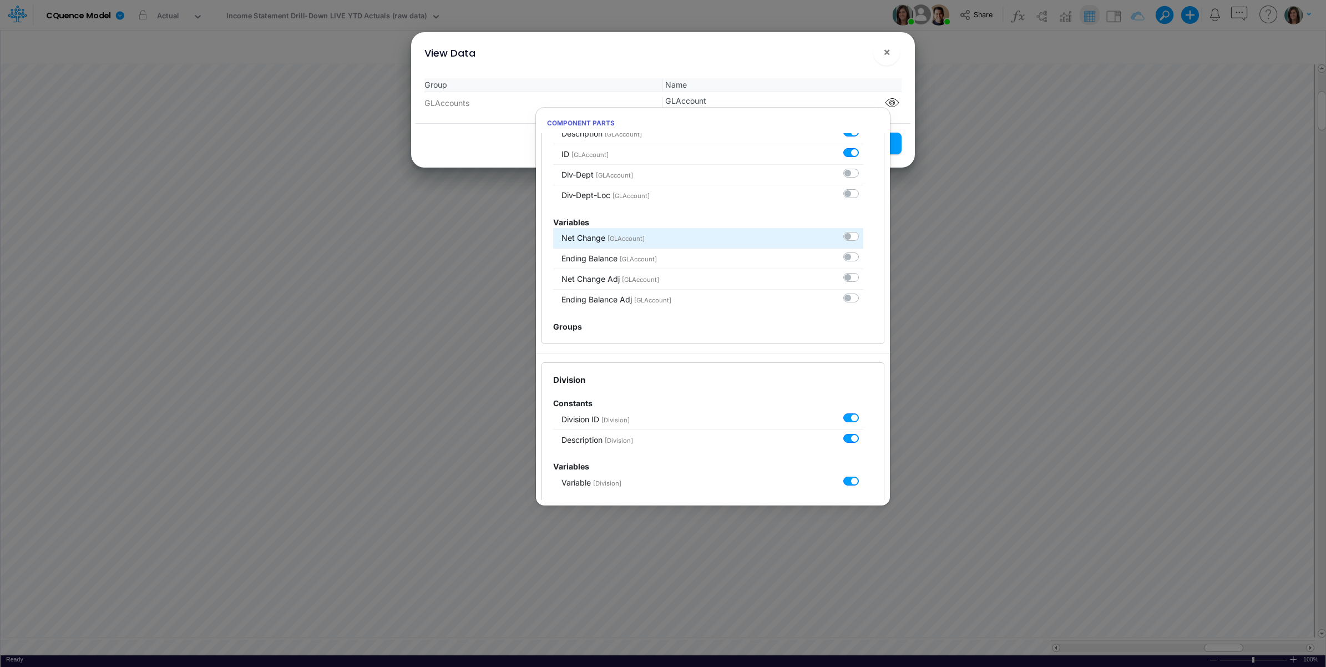
click at [863, 231] on label at bounding box center [863, 231] width 0 height 0
click at [863, 236] on input "checkbox" at bounding box center [866, 234] width 7 height 7
checkbox input "true"
click at [827, 65] on div "View Data ! ×" at bounding box center [663, 50] width 495 height 37
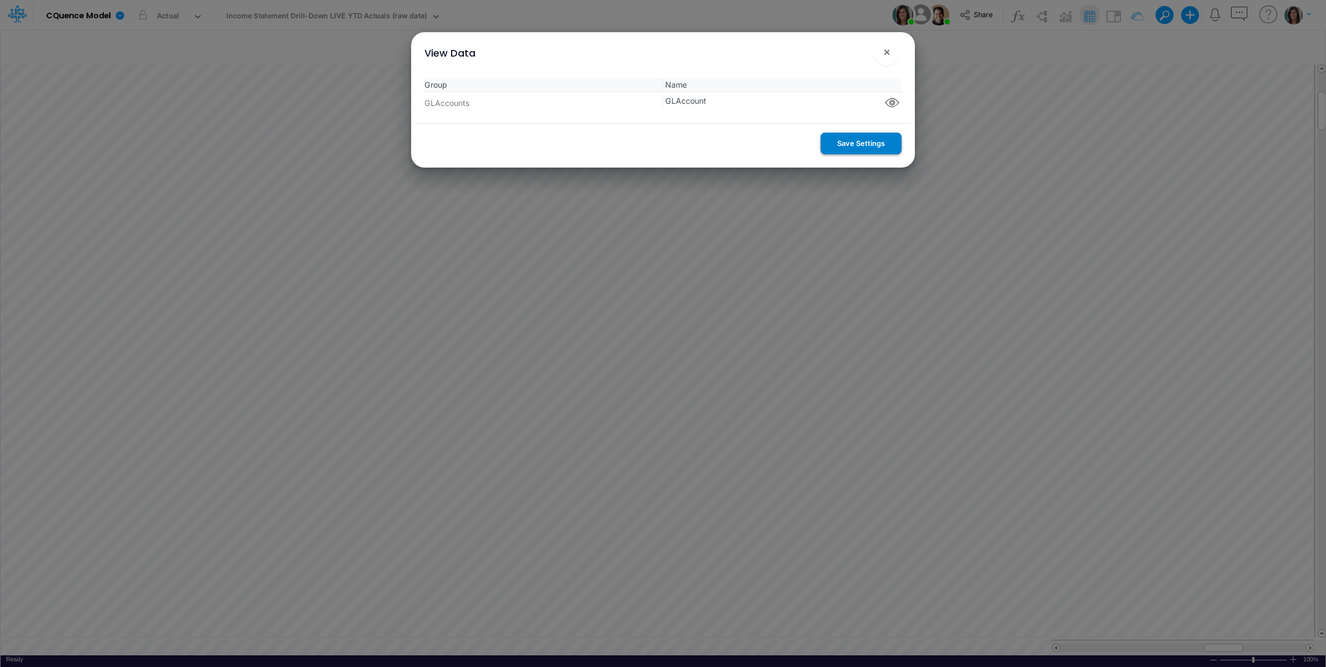
click at [852, 140] on button "Save Settings" at bounding box center [861, 144] width 81 height 22
click at [885, 54] on span "×" at bounding box center [886, 51] width 7 height 13
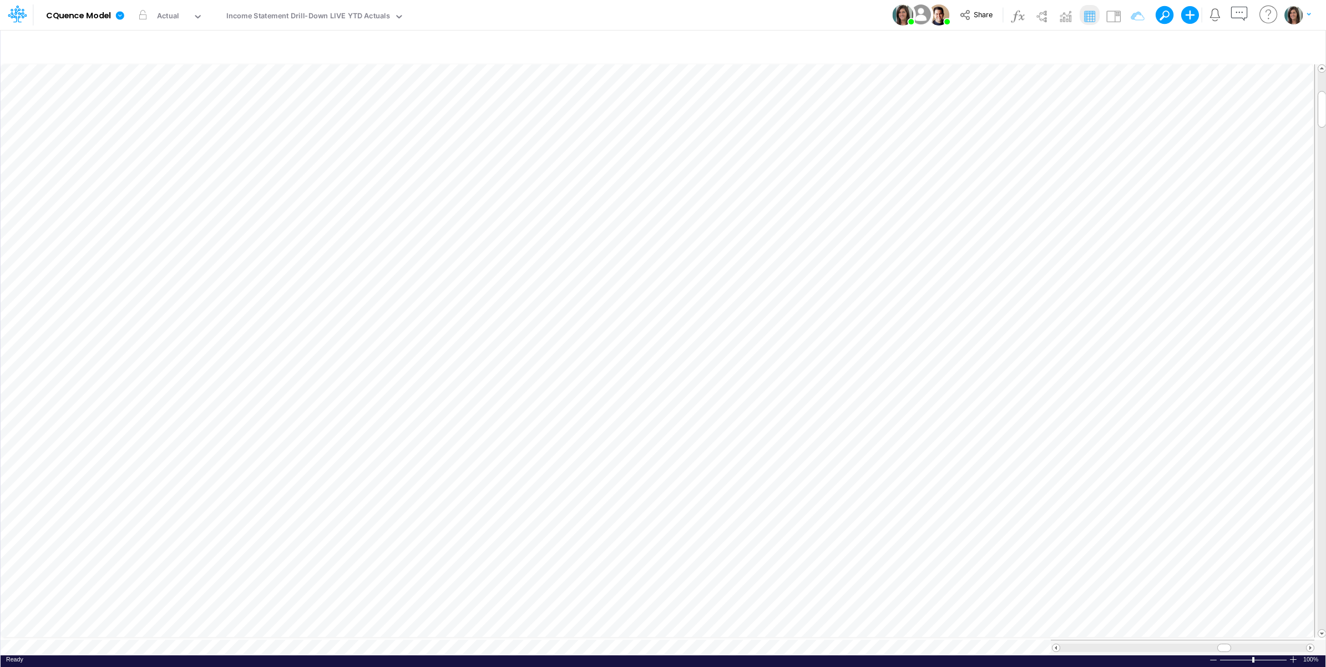
scroll to position [0, 1]
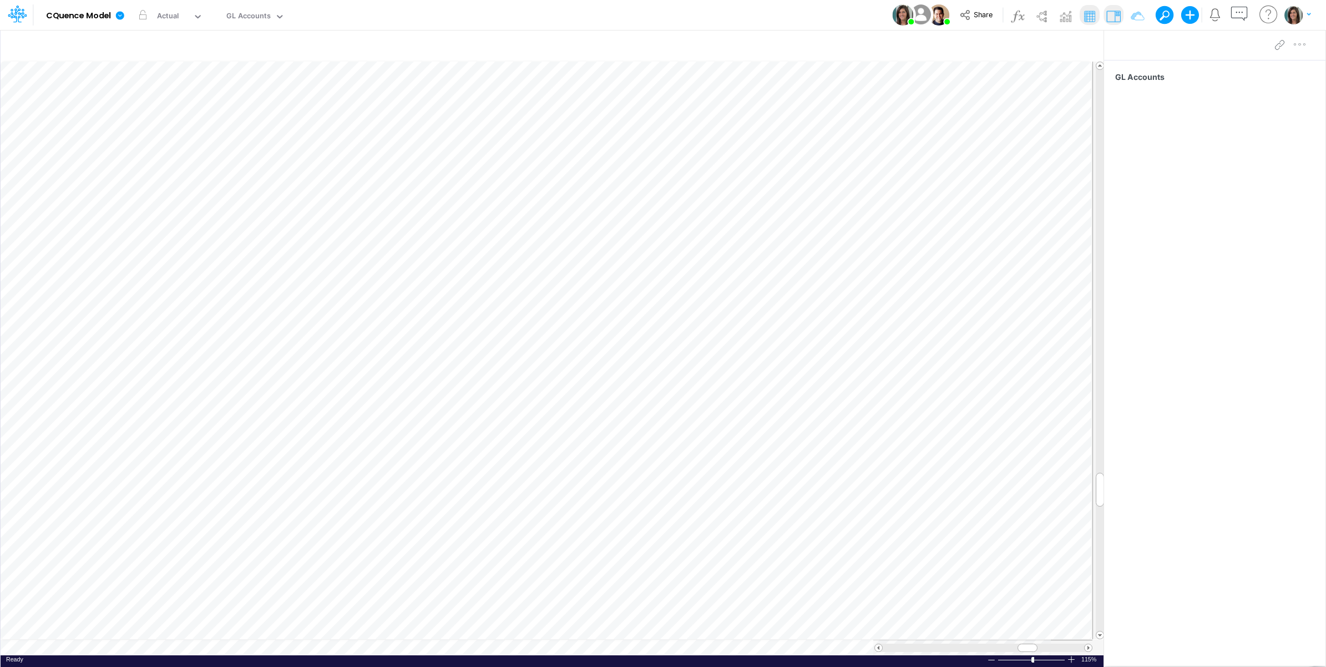
scroll to position [0, 1]
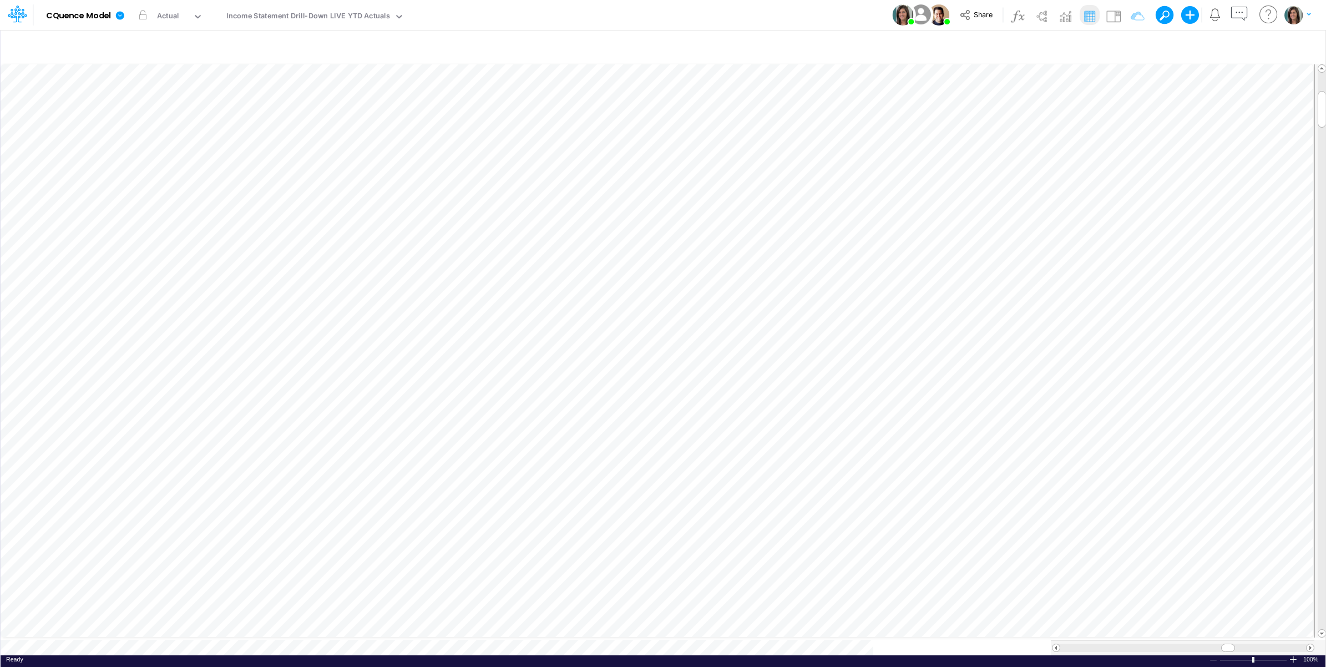
scroll to position [0, 1]
drag, startPoint x: 403, startPoint y: 159, endPoint x: 417, endPoint y: 158, distance: 13.9
click at [404, 159] on icon "button" at bounding box center [406, 159] width 17 height 12
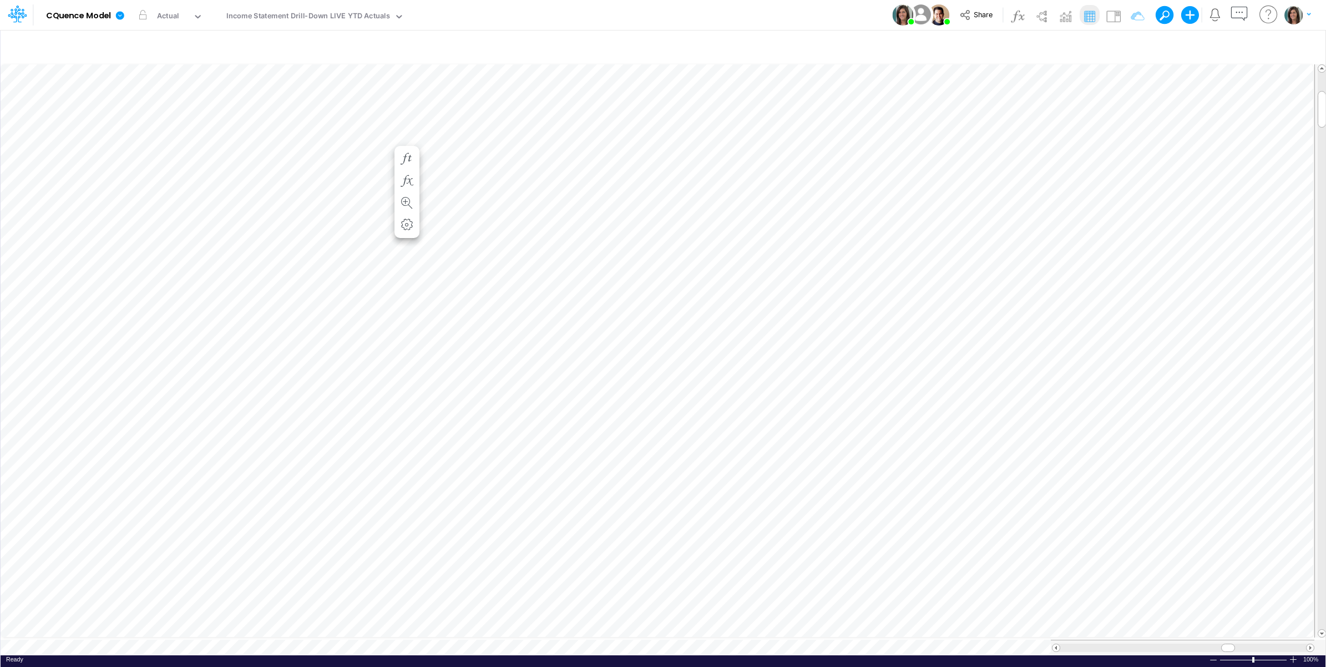
scroll to position [0, 1]
click at [1108, 16] on img at bounding box center [1114, 16] width 18 height 18
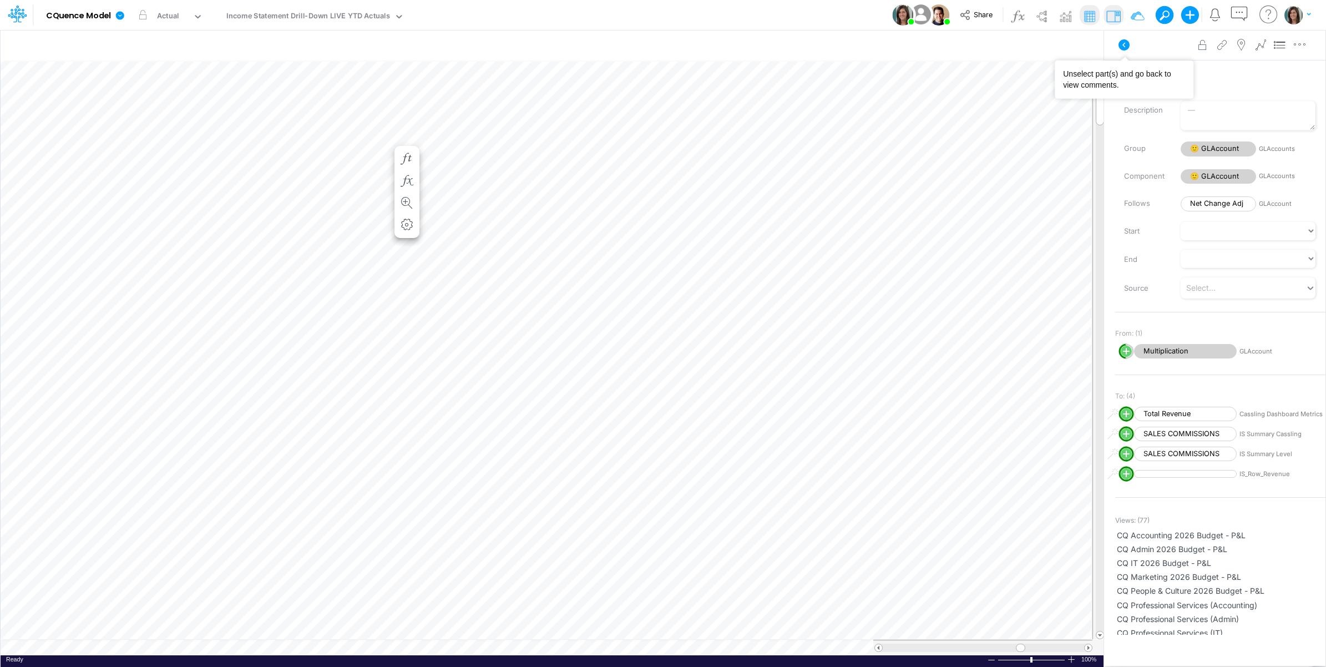
click at [1125, 39] on icon at bounding box center [1123, 44] width 13 height 13
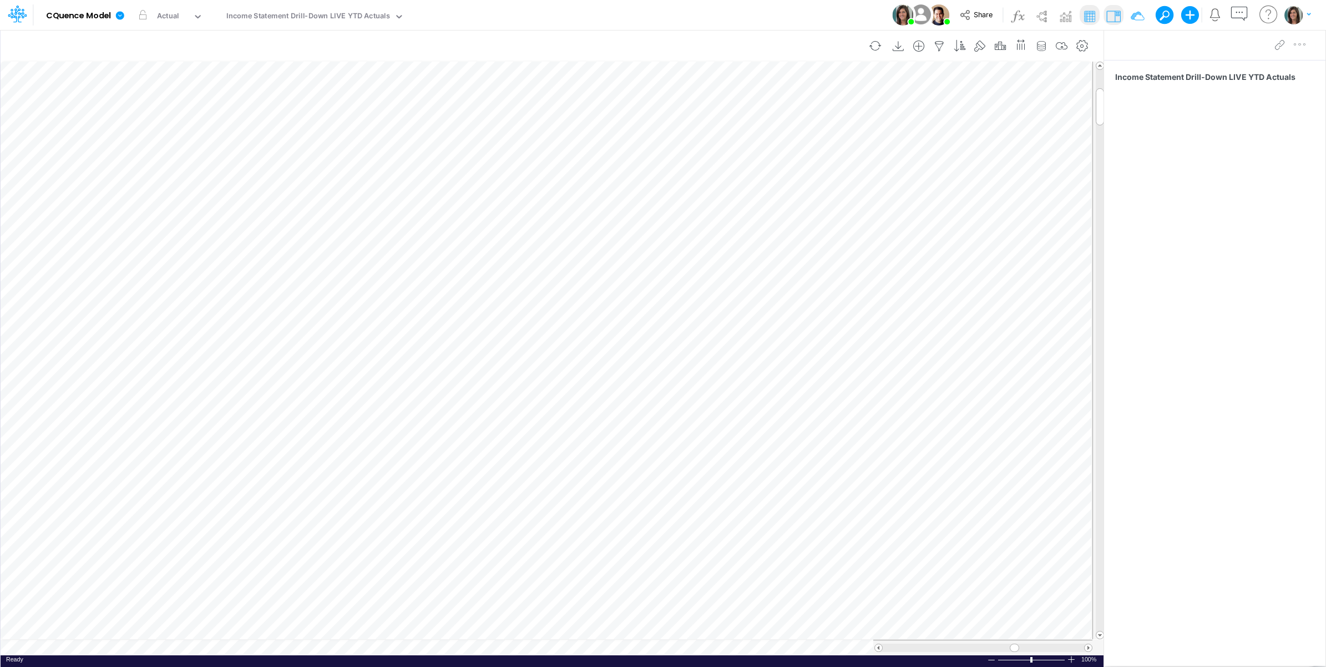
scroll to position [0, 1]
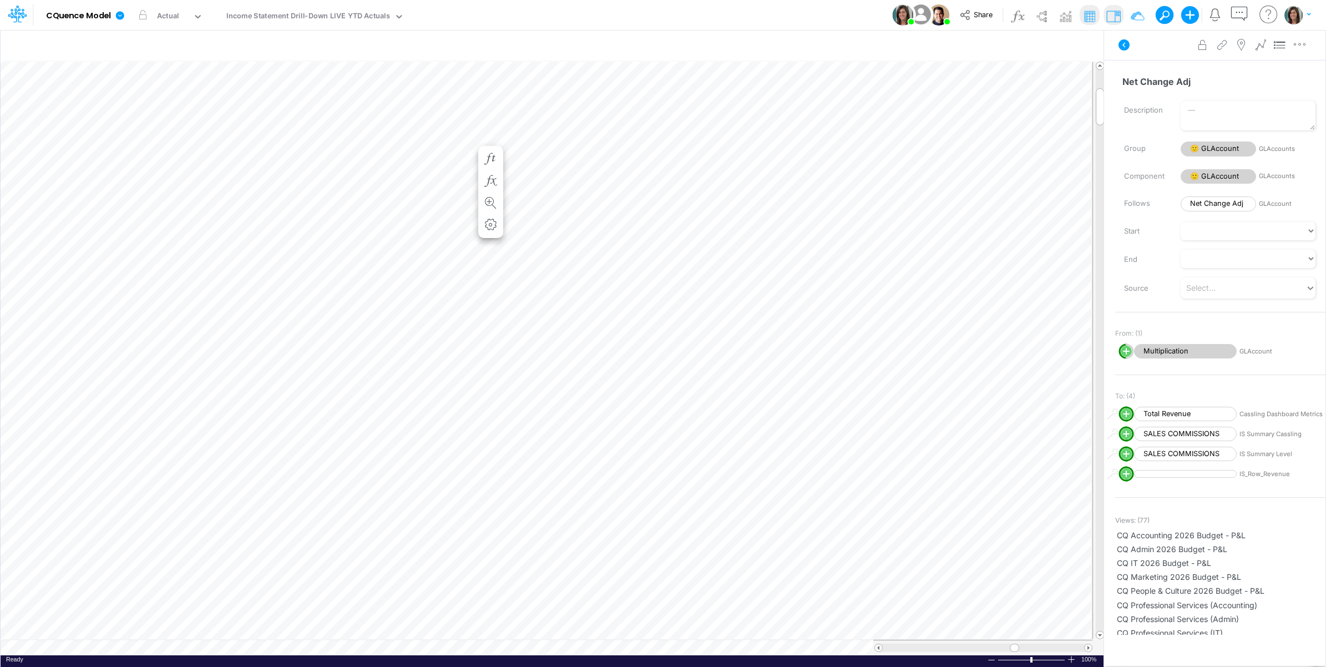
scroll to position [0, 1]
click at [576, 181] on icon "button" at bounding box center [574, 181] width 17 height 12
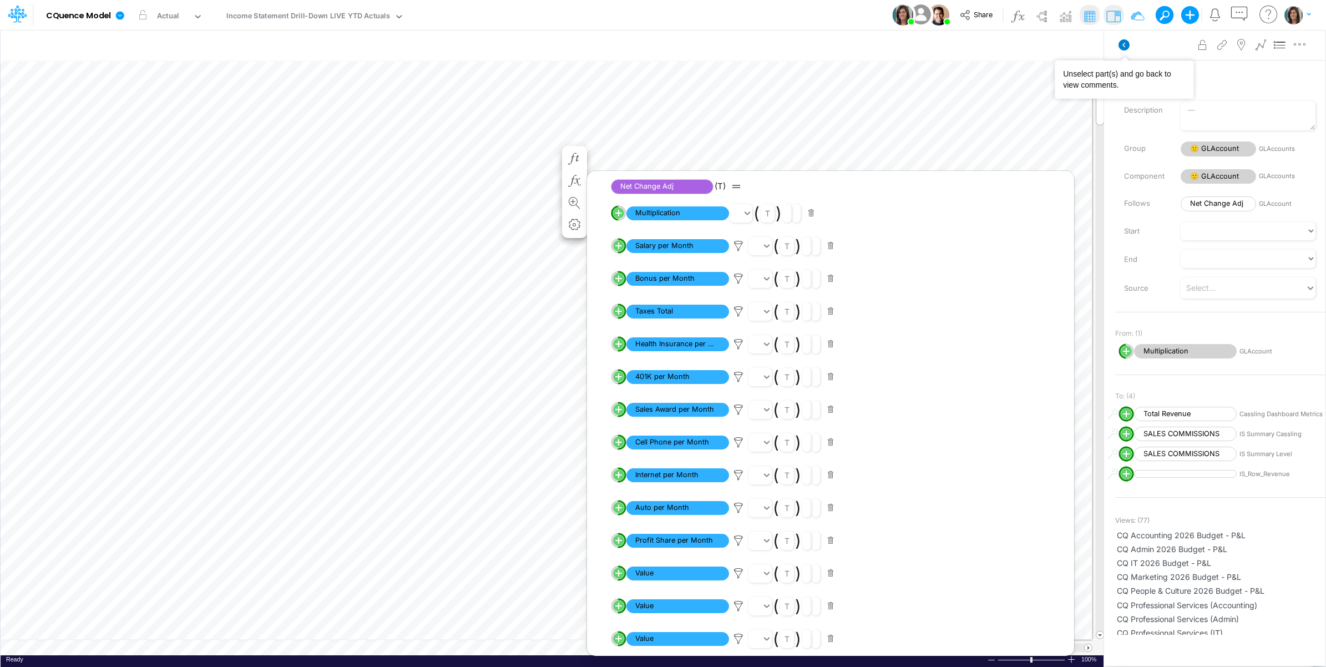
click at [1124, 47] on icon at bounding box center [1124, 44] width 11 height 11
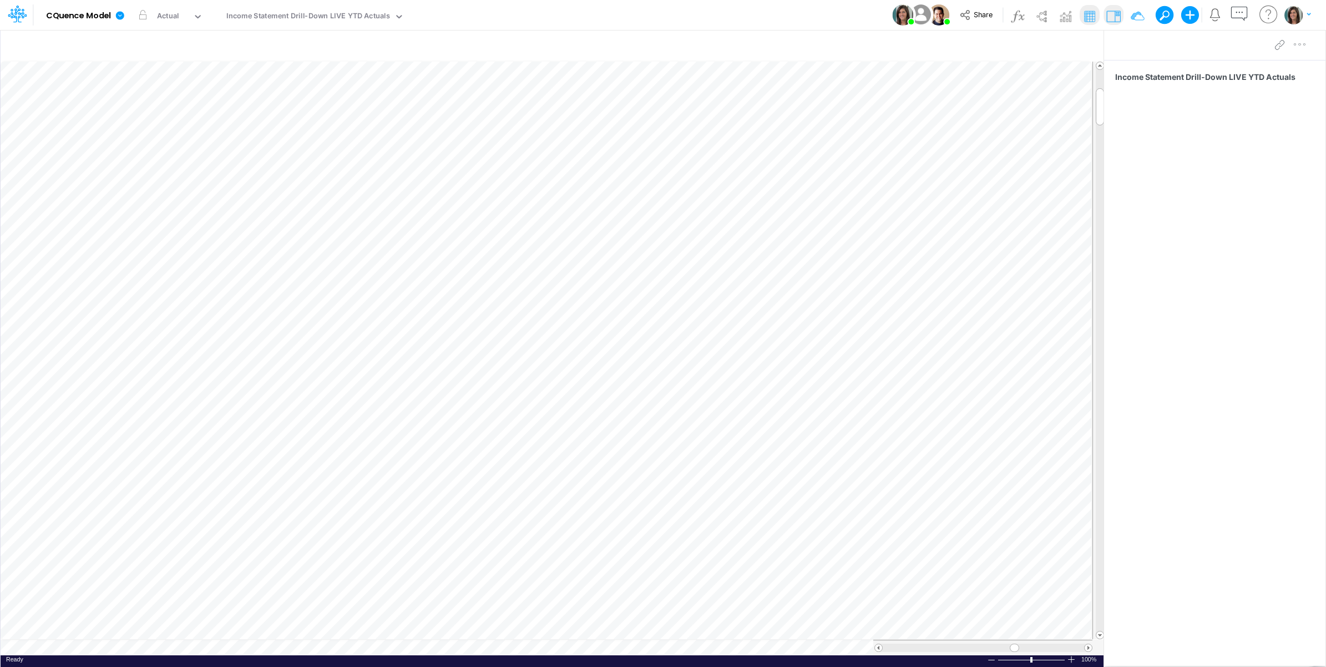
scroll to position [0, 1]
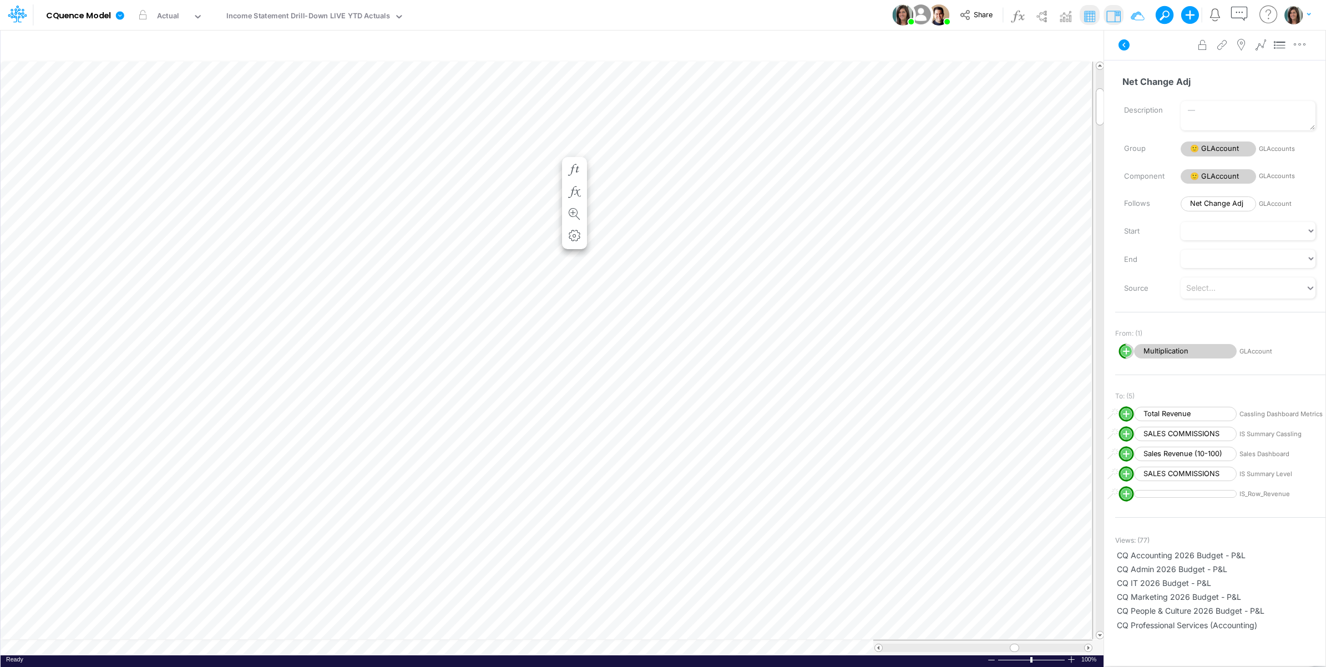
scroll to position [0, 1]
click at [578, 155] on icon "button" at bounding box center [574, 159] width 17 height 12
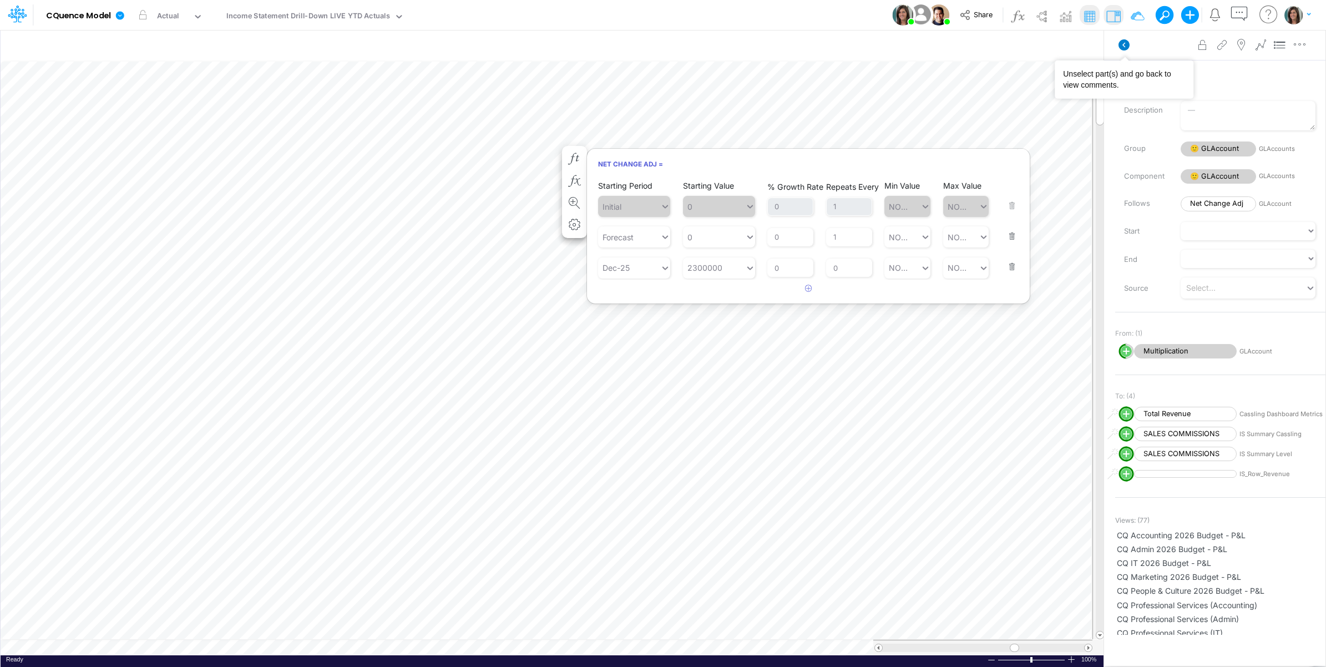
click at [1125, 44] on icon at bounding box center [1124, 44] width 11 height 11
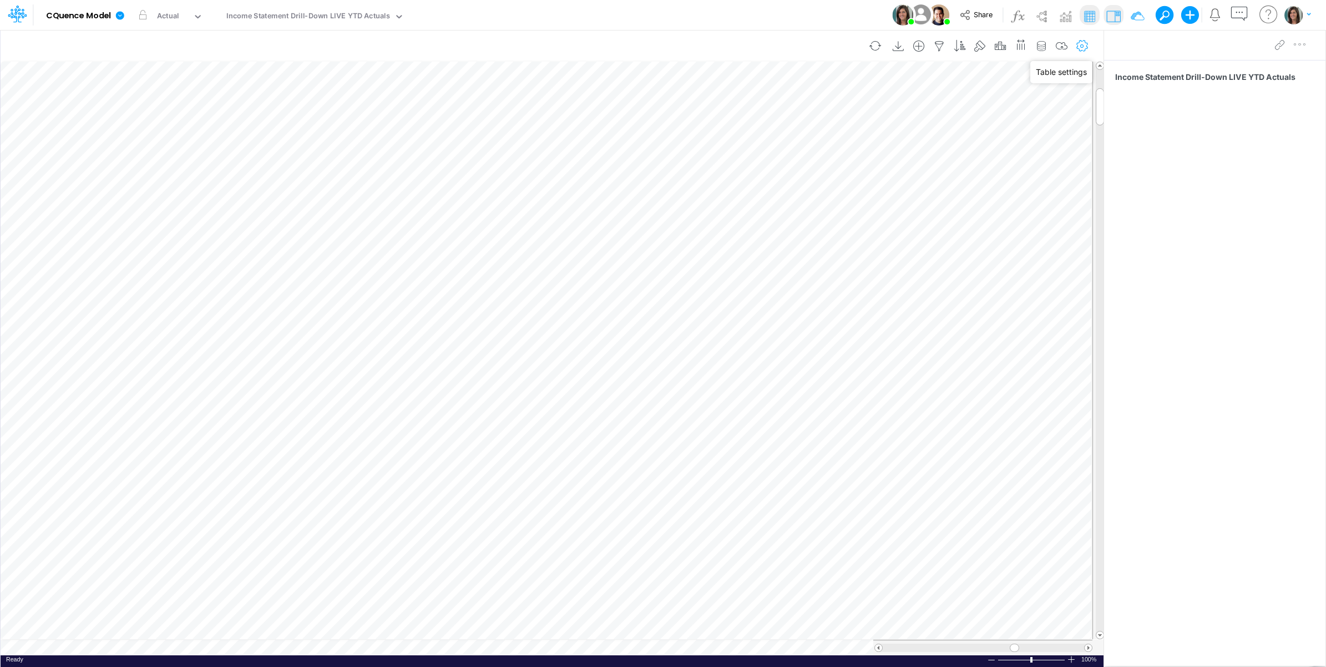
click at [1080, 42] on icon "button" at bounding box center [1082, 47] width 17 height 12
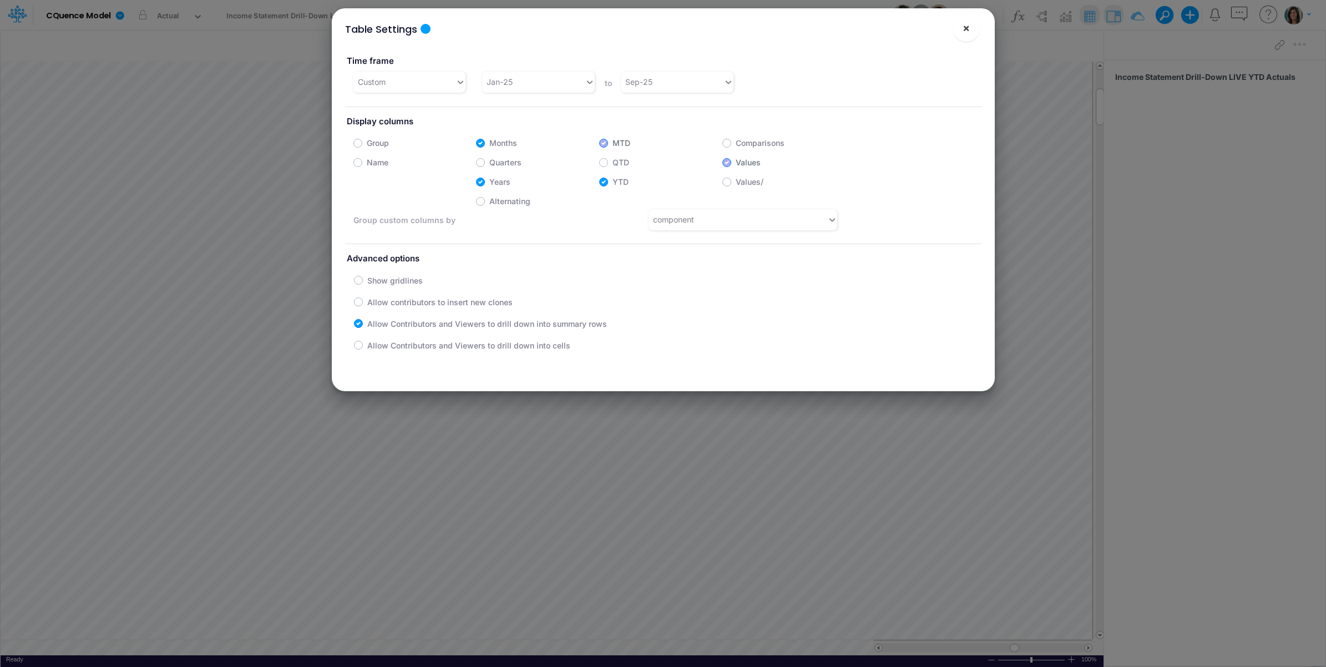
drag, startPoint x: 962, startPoint y: 26, endPoint x: 387, endPoint y: 31, distance: 574.3
click at [960, 26] on button "×" at bounding box center [966, 28] width 27 height 27
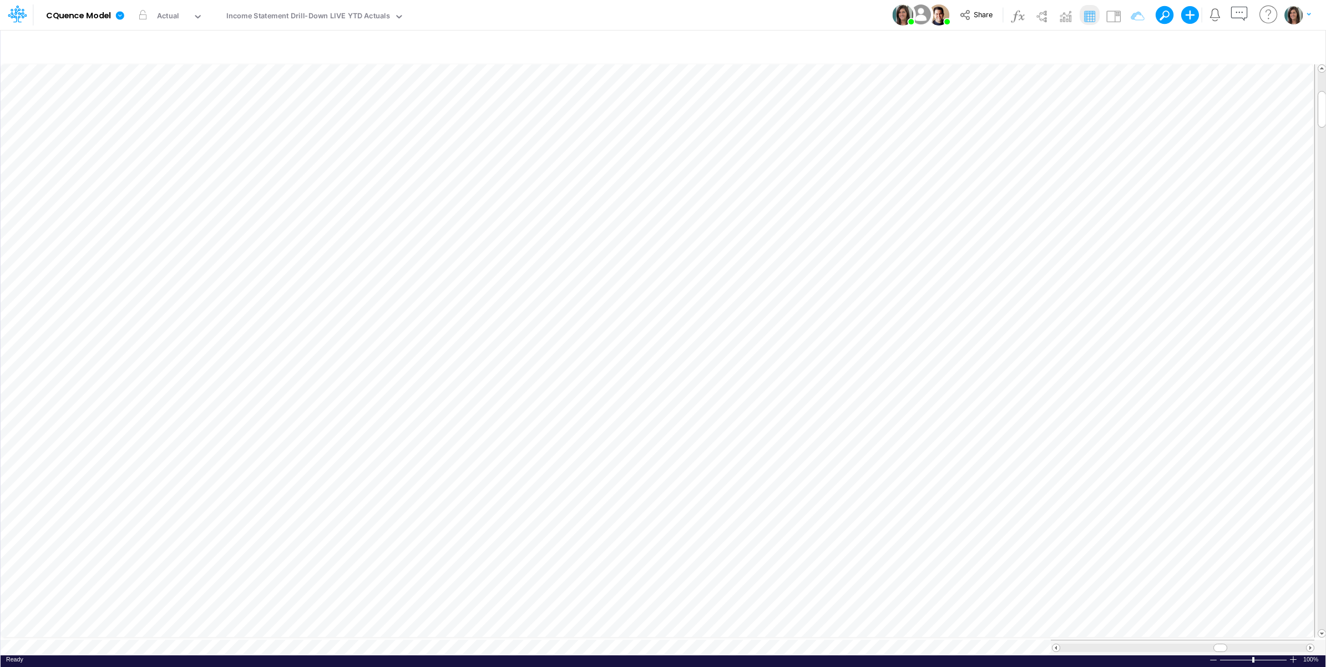
scroll to position [0, 1]
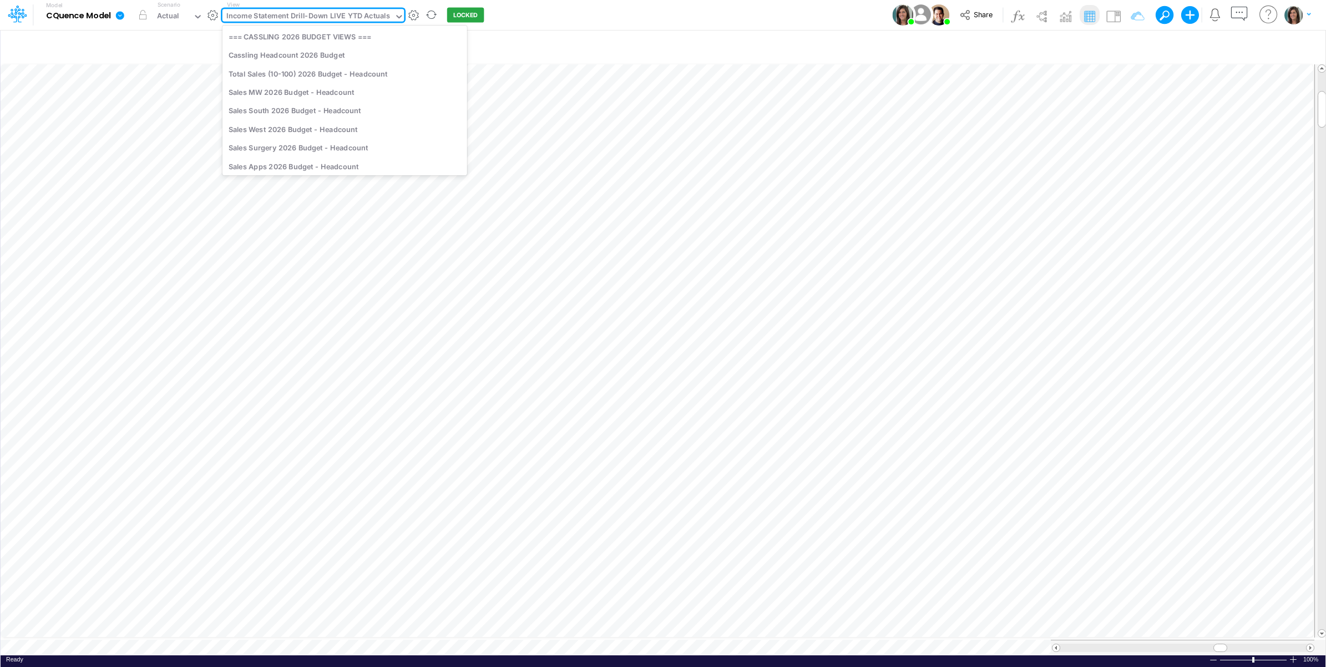
click at [378, 17] on div "Income Statement Drill-Down LIVE YTD Actuals" at bounding box center [308, 17] width 164 height 13
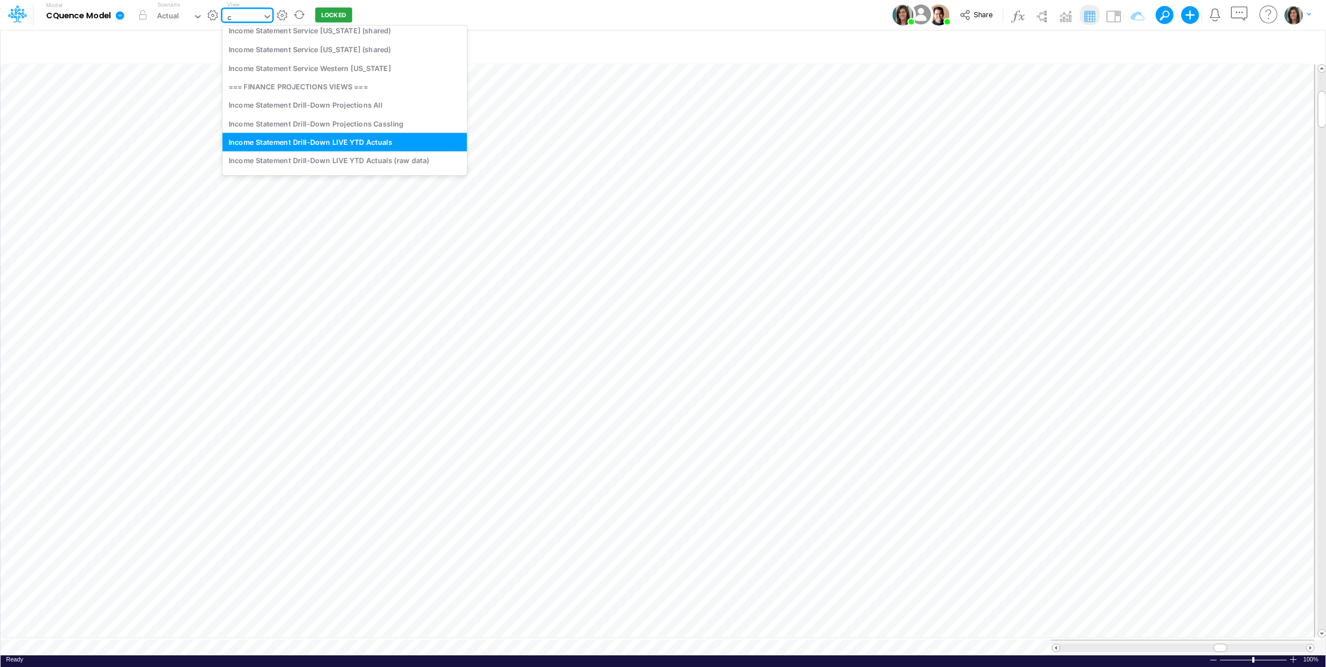
scroll to position [171, 0]
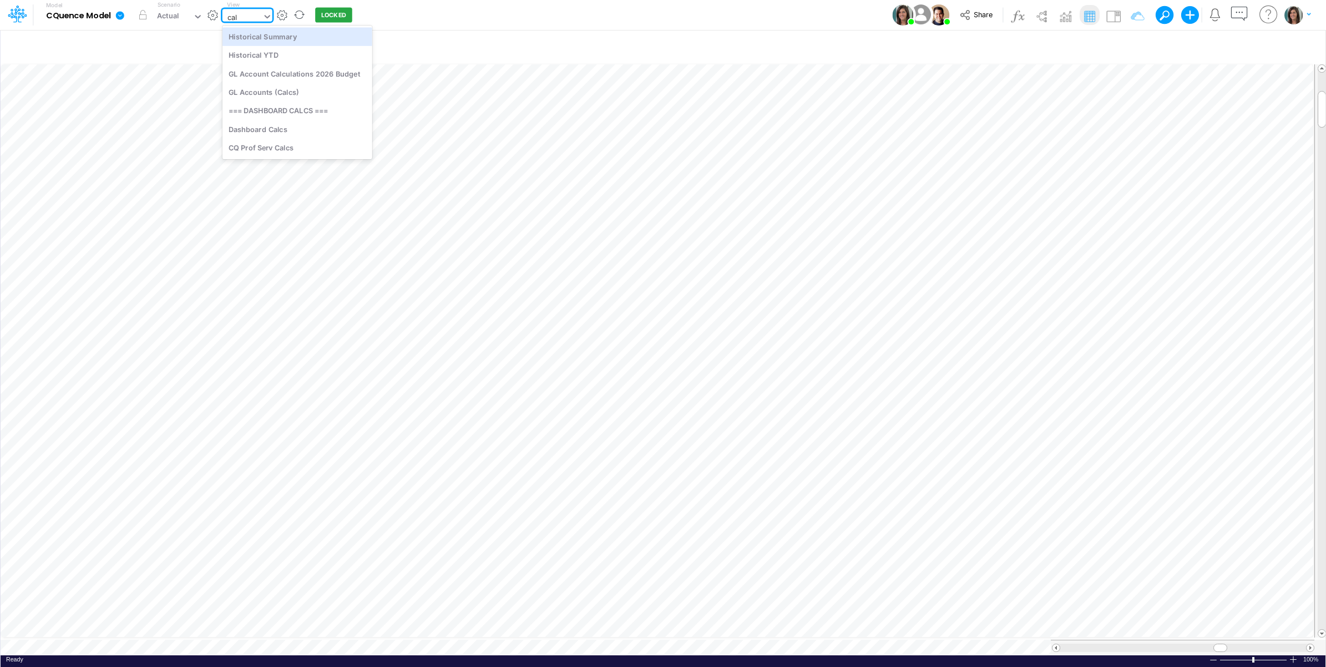
type input "calc"
click at [346, 38] on div "GL Account Calculations 2026 Budget" at bounding box center [297, 36] width 150 height 18
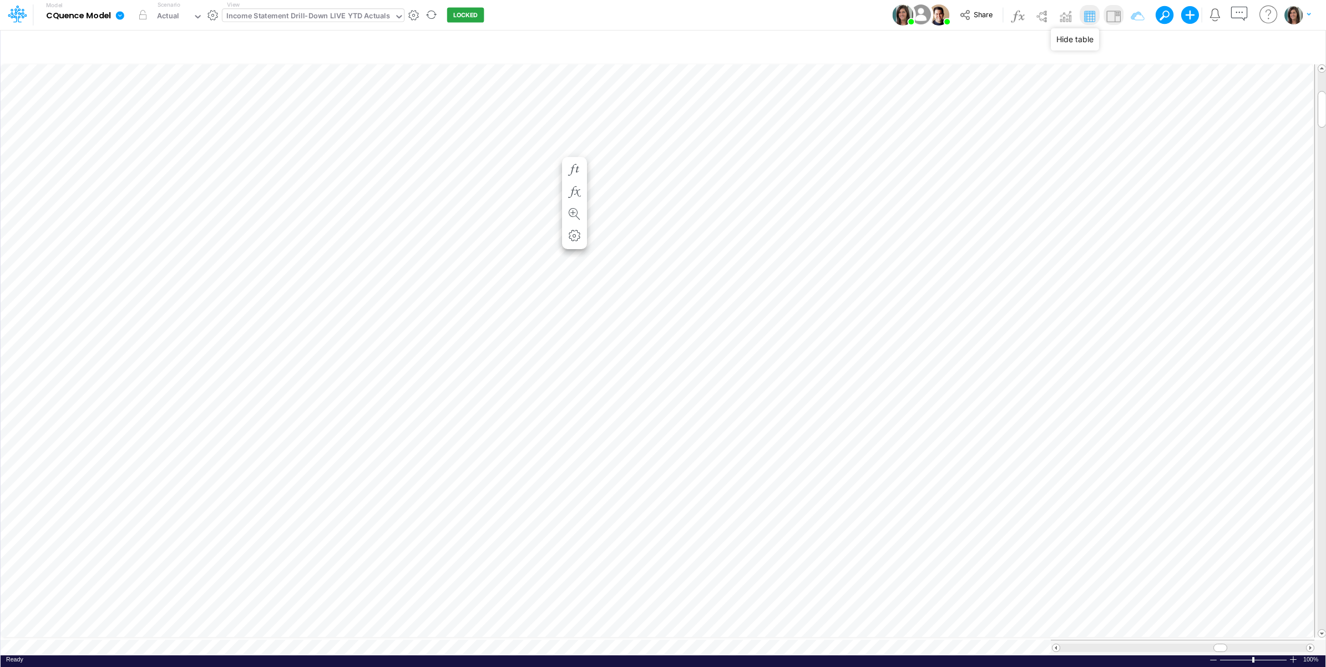
click at [1114, 13] on img at bounding box center [1114, 16] width 18 height 18
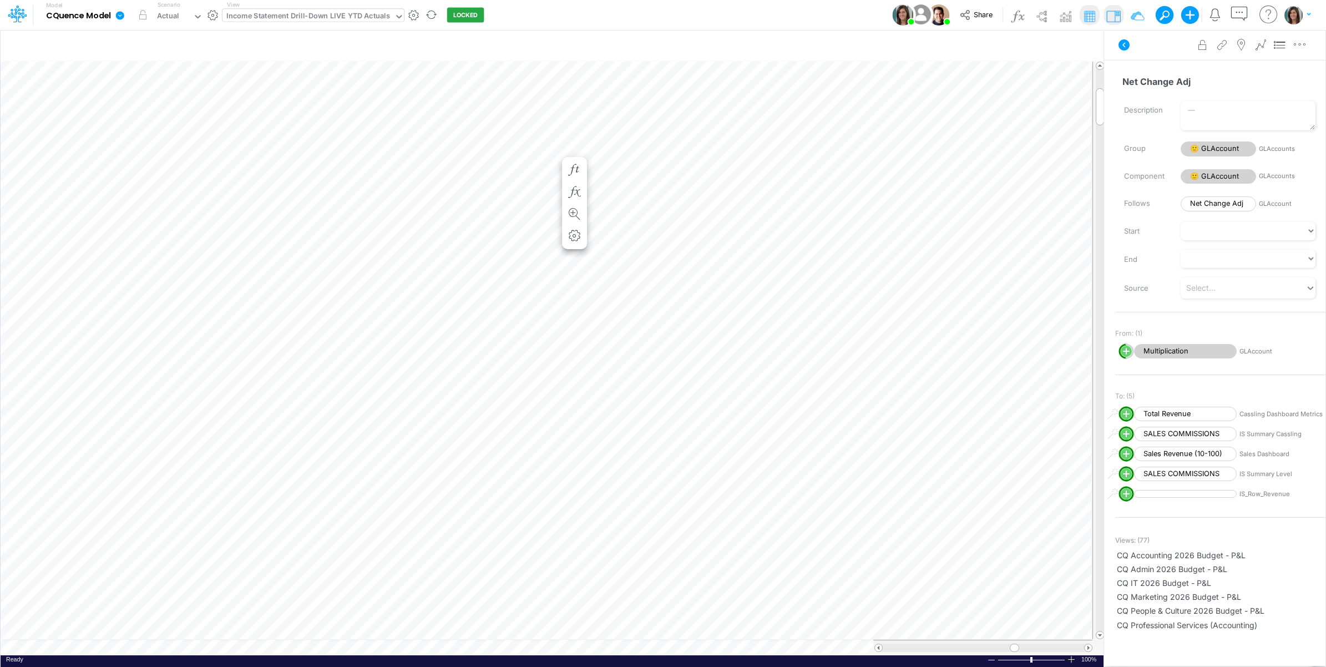
scroll to position [0, 1]
click at [1122, 41] on icon at bounding box center [1124, 44] width 11 height 11
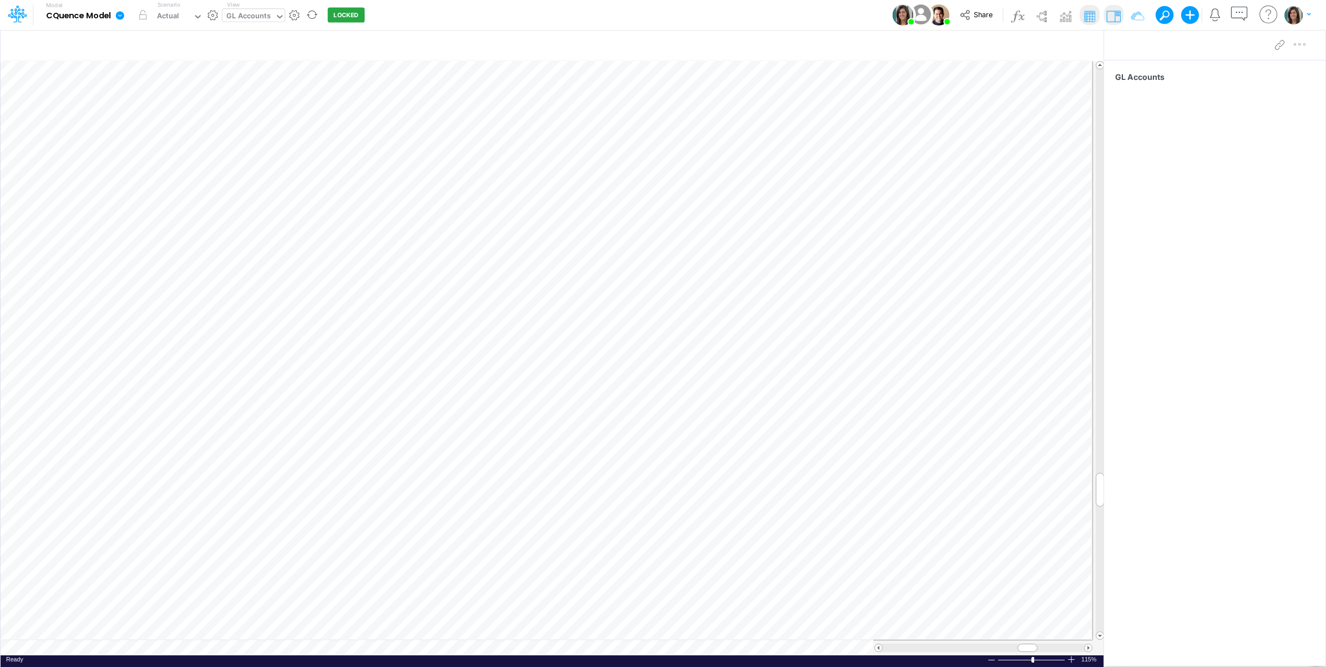
scroll to position [0, 1]
click at [939, 44] on icon "button" at bounding box center [939, 47] width 17 height 12
select select "startsWith"
drag, startPoint x: 859, startPoint y: 156, endPoint x: 841, endPoint y: 156, distance: 17.8
click at [841, 156] on input "5" at bounding box center [873, 153] width 75 height 19
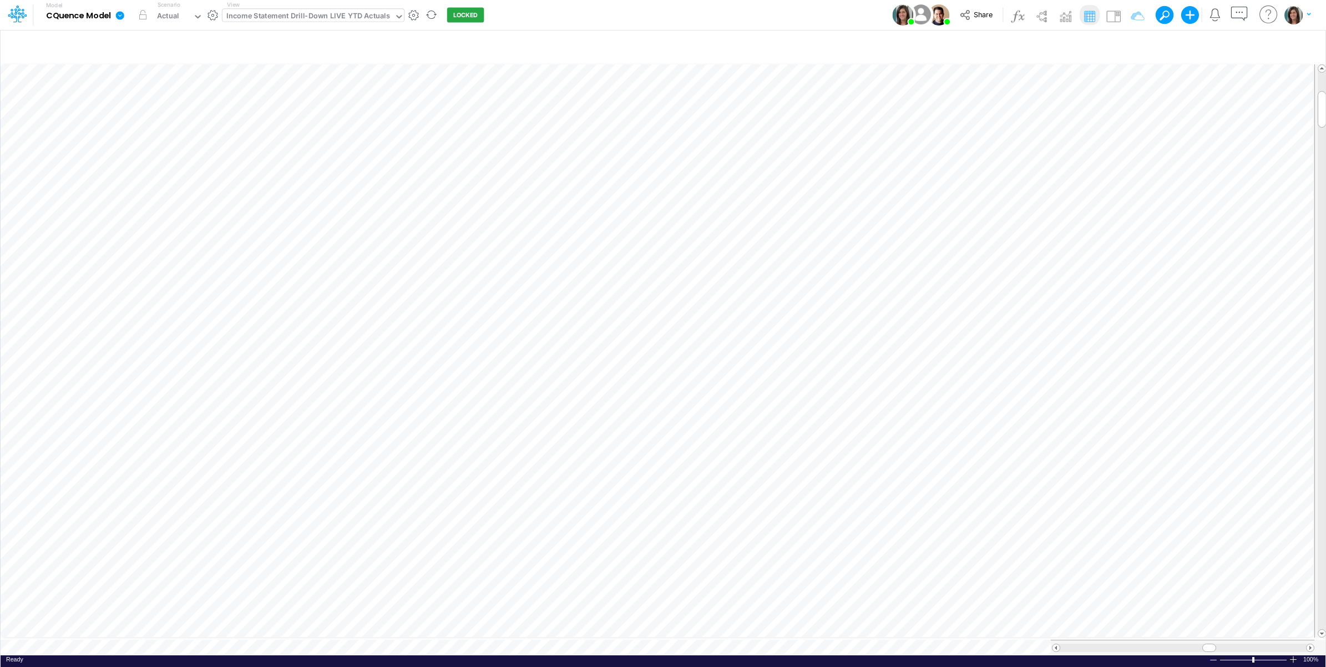
scroll to position [0, 1]
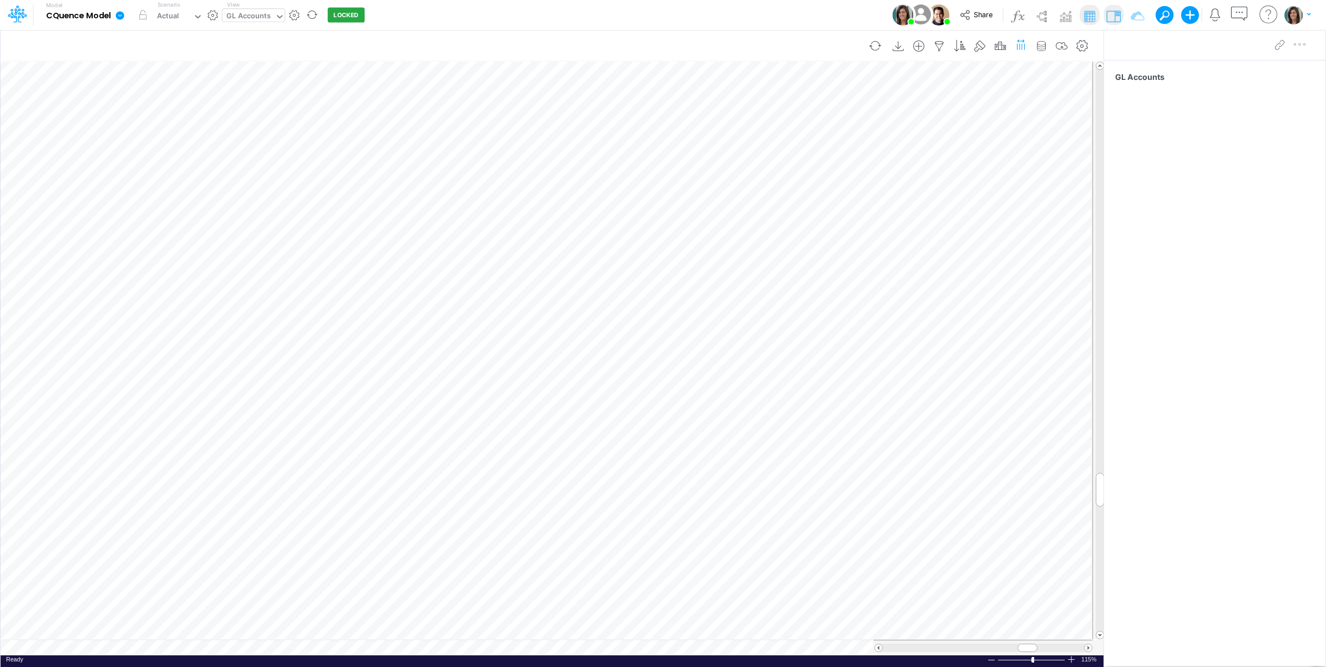
scroll to position [0, 1]
click at [931, 44] on icon "button" at bounding box center [939, 47] width 17 height 12
select select "startsWith"
click at [867, 150] on input "5" at bounding box center [873, 153] width 75 height 19
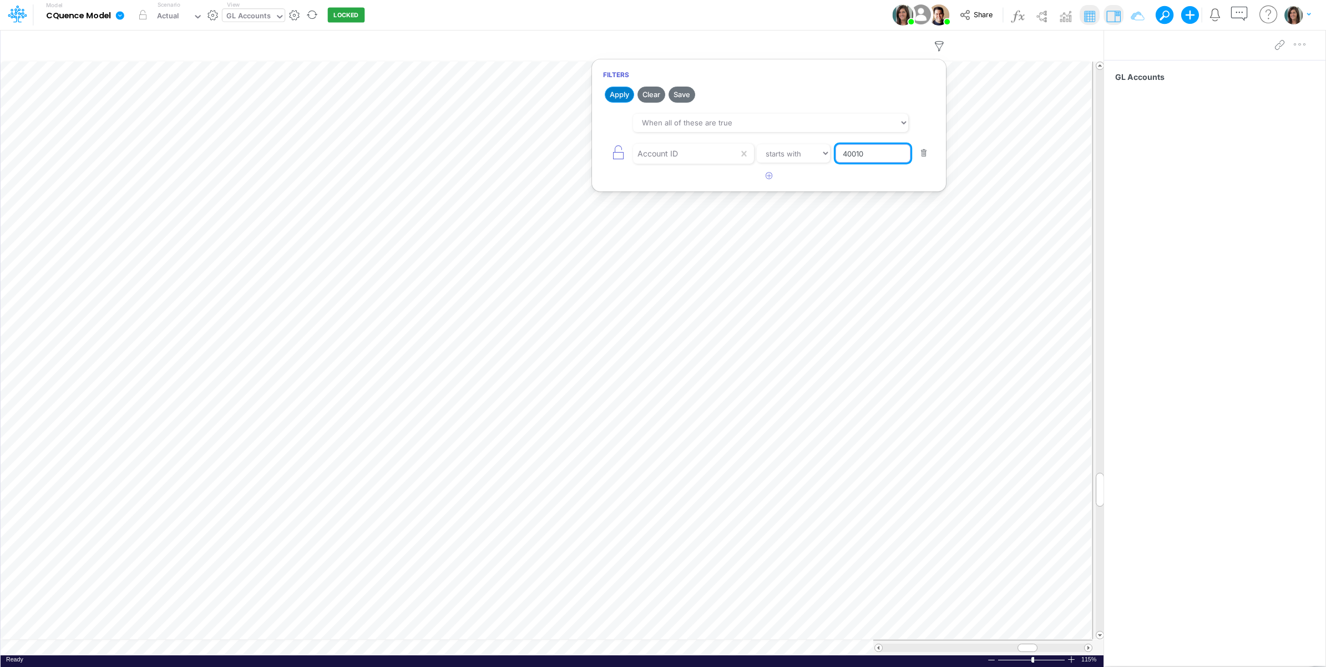
type input "40010"
click at [620, 96] on button "Apply" at bounding box center [619, 95] width 29 height 16
click at [1171, 338] on div "GL Accounts" at bounding box center [1214, 347] width 221 height 575
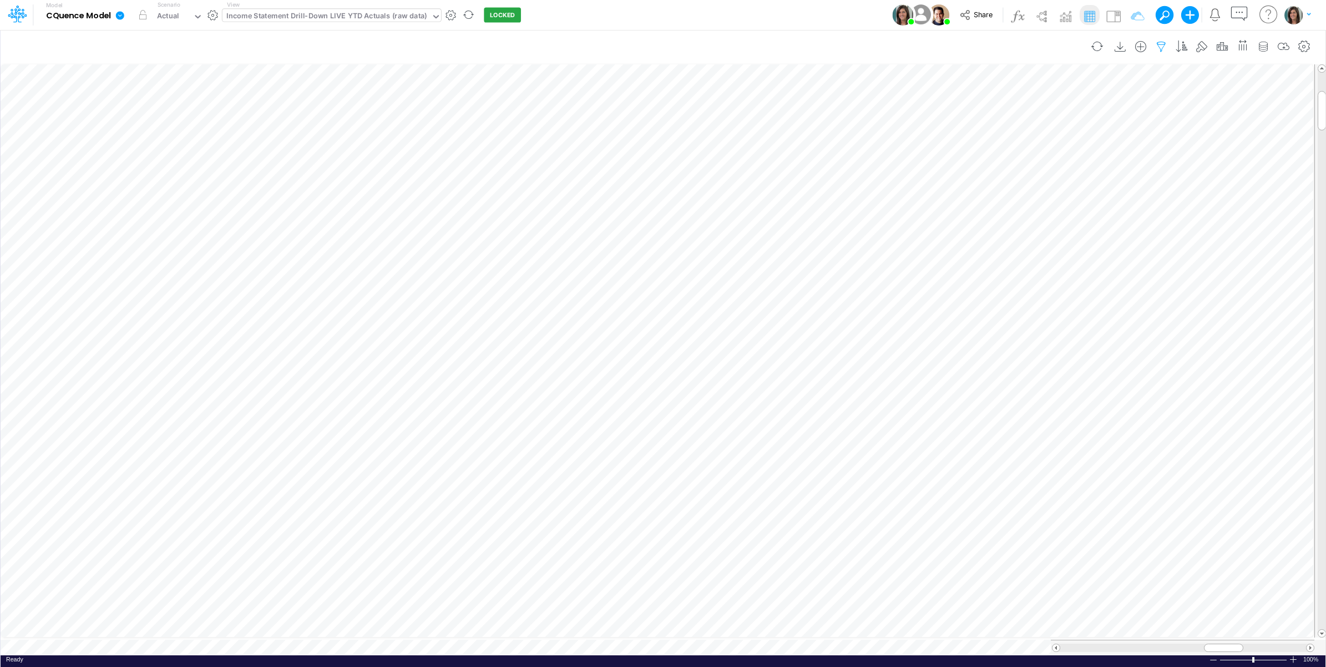
click at [1158, 39] on button "button" at bounding box center [1161, 47] width 21 height 22
select select "notEqual"
select select "tableSearchOR"
select select "notEqual"
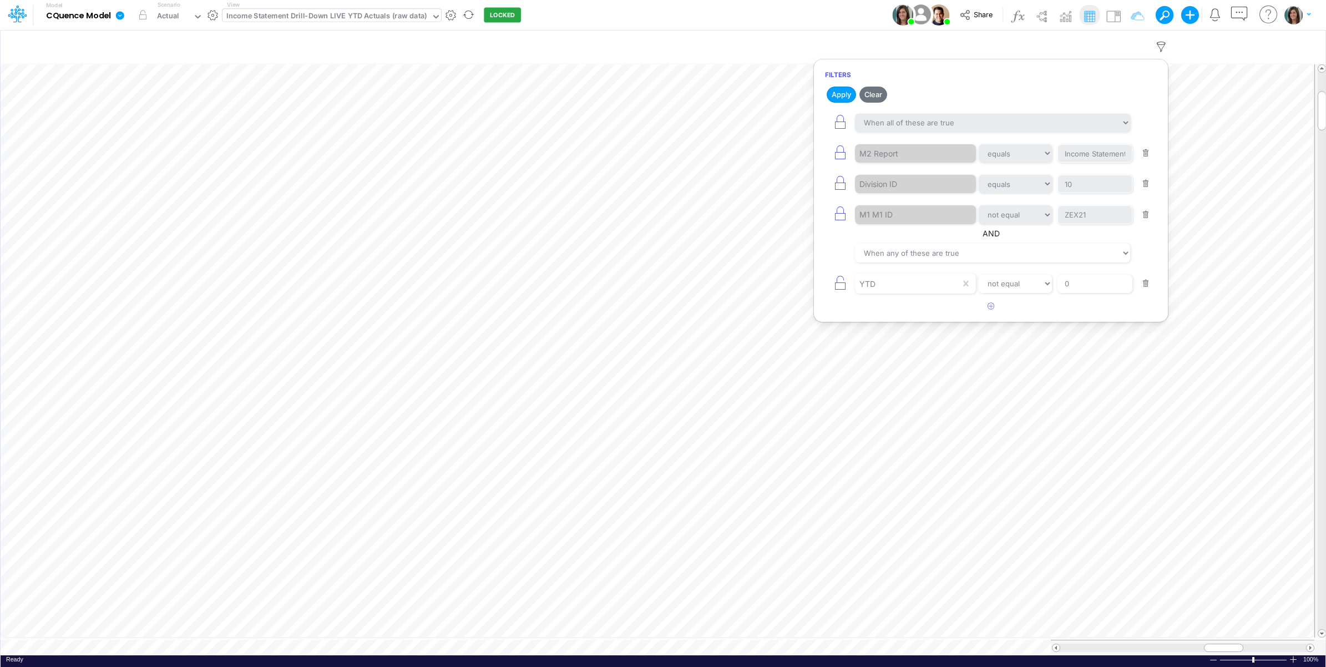
drag, startPoint x: 834, startPoint y: 9, endPoint x: 1075, endPoint y: 27, distance: 242.0
click at [836, 9] on div "Model CQuence Model Edit model settings Duplicate Import QuickBooks QuickBooks …" at bounding box center [663, 15] width 1193 height 30
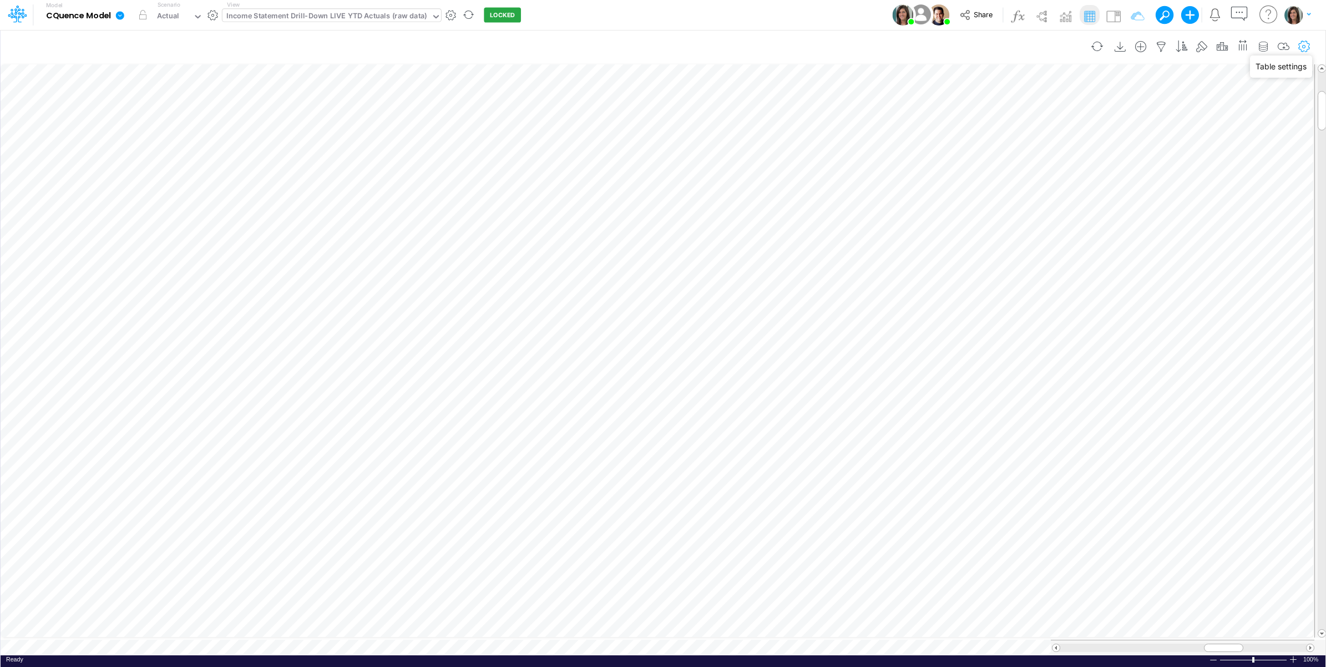
click at [1303, 45] on icon "button" at bounding box center [1304, 47] width 17 height 12
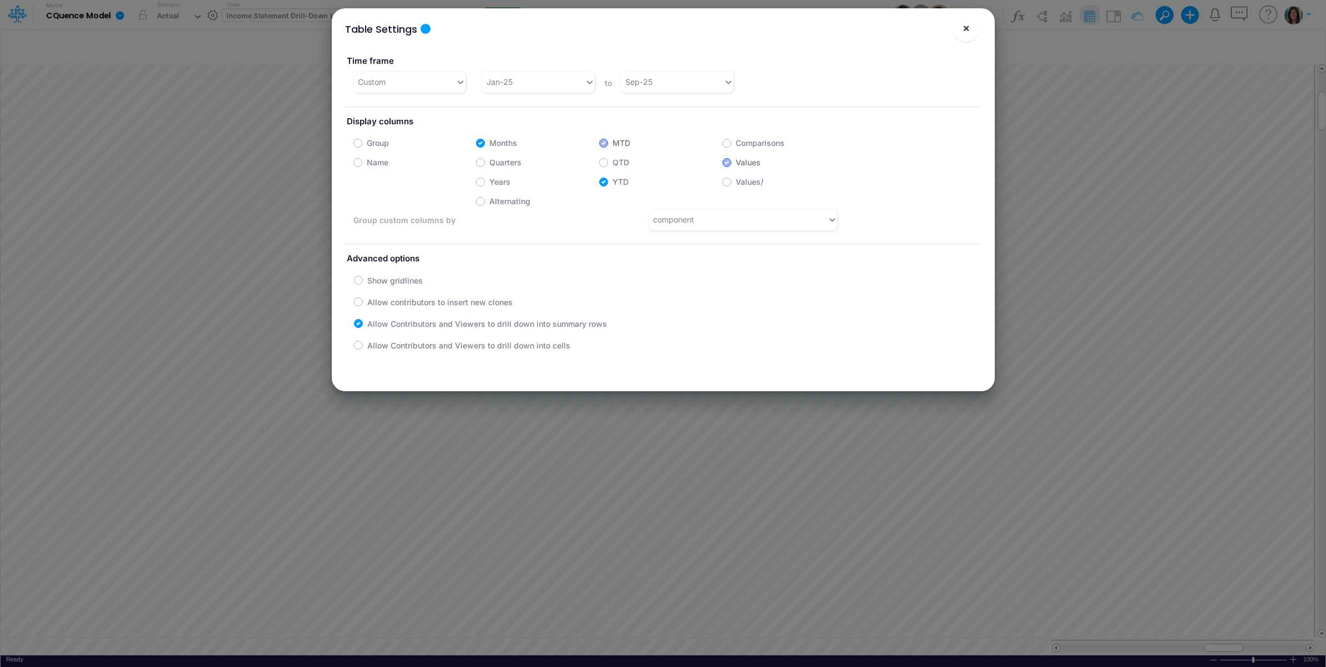
drag, startPoint x: 967, startPoint y: 27, endPoint x: 1139, endPoint y: 26, distance: 172.6
click at [965, 27] on button "×" at bounding box center [966, 28] width 27 height 27
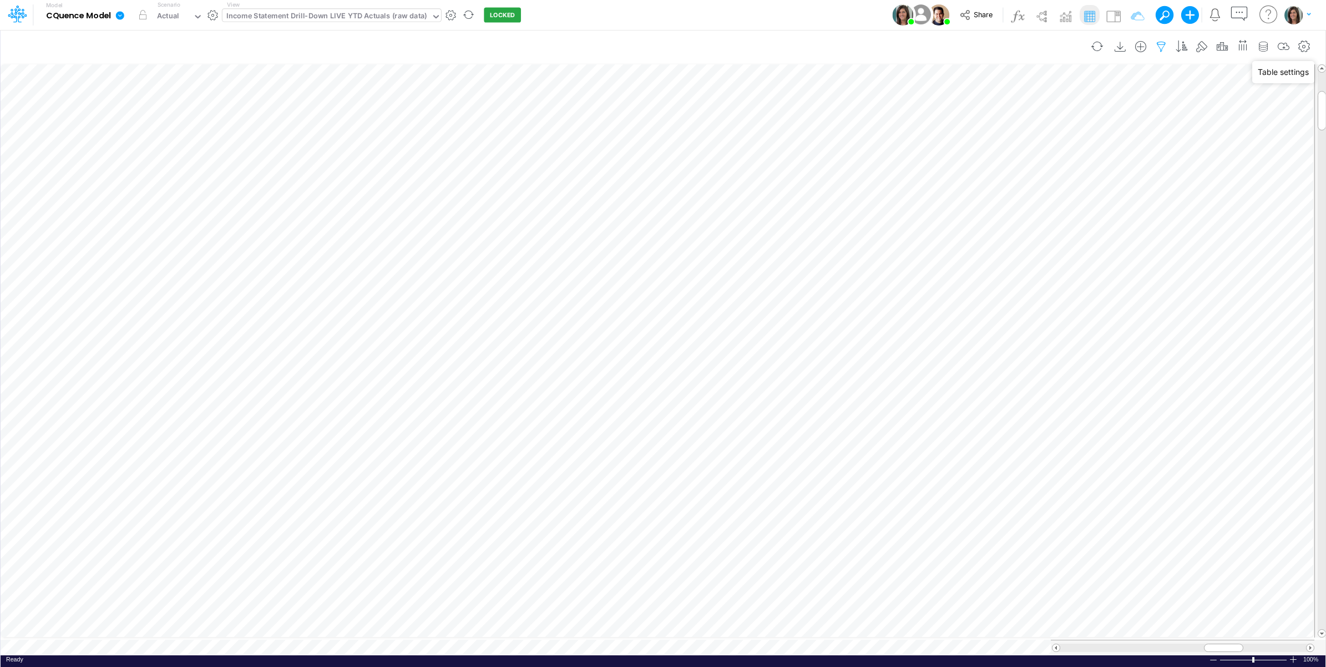
click at [1155, 41] on icon "button" at bounding box center [1161, 47] width 17 height 12
select select "notEqual"
select select "tableSearchOR"
select select "notEqual"
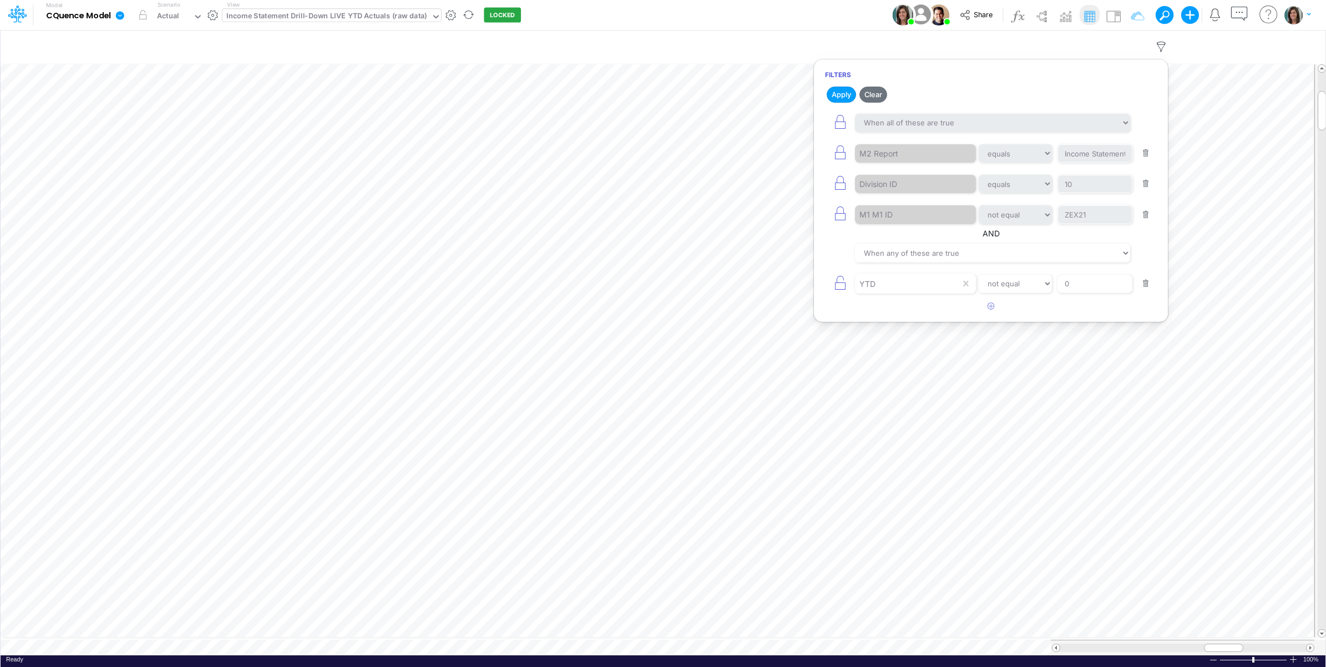
click at [1141, 285] on button "button" at bounding box center [1146, 283] width 22 height 15
click at [847, 92] on button "Apply" at bounding box center [841, 95] width 29 height 16
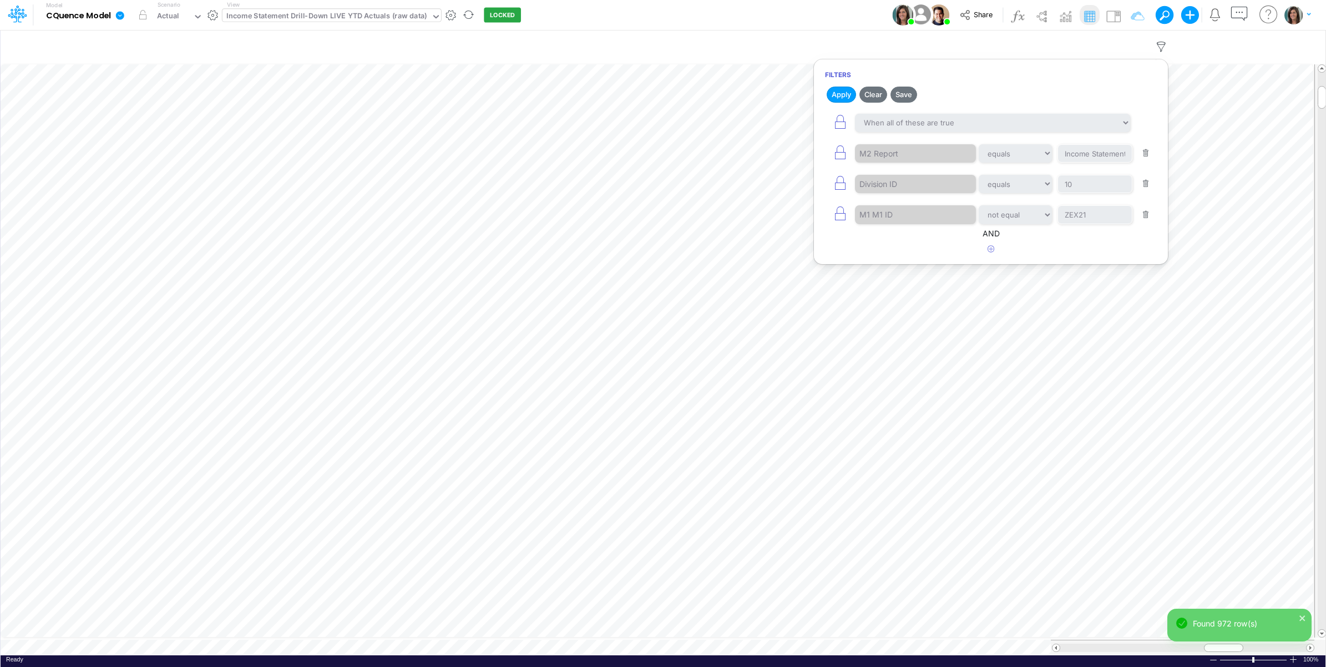
click at [837, 16] on div "Model CQuence Model Edit model settings Duplicate Import QuickBooks QuickBooks …" at bounding box center [663, 15] width 1193 height 30
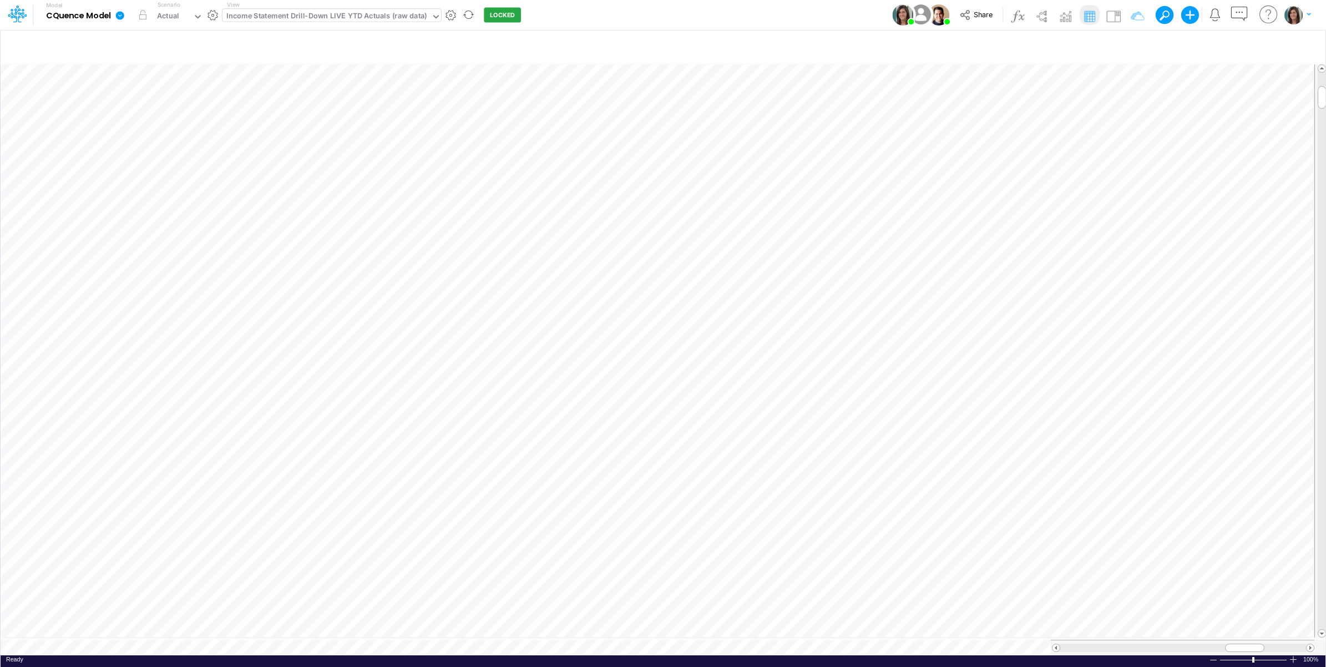
click at [609, 636] on table at bounding box center [664, 358] width 1326 height 593
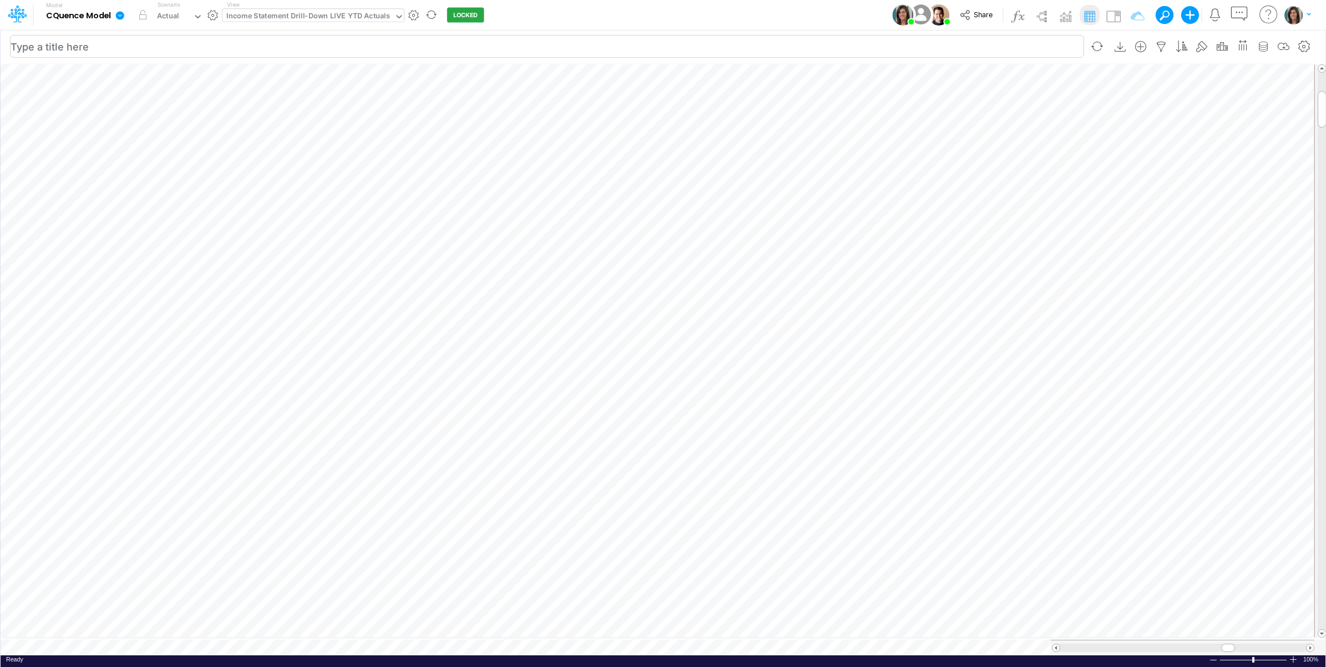
scroll to position [0, 1]
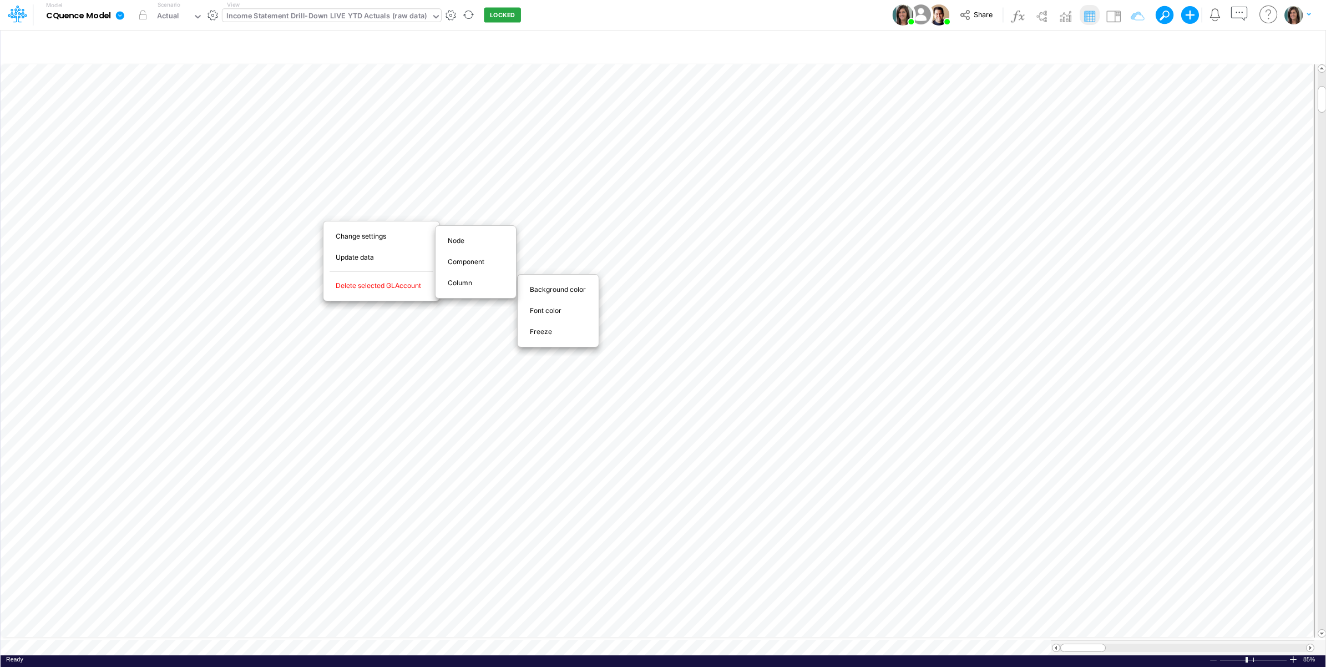
click at [547, 333] on span "Freeze" at bounding box center [547, 332] width 35 height 10
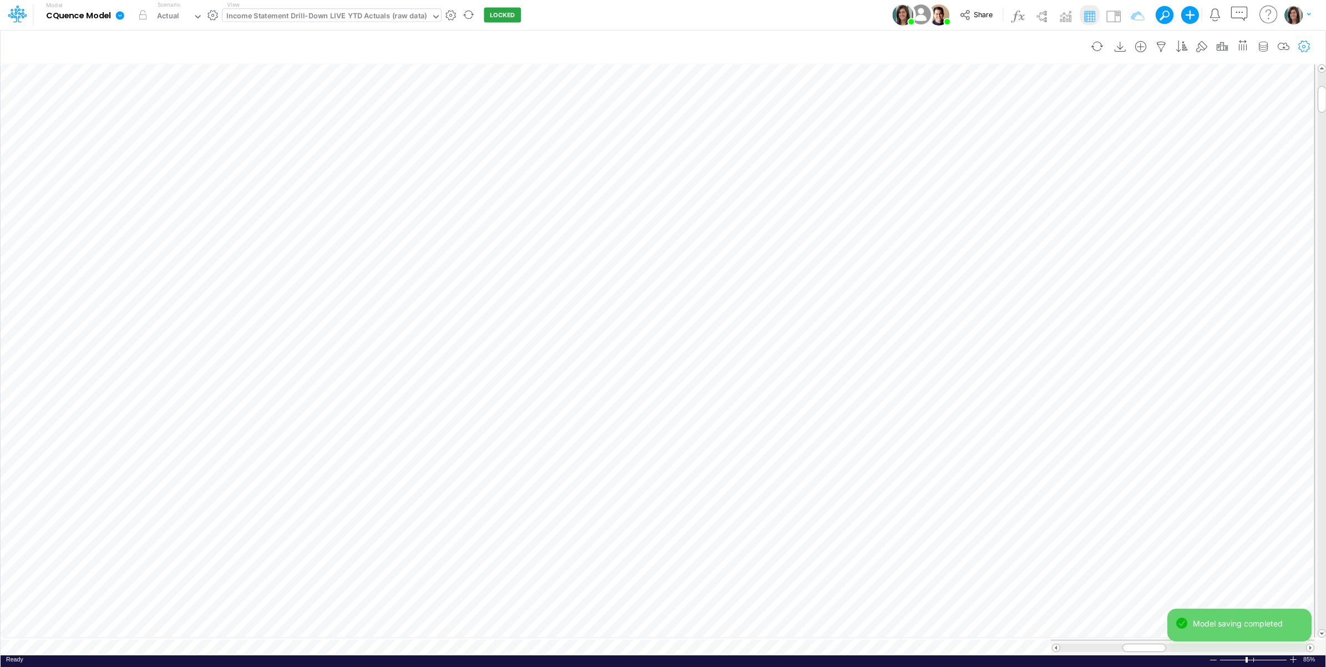
click at [1299, 42] on icon "button" at bounding box center [1304, 47] width 17 height 12
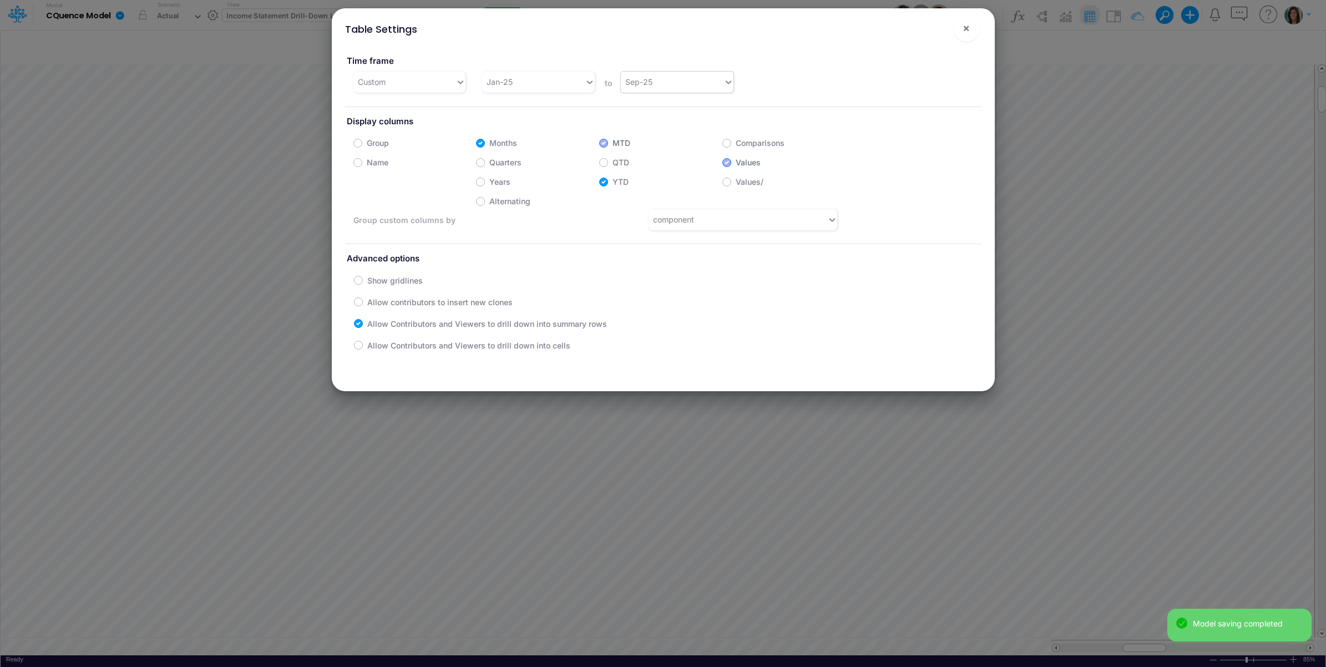
click at [689, 72] on div "Sep-25" at bounding box center [677, 82] width 113 height 21
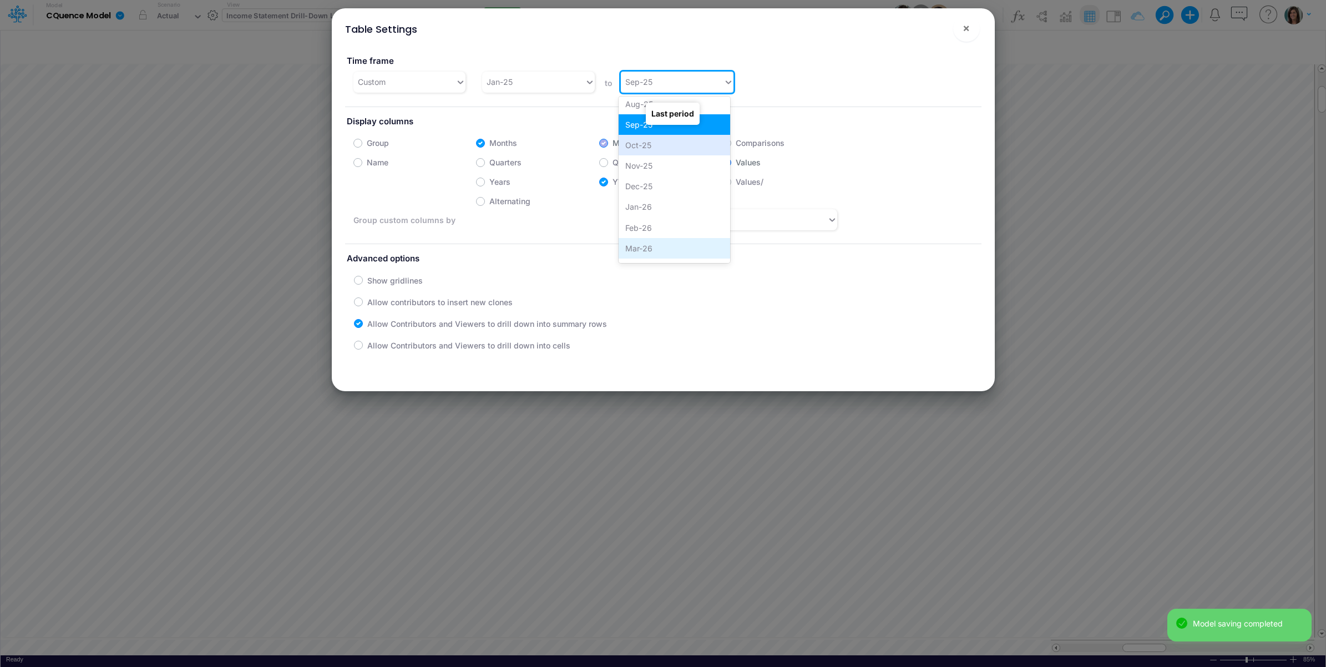
scroll to position [614, 0]
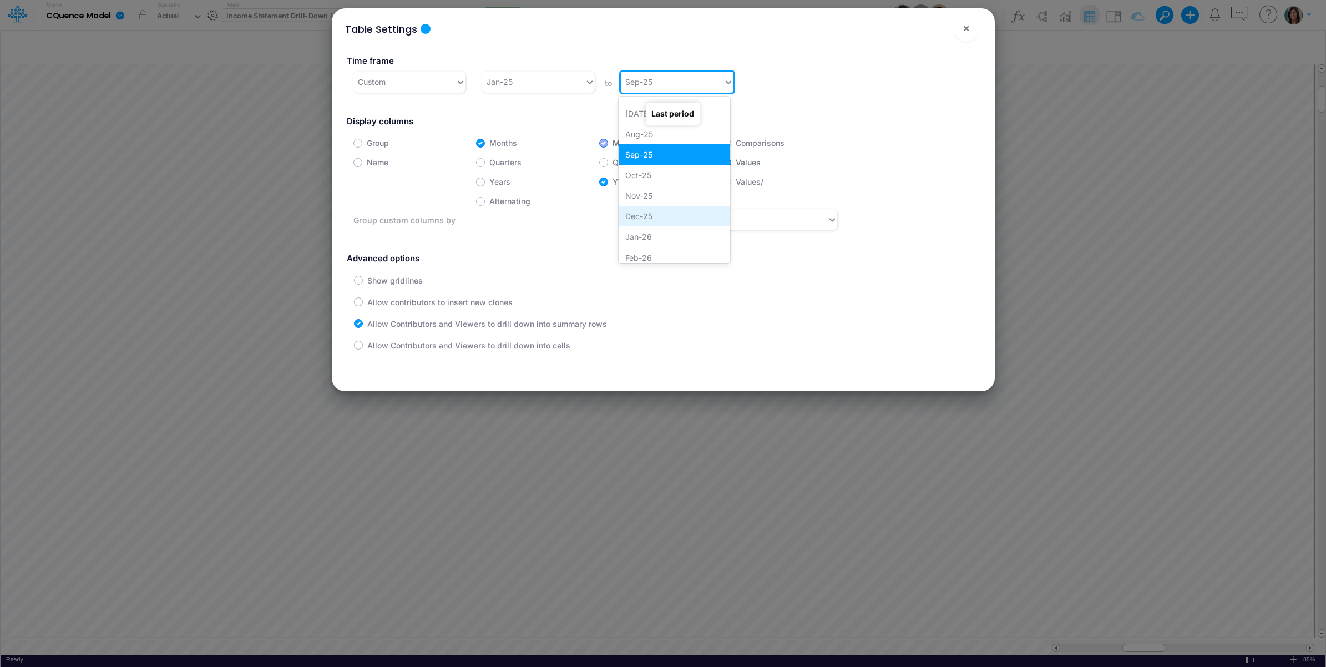
click at [656, 211] on div "Dec-25" at bounding box center [675, 216] width 112 height 21
click at [960, 29] on button "×" at bounding box center [966, 28] width 27 height 27
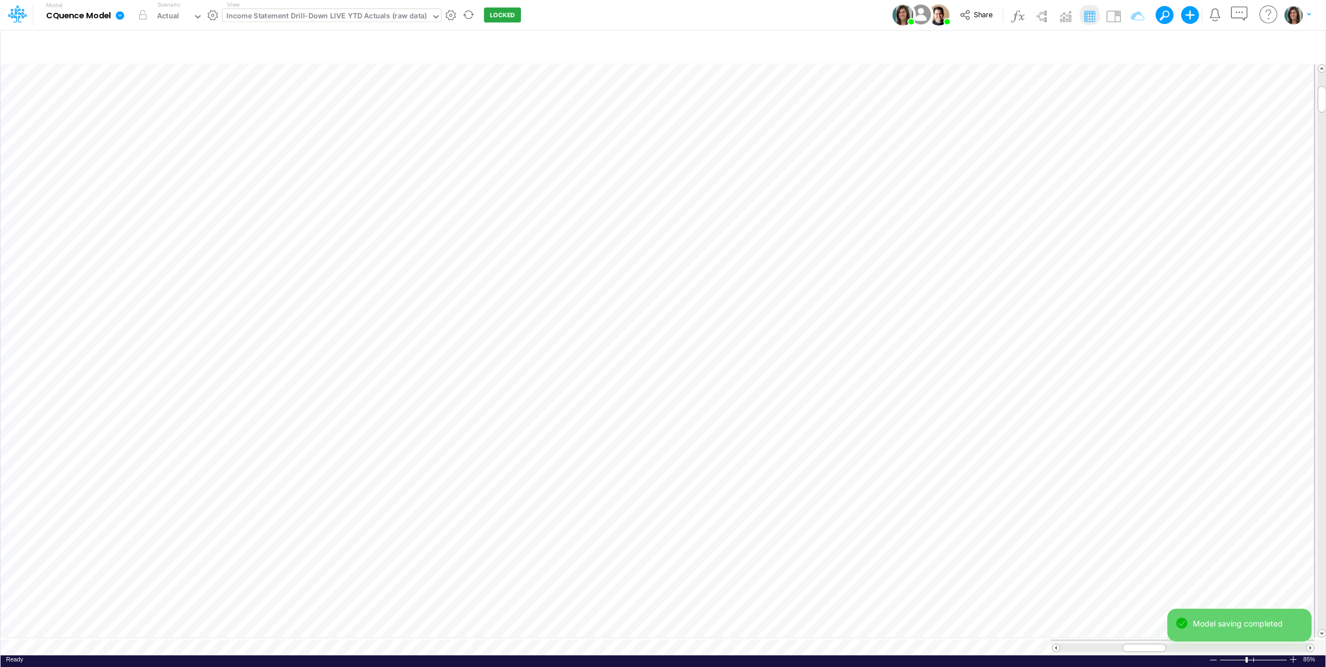
scroll to position [0, 1]
click at [214, 14] on button "button" at bounding box center [213, 15] width 12 height 12
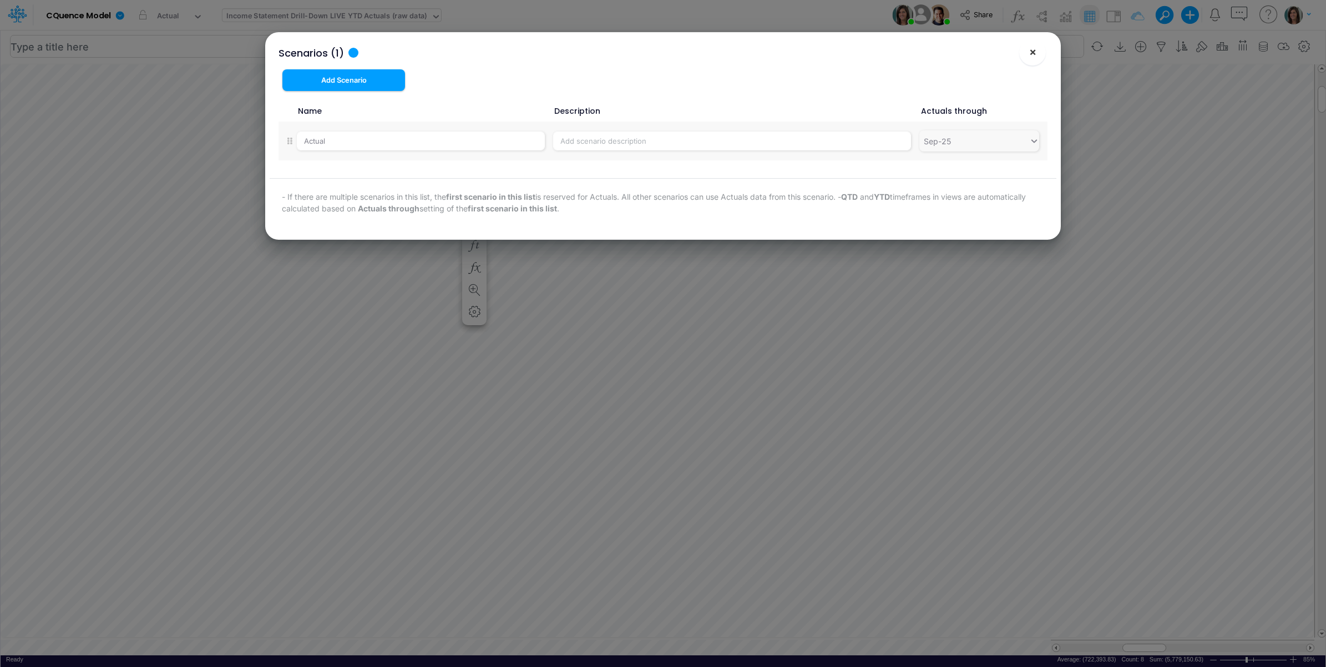
click at [1031, 45] on button "×" at bounding box center [1032, 52] width 27 height 27
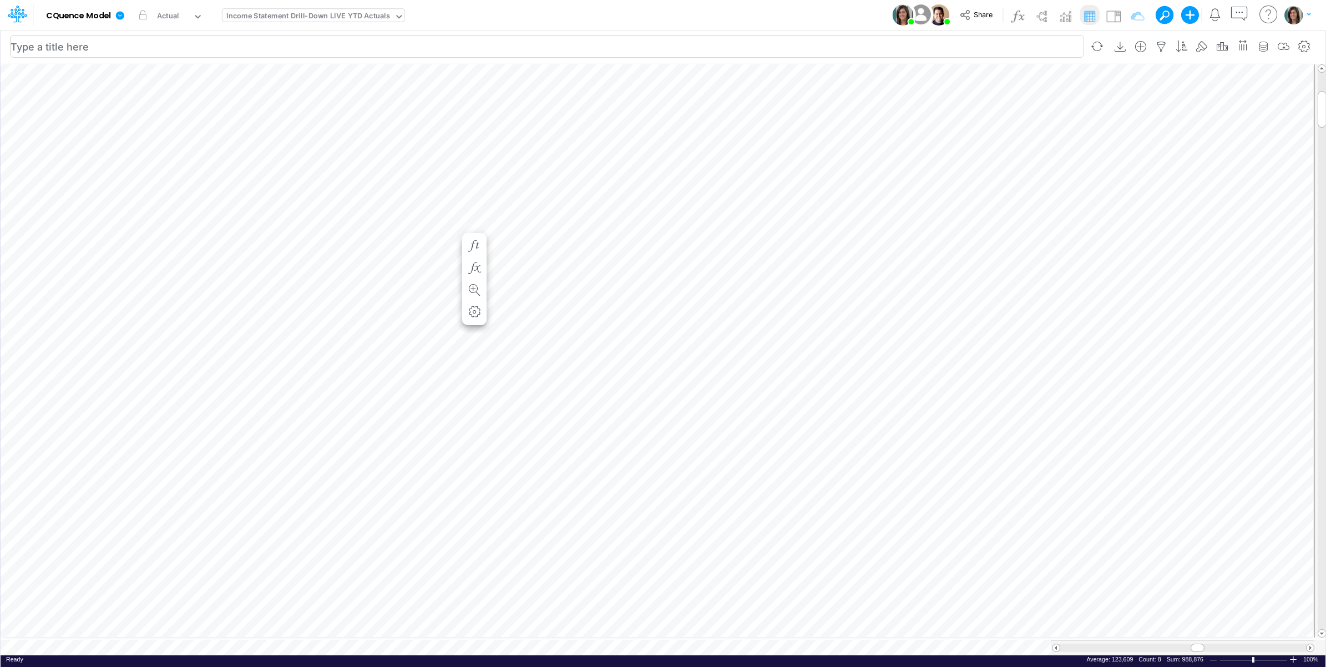
scroll to position [0, 1]
click at [547, 12] on div "Model CQuence Model Edit model settings Duplicate Import QuickBooks QuickBooks …" at bounding box center [663, 15] width 1193 height 30
click at [1161, 42] on icon "button" at bounding box center [1161, 47] width 17 height 12
select select "notEqual"
select select "tableSearchOR"
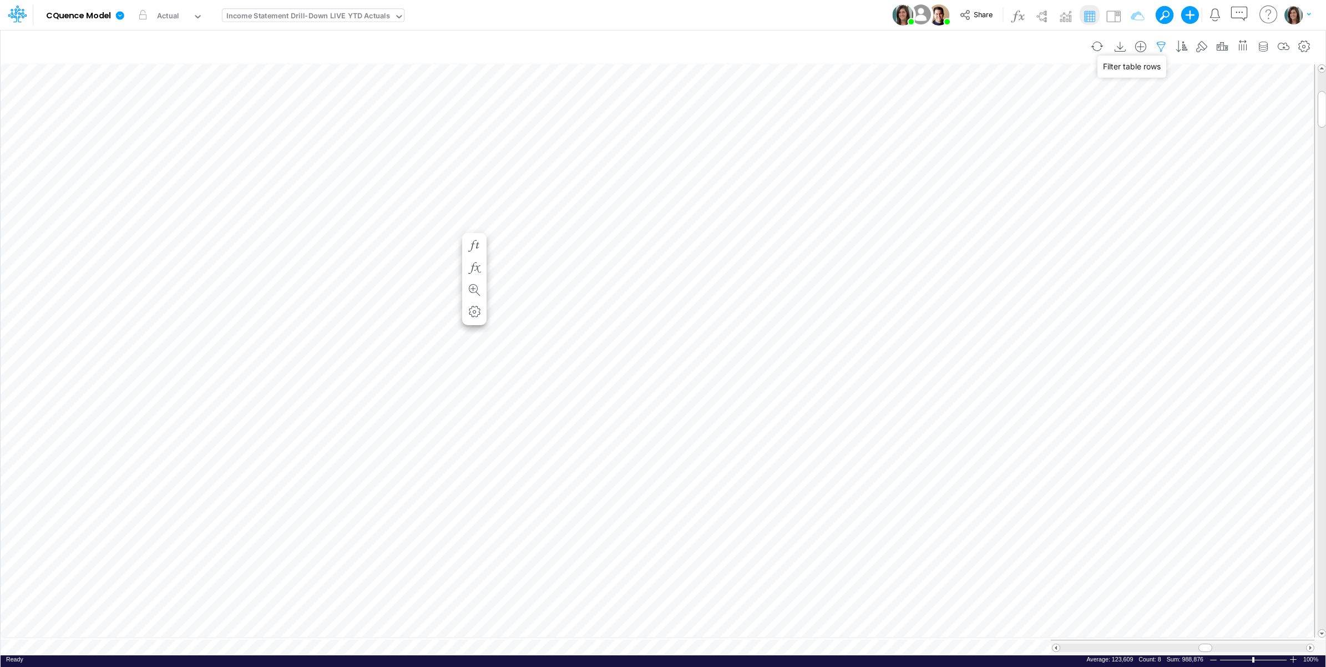
select select "notEqual"
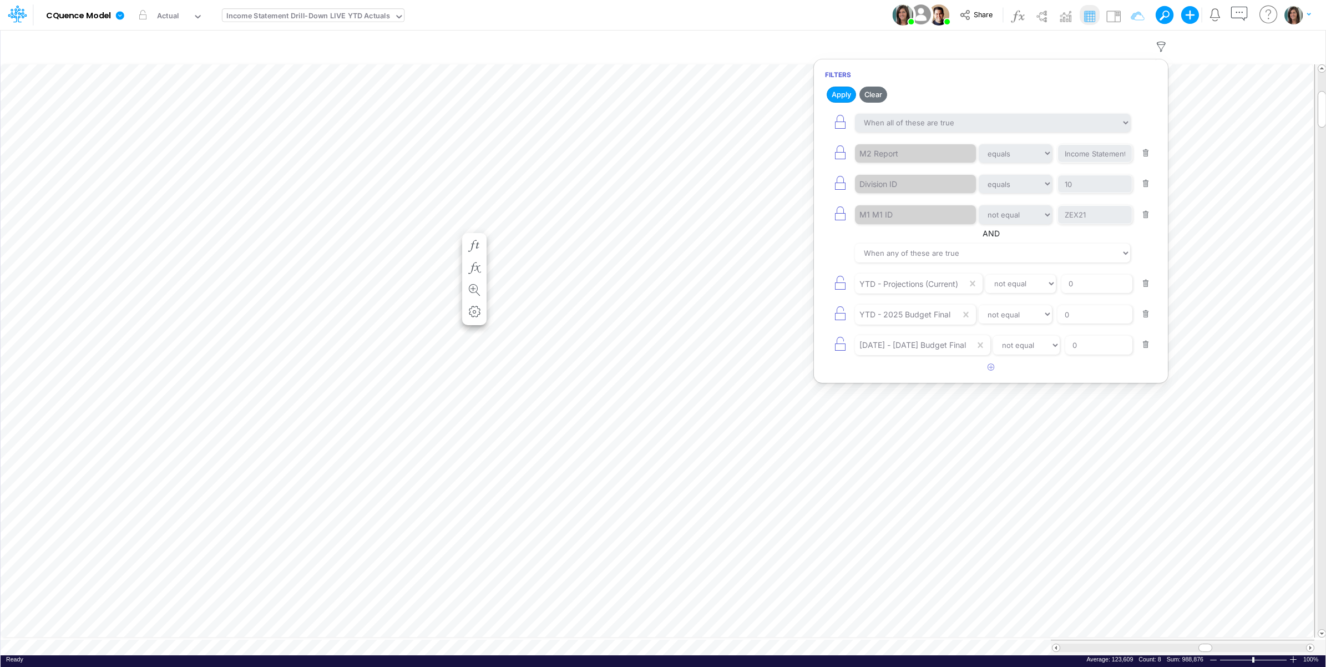
click at [828, 9] on div "Model CQuence Model Edit model settings Duplicate Import QuickBooks QuickBooks …" at bounding box center [663, 15] width 1193 height 30
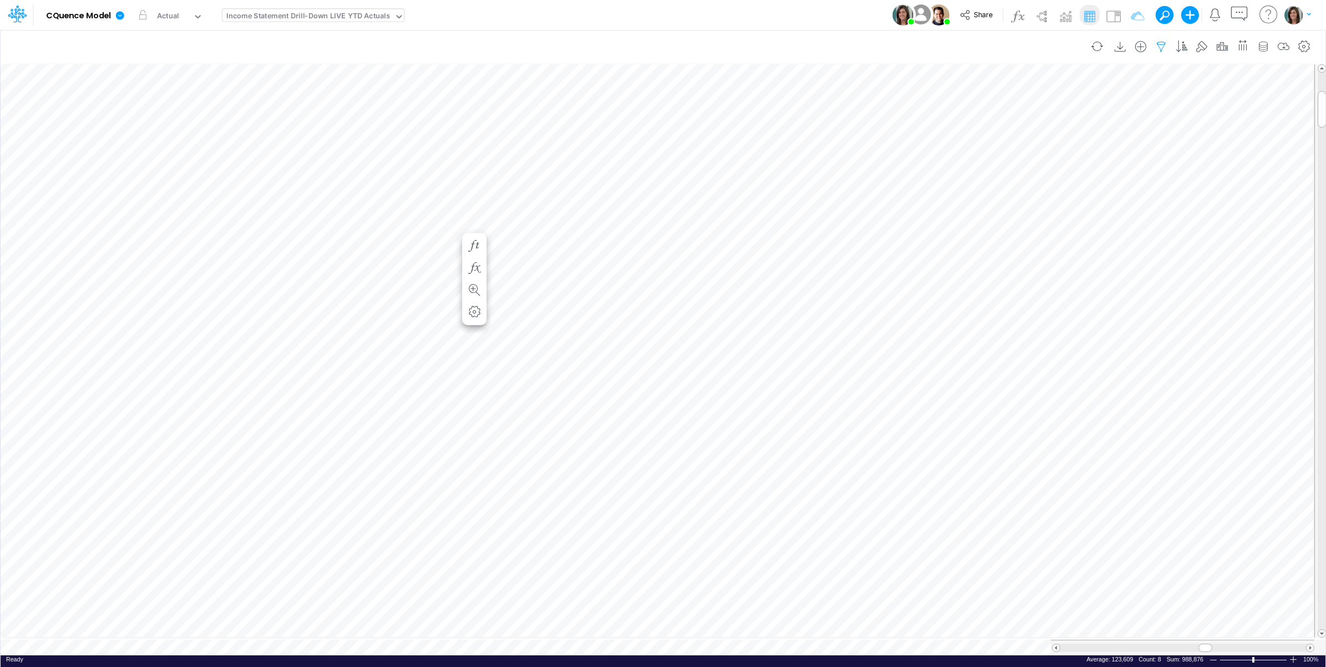
click at [1160, 45] on icon "button" at bounding box center [1161, 47] width 17 height 12
select select "notEqual"
select select "tableSearchOR"
select select "notEqual"
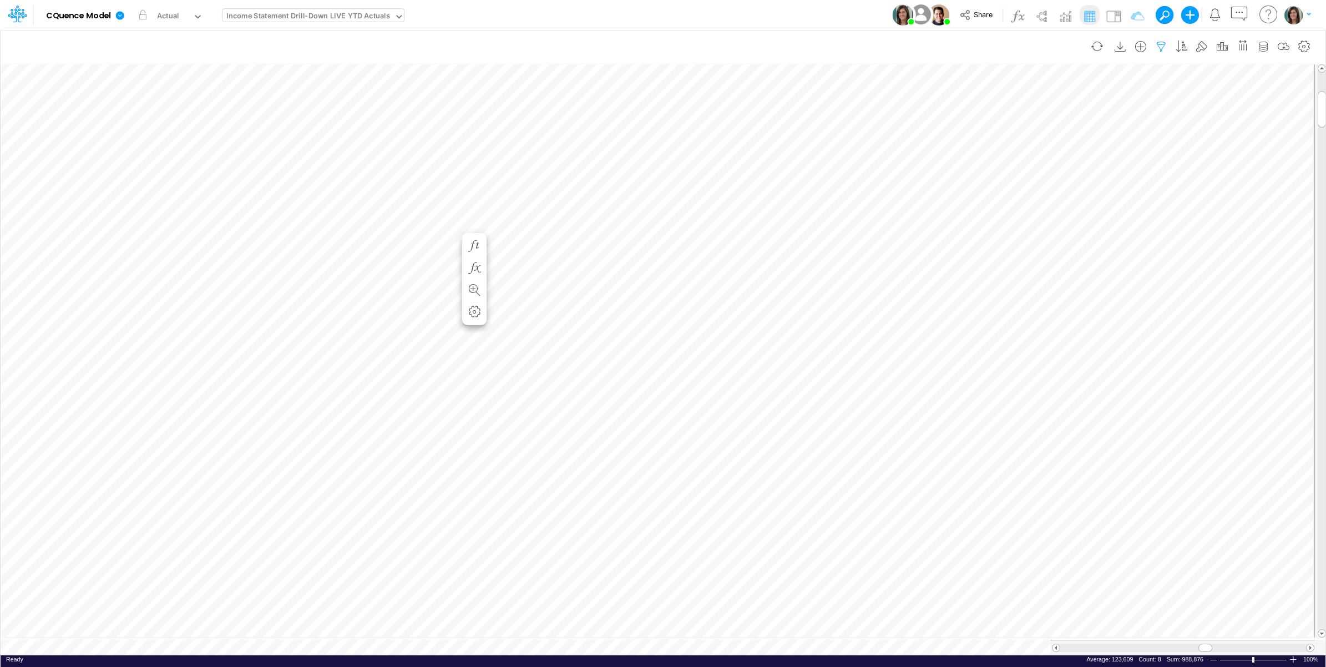
select select "notEqual"
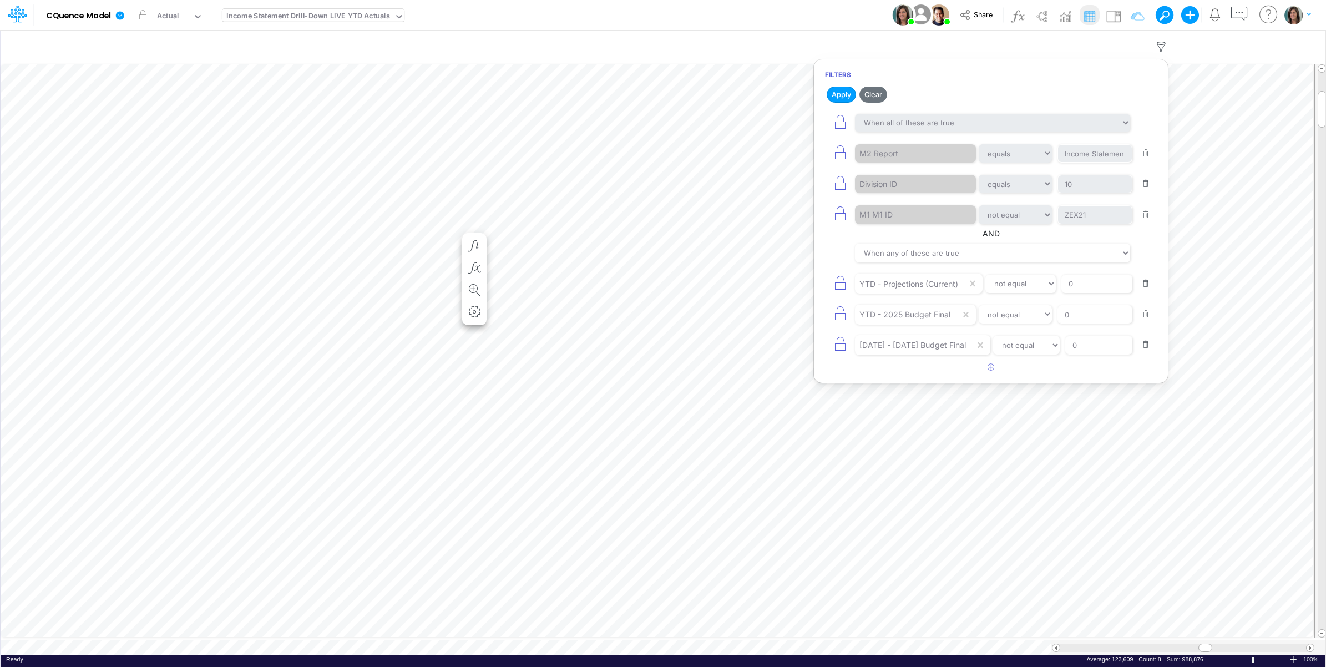
click at [811, 19] on div "Model CQuence Model Edit model settings Duplicate Import QuickBooks QuickBooks …" at bounding box center [663, 15] width 1193 height 30
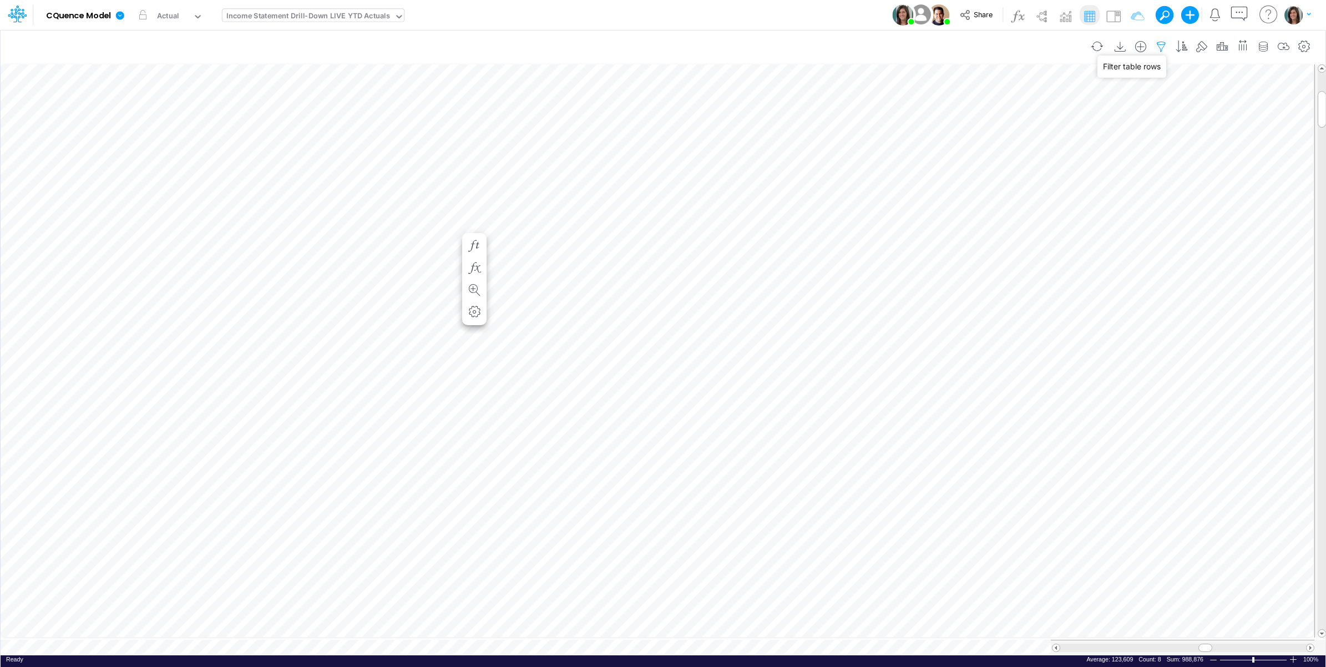
click at [1157, 47] on icon "button" at bounding box center [1161, 47] width 17 height 12
select select "notEqual"
select select "tableSearchOR"
select select "notEqual"
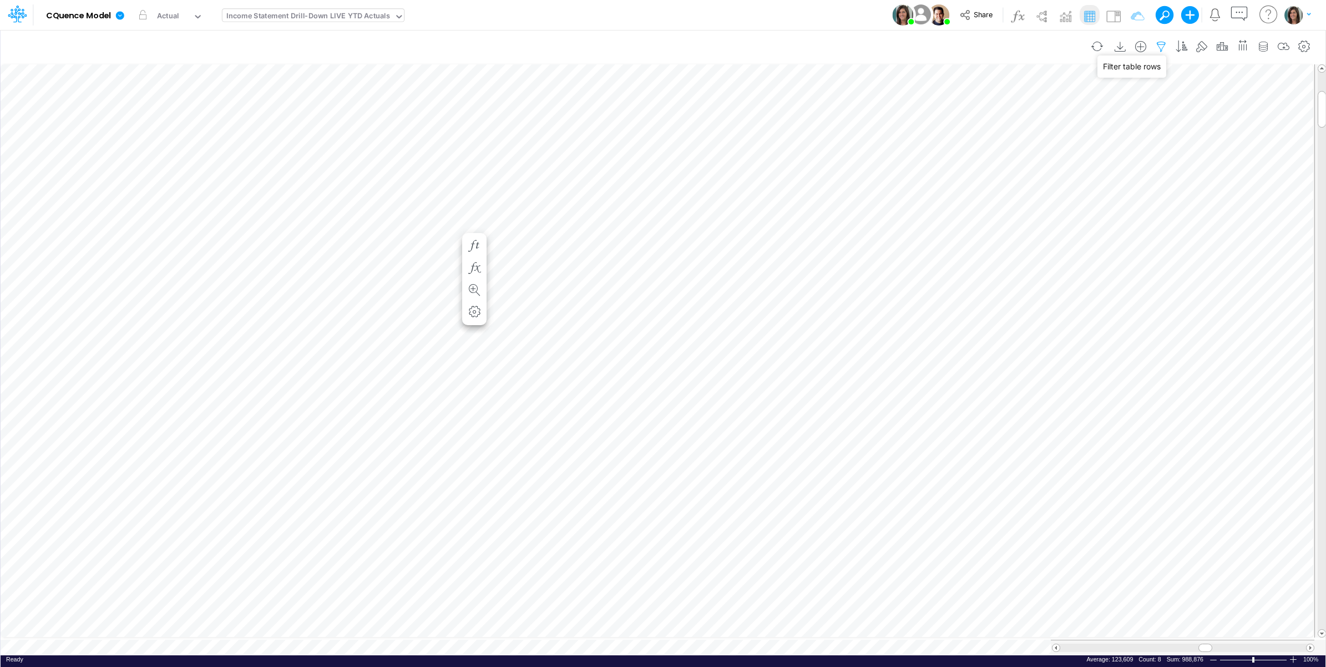
select select "notEqual"
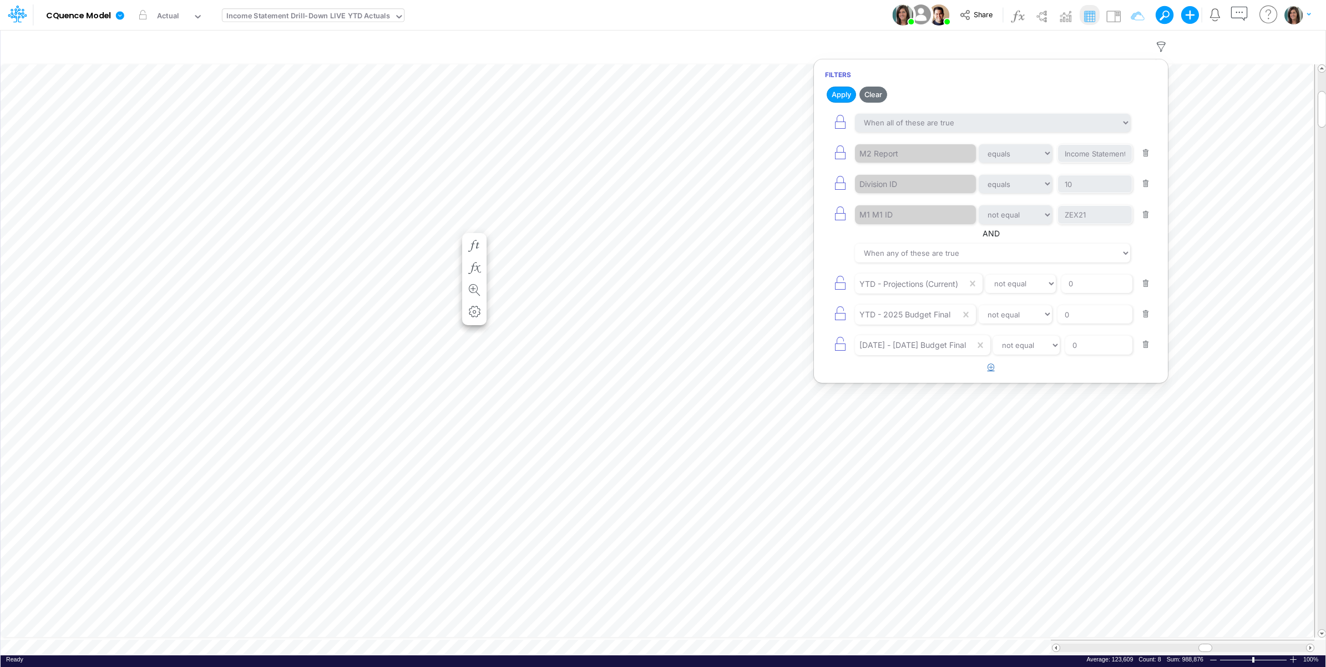
click at [992, 371] on icon "button" at bounding box center [991, 366] width 7 height 7
drag, startPoint x: 886, startPoint y: 383, endPoint x: 902, endPoint y: 394, distance: 19.1
click at [888, 383] on div at bounding box center [907, 375] width 105 height 19
click at [832, 24] on div "Model CQuence Model Edit model settings Duplicate Import QuickBooks QuickBooks …" at bounding box center [663, 15] width 1193 height 30
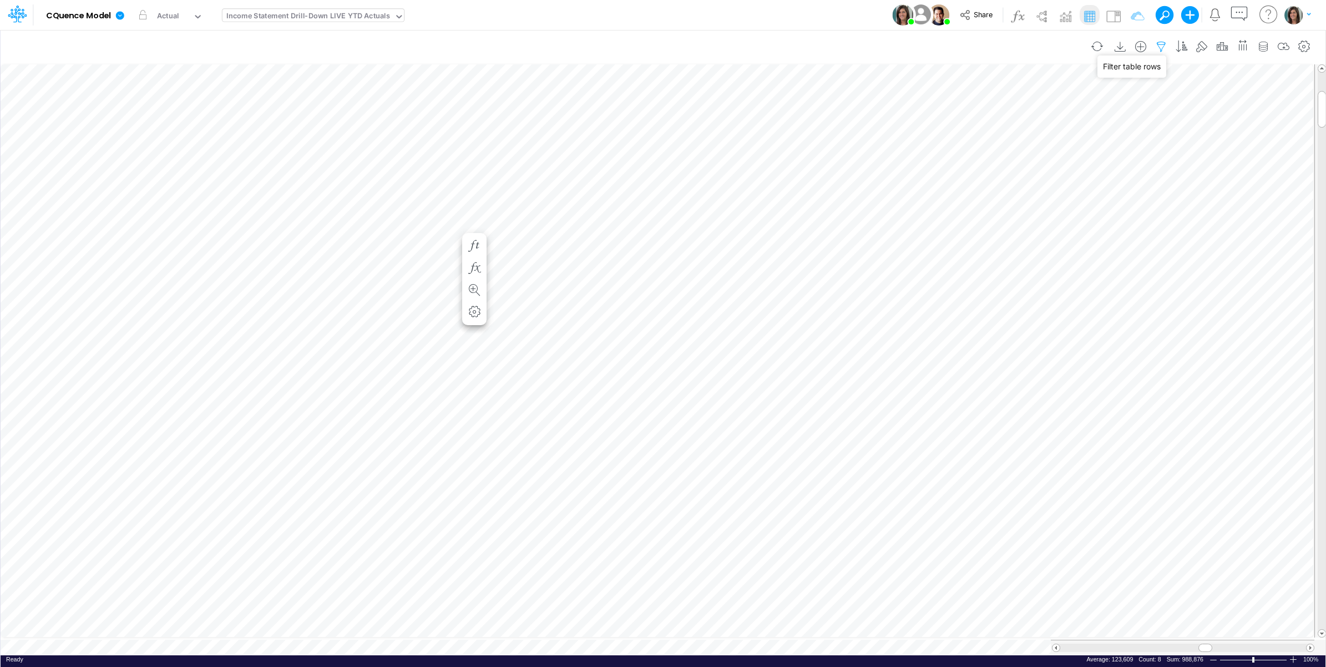
click at [1157, 45] on icon "button" at bounding box center [1161, 47] width 17 height 12
select select "notEqual"
select select "tableSearchOR"
select select "notEqual"
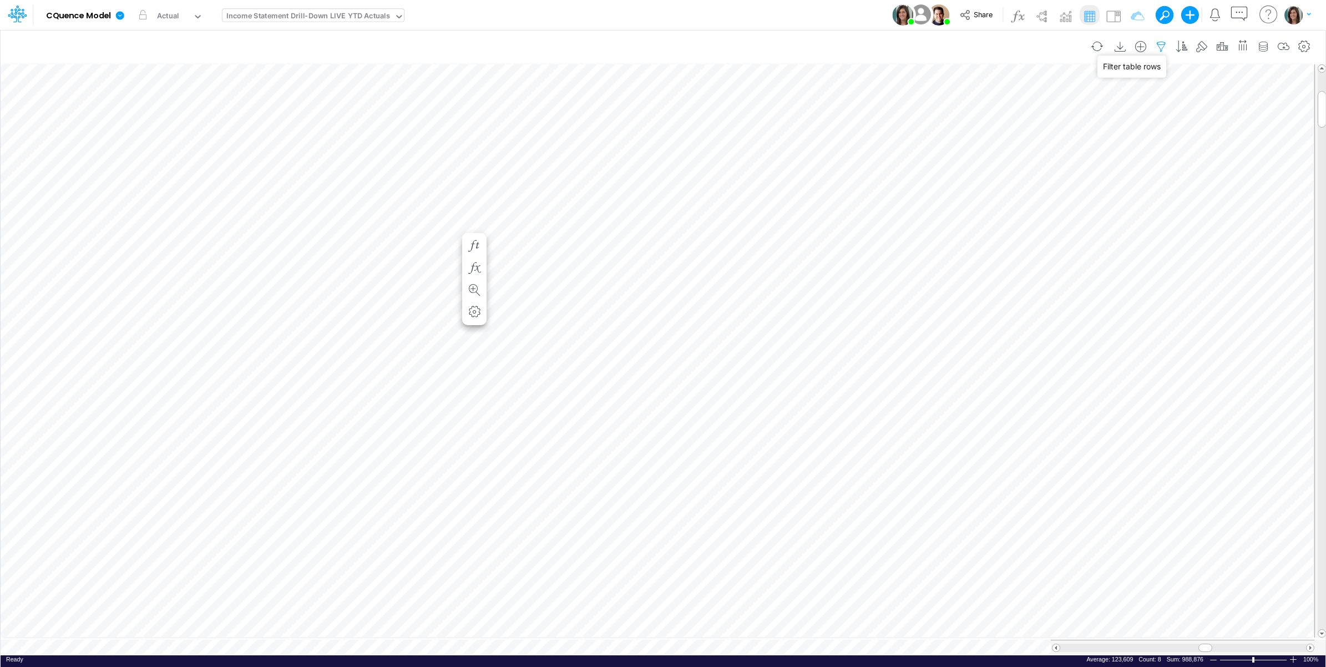
select select "notEqual"
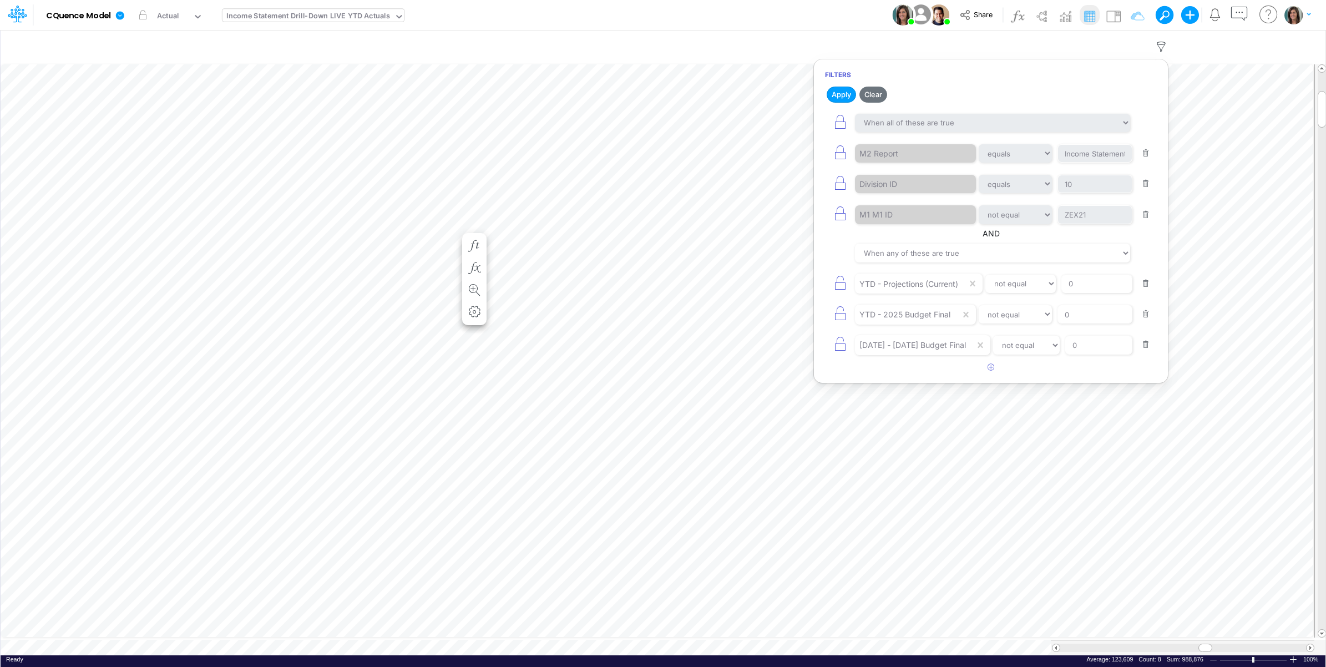
click at [1147, 348] on button "button" at bounding box center [1146, 344] width 22 height 15
click at [1149, 317] on button "button" at bounding box center [1146, 314] width 22 height 15
click at [1152, 286] on button "button" at bounding box center [1146, 283] width 22 height 15
click at [902, 92] on button "Save" at bounding box center [903, 95] width 27 height 16
click at [832, 21] on div "Model CQuence Model Edit model settings Duplicate Import QuickBooks QuickBooks …" at bounding box center [663, 15] width 1193 height 30
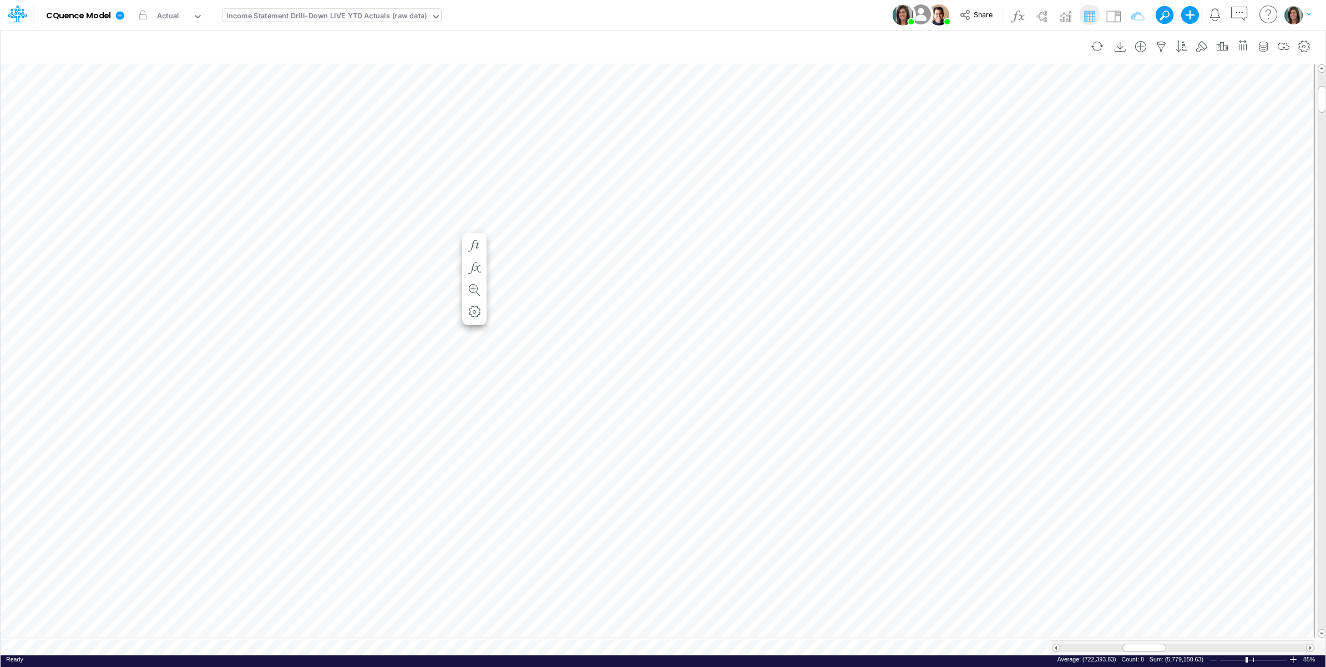
scroll to position [0, 1]
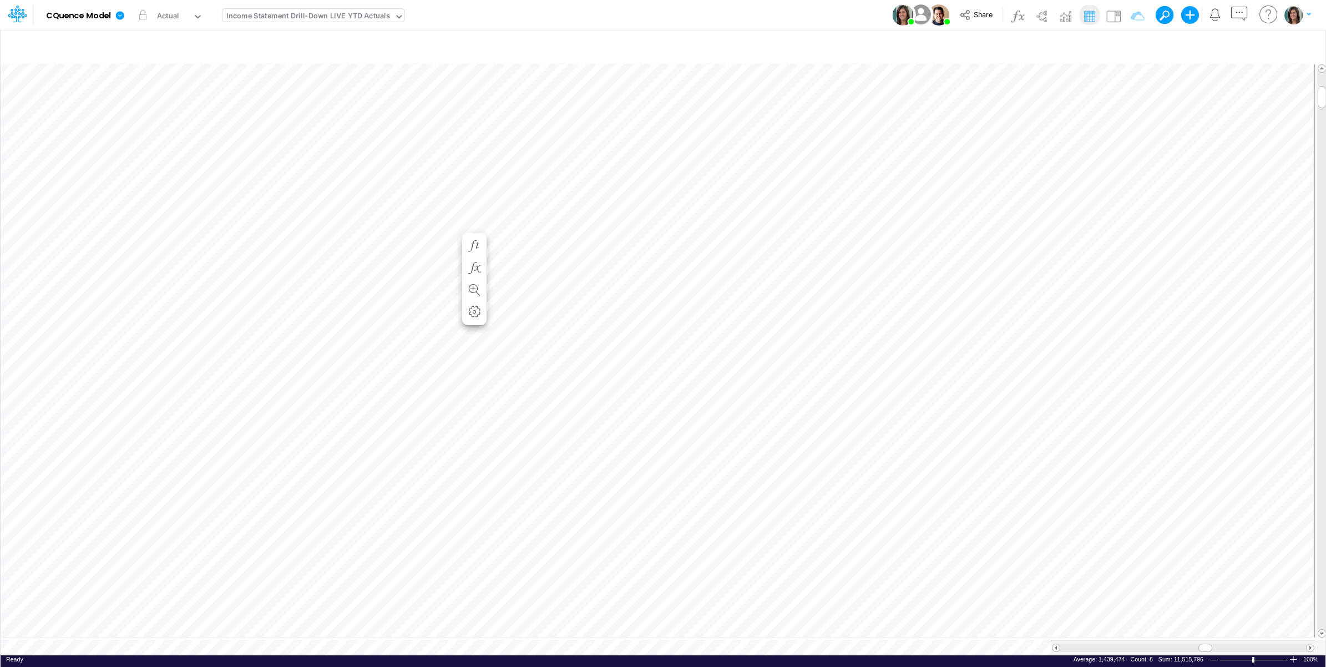
scroll to position [0, 1]
click at [1182, 41] on icon "button" at bounding box center [1181, 47] width 17 height 12
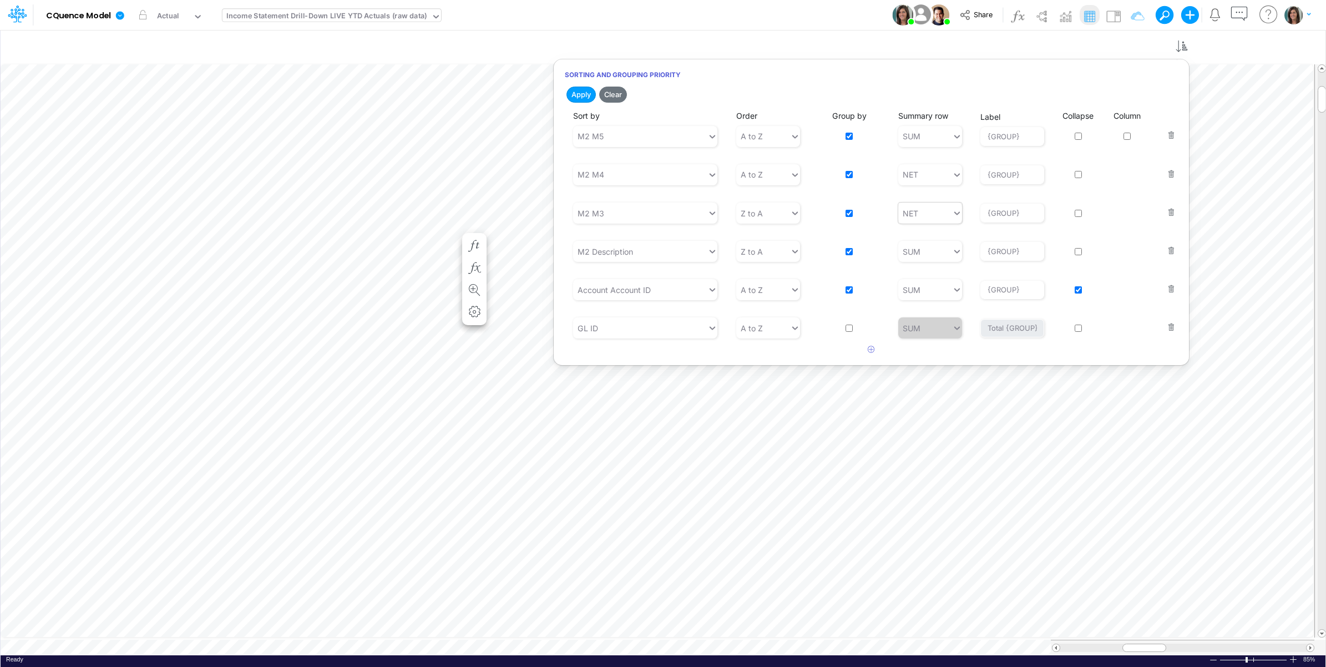
click at [935, 220] on div "NET" at bounding box center [925, 213] width 54 height 18
click at [933, 240] on div "SUM" at bounding box center [930, 240] width 64 height 21
type input "Total {GROUP}"
click at [647, 94] on button "Save" at bounding box center [643, 95] width 27 height 16
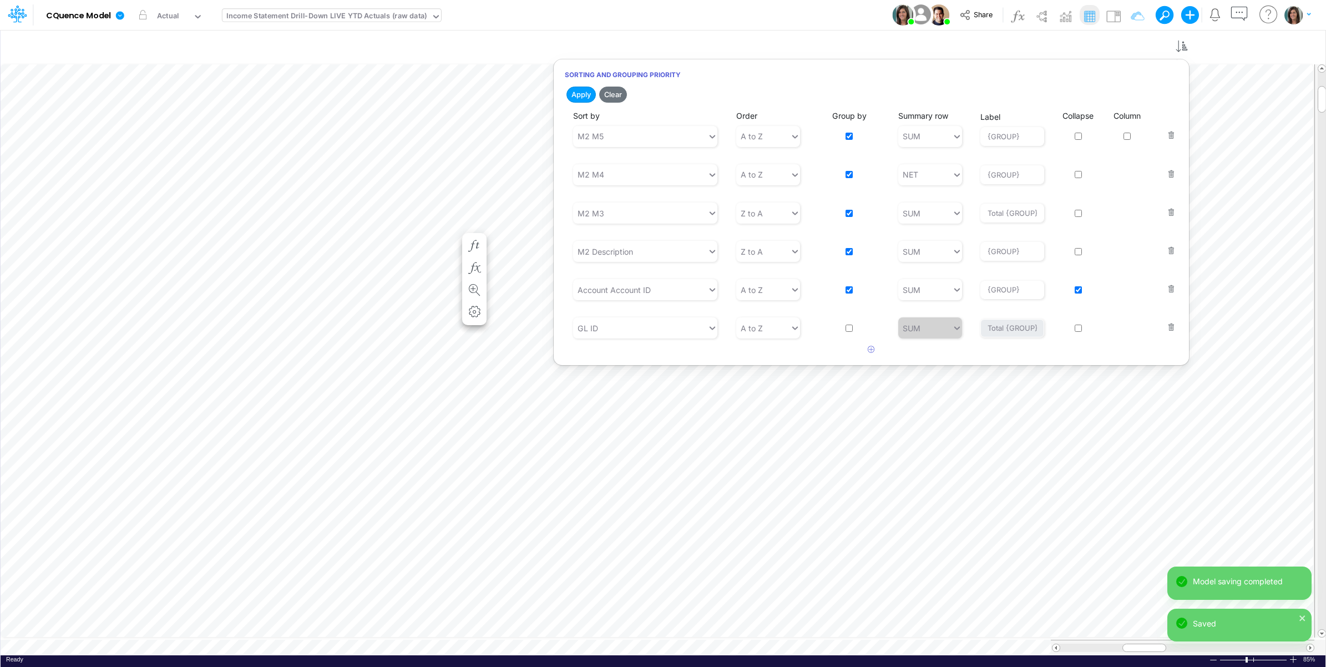
click at [828, 17] on div "Model CQuence Model Edit model settings Duplicate Import QuickBooks QuickBooks …" at bounding box center [663, 15] width 1193 height 30
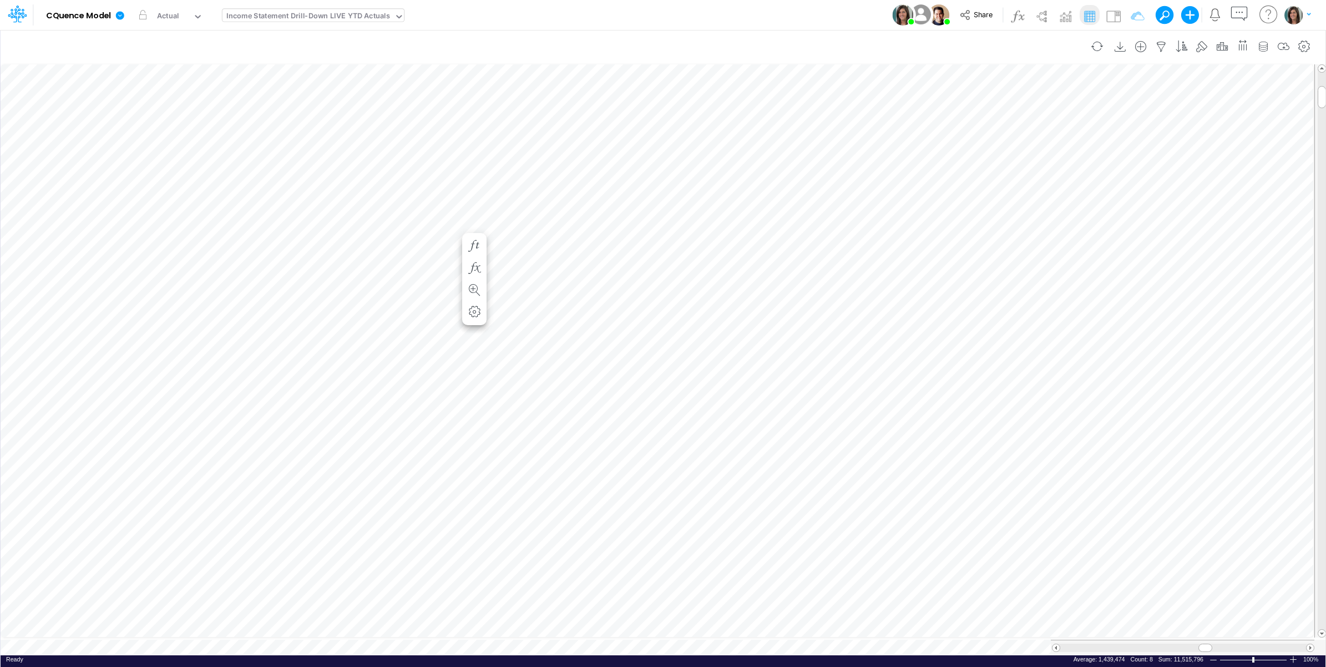
scroll to position [0, 1]
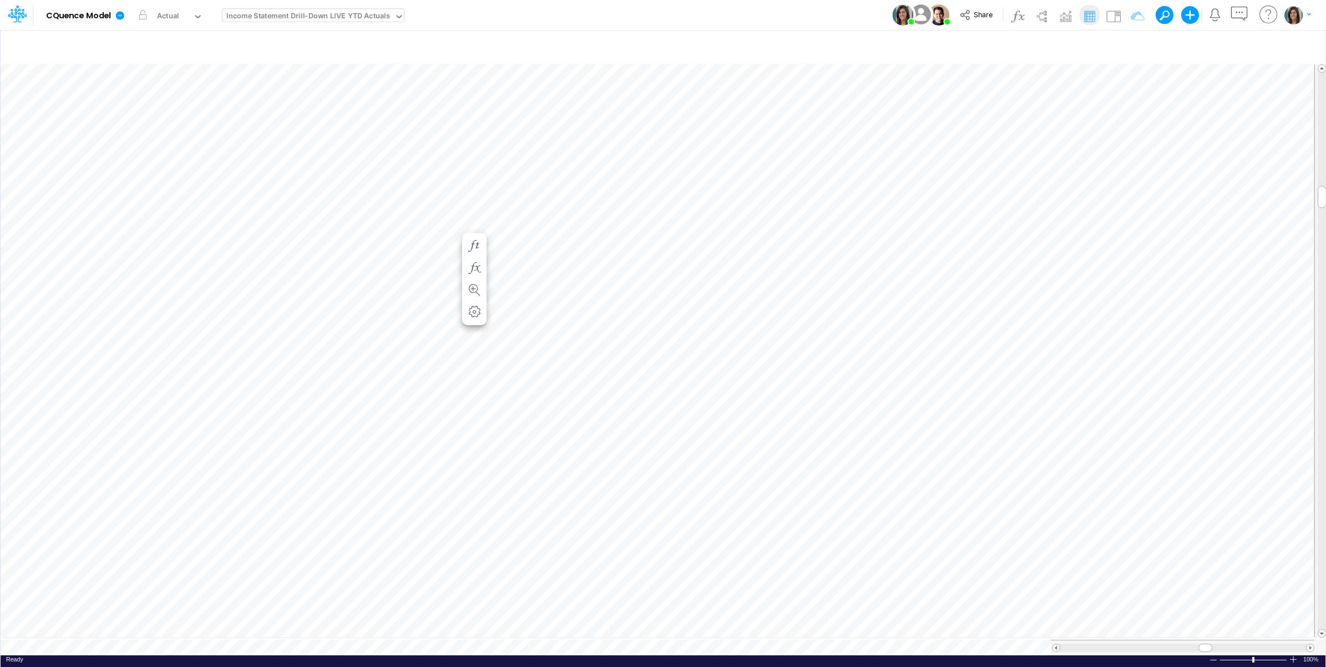
click at [361, 655] on div "Ready 100% Sum: null Max: null Min: null Numerical Count: null Count: null Aver…" at bounding box center [663, 662] width 1325 height 14
click at [1188, 45] on icon "button" at bounding box center [1181, 47] width 17 height 12
click at [932, 173] on div "NET" at bounding box center [925, 174] width 54 height 18
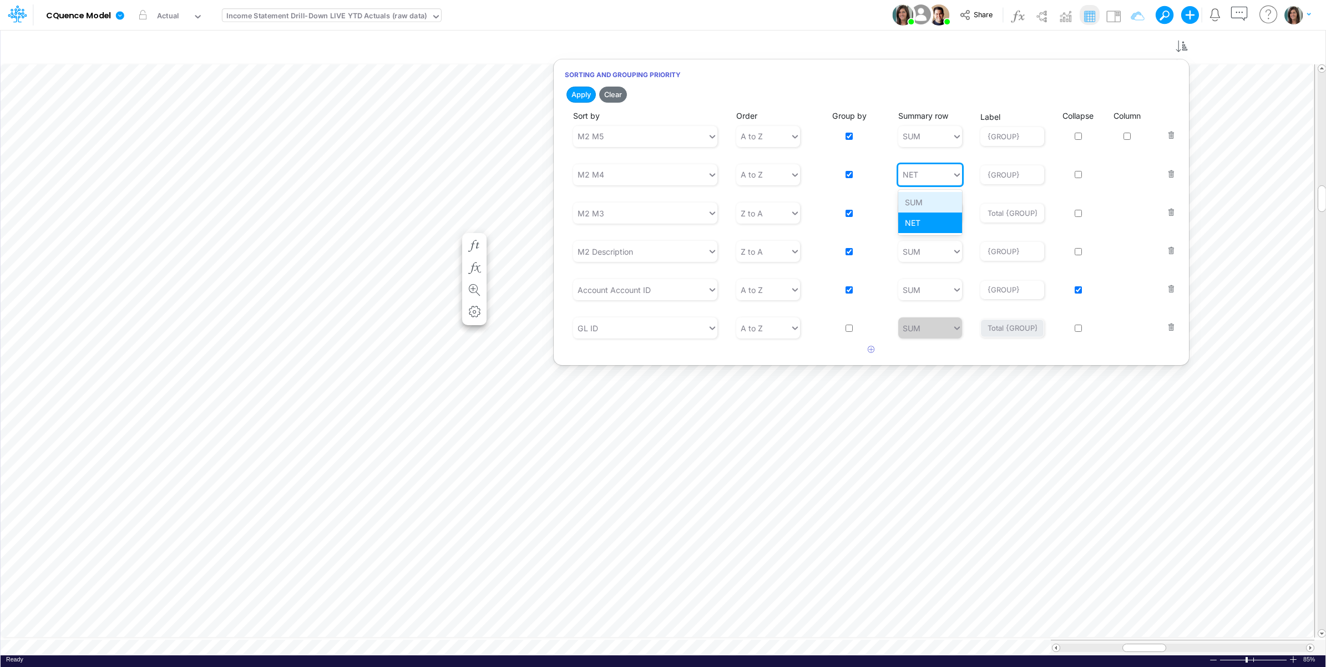
click at [925, 201] on div "SUM" at bounding box center [930, 202] width 64 height 21
type input "Total {GROUP}"
click at [648, 92] on button "Save" at bounding box center [643, 95] width 27 height 16
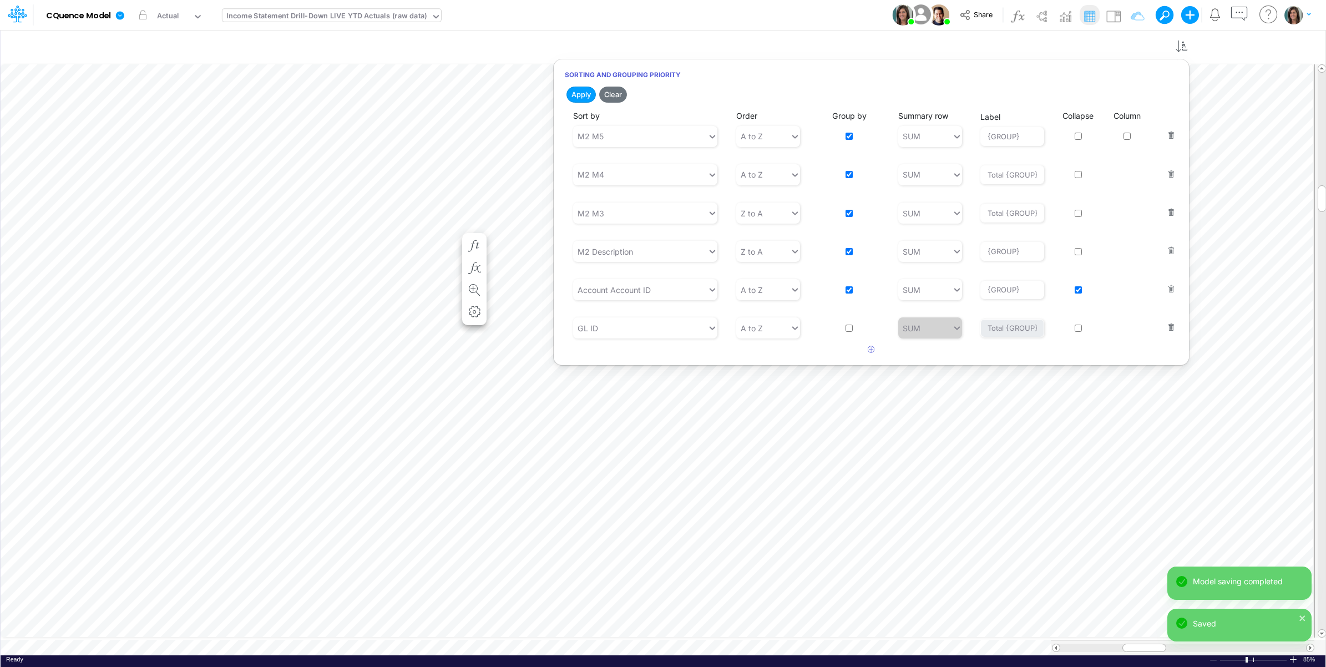
click at [795, 12] on div "Model CQuence Model Edit model settings Duplicate Import QuickBooks QuickBooks …" at bounding box center [663, 15] width 1193 height 30
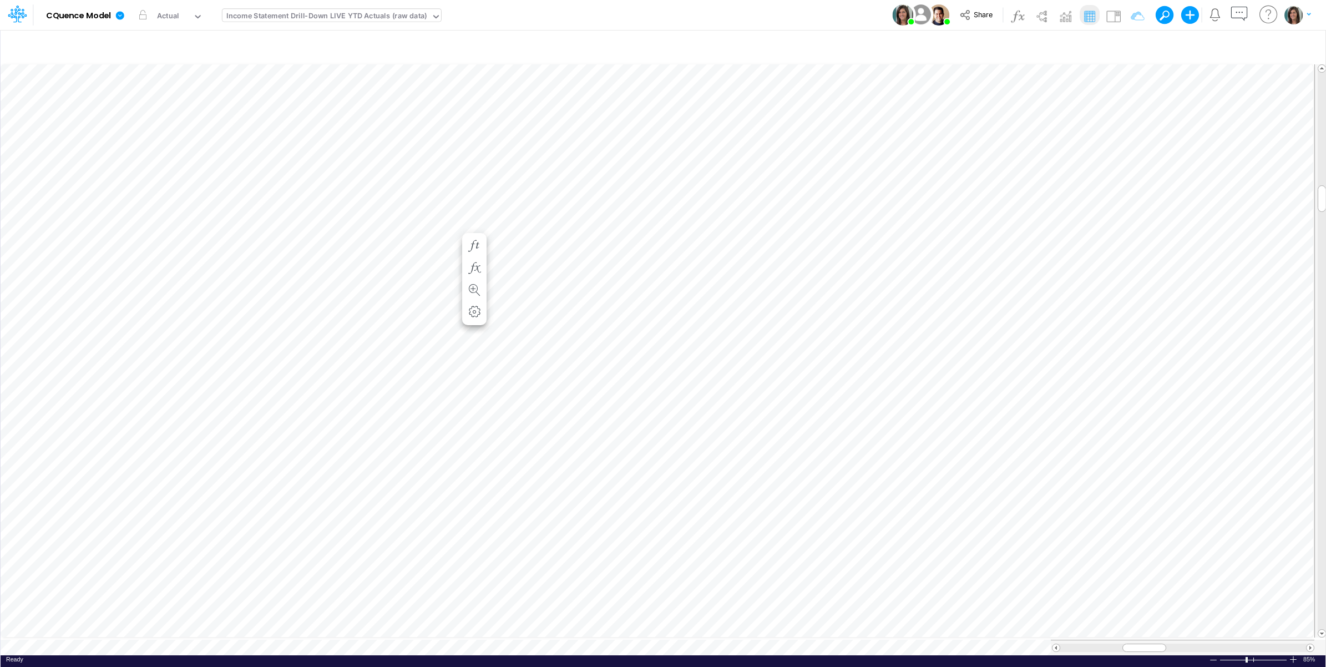
click at [720, 12] on div "Model CQuence Model Edit model settings Duplicate Import QuickBooks QuickBooks …" at bounding box center [663, 15] width 1193 height 30
click at [1116, 9] on img at bounding box center [1114, 16] width 18 height 18
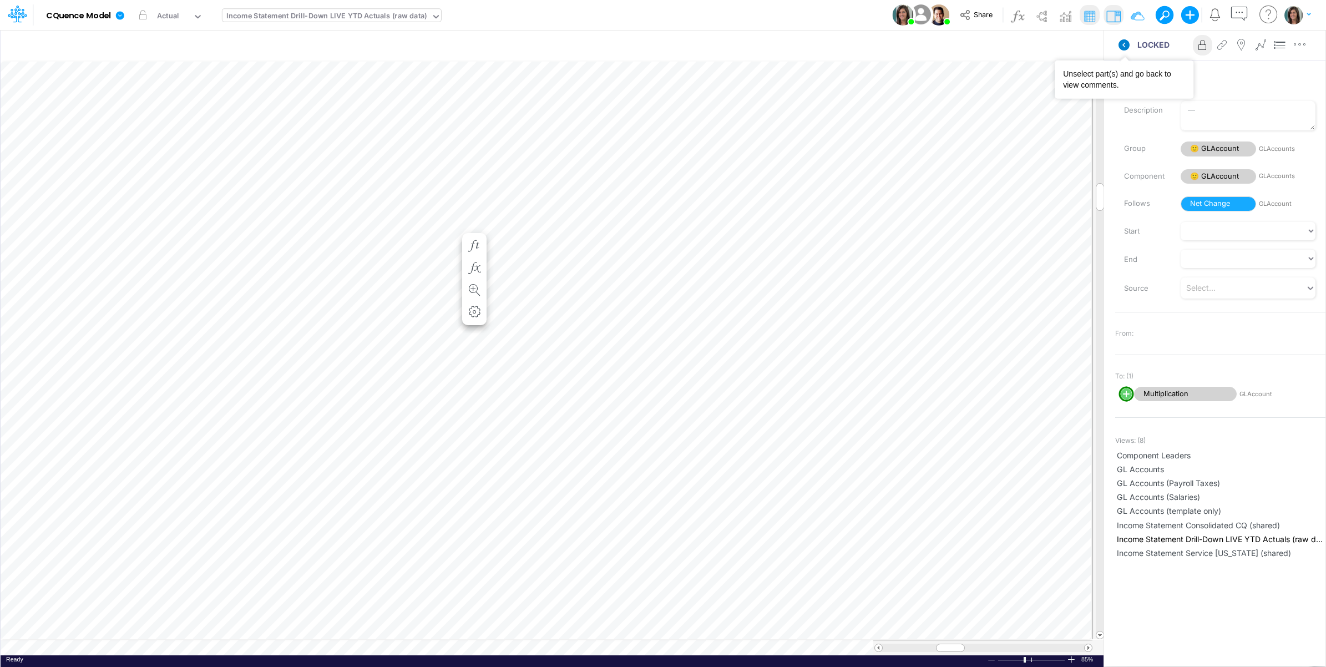
click at [1122, 45] on icon at bounding box center [1124, 44] width 11 height 11
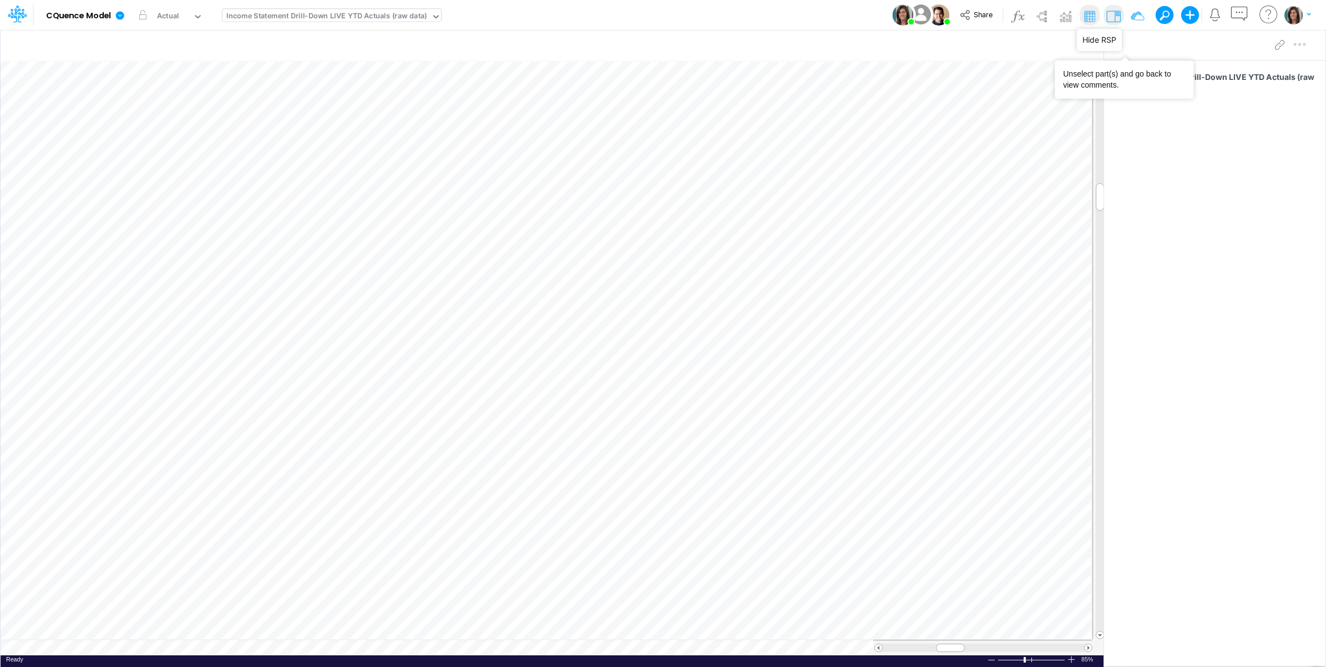
click at [1112, 14] on img at bounding box center [1114, 16] width 18 height 18
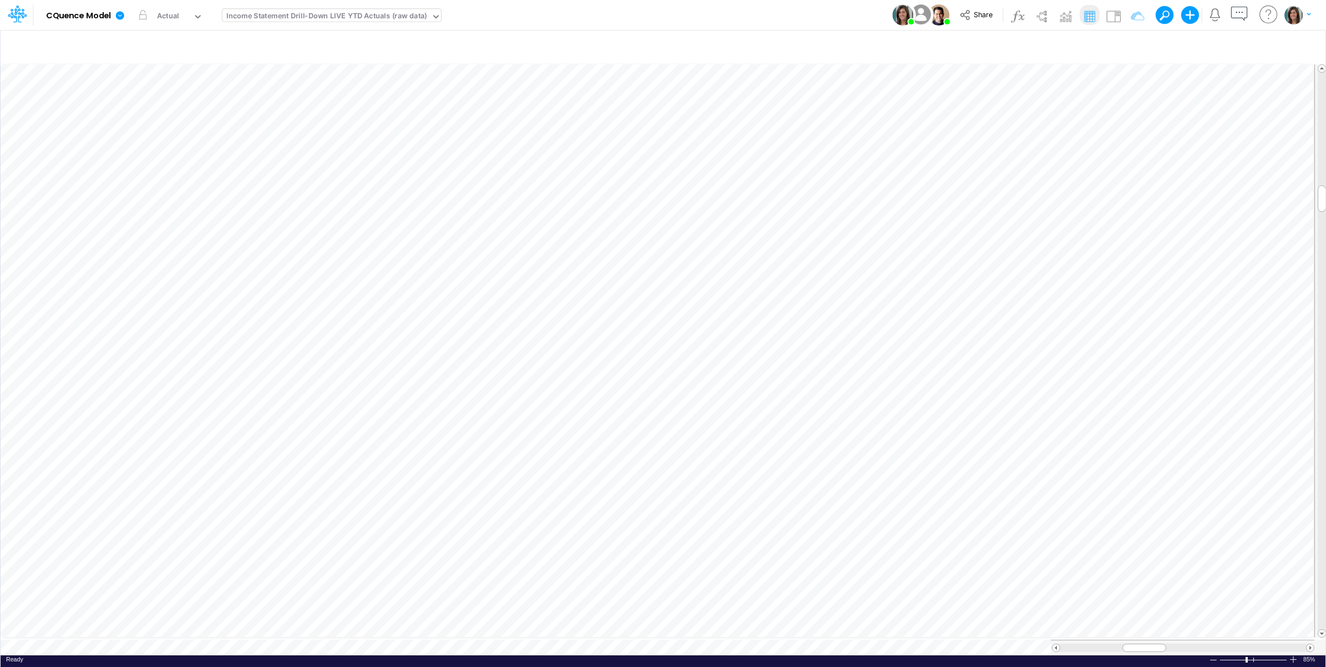
click at [822, 6] on div "Model CQuence Model Edit model settings Duplicate Import QuickBooks QuickBooks …" at bounding box center [663, 15] width 1193 height 30
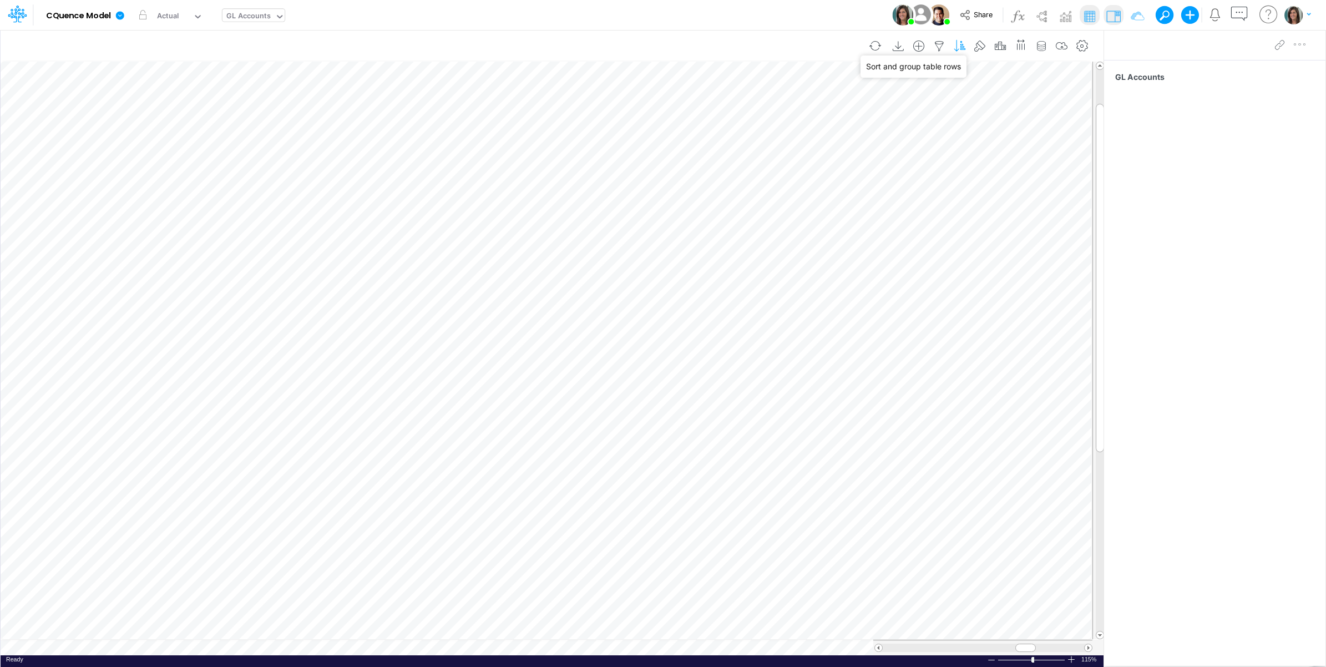
click at [958, 45] on icon "button" at bounding box center [960, 47] width 17 height 12
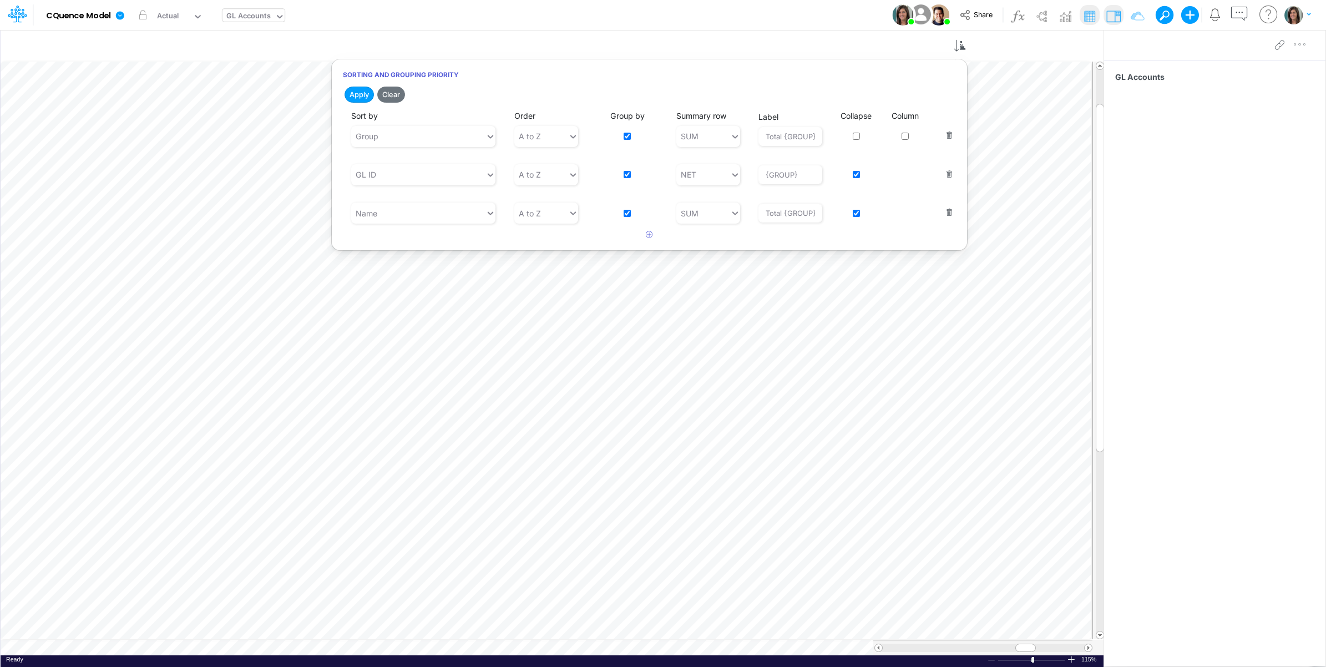
click at [758, 20] on div "Model CQuence Model Edit model settings Duplicate Import QuickBooks QuickBooks …" at bounding box center [663, 15] width 1193 height 30
click at [935, 50] on icon "button" at bounding box center [939, 47] width 17 height 12
select select "startsWith"
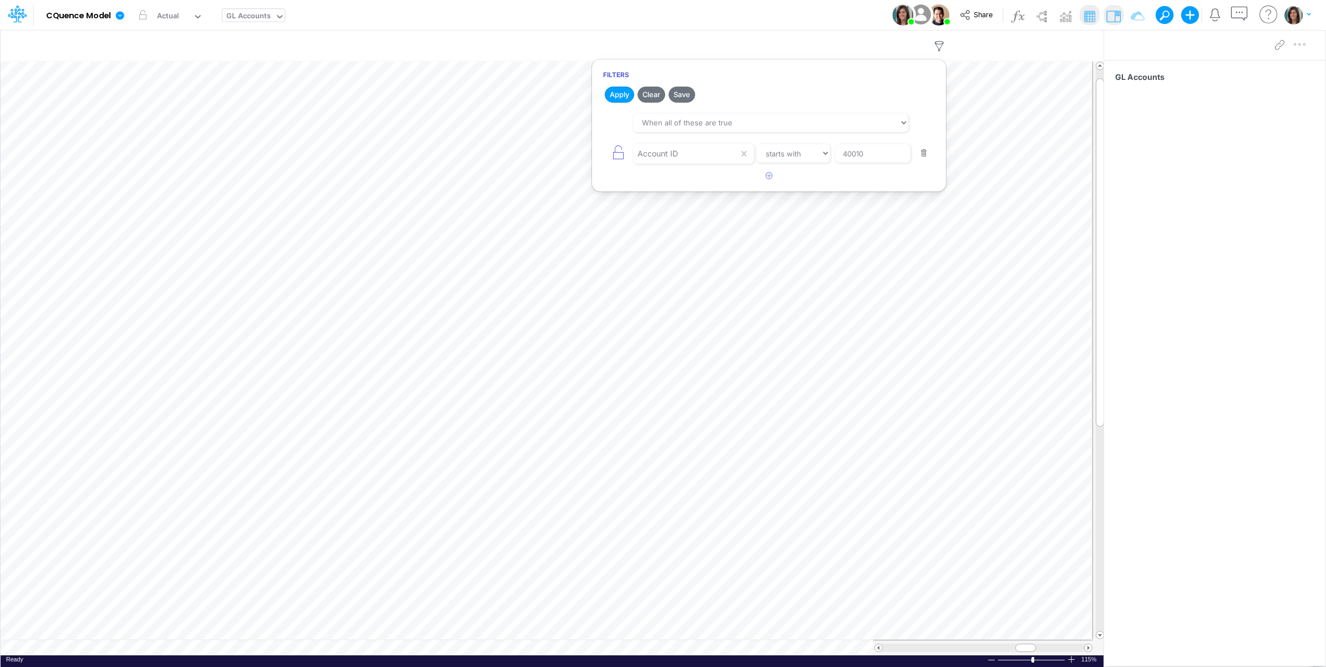
click at [750, 19] on div "Model CQuence Model Edit model settings Duplicate Import QuickBooks QuickBooks …" at bounding box center [663, 15] width 1193 height 30
click at [938, 44] on icon "button" at bounding box center [939, 47] width 17 height 12
select select "startsWith"
click at [869, 151] on input "40010" at bounding box center [873, 153] width 75 height 19
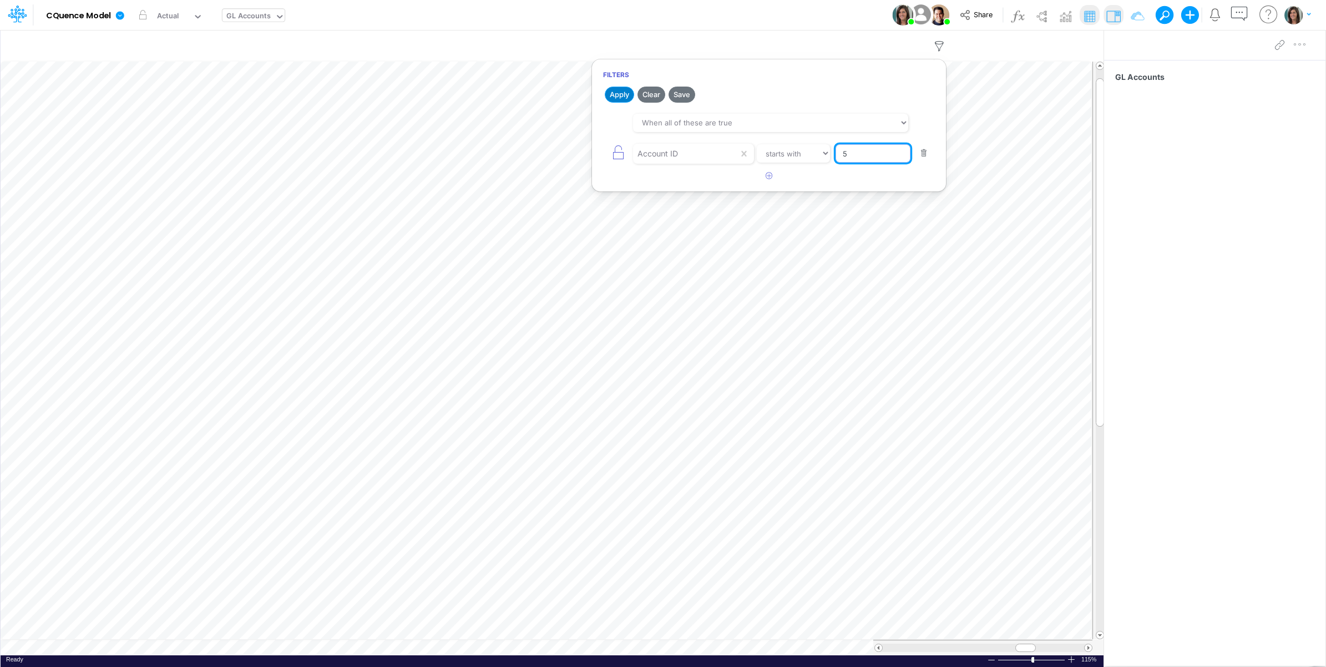
type input "5"
click at [618, 92] on button "Apply" at bounding box center [619, 95] width 29 height 16
click at [798, 12] on div "Model CQuence Model Edit model settings Duplicate Import QuickBooks QuickBooks …" at bounding box center [663, 15] width 1193 height 30
click at [938, 43] on icon "button" at bounding box center [939, 47] width 17 height 12
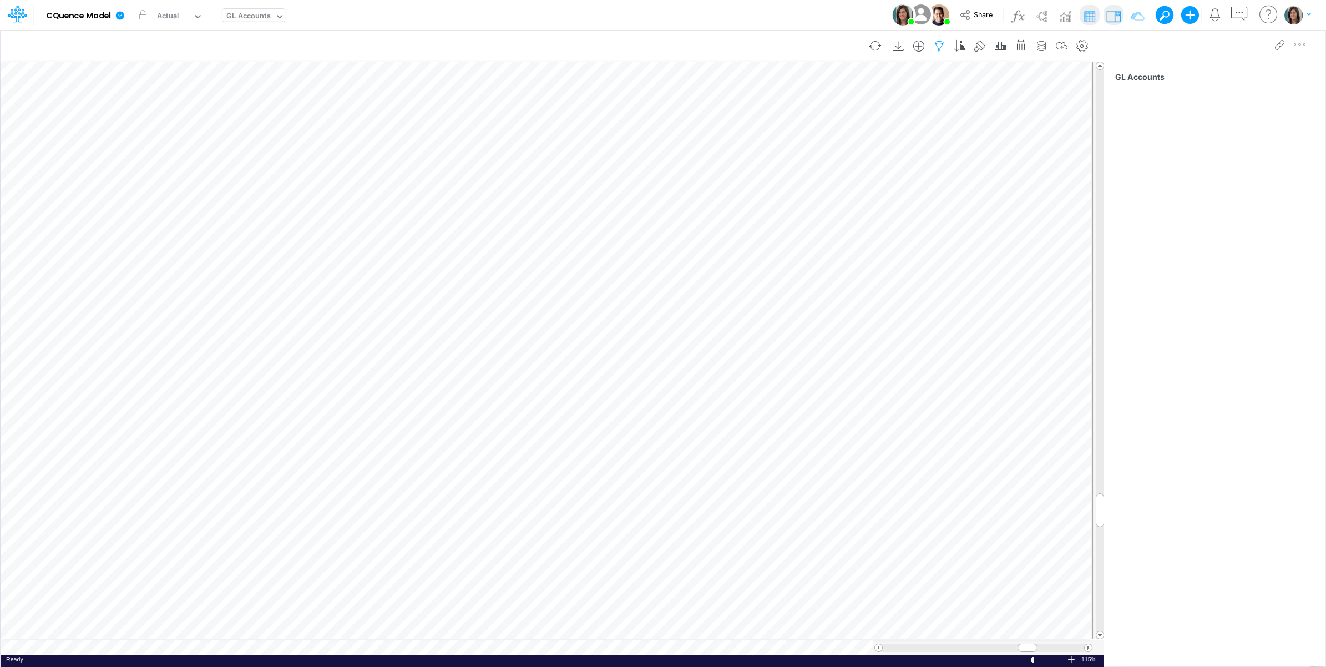
select select "startsWith"
drag, startPoint x: 853, startPoint y: 154, endPoint x: 842, endPoint y: 154, distance: 11.7
click at [842, 154] on input "5" at bounding box center [873, 153] width 75 height 19
type input "6"
click at [772, 176] on icon "button" at bounding box center [769, 175] width 7 height 7
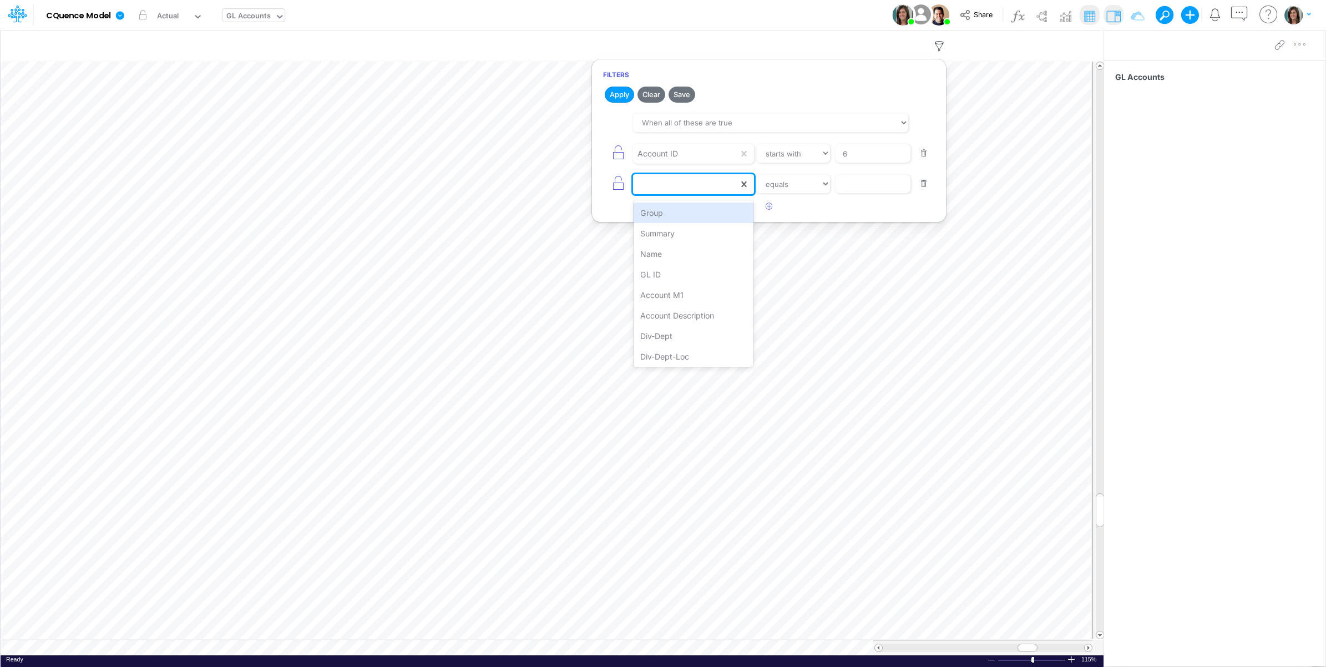
click at [712, 183] on div at bounding box center [685, 184] width 105 height 19
type input "se"
click at [694, 256] on div "Sep-25" at bounding box center [694, 254] width 120 height 21
click at [802, 186] on select "equals not equal starts with ends with contains" at bounding box center [793, 184] width 74 height 19
select select "notEqual"
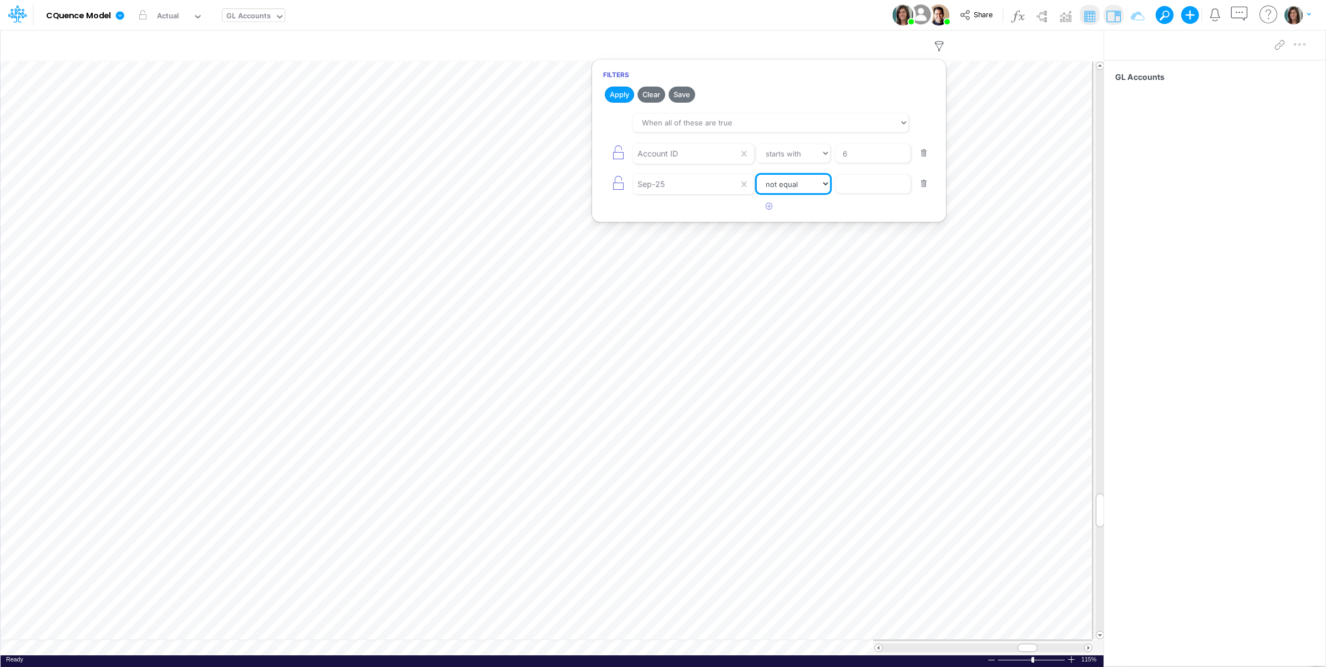
click at [757, 176] on select "equals not equal starts with ends with contains" at bounding box center [794, 184] width 74 height 19
click at [885, 185] on input "text" at bounding box center [873, 184] width 75 height 19
type input "0"
click at [619, 94] on button "Apply" at bounding box center [619, 95] width 29 height 16
click at [922, 184] on button "button" at bounding box center [924, 183] width 22 height 15
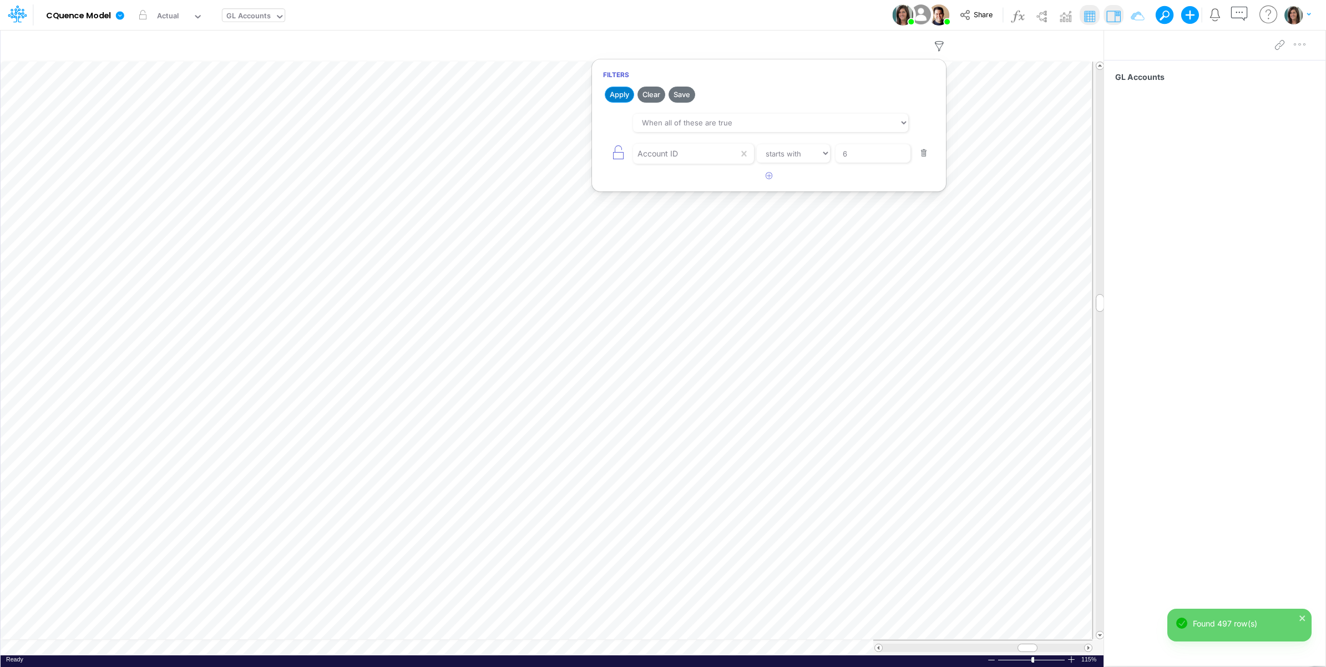
click at [620, 92] on button "Apply" at bounding box center [619, 95] width 29 height 16
click at [745, 18] on div "Model CQuence Model Edit model settings Duplicate Import QuickBooks QuickBooks …" at bounding box center [663, 15] width 1193 height 30
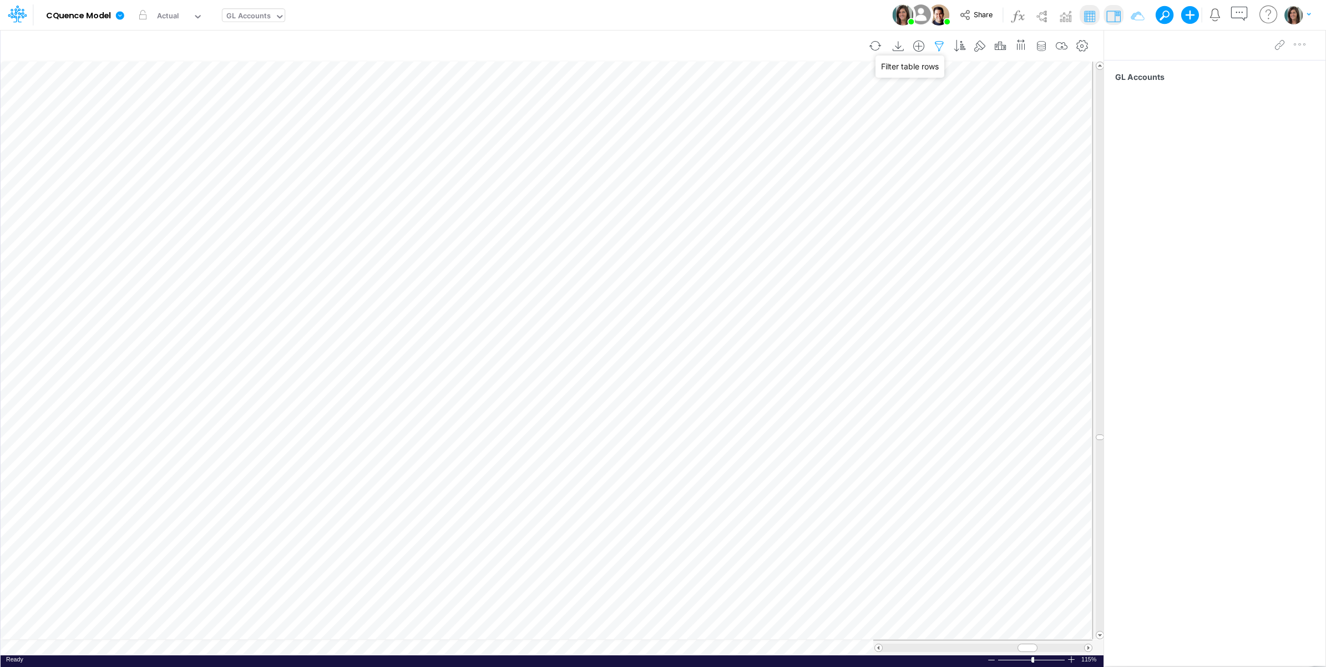
click at [939, 44] on icon "button" at bounding box center [939, 47] width 17 height 12
select select "startsWith"
click at [769, 179] on icon "button" at bounding box center [769, 175] width 7 height 7
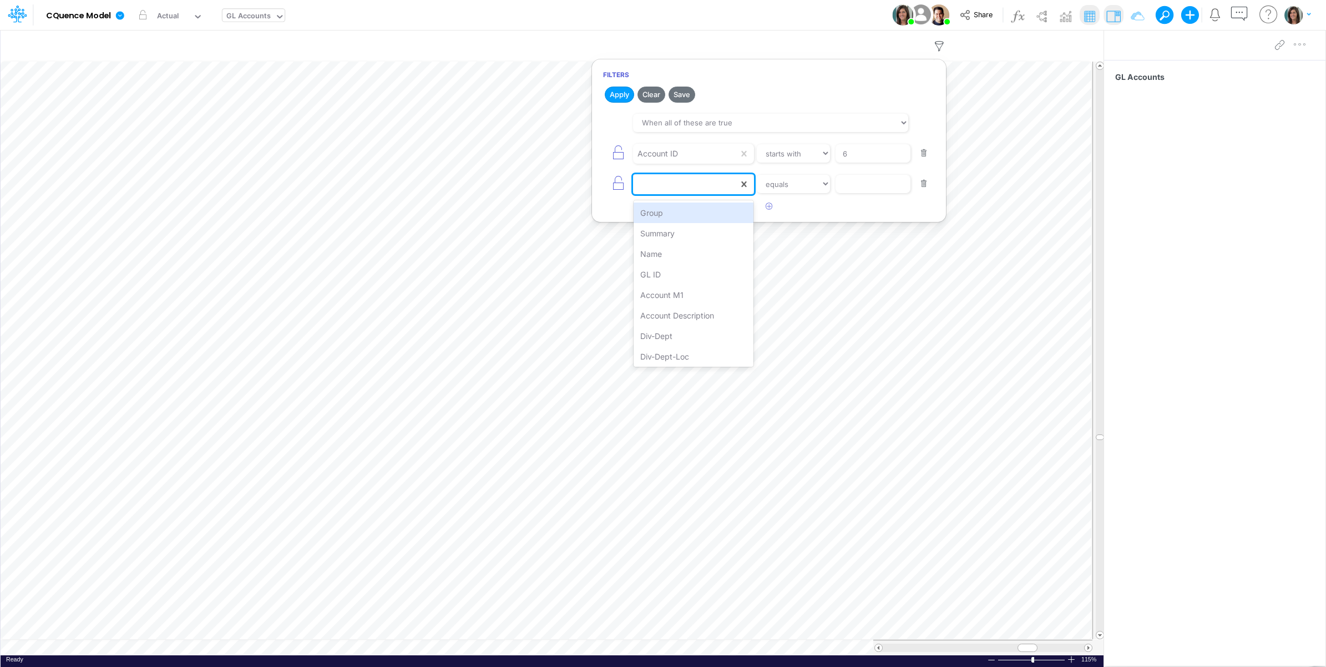
click at [672, 191] on div at bounding box center [685, 184] width 105 height 19
type input "g"
drag, startPoint x: 669, startPoint y: 250, endPoint x: 777, endPoint y: 200, distance: 119.2
click at [669, 250] on div "GL ID" at bounding box center [694, 254] width 120 height 21
click at [800, 182] on select "equals not equal starts with ends with contains" at bounding box center [793, 184] width 74 height 19
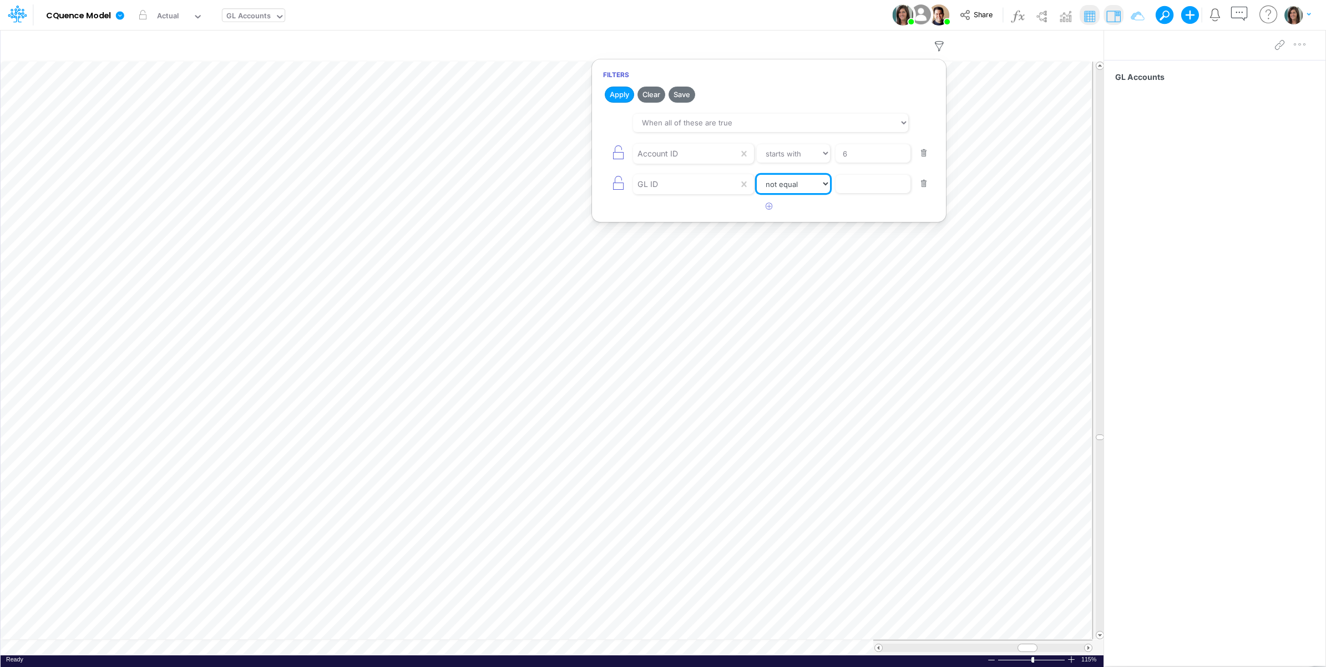
click at [757, 176] on select "equals not equal starts with ends with contains" at bounding box center [794, 184] width 74 height 19
click at [804, 186] on select "equals not equal starts with ends with contains" at bounding box center [793, 184] width 74 height 19
select select "startsWith"
click at [757, 176] on select "equals not equal starts with ends with contains" at bounding box center [794, 184] width 74 height 19
click at [882, 183] on input "text" at bounding box center [873, 184] width 75 height 19
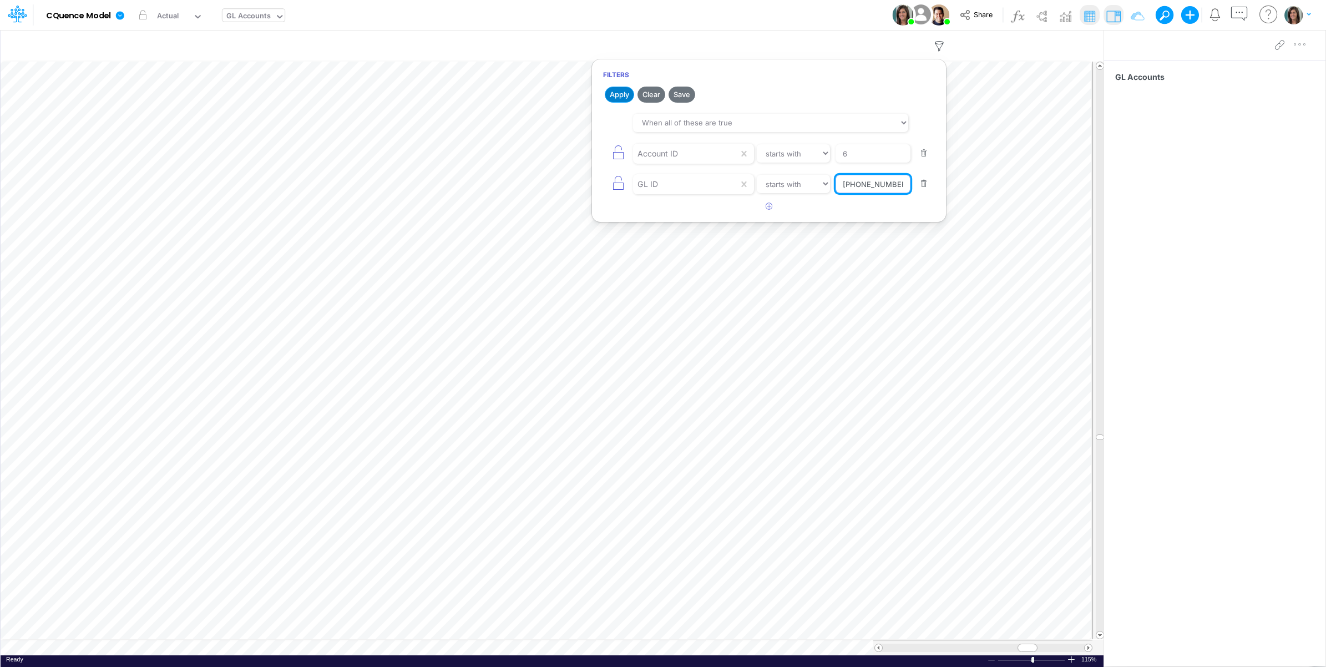
type input "10-400-100"
drag, startPoint x: 621, startPoint y: 90, endPoint x: 756, endPoint y: 31, distance: 146.8
click at [620, 90] on button "Apply" at bounding box center [619, 95] width 29 height 16
click at [778, 18] on div "Model CQuence Model Edit model settings Duplicate Import QuickBooks QuickBooks …" at bounding box center [663, 15] width 1193 height 30
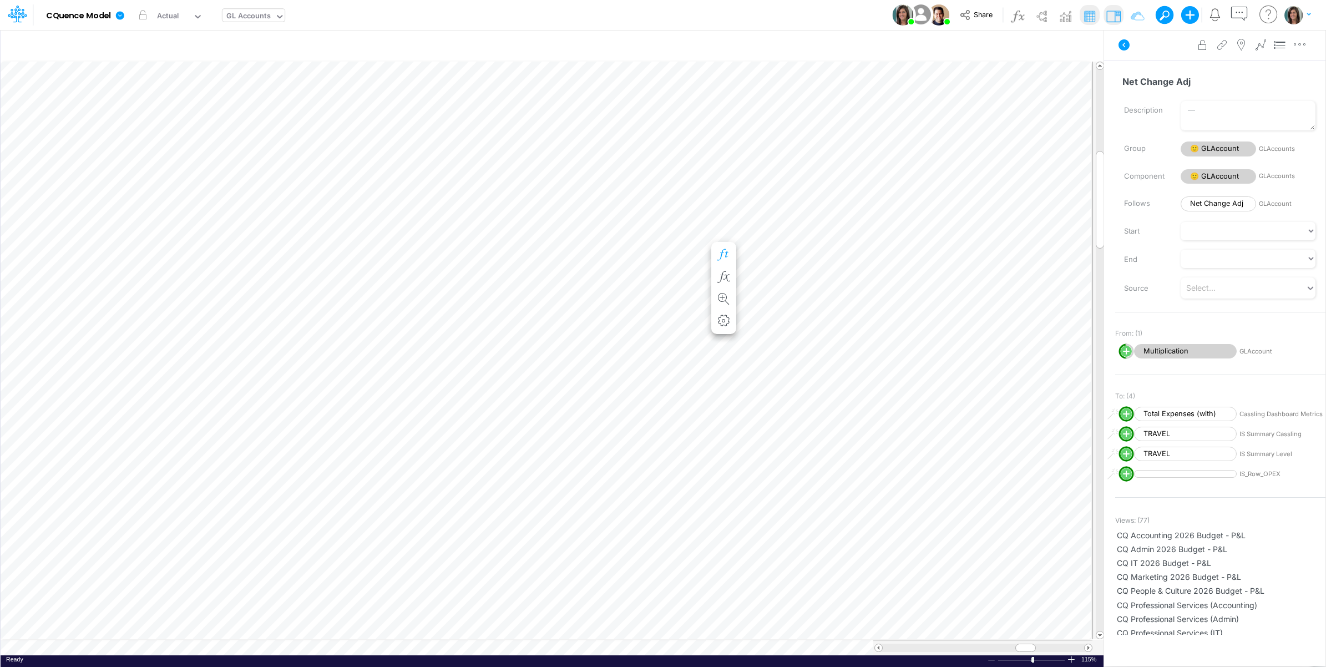
click at [722, 250] on icon "button" at bounding box center [724, 255] width 17 height 12
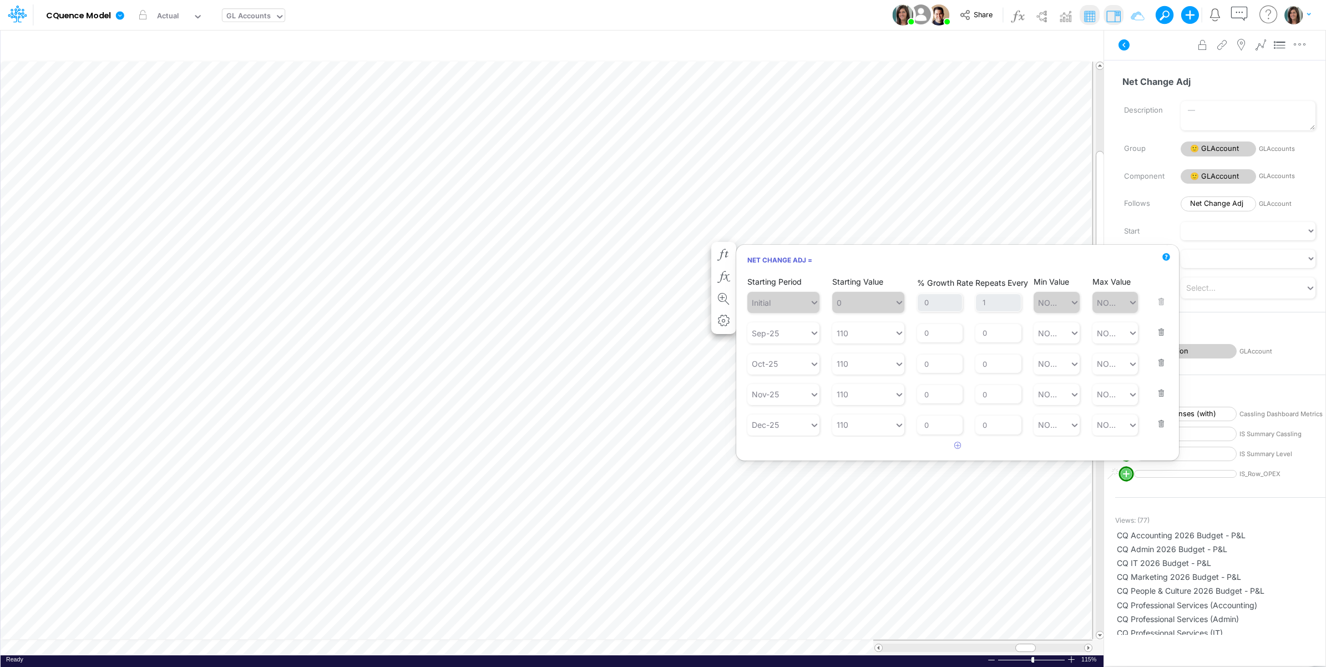
click at [1157, 333] on button "button" at bounding box center [1158, 325] width 14 height 30
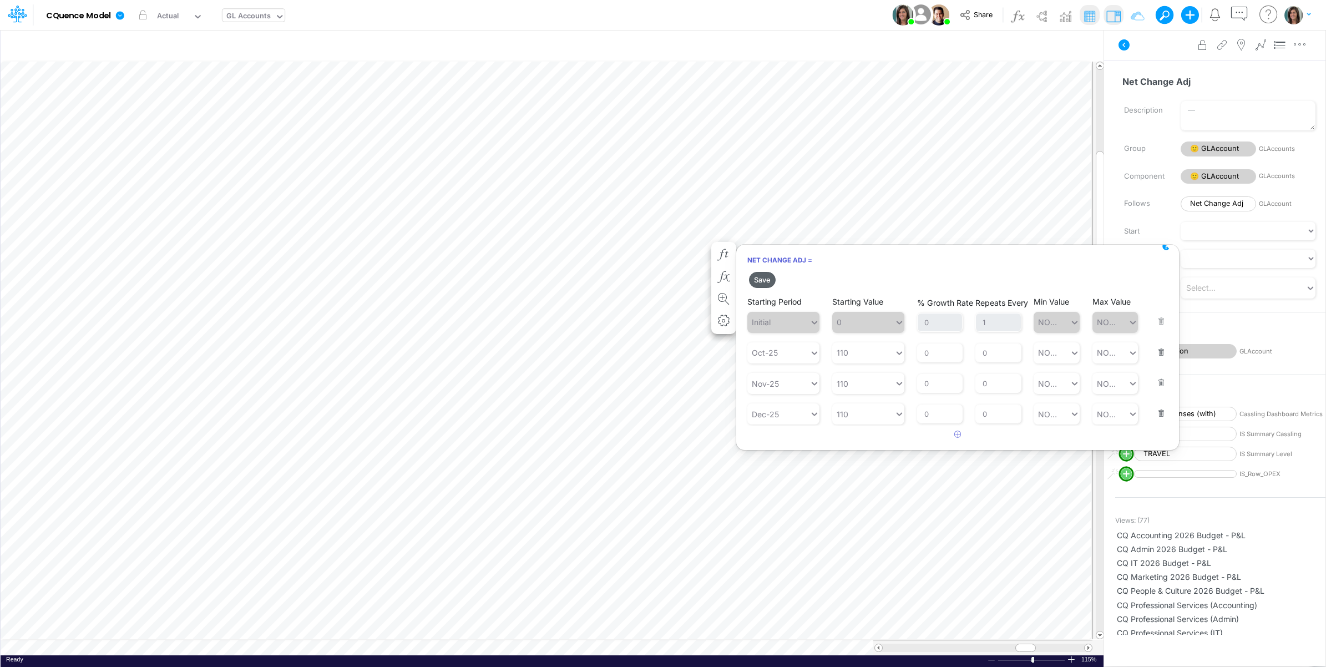
click at [763, 279] on button "Save" at bounding box center [762, 280] width 27 height 16
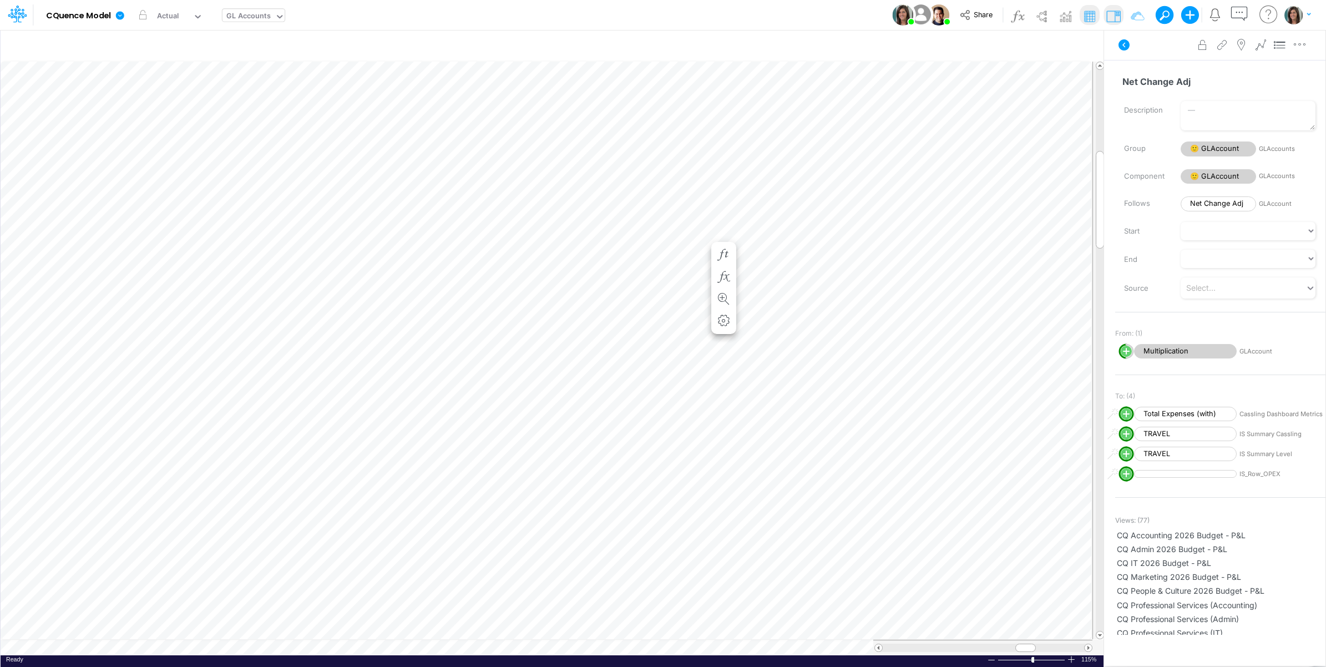
scroll to position [0, 1]
click at [725, 278] on icon "button" at bounding box center [724, 281] width 17 height 12
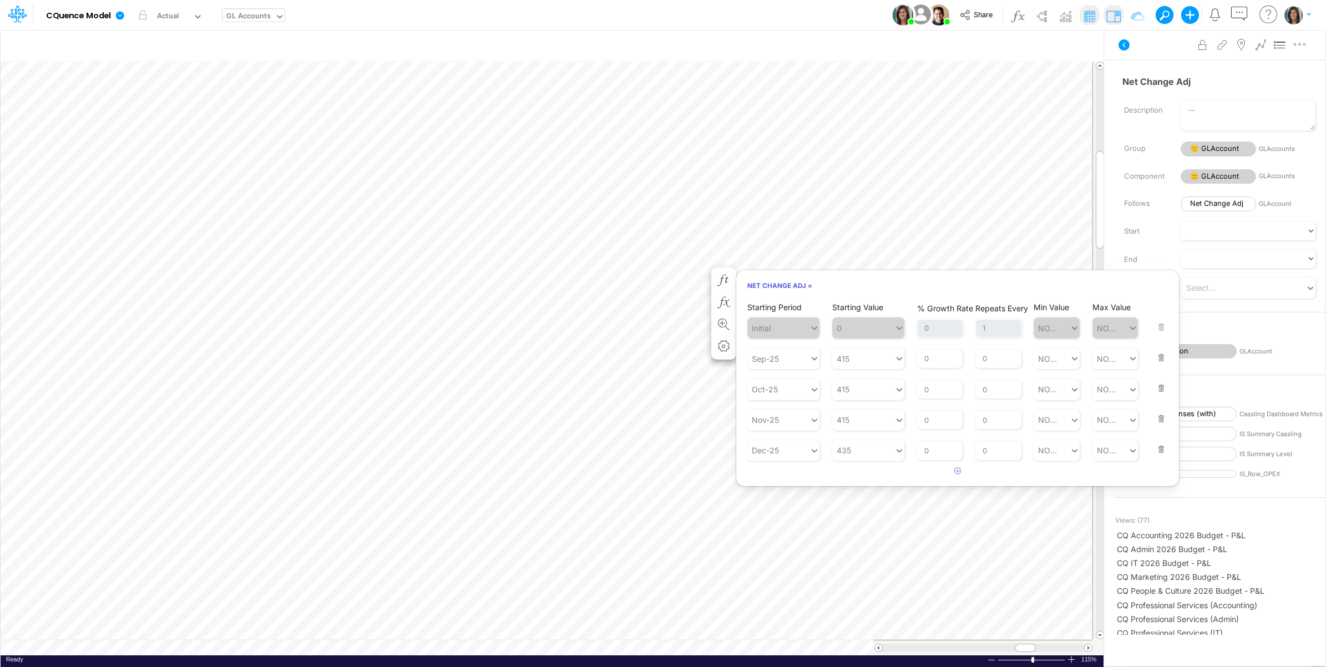
drag, startPoint x: 1155, startPoint y: 354, endPoint x: 1142, endPoint y: 354, distance: 13.3
click at [1155, 354] on button "button" at bounding box center [1158, 351] width 14 height 30
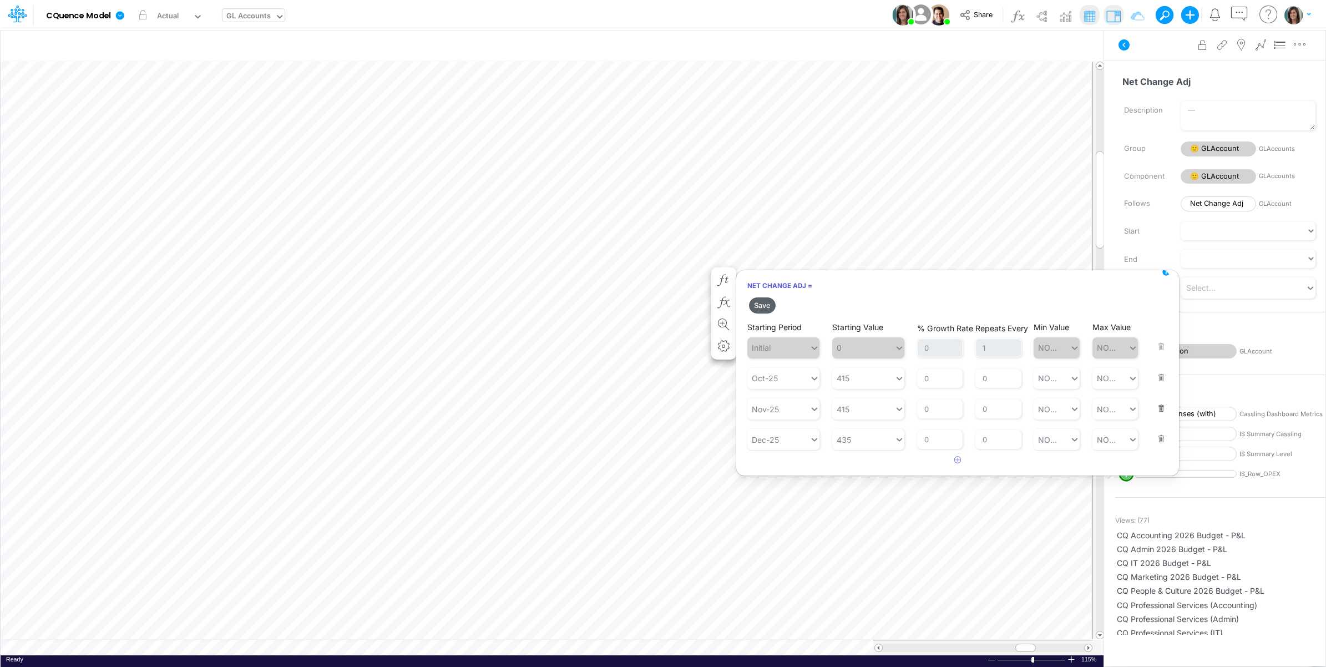
click at [761, 302] on button "Save" at bounding box center [762, 305] width 27 height 16
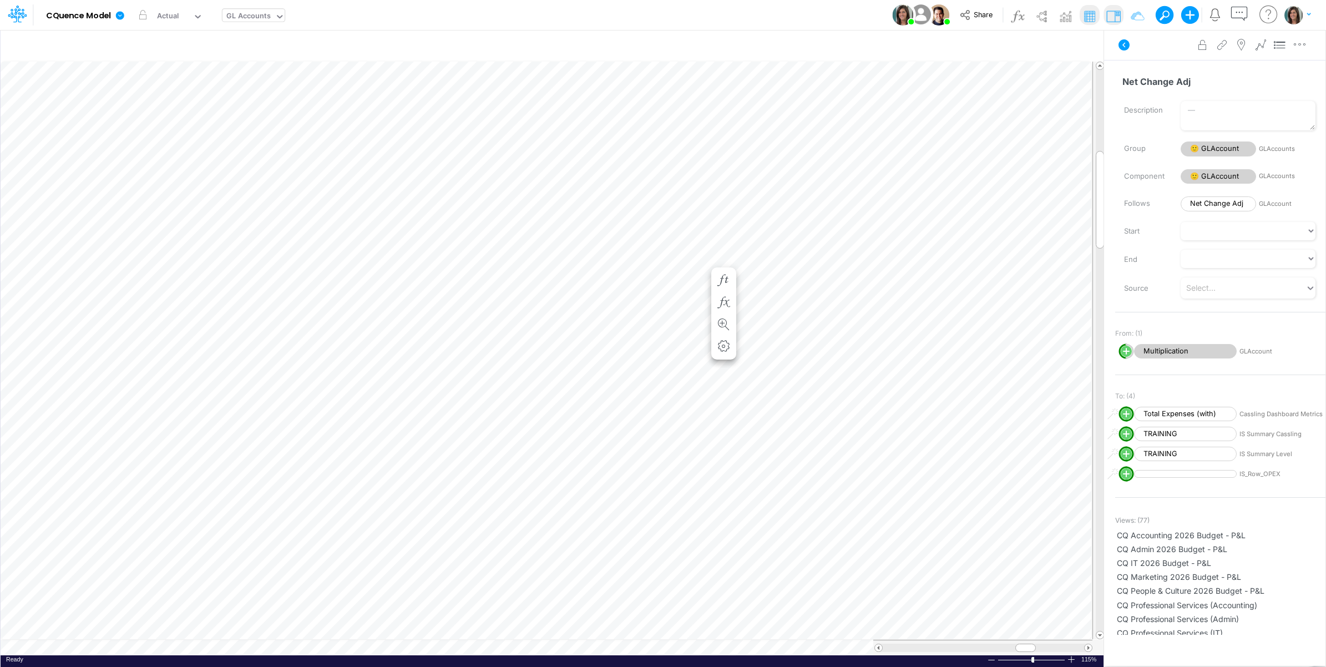
scroll to position [0, 1]
click at [727, 291] on icon "button" at bounding box center [724, 293] width 17 height 12
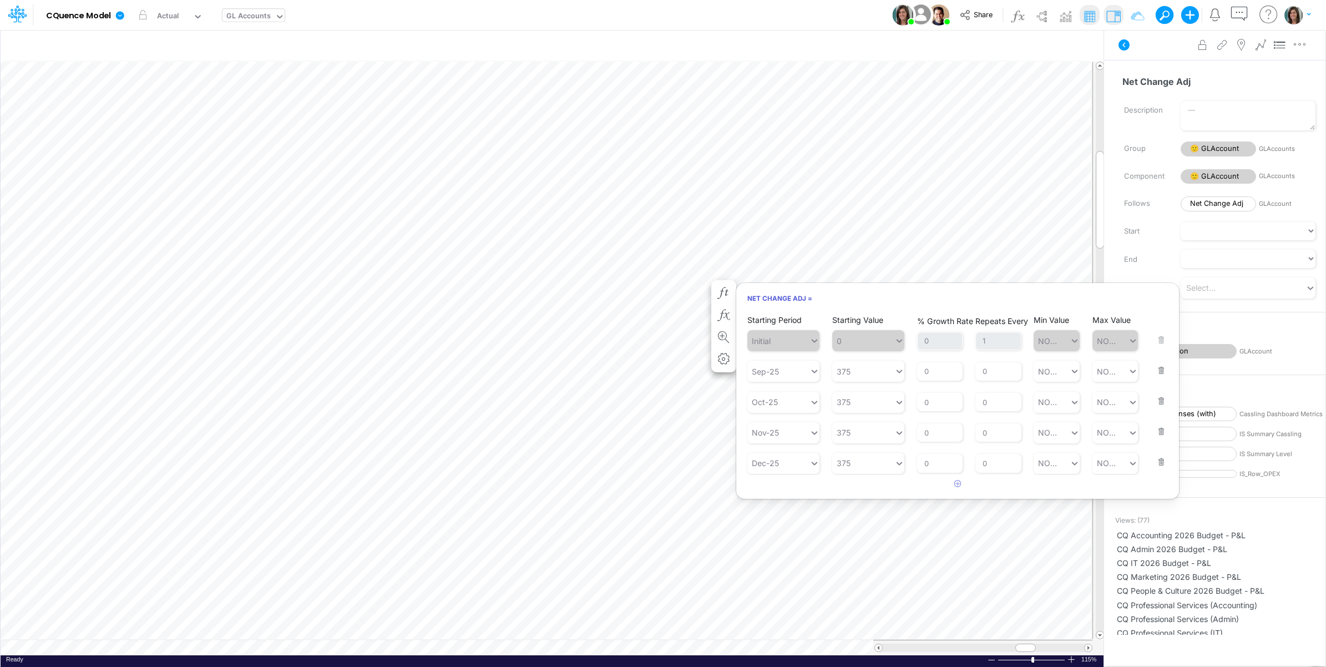
click at [1160, 371] on button "button" at bounding box center [1158, 363] width 14 height 30
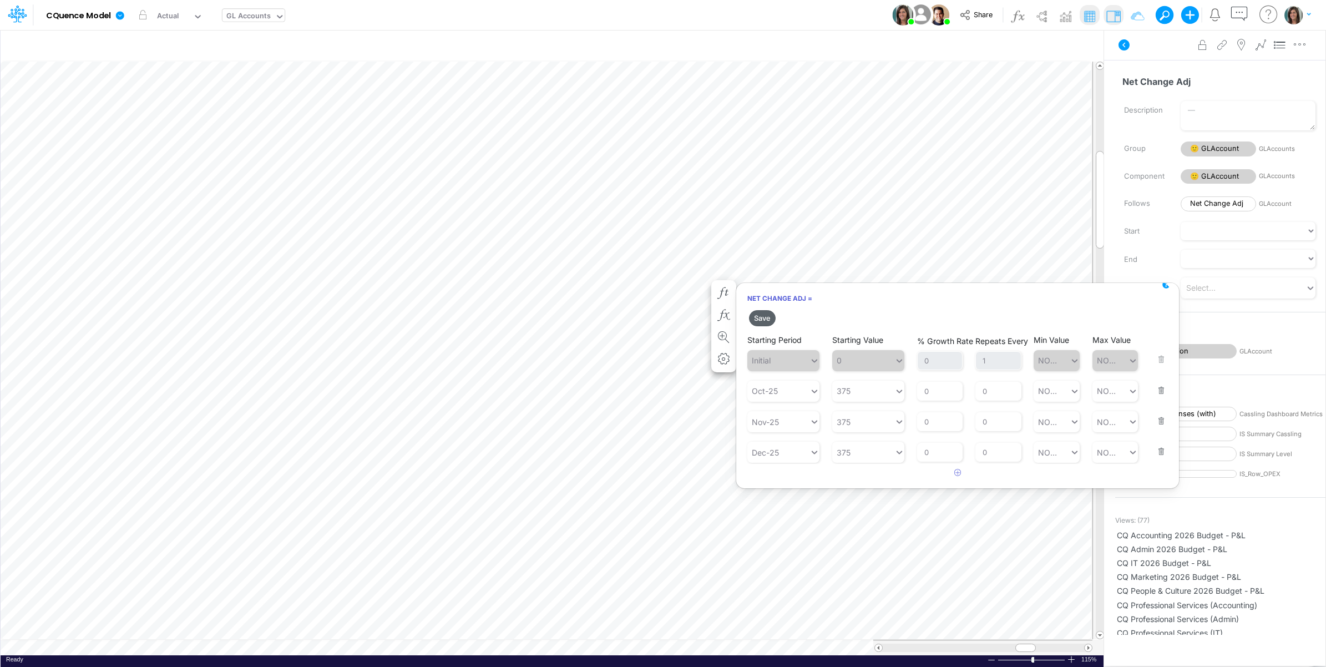
click at [766, 316] on button "Save" at bounding box center [762, 318] width 27 height 16
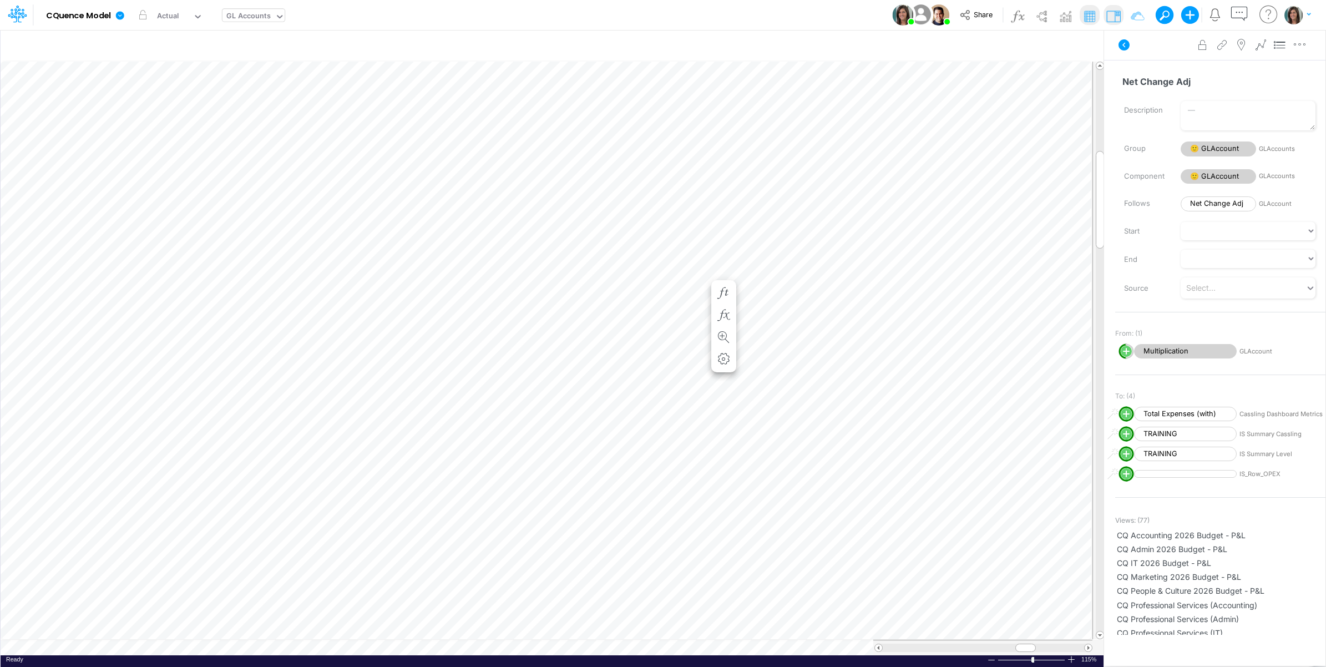
scroll to position [0, 1]
click at [725, 356] on icon "button" at bounding box center [724, 357] width 17 height 12
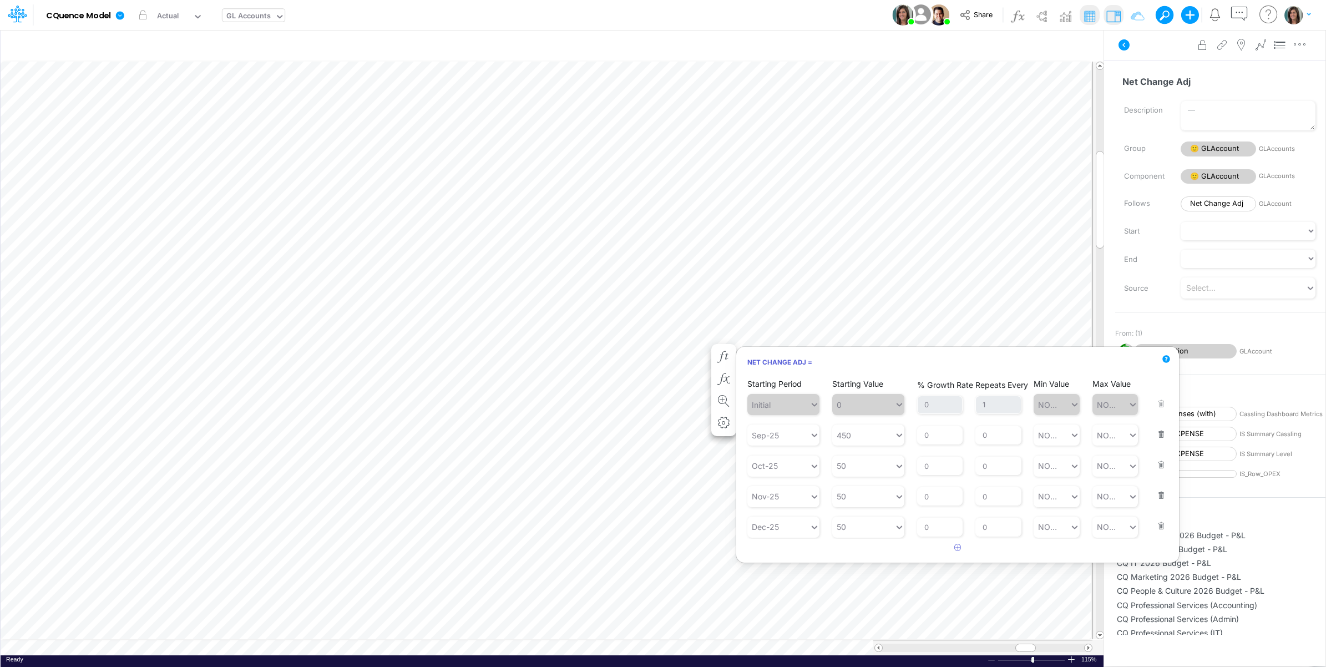
click at [1158, 430] on button "button" at bounding box center [1158, 427] width 14 height 30
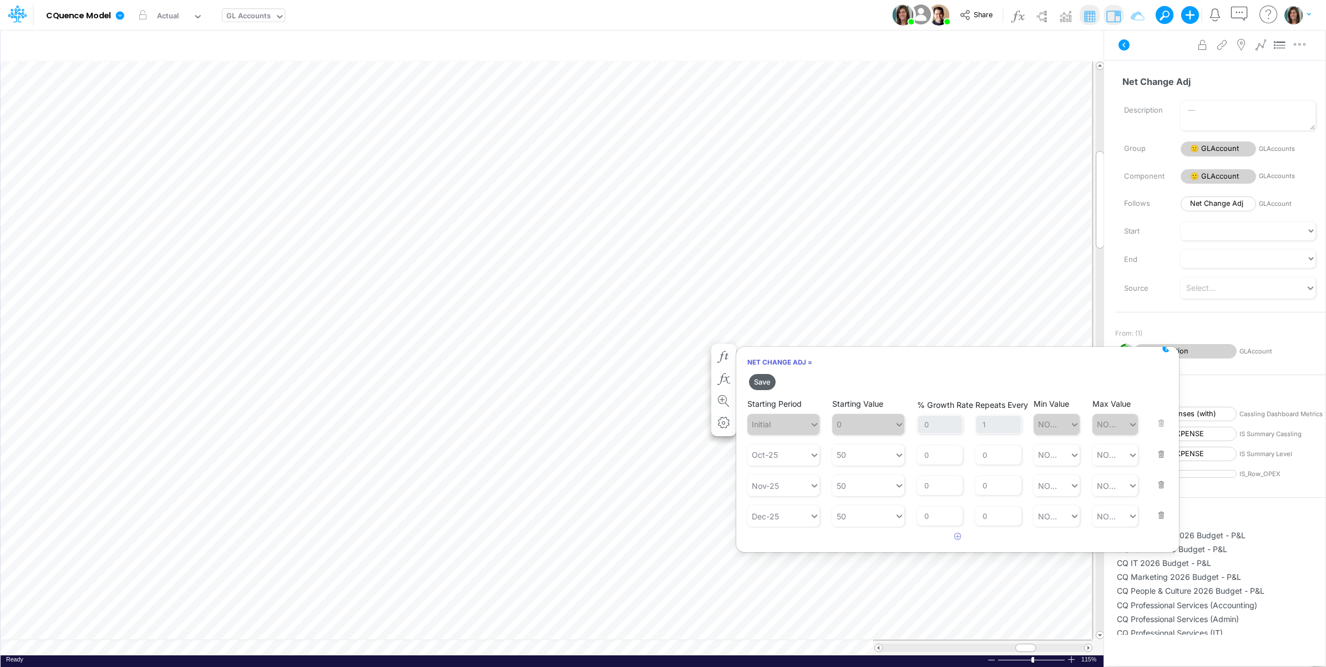
click at [764, 381] on button "Save" at bounding box center [762, 382] width 27 height 16
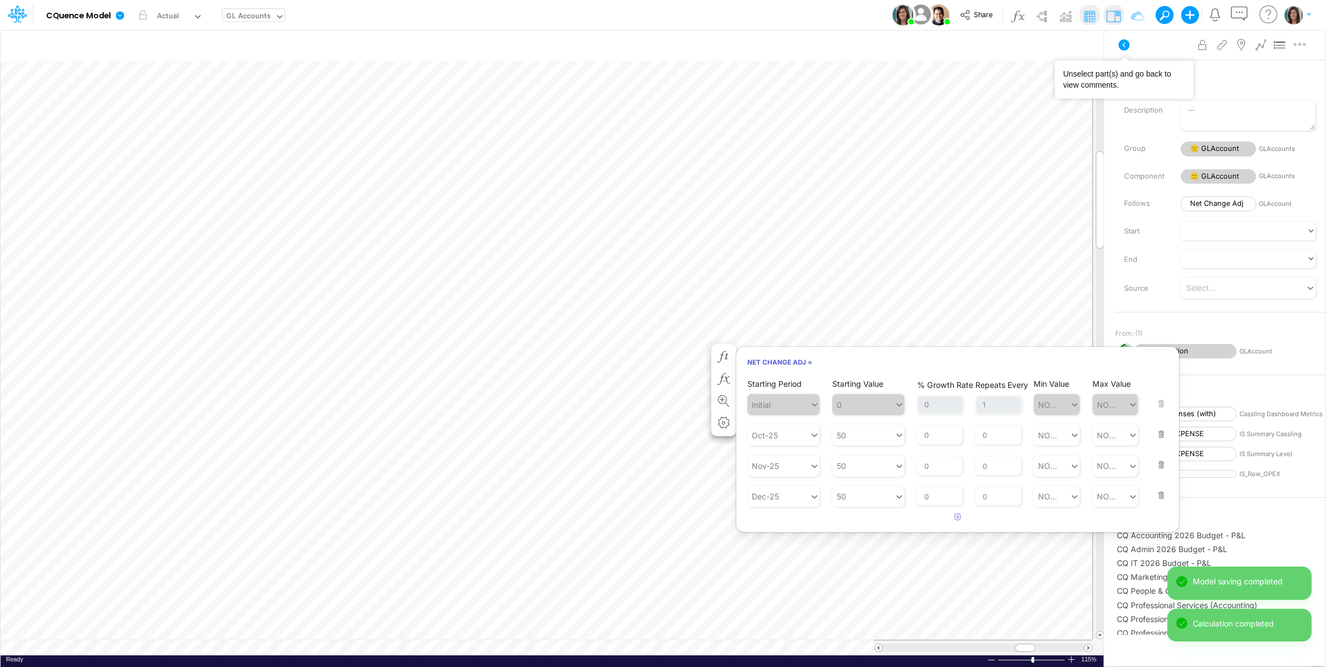
drag, startPoint x: 1119, startPoint y: 45, endPoint x: 1110, endPoint y: 49, distance: 9.0
click at [1118, 45] on icon at bounding box center [1123, 44] width 13 height 13
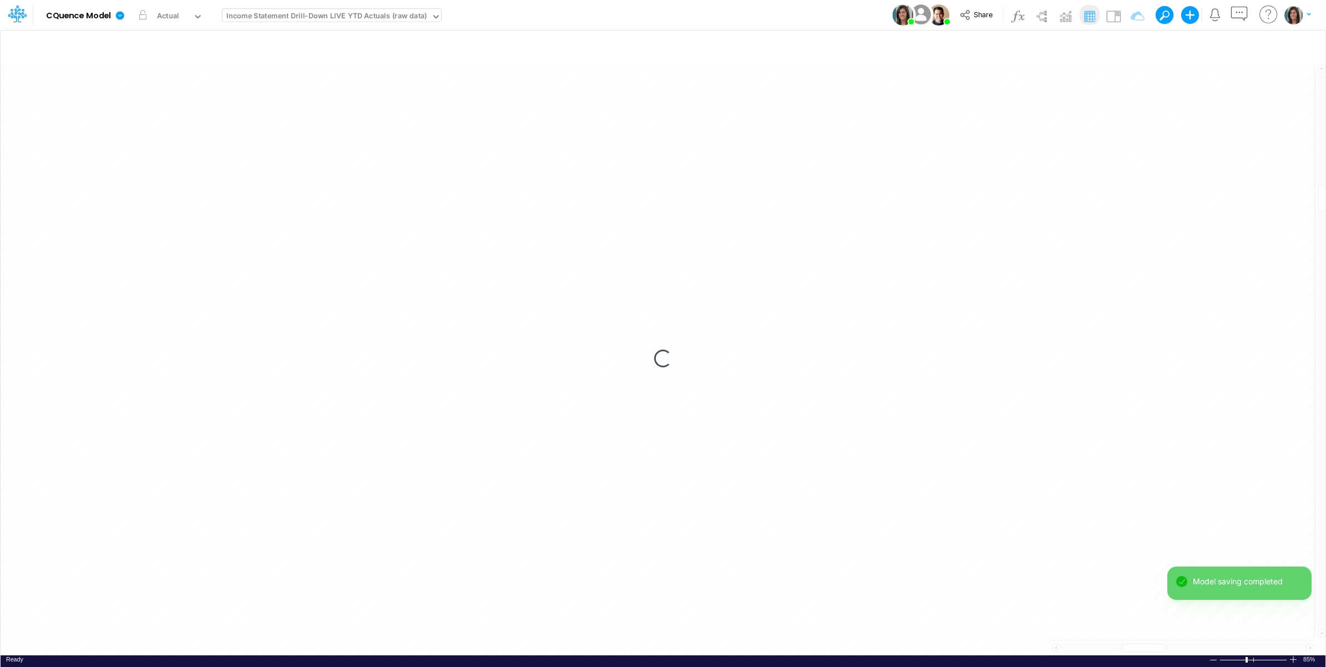
scroll to position [0, 1]
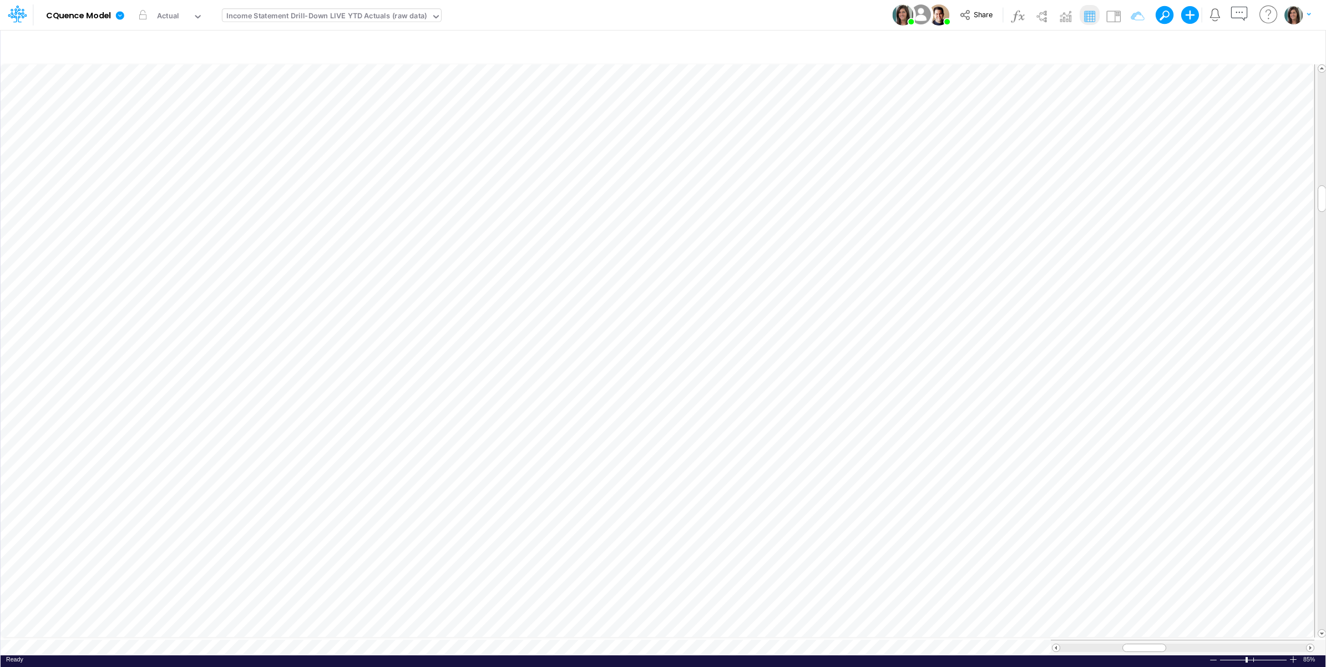
scroll to position [0, 1]
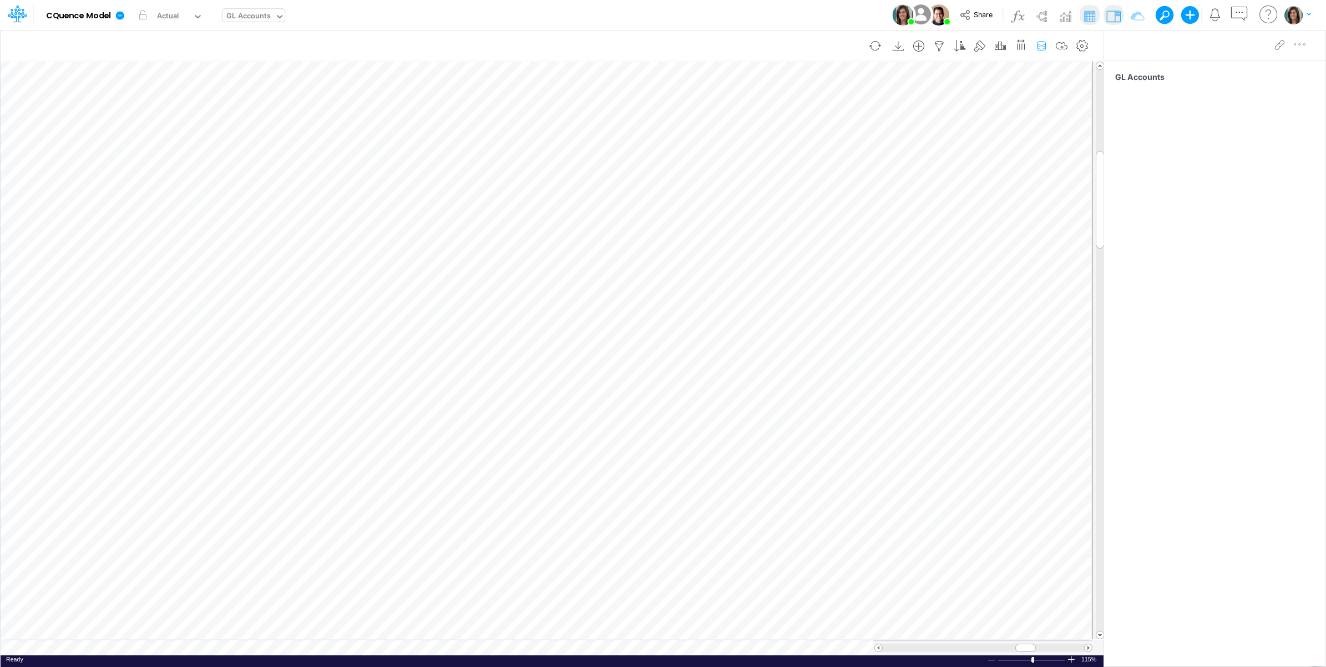
scroll to position [0, 1]
click at [935, 43] on icon "button" at bounding box center [939, 47] width 17 height 12
select select "startsWith"
click at [925, 149] on button "button" at bounding box center [924, 153] width 22 height 15
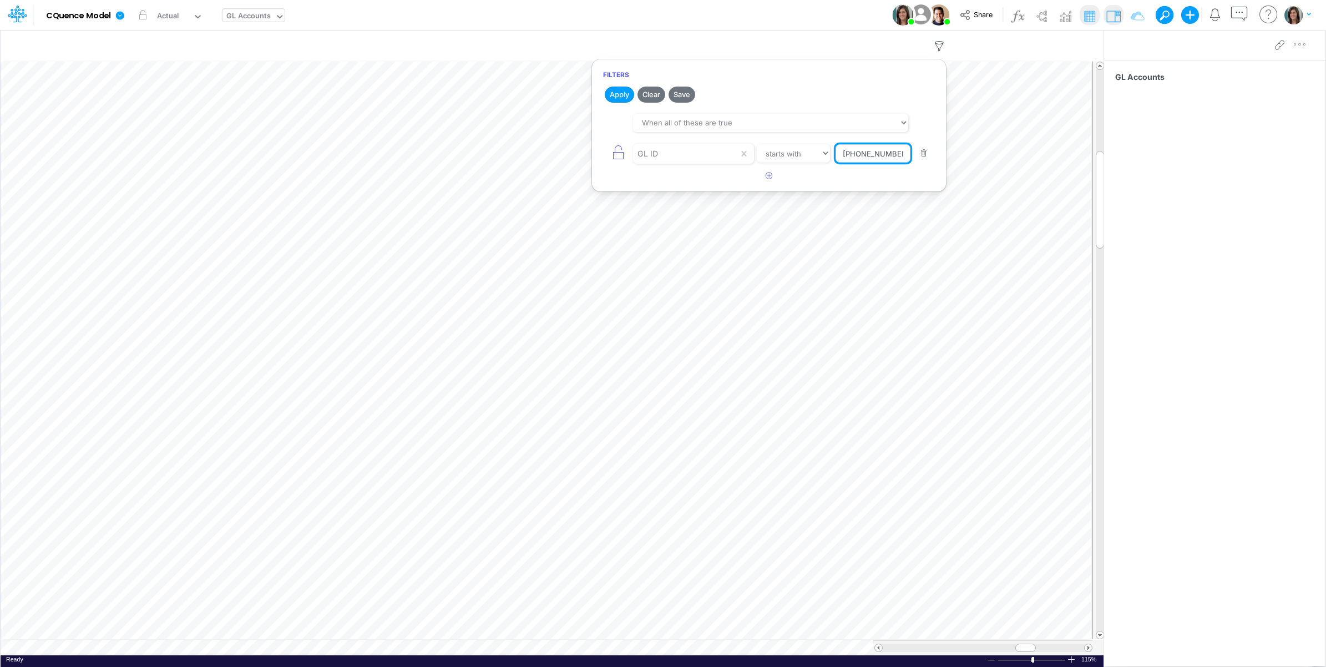
click at [864, 154] on input "10-400-100" at bounding box center [873, 153] width 75 height 19
paste input "200-601-51002-510"
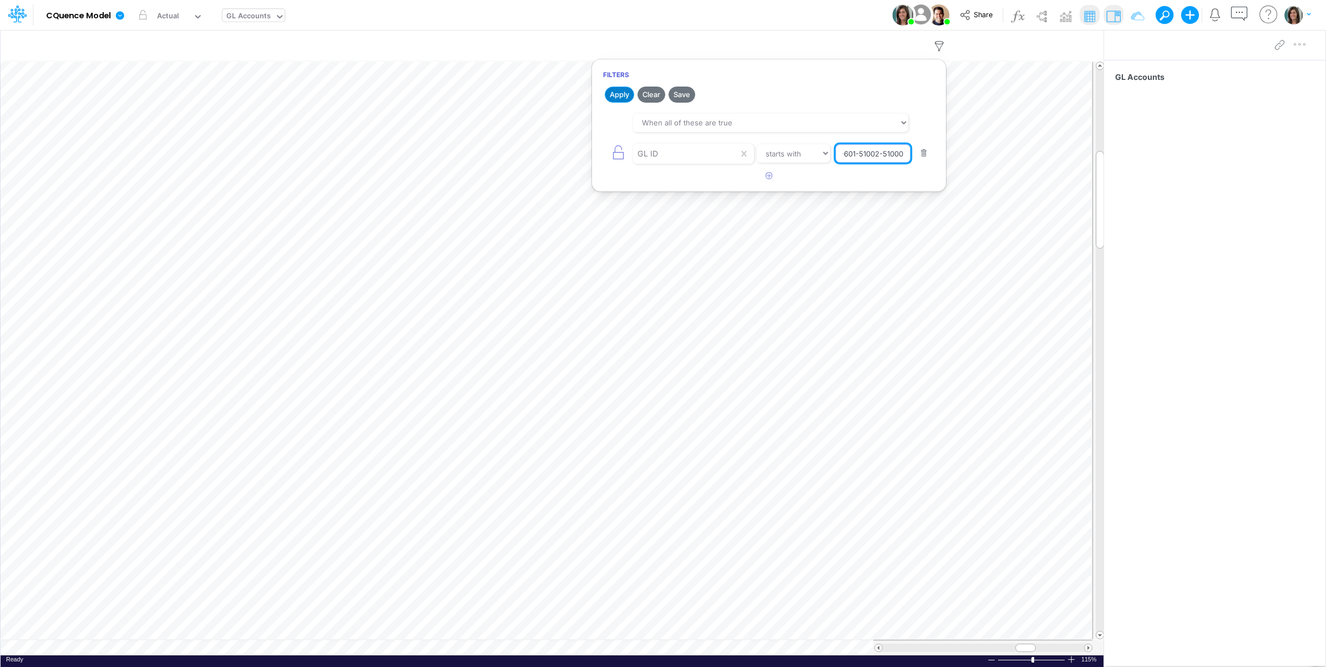
type input "10-200-601-51002-51000"
click at [623, 93] on button "Apply" at bounding box center [619, 95] width 29 height 16
click at [794, 19] on div "Model CQuence Model Edit model settings Duplicate Import QuickBooks QuickBooks …" at bounding box center [663, 15] width 1193 height 30
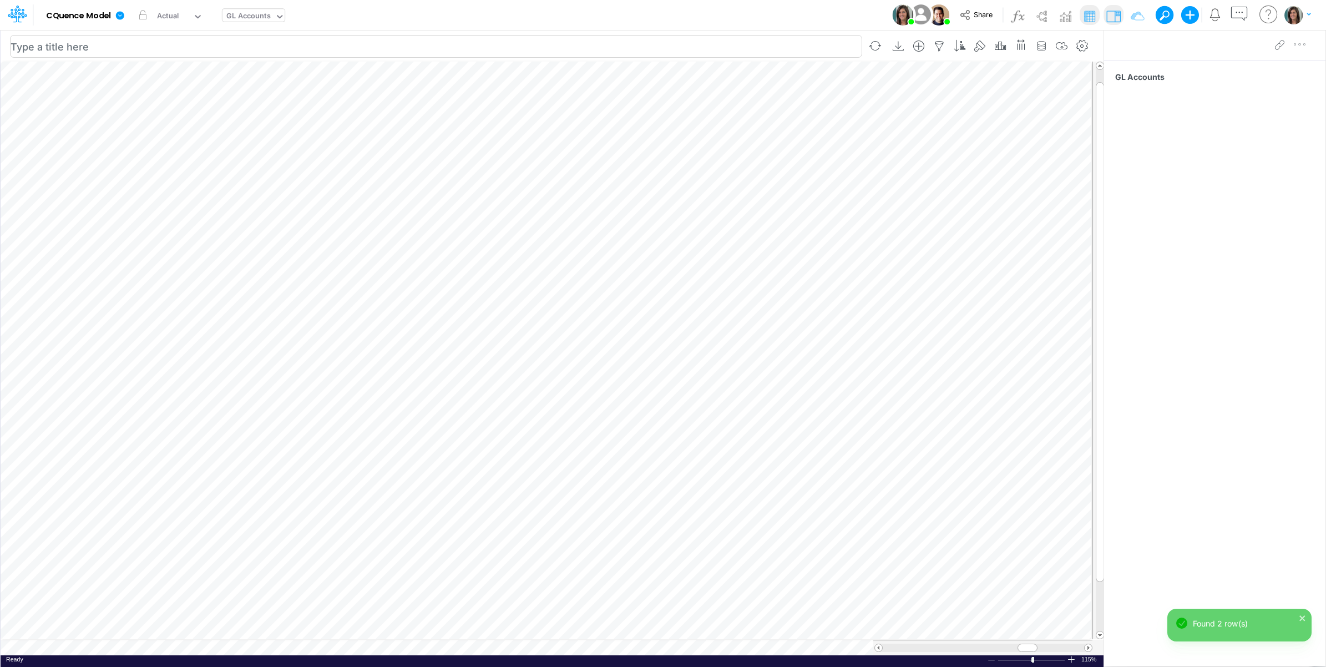
scroll to position [0, 1]
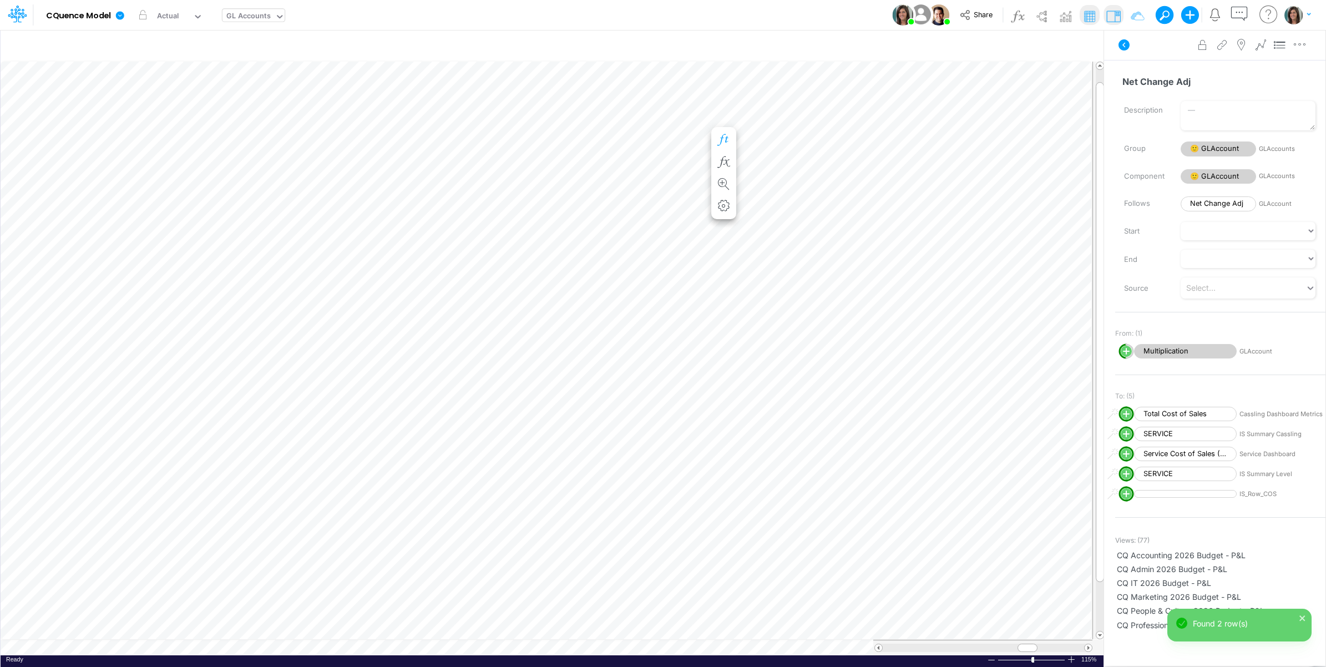
click at [720, 134] on button "button" at bounding box center [724, 140] width 21 height 22
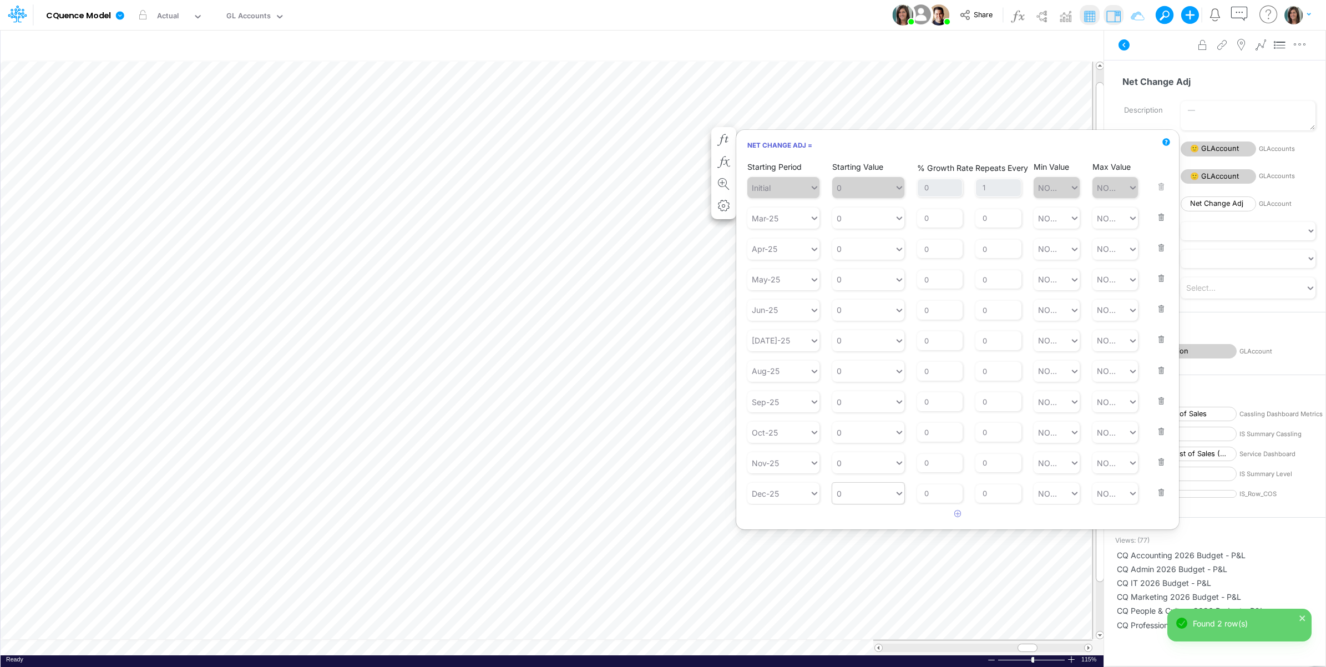
scroll to position [0, 1]
click at [1158, 219] on button "button" at bounding box center [1158, 210] width 14 height 30
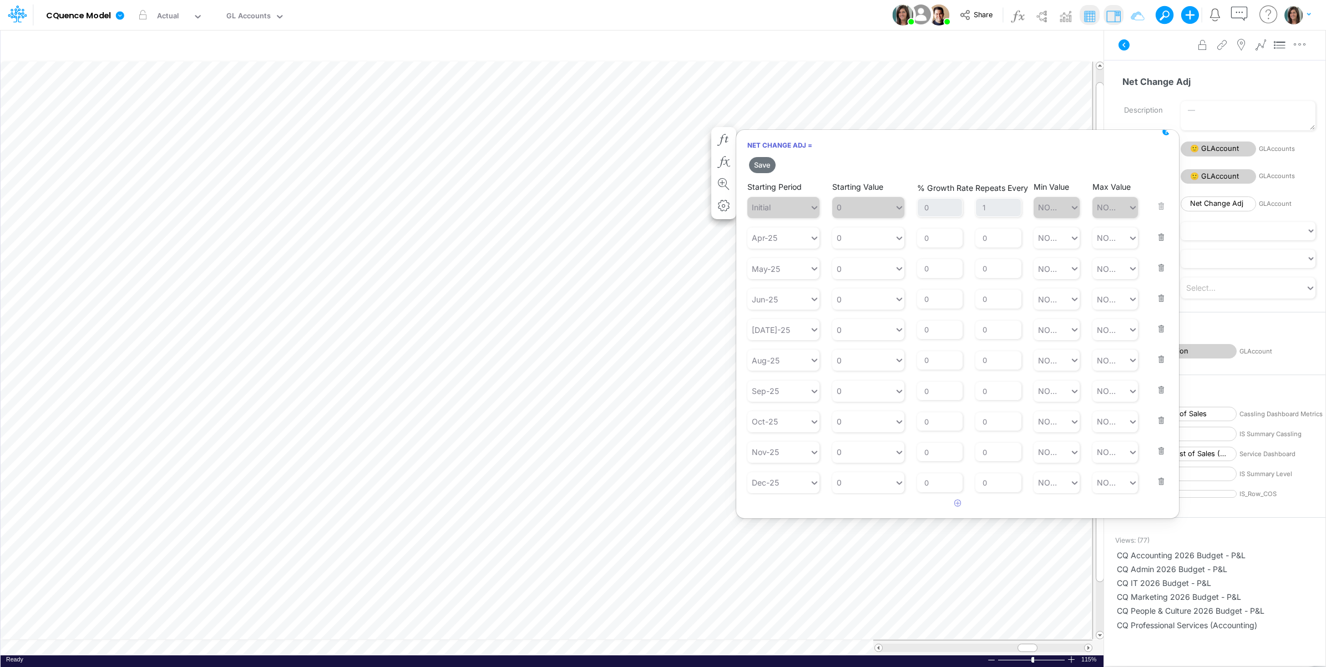
click at [1155, 233] on button "button" at bounding box center [1158, 230] width 14 height 30
click at [1161, 236] on button "button" at bounding box center [1158, 230] width 14 height 30
click at [1161, 237] on button "button" at bounding box center [1158, 230] width 14 height 30
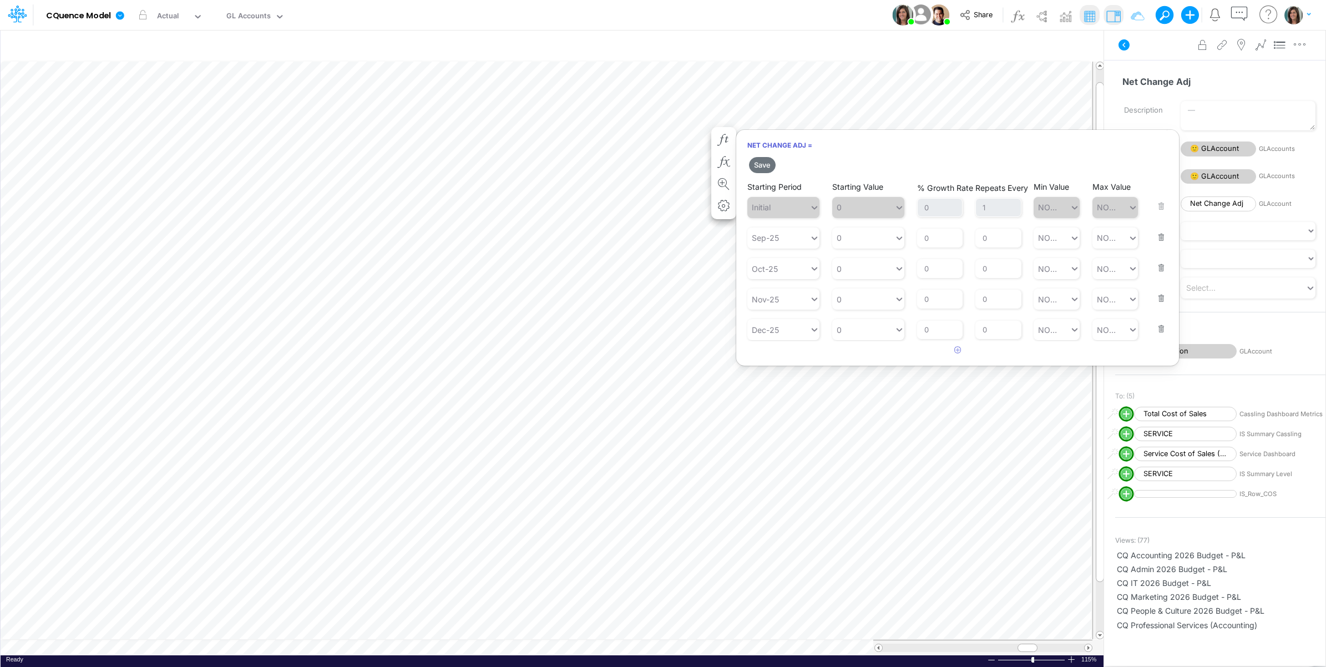
click at [1161, 237] on button "button" at bounding box center [1158, 230] width 14 height 30
click at [766, 165] on button "Save" at bounding box center [762, 165] width 27 height 16
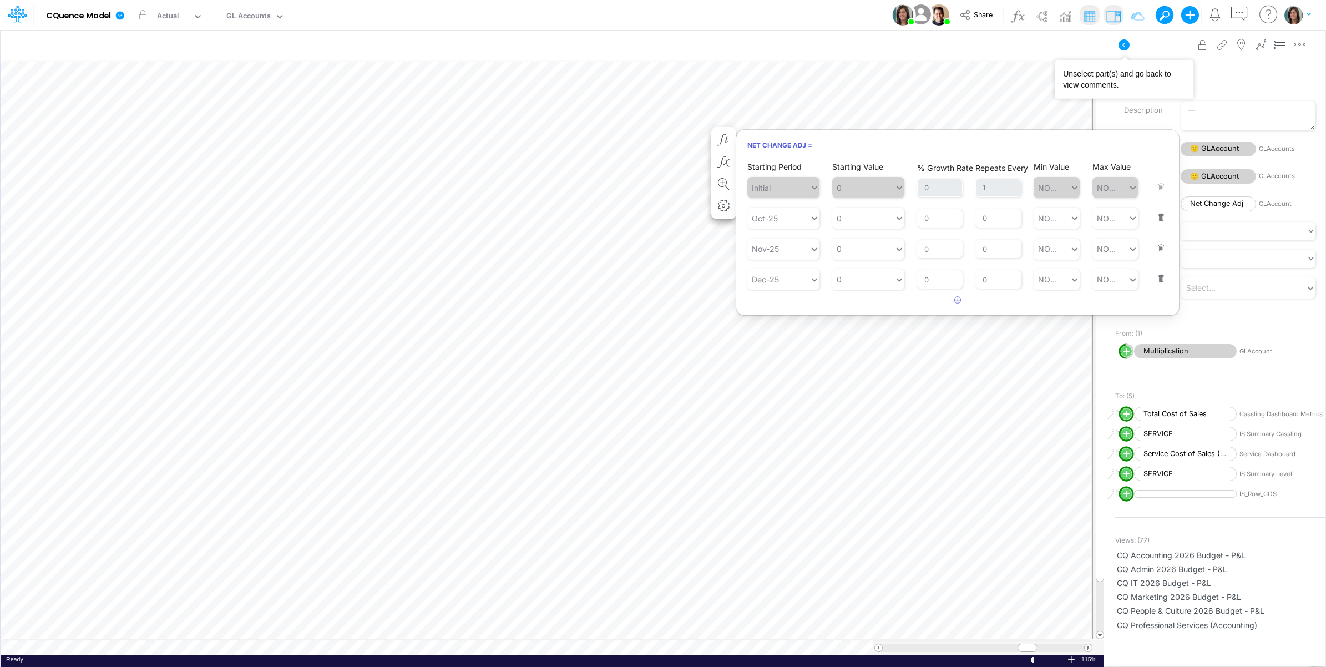
click at [1144, 42] on div "Advanced settings Delete" at bounding box center [1214, 44] width 221 height 31
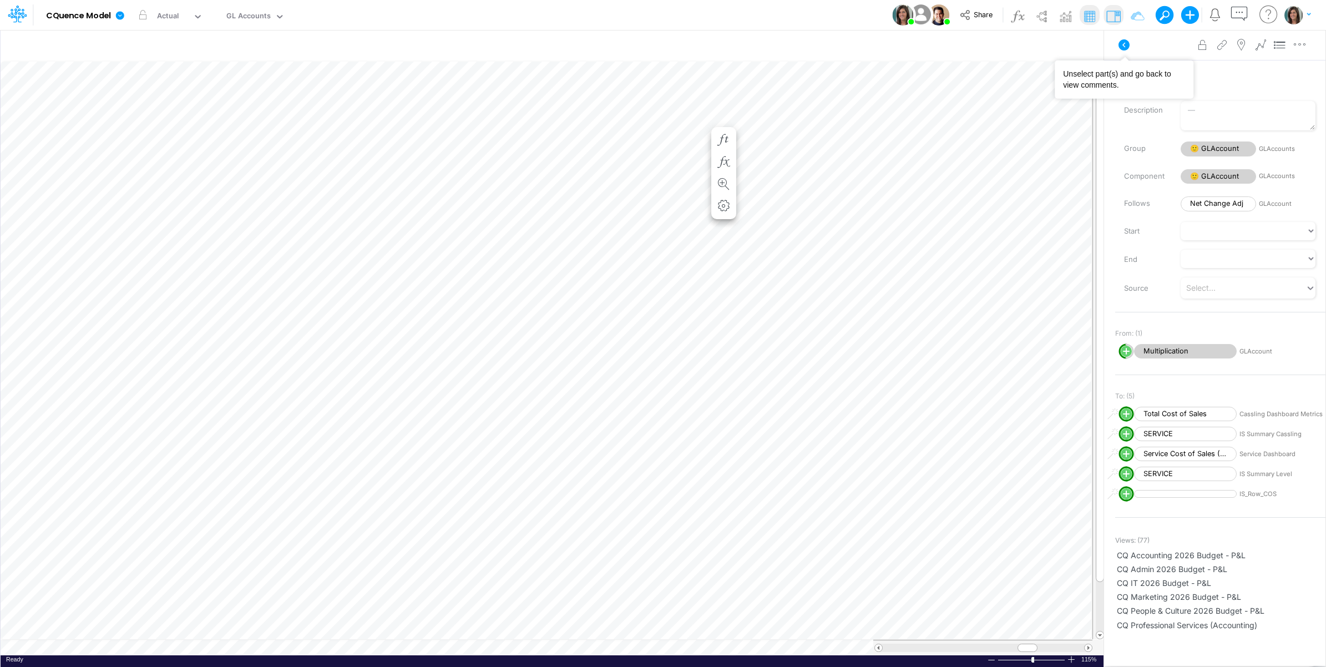
click at [1130, 41] on icon at bounding box center [1123, 44] width 13 height 13
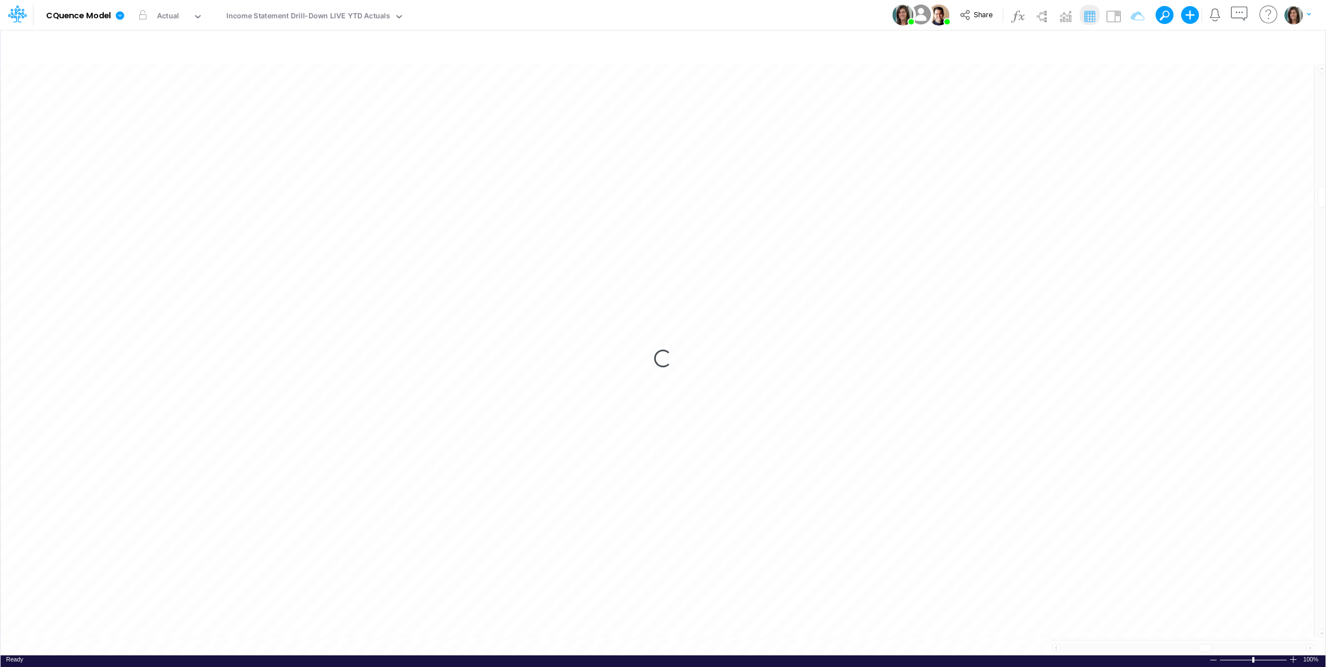
scroll to position [0, 1]
click at [119, 16] on icon at bounding box center [120, 15] width 8 height 8
click at [633, 7] on div "Model CQuence Model Edit model settings Duplicate Import QuickBooks QuickBooks …" at bounding box center [663, 15] width 1193 height 30
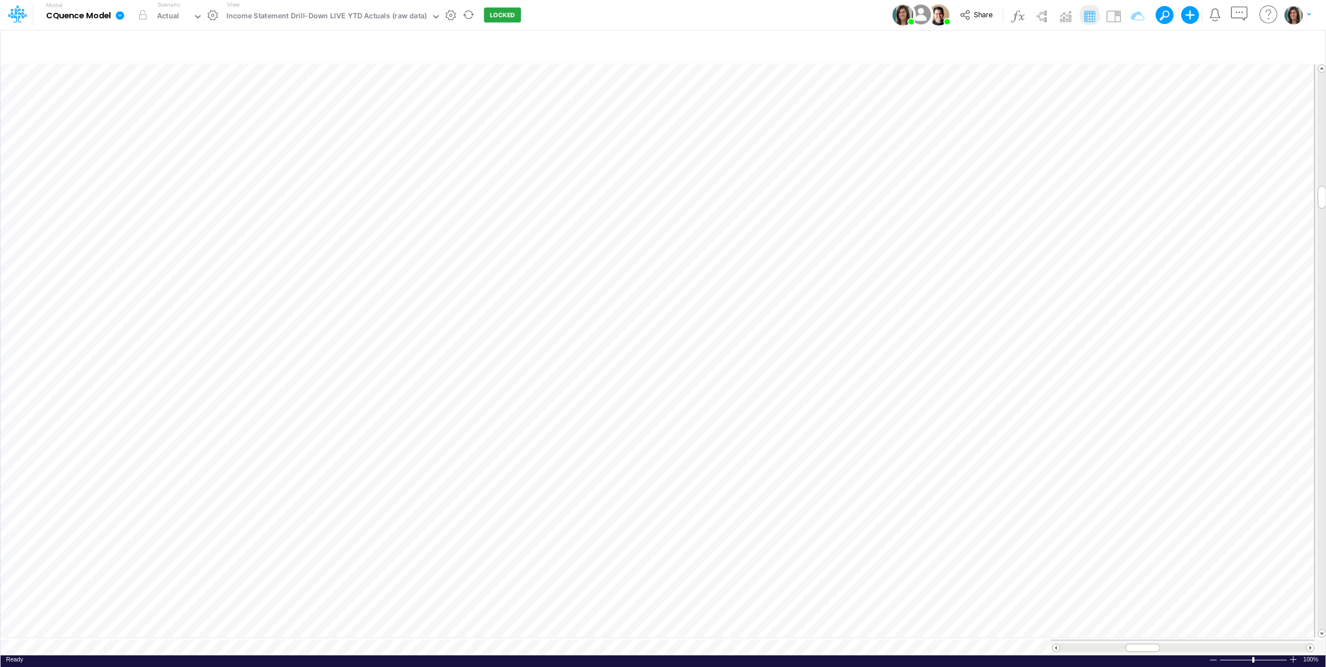
click at [121, 14] on icon at bounding box center [120, 15] width 8 height 8
click at [154, 107] on button "View model info" at bounding box center [176, 115] width 119 height 17
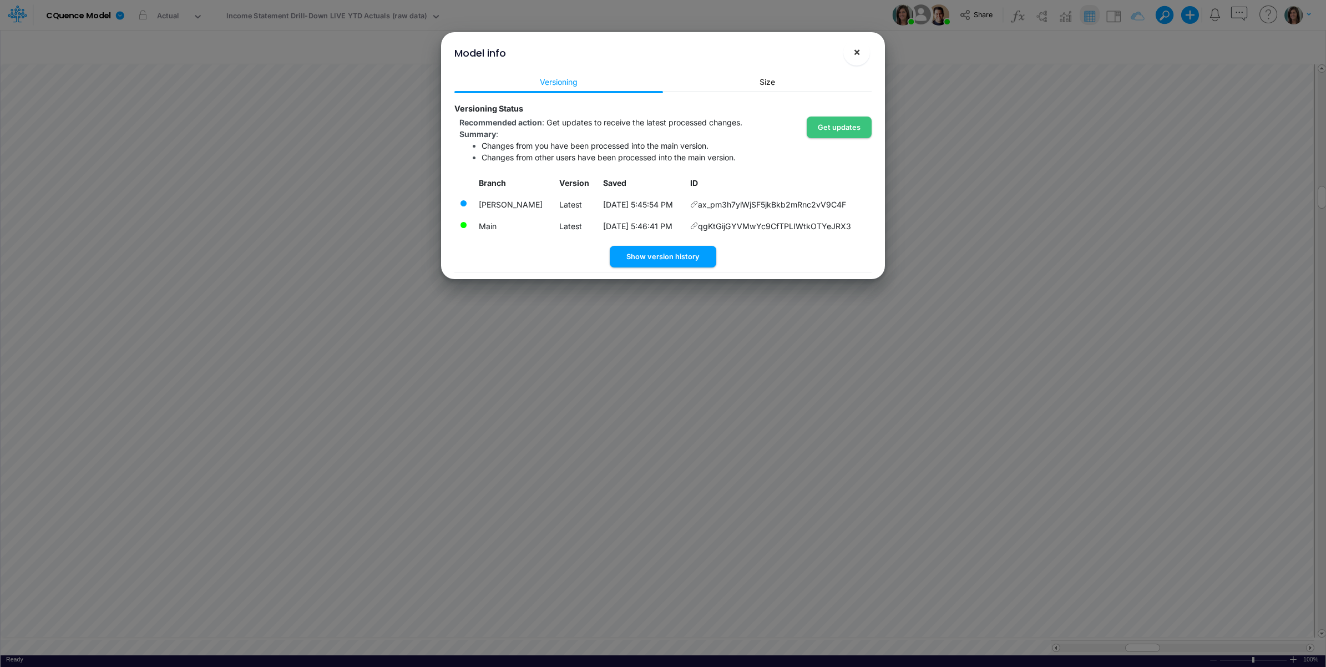
click at [852, 54] on button "×" at bounding box center [856, 52] width 27 height 27
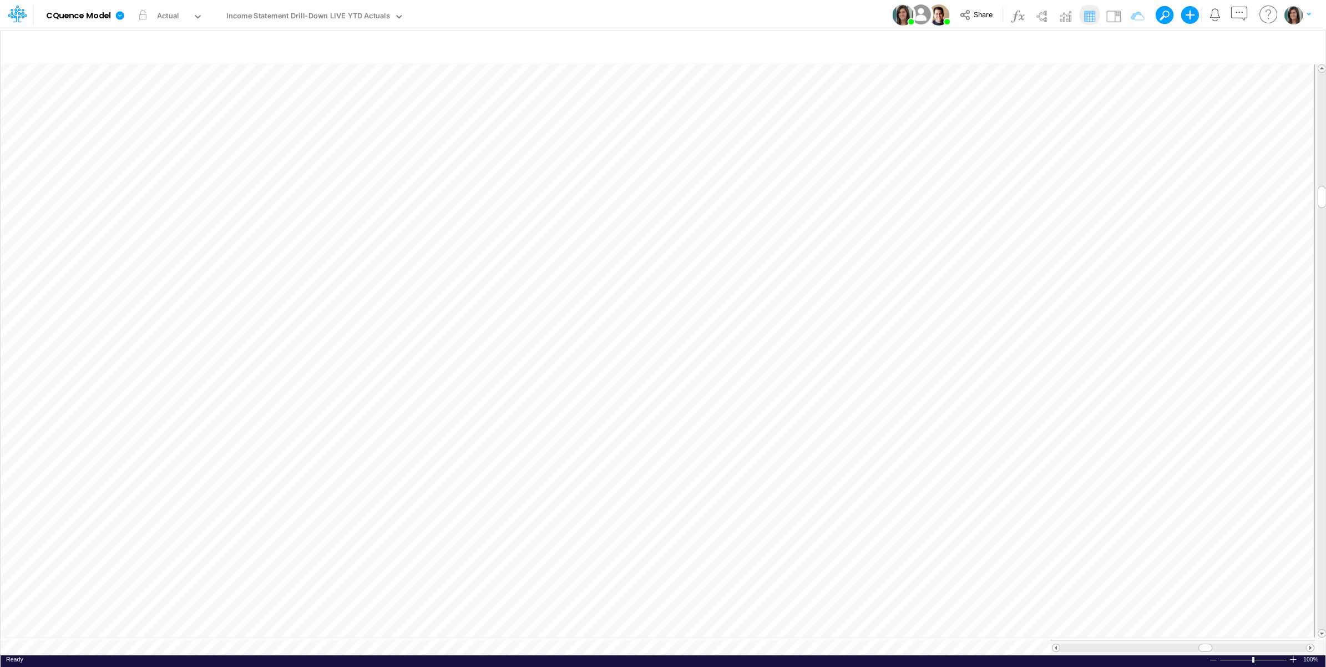
scroll to position [0, 1]
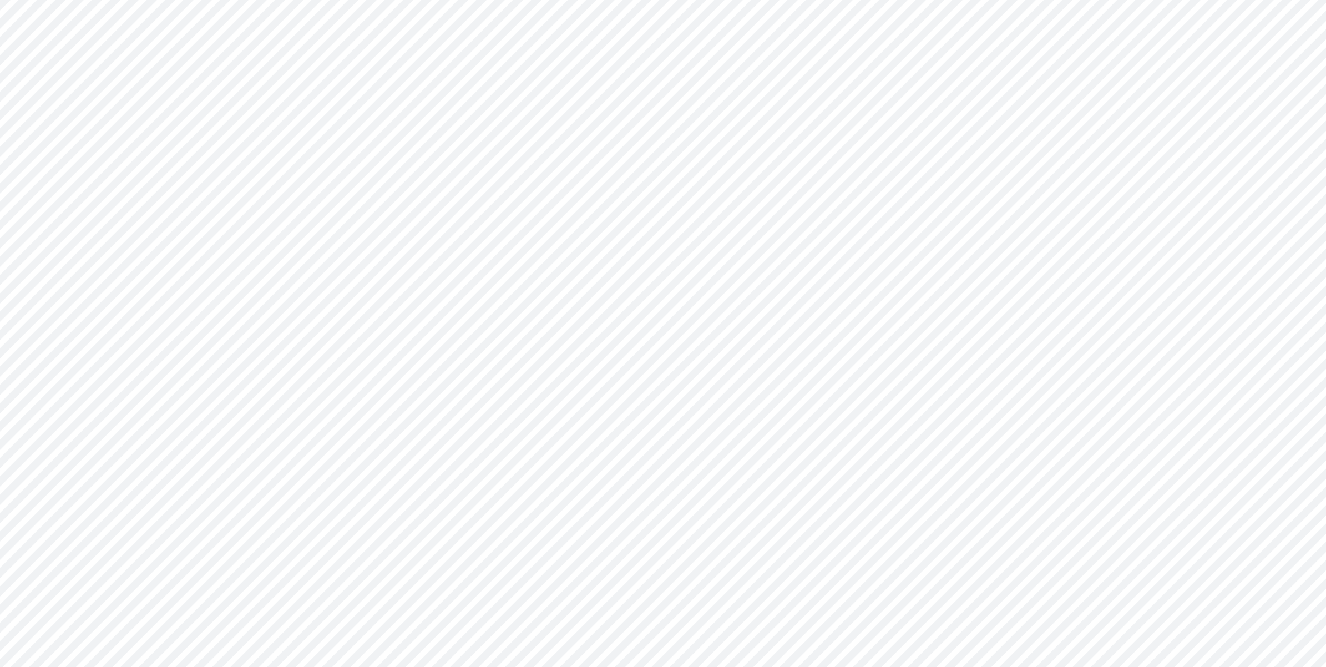
type input "Consolidated All by Month"
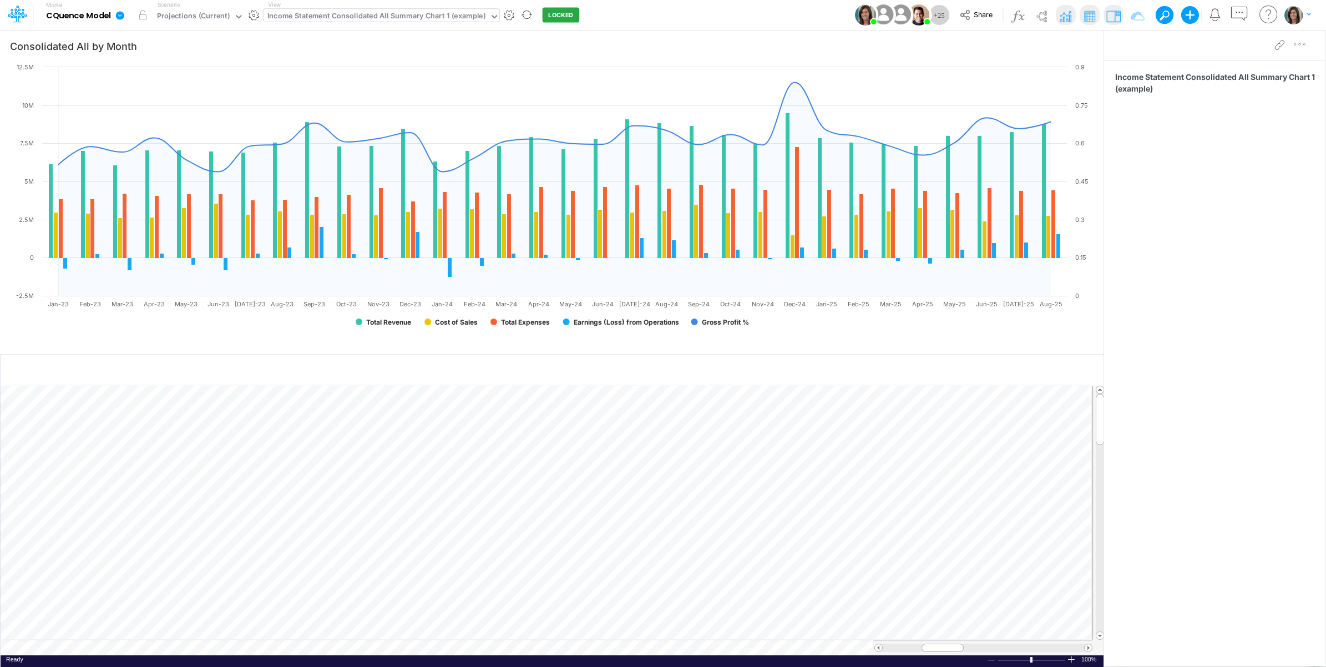
click at [378, 17] on div "Income Statement Consolidated All Summary Chart 1 (example)" at bounding box center [376, 17] width 218 height 13
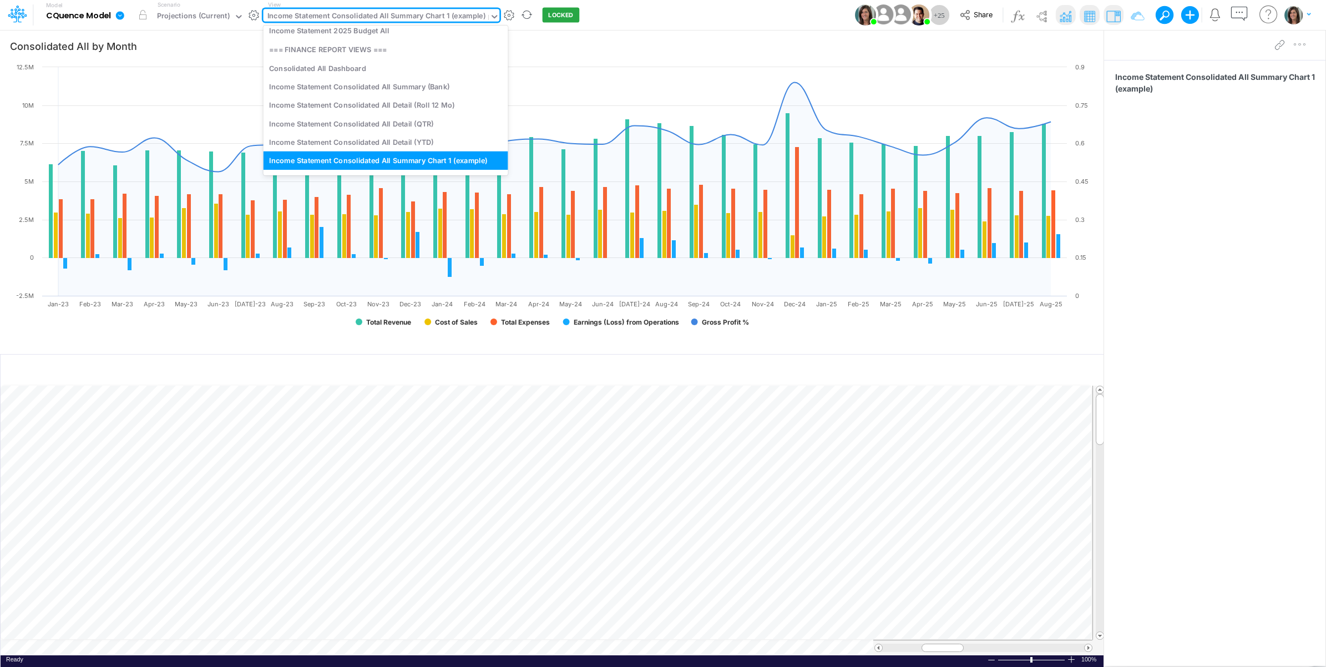
scroll to position [316, 0]
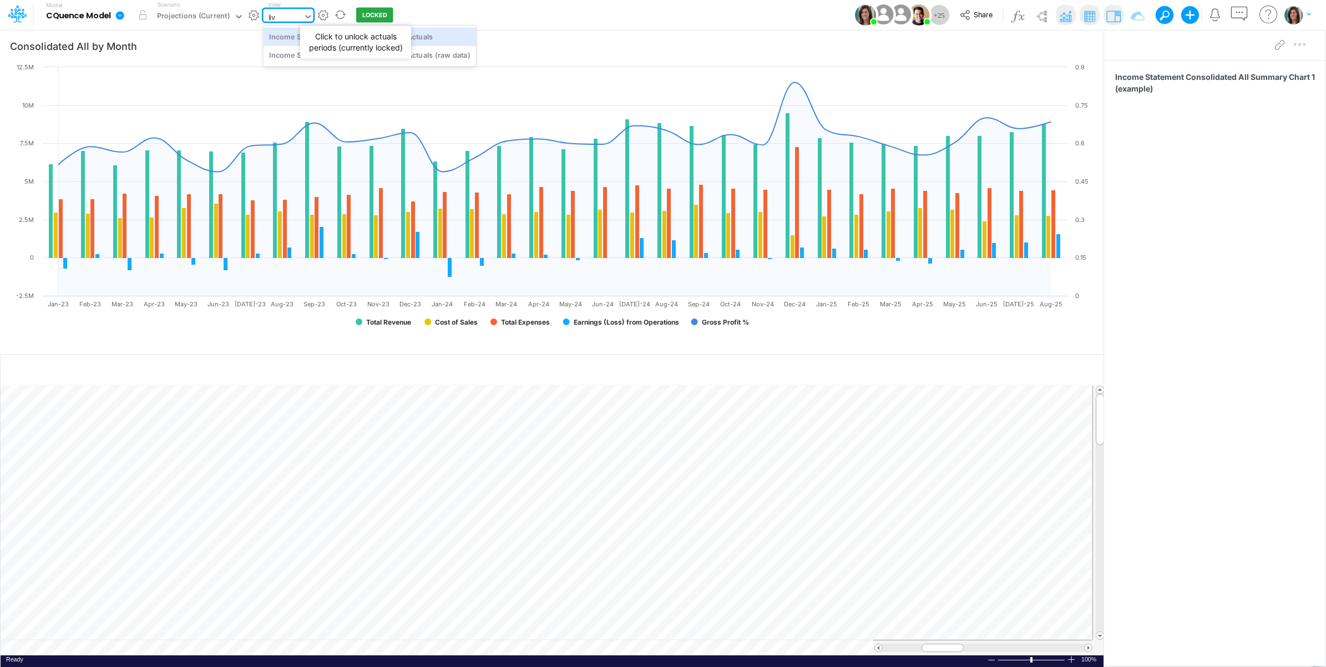
type input "live"
click at [448, 37] on div "Income Statement Drill-Down LIVE YTD Actuals" at bounding box center [370, 36] width 212 height 18
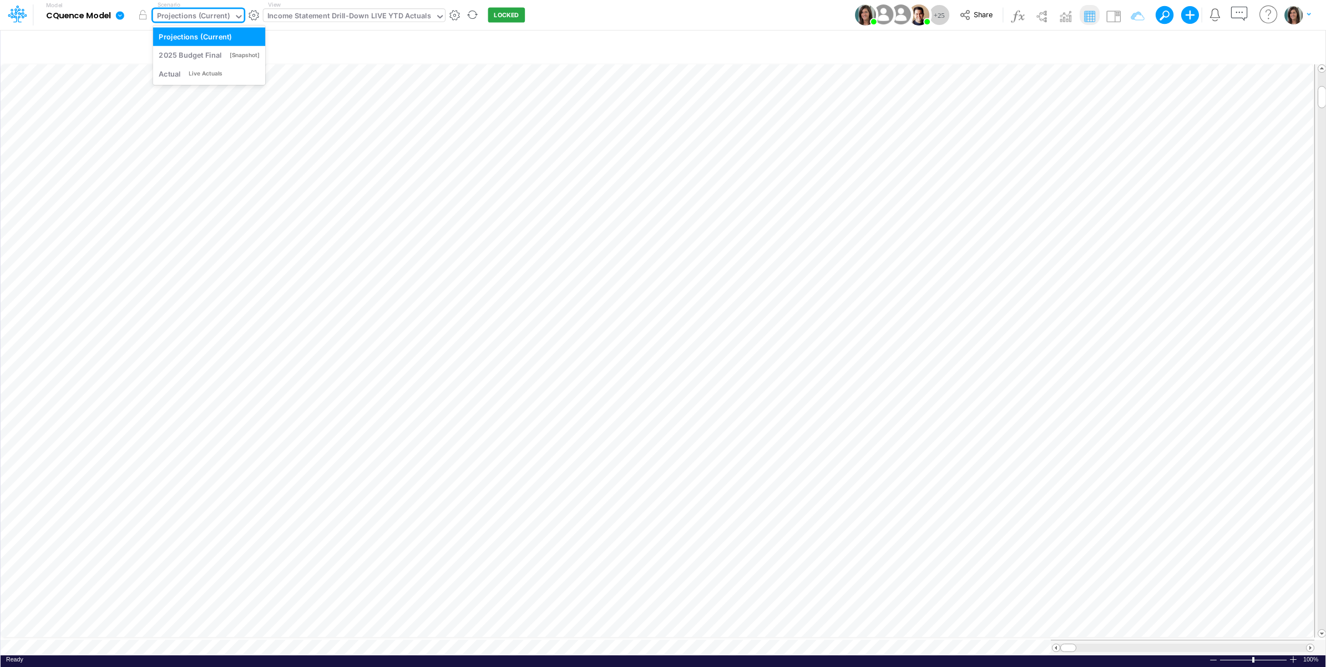
click at [225, 23] on div "Projections (Current)" at bounding box center [193, 17] width 73 height 13
click at [226, 70] on div "Actual Live Actuals" at bounding box center [209, 73] width 100 height 11
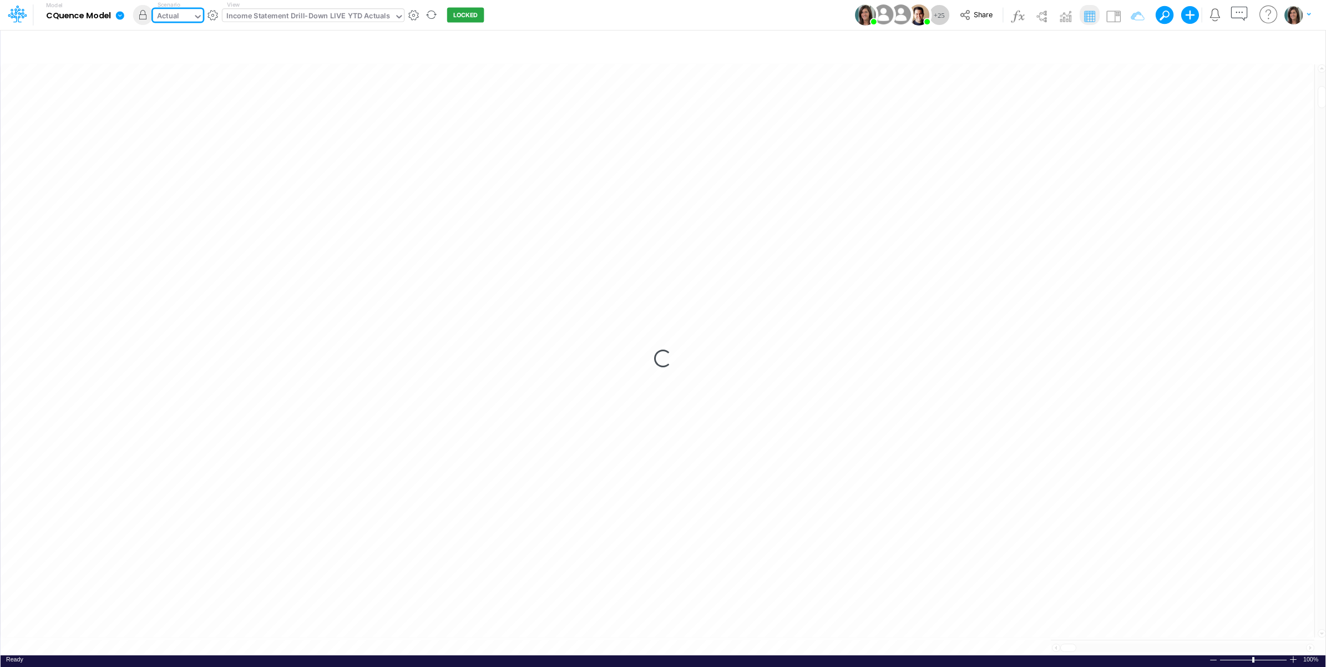
click at [705, 9] on div "Model CQuence Model Edit model settings Duplicate Import QuickBooks QuickBooks …" at bounding box center [663, 15] width 1193 height 30
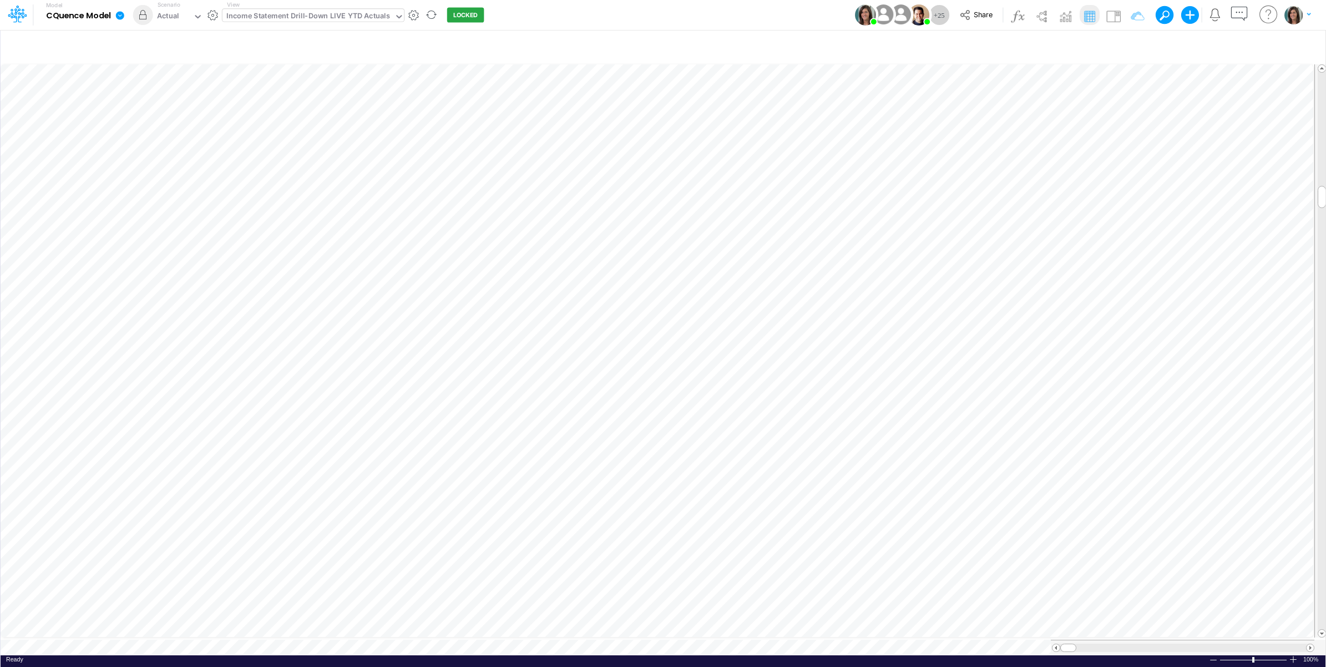
click at [113, 19] on link at bounding box center [122, 15] width 22 height 29
click at [157, 113] on button "View model info" at bounding box center [176, 115] width 119 height 17
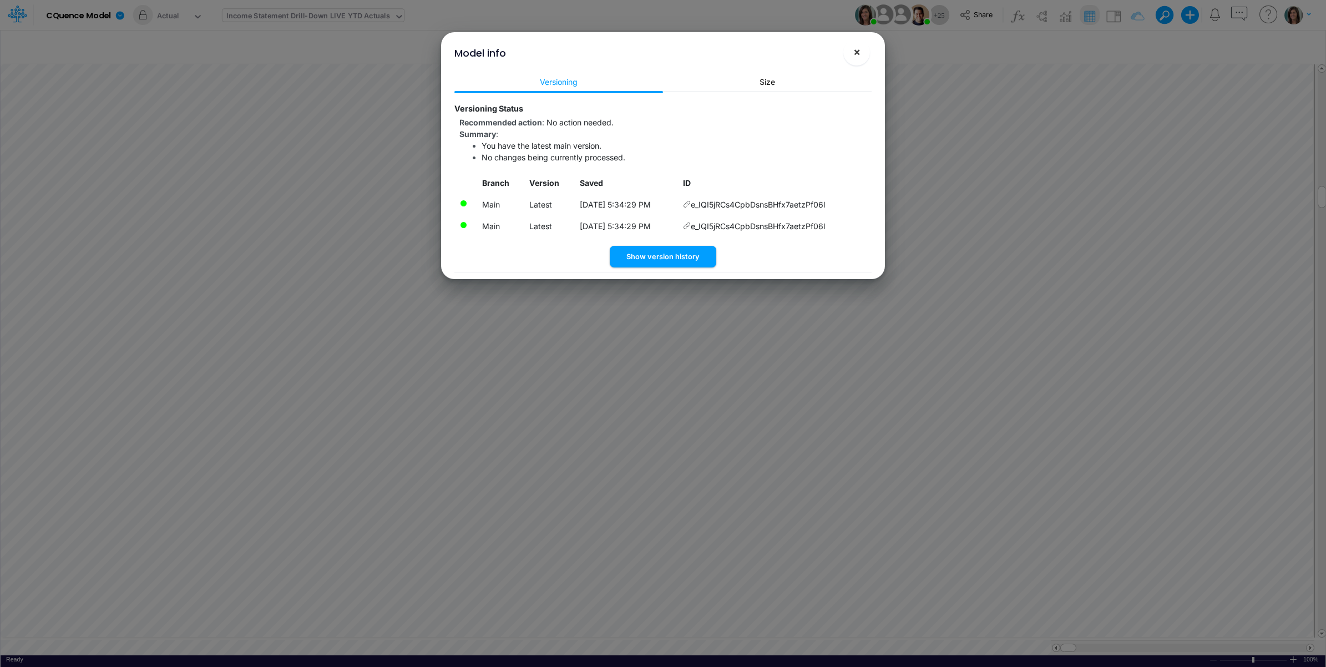
click at [857, 56] on span "×" at bounding box center [856, 51] width 7 height 13
